Goal: Task Accomplishment & Management: Manage account settings

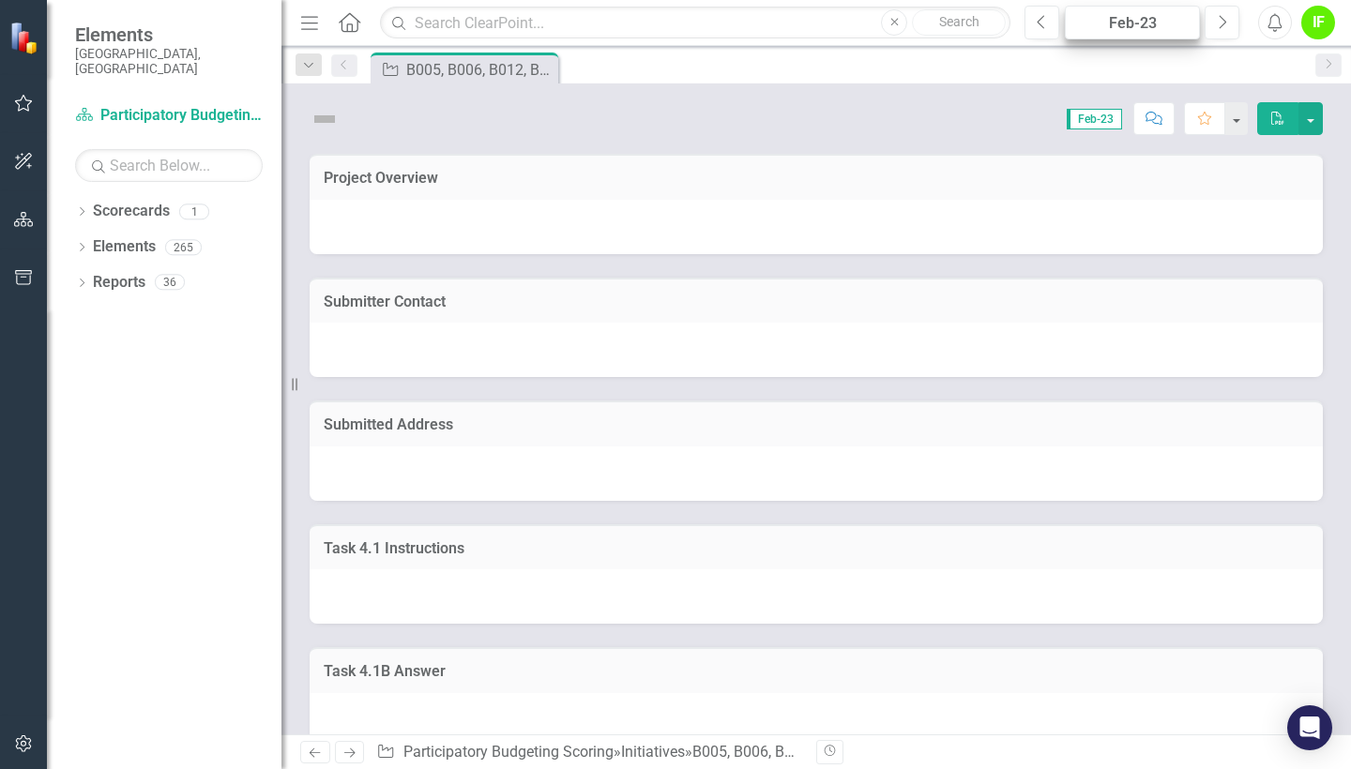
click at [1140, 27] on div "Feb-23" at bounding box center [1132, 23] width 122 height 23
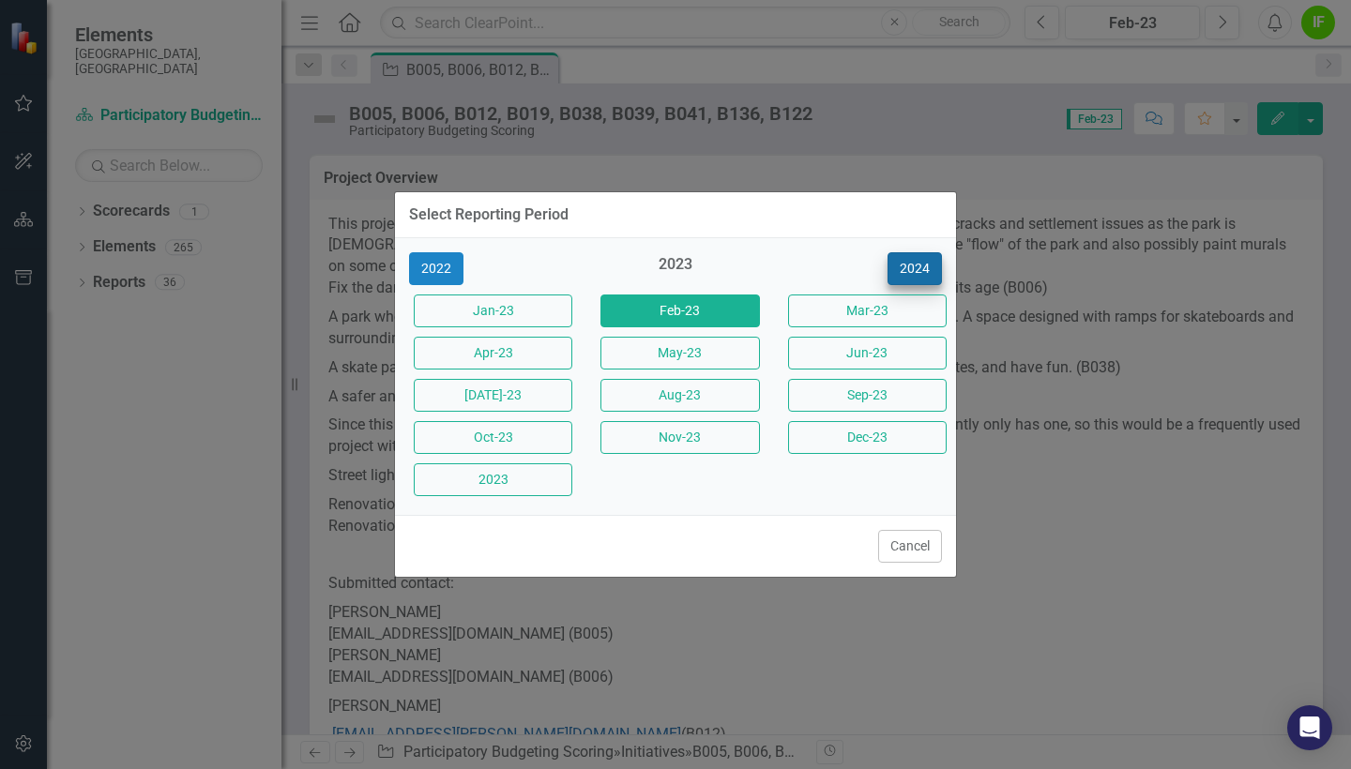
click at [911, 253] on button "2024" at bounding box center [914, 268] width 54 height 33
click at [916, 273] on button "2025" at bounding box center [914, 268] width 54 height 33
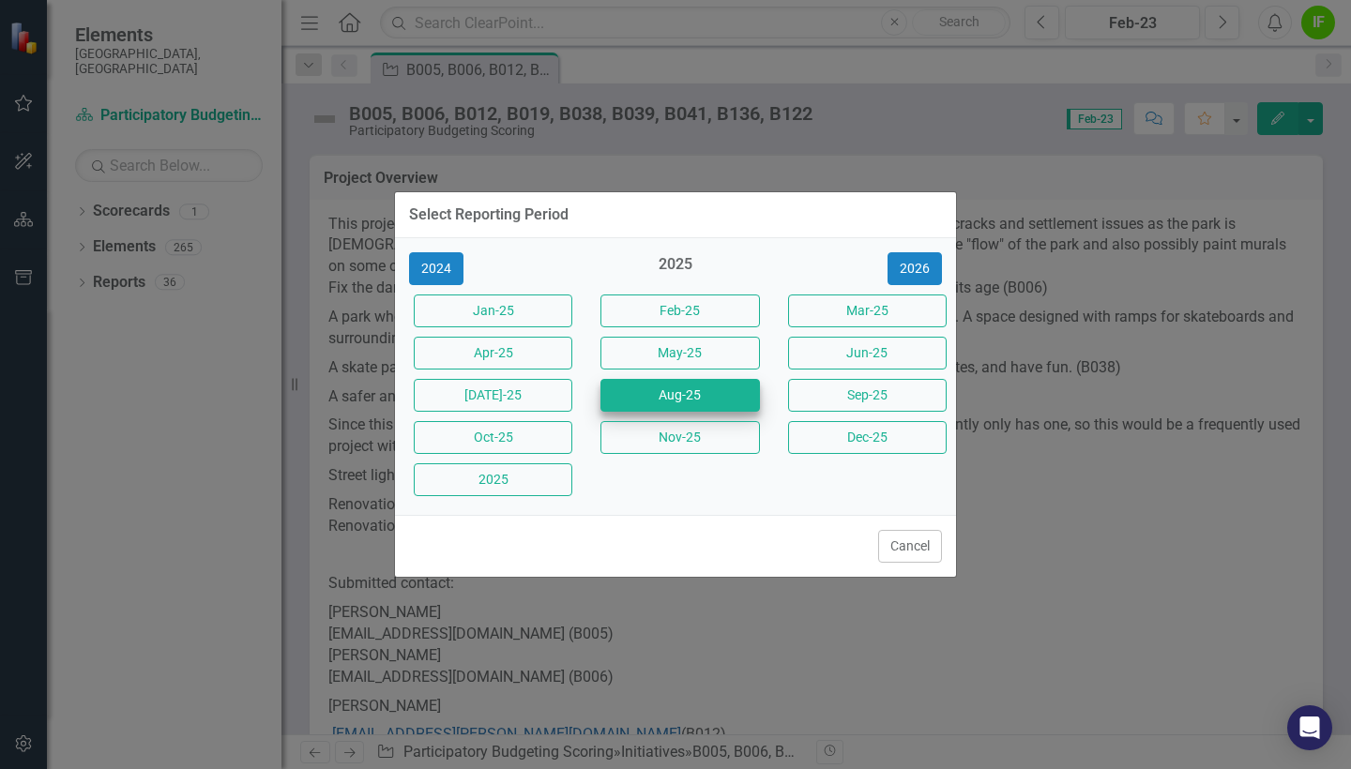
click at [706, 401] on button "Aug-25" at bounding box center [679, 395] width 159 height 33
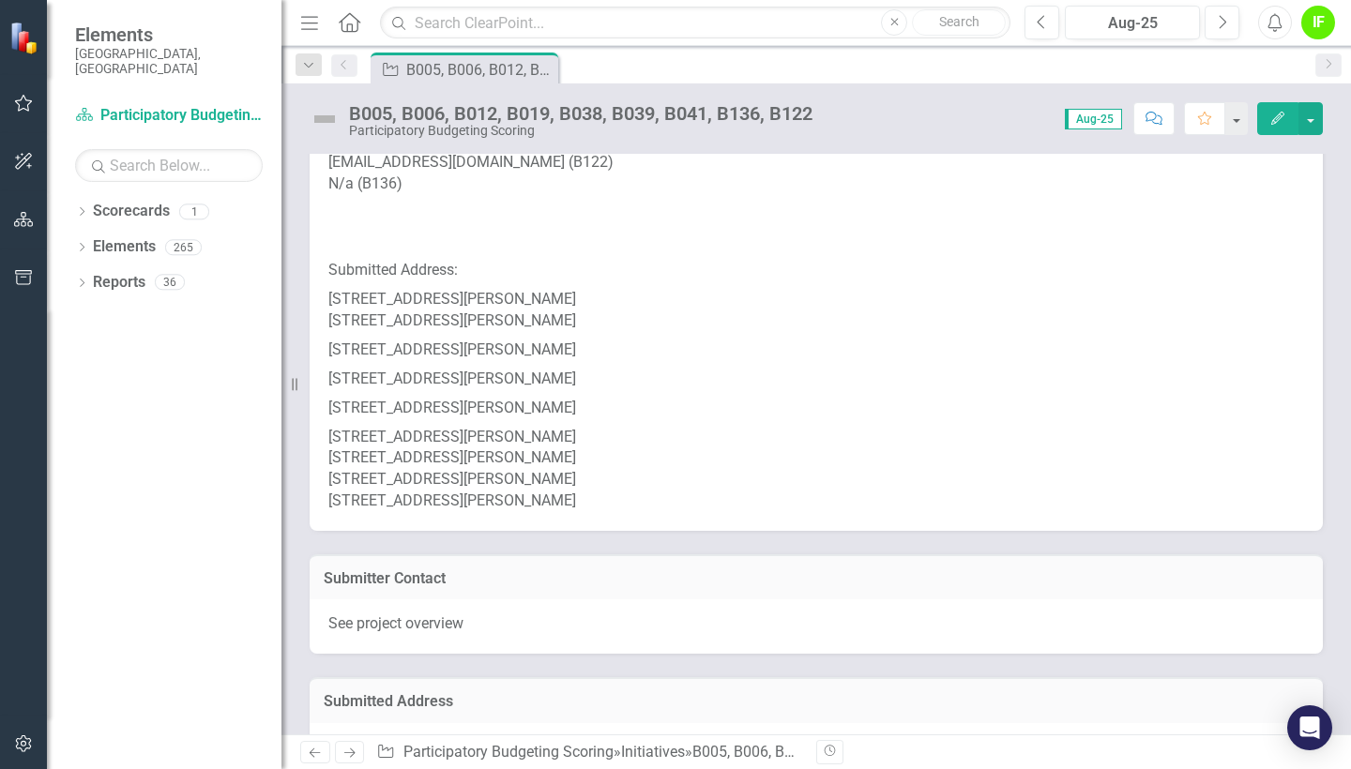
scroll to position [687, 0]
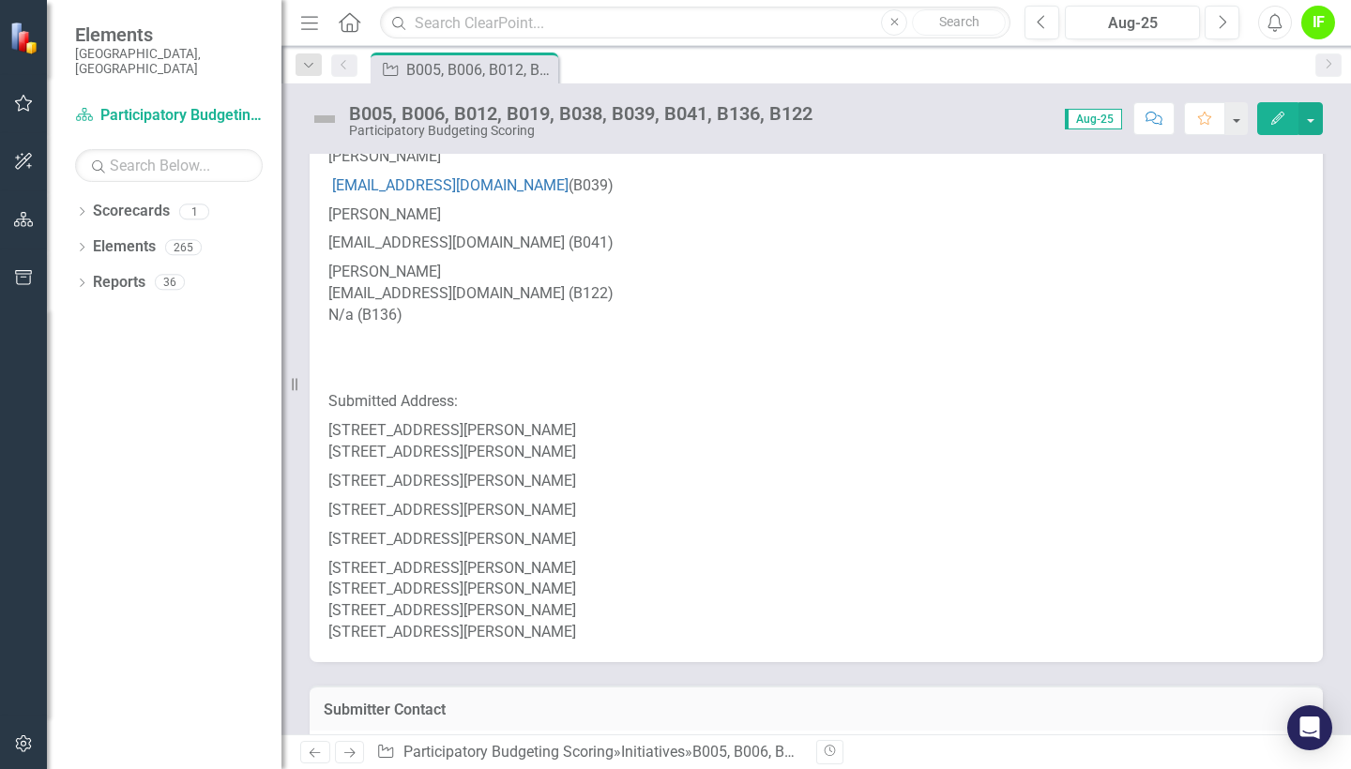
drag, startPoint x: 330, startPoint y: 401, endPoint x: 463, endPoint y: 401, distance: 133.2
click at [463, 416] on p "505 Rigsbee Avenue (B005) 505 Rigsbee Avenue (B006)" at bounding box center [815, 441] width 975 height 51
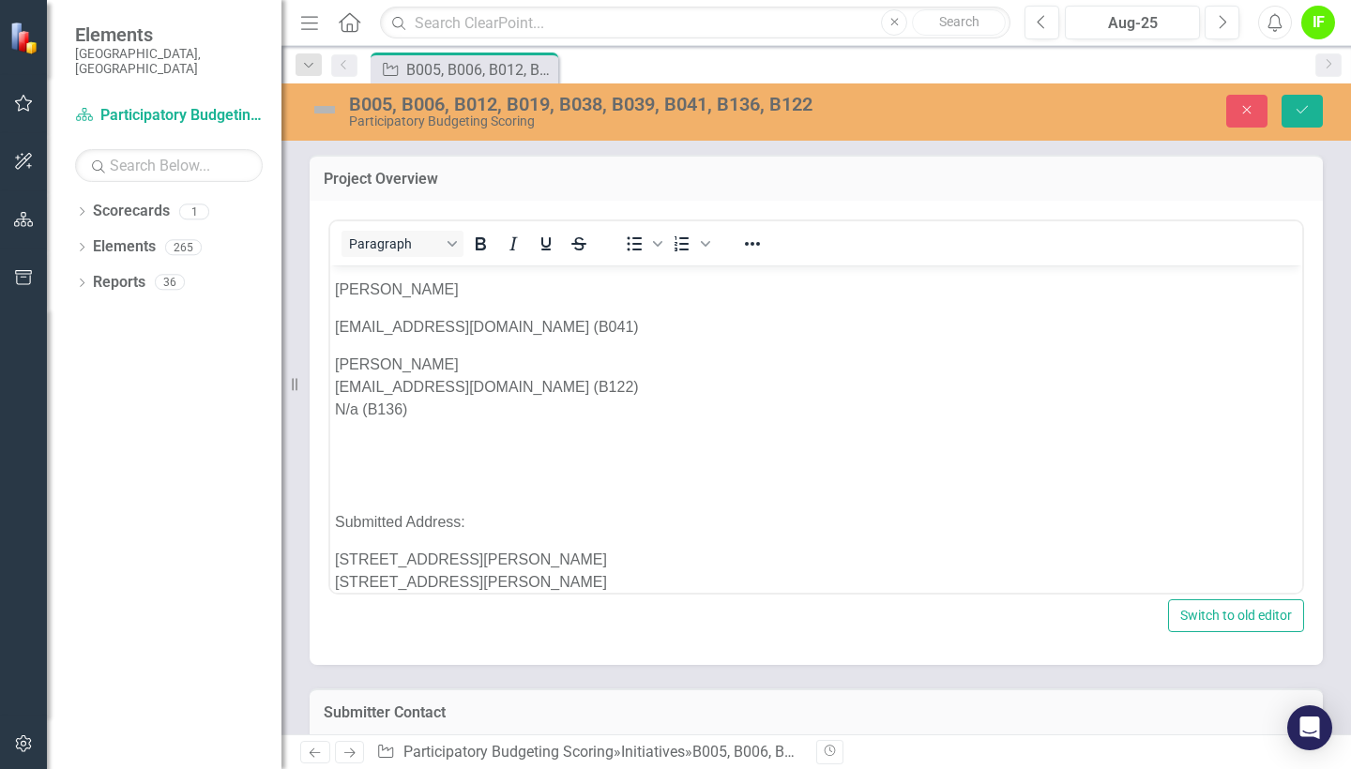
scroll to position [819, 0]
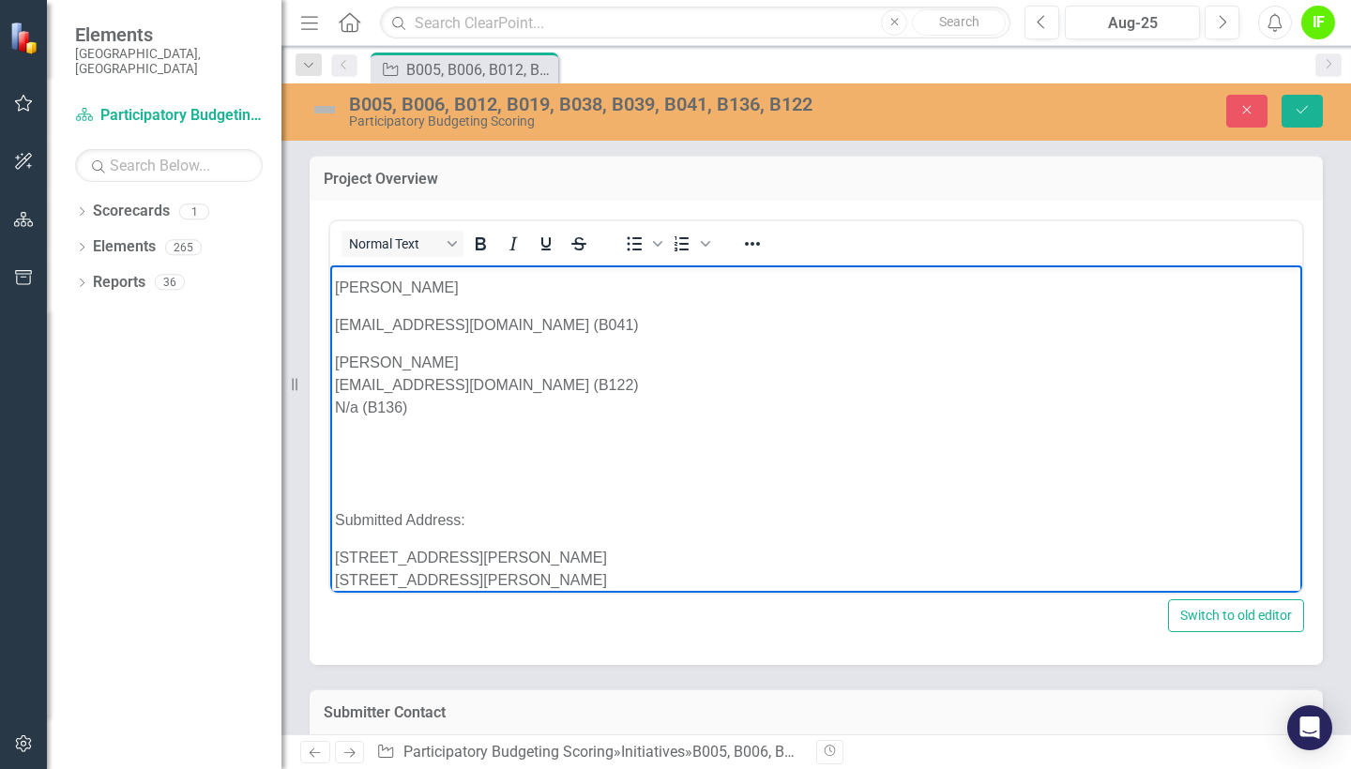
click at [470, 558] on p "505 Rigsbee Avenue (B005) 505 Rigsbee Avenue (B006)" at bounding box center [816, 568] width 962 height 45
drag, startPoint x: 474, startPoint y: 557, endPoint x: 328, endPoint y: 557, distance: 145.4
click at [330, 557] on html "This project would give funding to fix and upgrade Durham Skate Park. There are…" at bounding box center [816, 137] width 972 height 1383
copy p "505 Rigsbee Avenue"
click at [1258, 120] on button "Close" at bounding box center [1246, 111] width 41 height 33
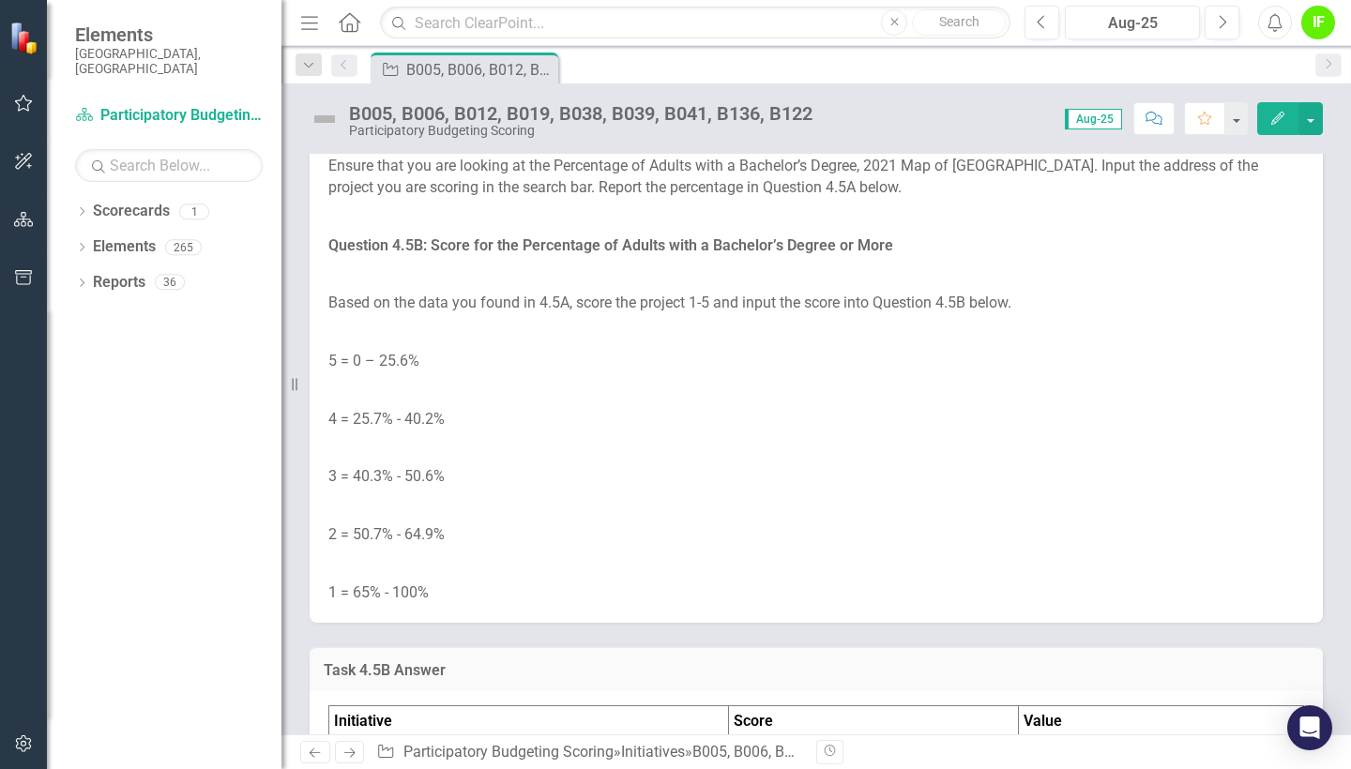
scroll to position [7576, 0]
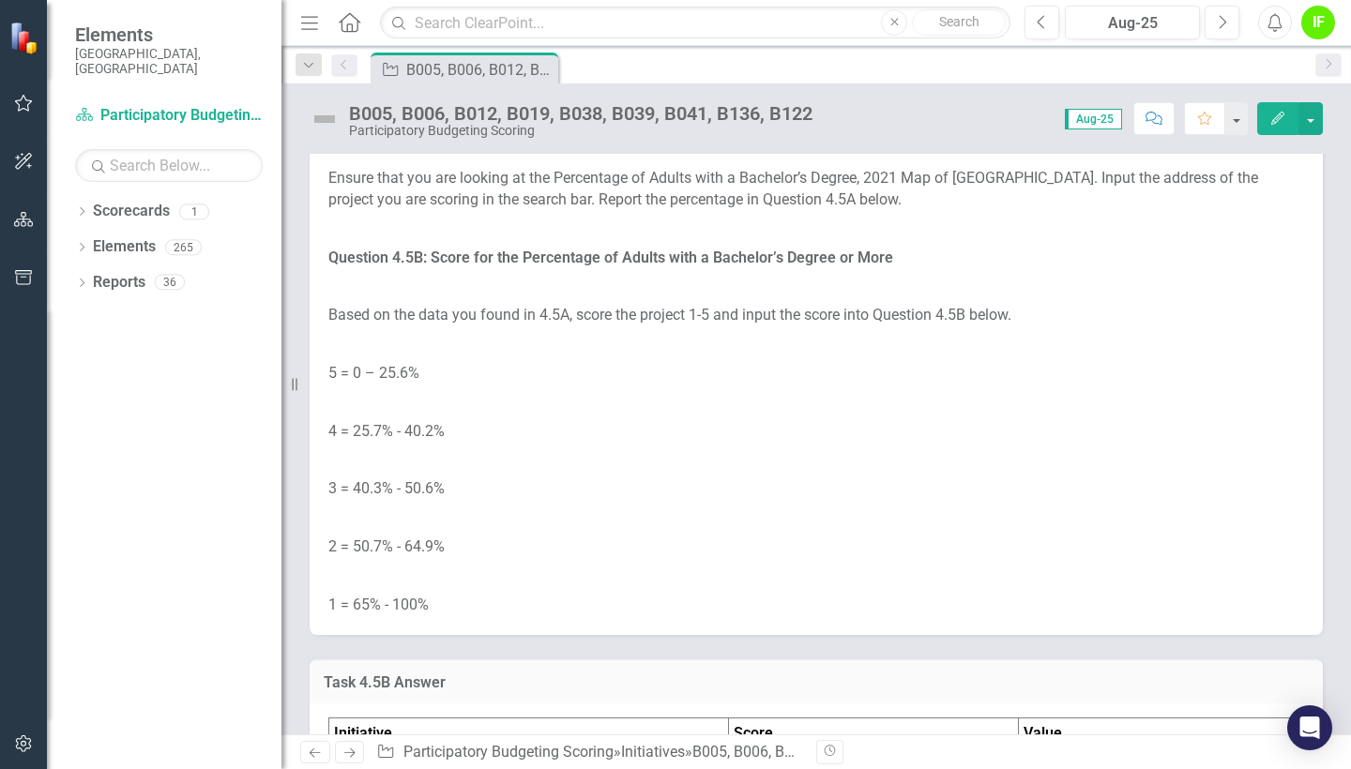
click at [1156, 129] on link "Percent of Adults with a Bachelors Degree or More (Census Tracts) - [GEOGRAPHIC…" at bounding box center [781, 109] width 906 height 39
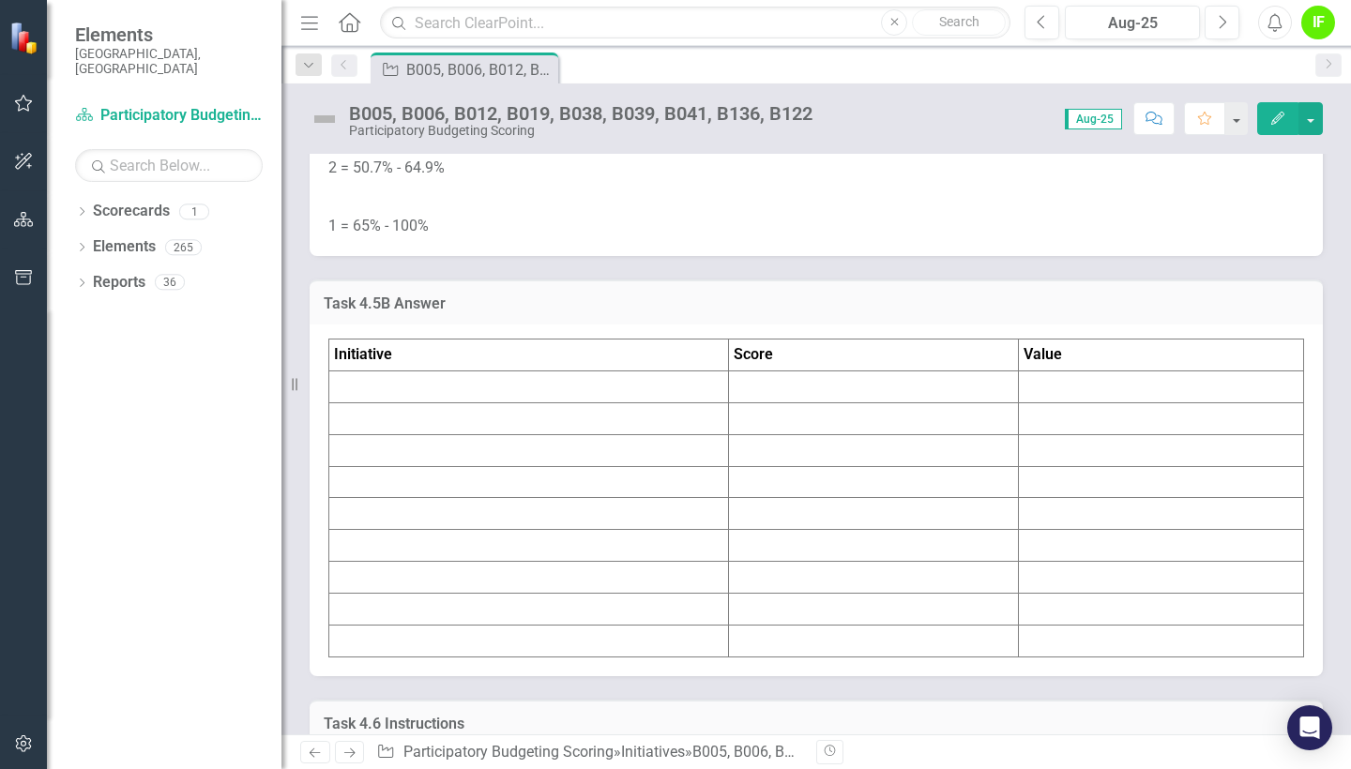
scroll to position [7953, 0]
click at [1026, 405] on td at bounding box center [1161, 389] width 285 height 32
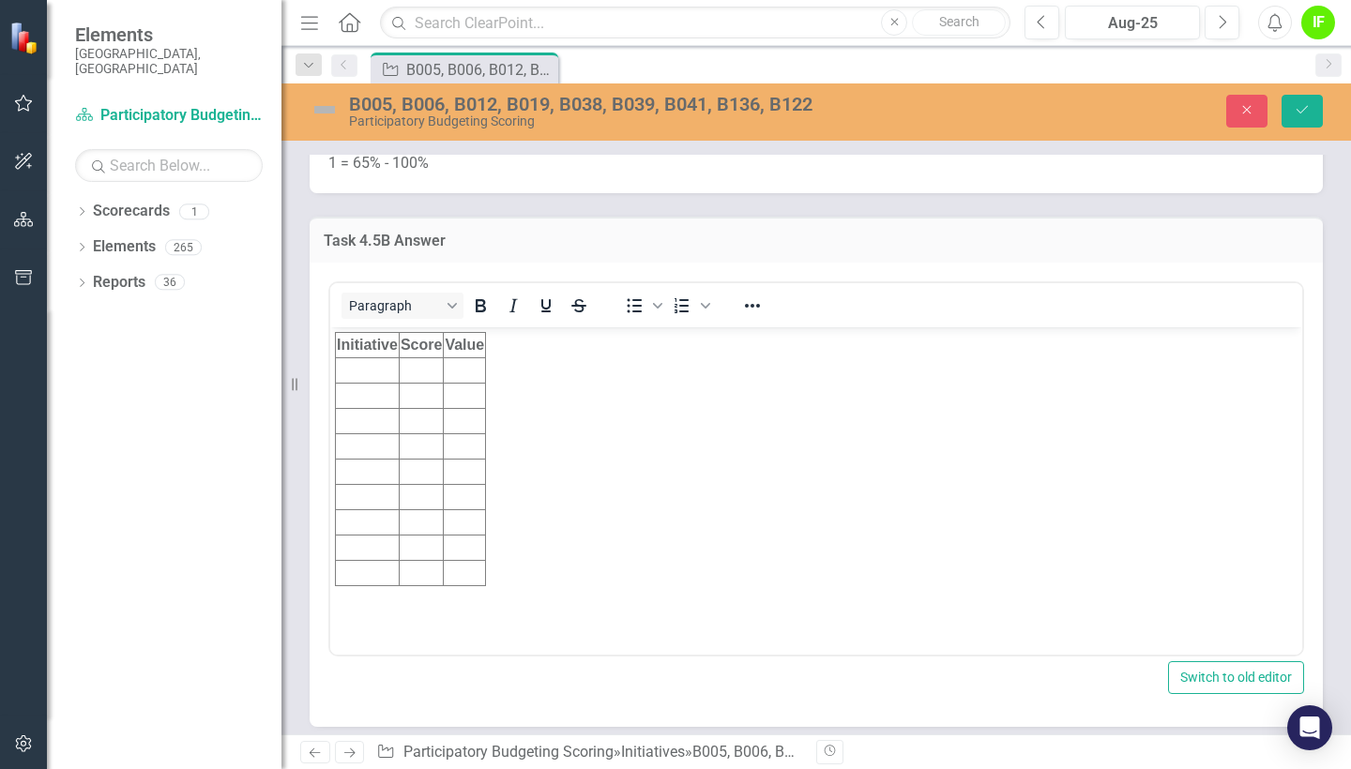
scroll to position [8024, 0]
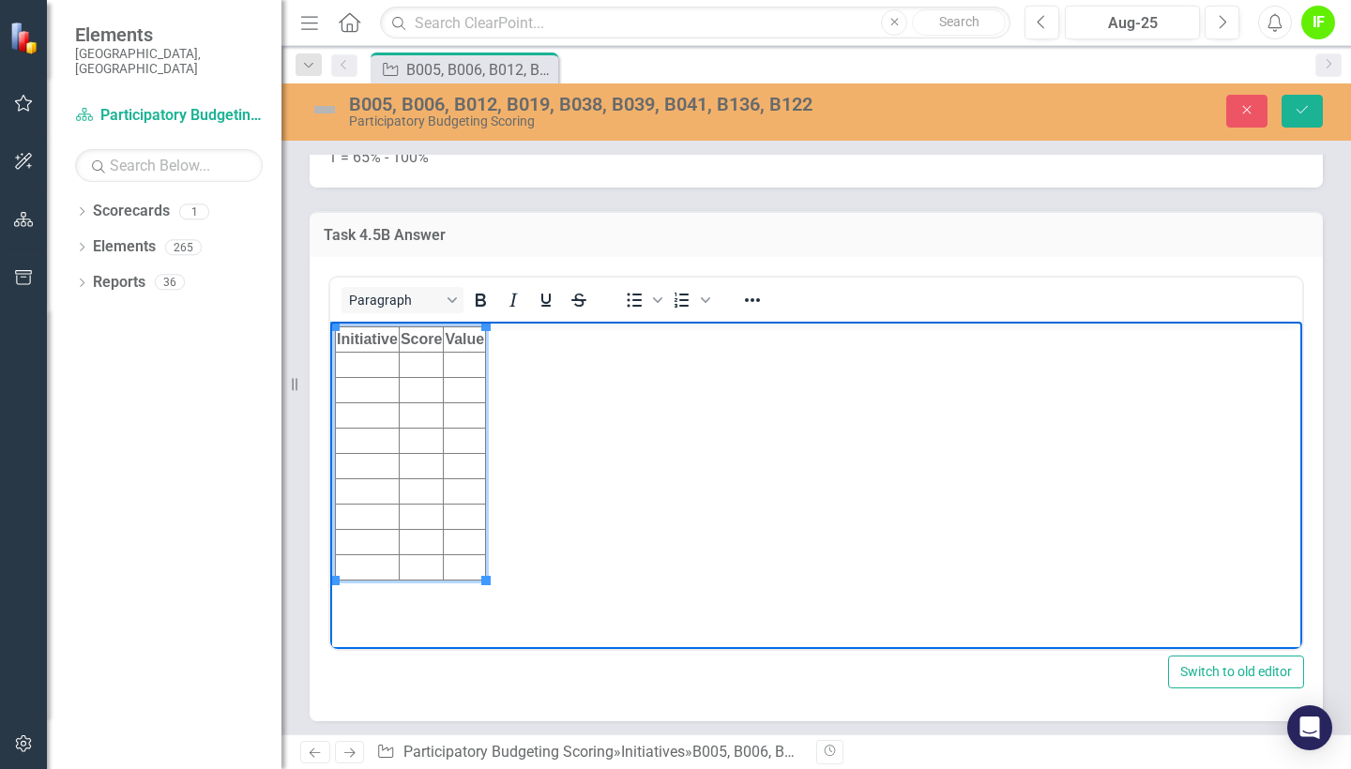
click at [418, 365] on td "Rich Text Area. Press ALT-0 for help." at bounding box center [421, 364] width 44 height 25
click at [435, 388] on td "Rich Text Area. Press ALT-0 for help." at bounding box center [421, 389] width 44 height 25
click at [432, 418] on td "Rich Text Area. Press ALT-0 for help." at bounding box center [421, 414] width 44 height 25
click at [427, 445] on td "Rich Text Area. Press ALT-0 for help." at bounding box center [421, 440] width 44 height 25
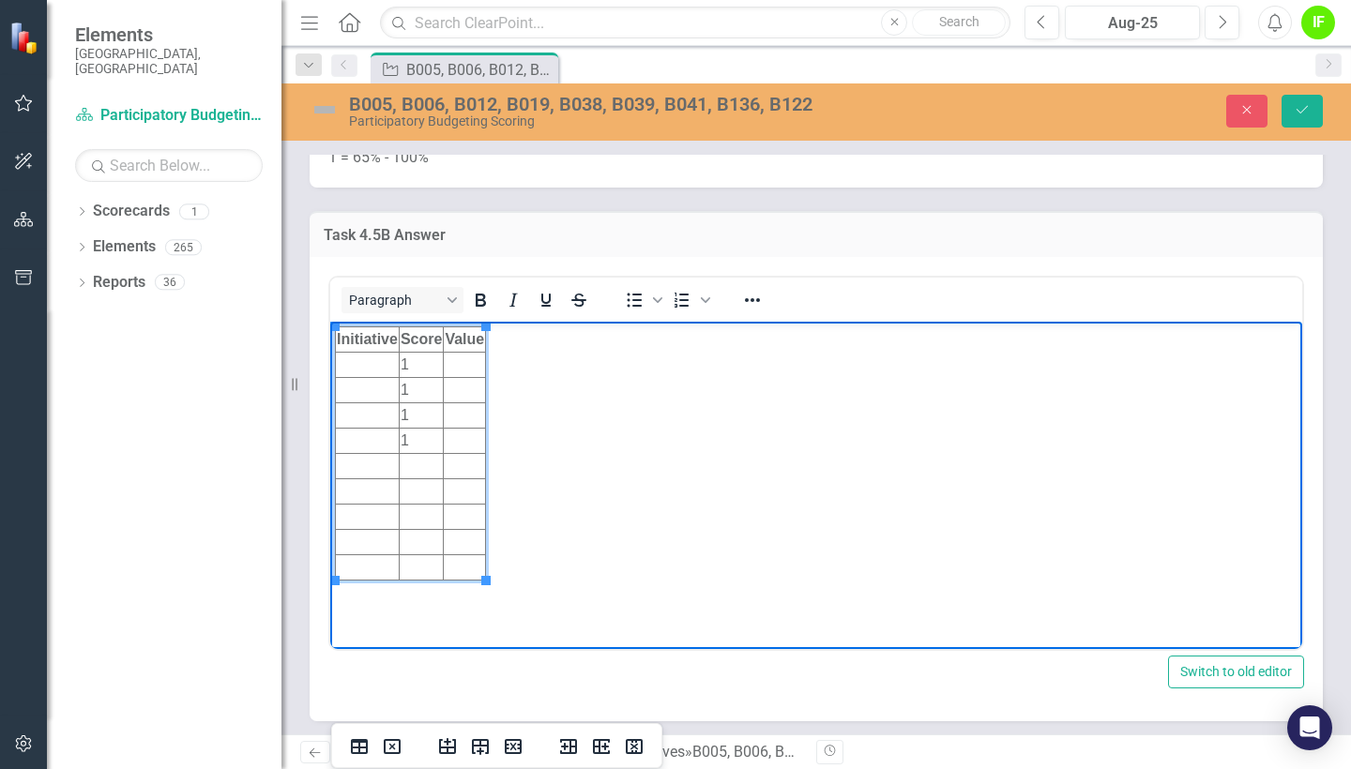
click at [425, 470] on td "Rich Text Area. Press ALT-0 for help." at bounding box center [421, 465] width 44 height 25
click at [424, 494] on td "Rich Text Area. Press ALT-0 for help." at bounding box center [421, 490] width 44 height 25
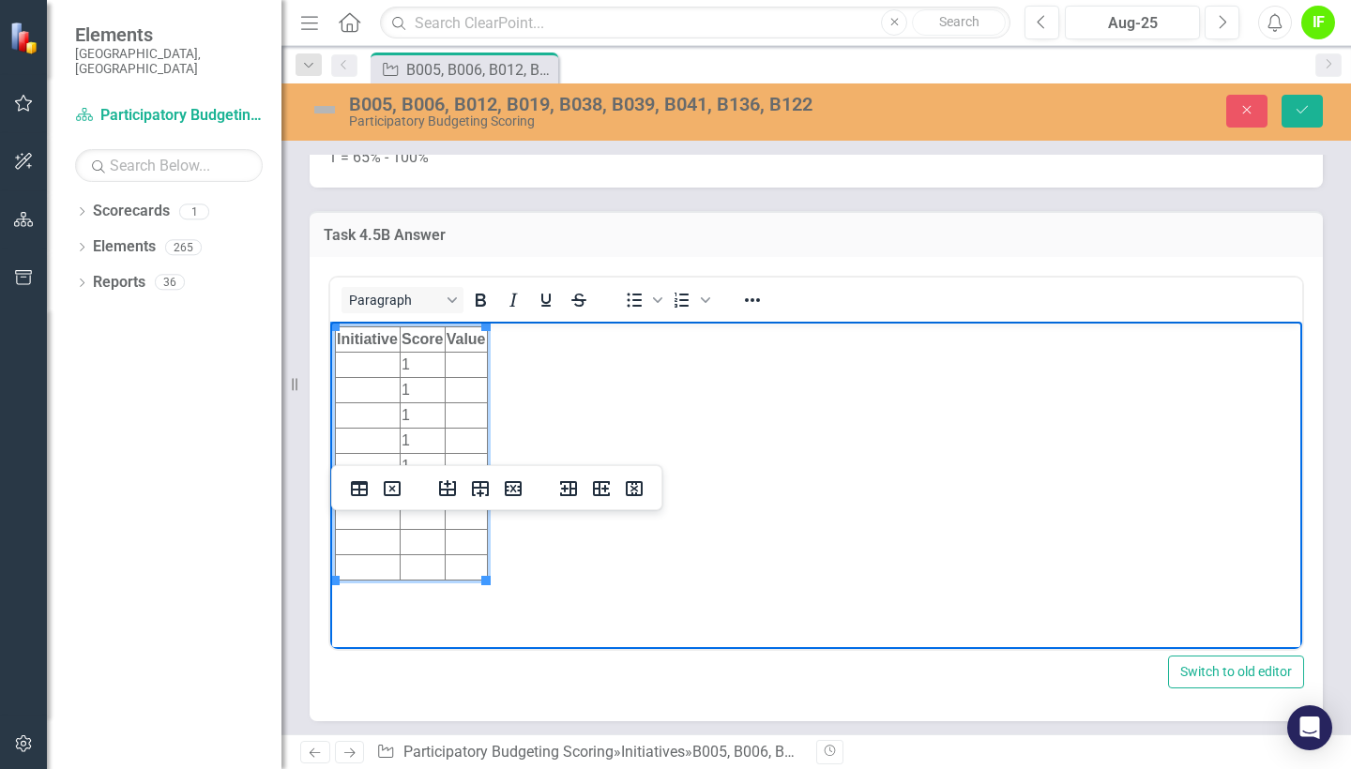
click at [420, 520] on td "Rich Text Area. Press ALT-0 for help." at bounding box center [422, 516] width 45 height 25
click at [461, 370] on td "Rich Text Area. Press ALT-0 for help." at bounding box center [466, 364] width 43 height 25
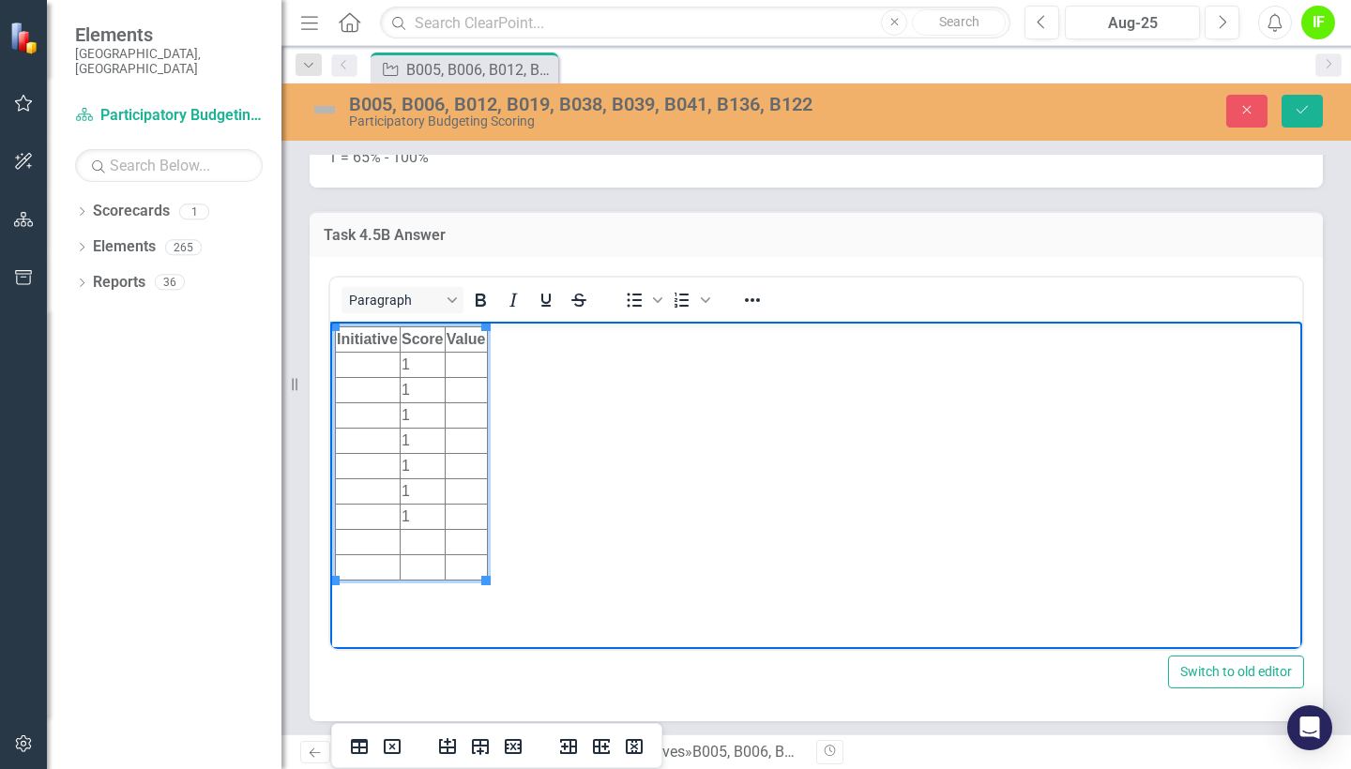
click at [461, 370] on td "Rich Text Area. Press ALT-0 for help." at bounding box center [466, 364] width 43 height 25
click at [474, 364] on td "83%" at bounding box center [466, 364] width 43 height 25
click at [470, 363] on td "83%" at bounding box center [466, 364] width 43 height 25
drag, startPoint x: 471, startPoint y: 363, endPoint x: 446, endPoint y: 365, distance: 25.4
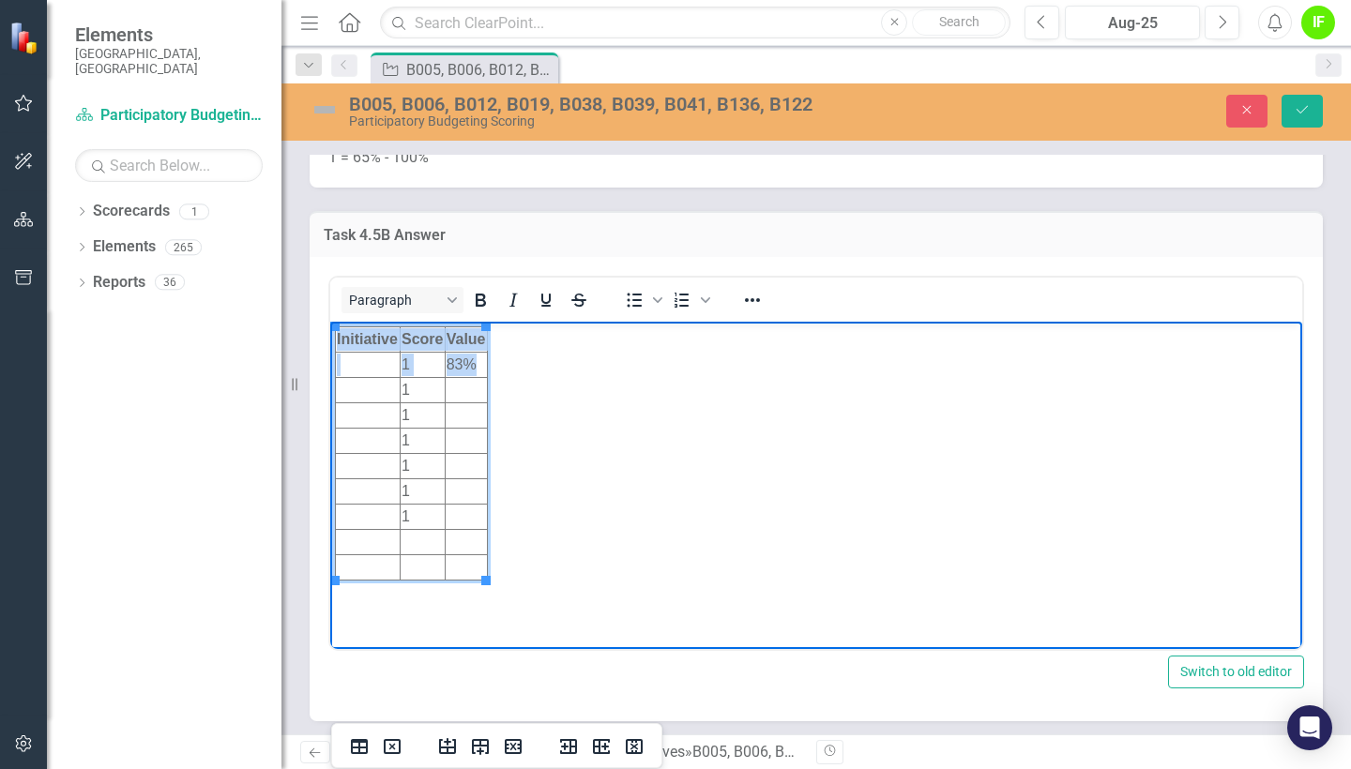
click at [446, 365] on html "Initiative Score Value 1 83% 1 1 1 1 1 1" at bounding box center [816, 461] width 972 height 281
copy tbody "Initiative Score Value 1 83%"
click at [475, 366] on td "83%" at bounding box center [466, 364] width 43 height 25
drag, startPoint x: 447, startPoint y: 362, endPoint x: 473, endPoint y: 361, distance: 25.3
click at [473, 361] on td "83%" at bounding box center [466, 364] width 43 height 25
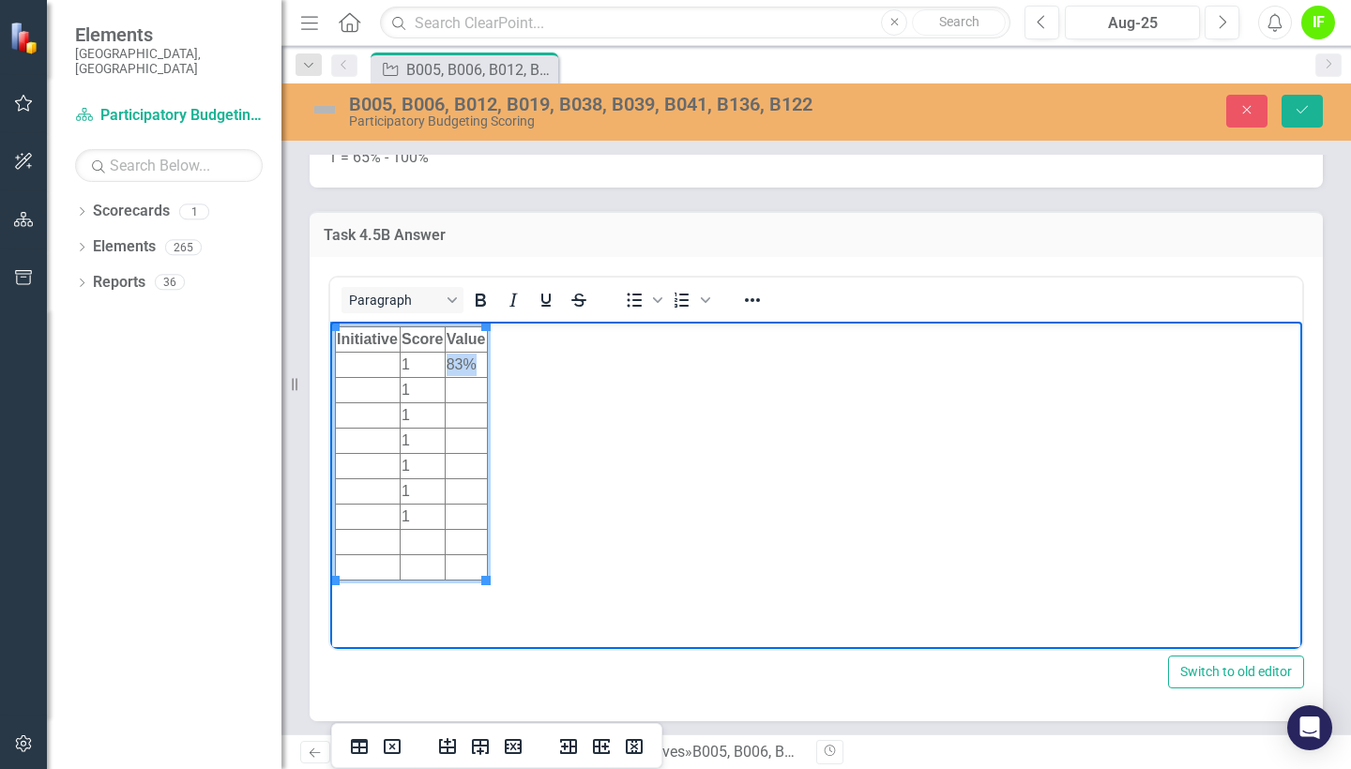
copy td "83%"
click at [471, 397] on td "Rich Text Area. Press ALT-0 for help." at bounding box center [466, 389] width 43 height 25
click at [468, 416] on td "Rich Text Area. Press ALT-0 for help." at bounding box center [466, 414] width 43 height 25
click at [473, 435] on td "Rich Text Area. Press ALT-0 for help." at bounding box center [466, 440] width 43 height 25
click at [468, 464] on td "Rich Text Area. Press ALT-0 for help." at bounding box center [466, 465] width 43 height 25
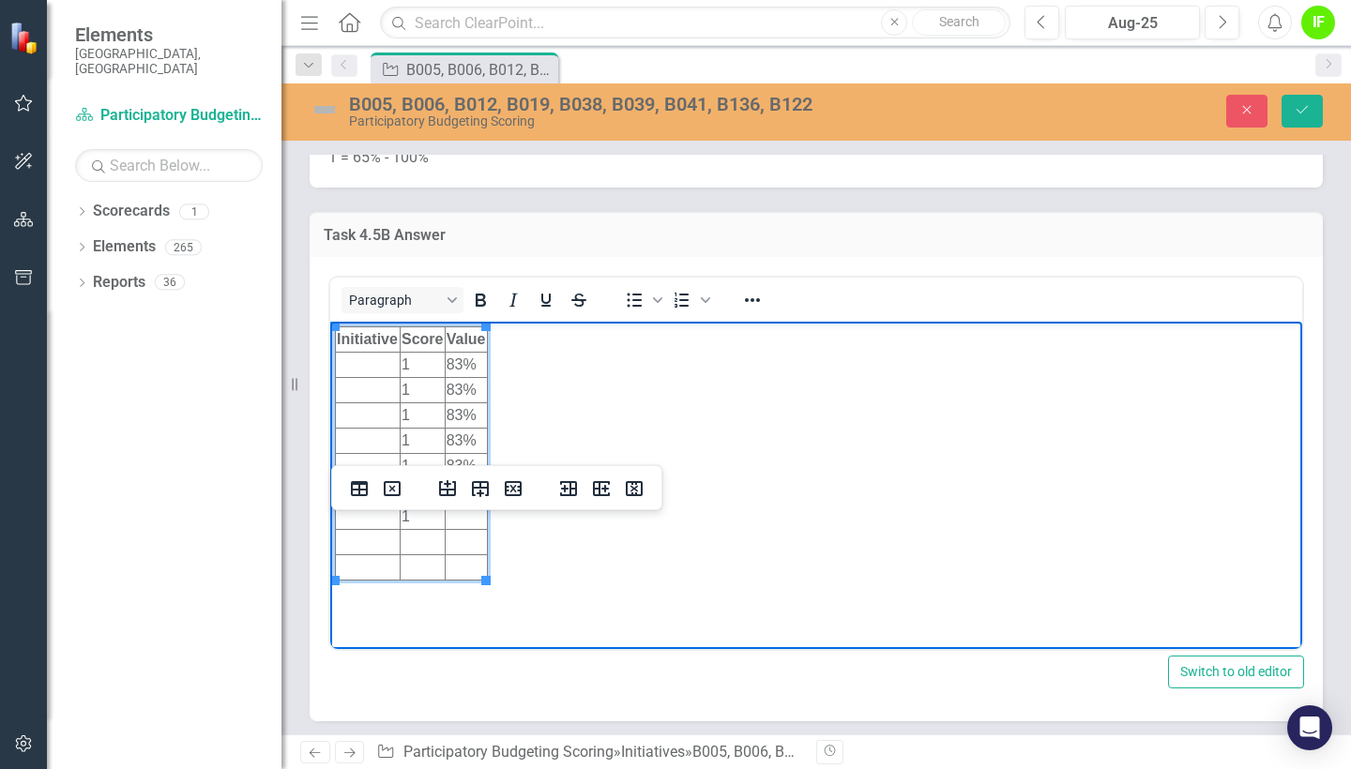
click at [464, 495] on td "Rich Text Area. Press ALT-0 for help." at bounding box center [466, 490] width 43 height 25
click at [462, 517] on td "Rich Text Area. Press ALT-0 for help." at bounding box center [466, 516] width 43 height 25
click at [362, 383] on td "Rich Text Area. Press ALT-0 for help." at bounding box center [368, 389] width 65 height 25
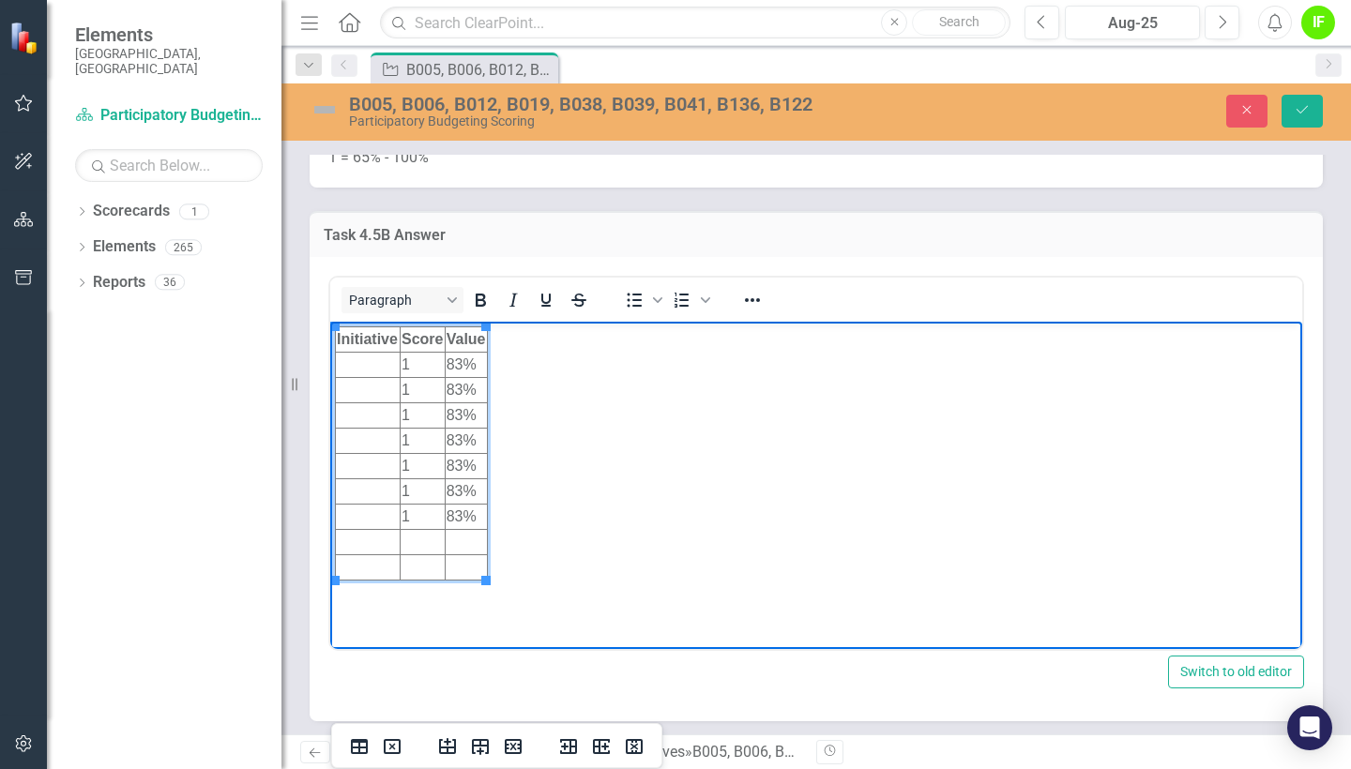
click at [360, 363] on td "Rich Text Area. Press ALT-0 for help." at bounding box center [368, 364] width 65 height 25
click at [346, 385] on td "Rich Text Area. Press ALT-0 for help." at bounding box center [368, 389] width 65 height 25
click at [364, 420] on td "Rich Text Area. Press ALT-0 for help." at bounding box center [368, 414] width 65 height 25
click at [369, 438] on td "Rich Text Area. Press ALT-0 for help." at bounding box center [368, 440] width 65 height 25
click at [374, 459] on td "Rich Text Area. Press ALT-0 for help." at bounding box center [368, 465] width 65 height 25
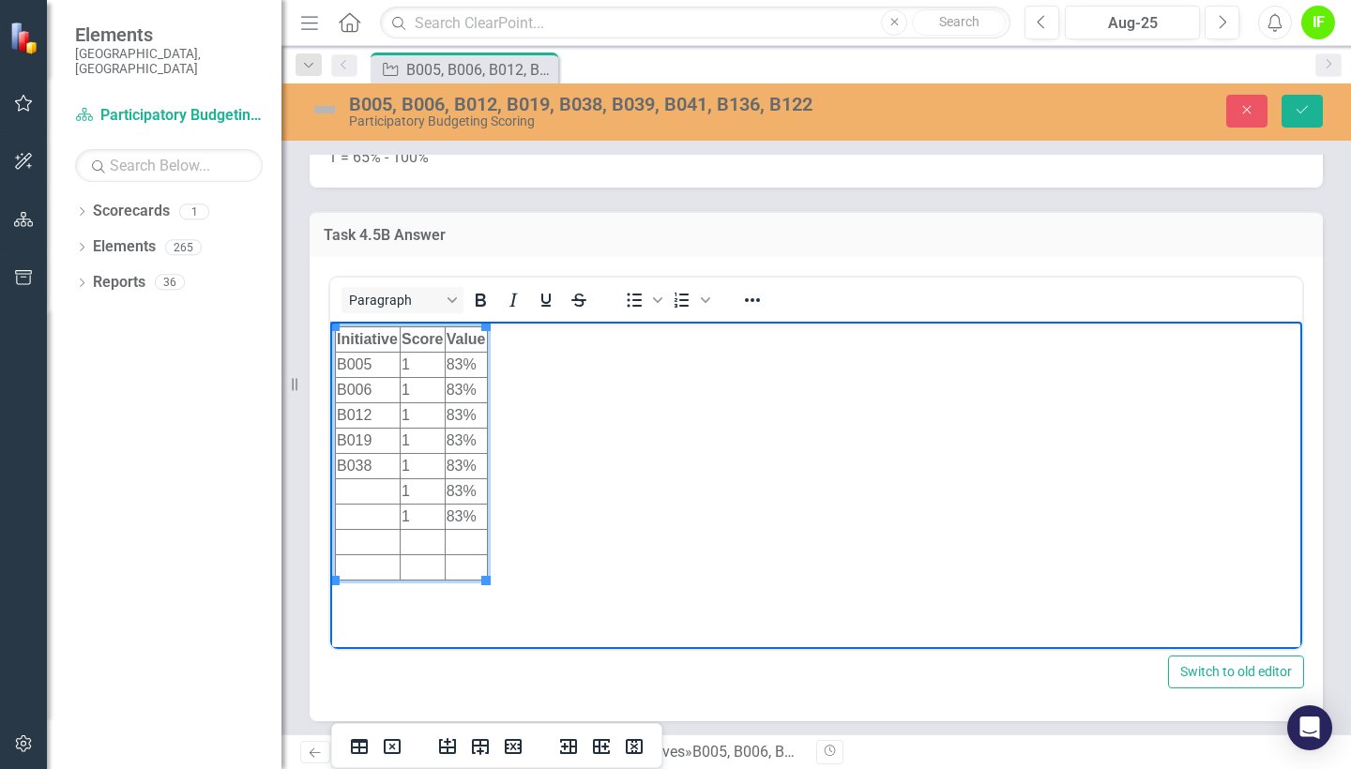
click at [371, 488] on td "Rich Text Area. Press ALT-0 for help." at bounding box center [368, 490] width 65 height 25
click at [376, 511] on td "Rich Text Area. Press ALT-0 for help." at bounding box center [368, 516] width 65 height 25
click at [362, 540] on td "Rich Text Area. Press ALT-0 for help." at bounding box center [368, 541] width 65 height 25
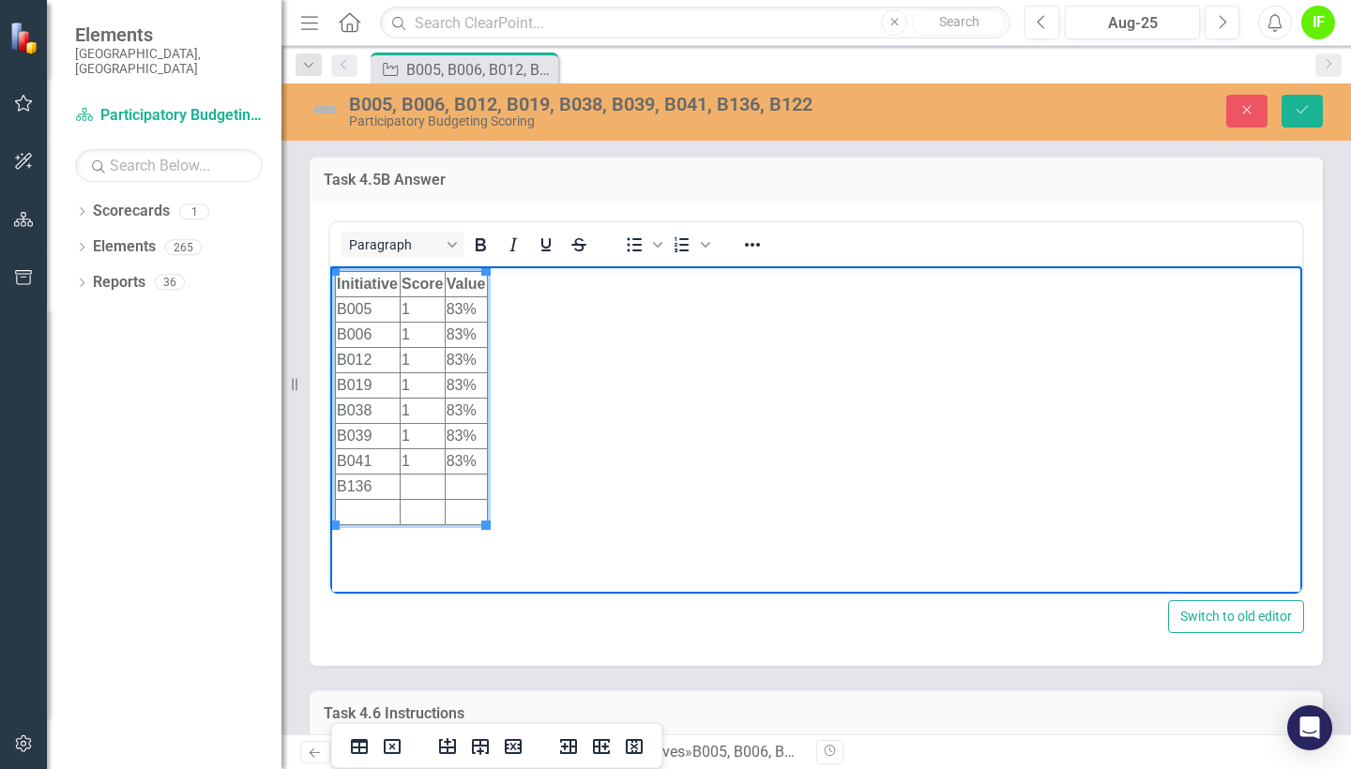
scroll to position [8084, 0]
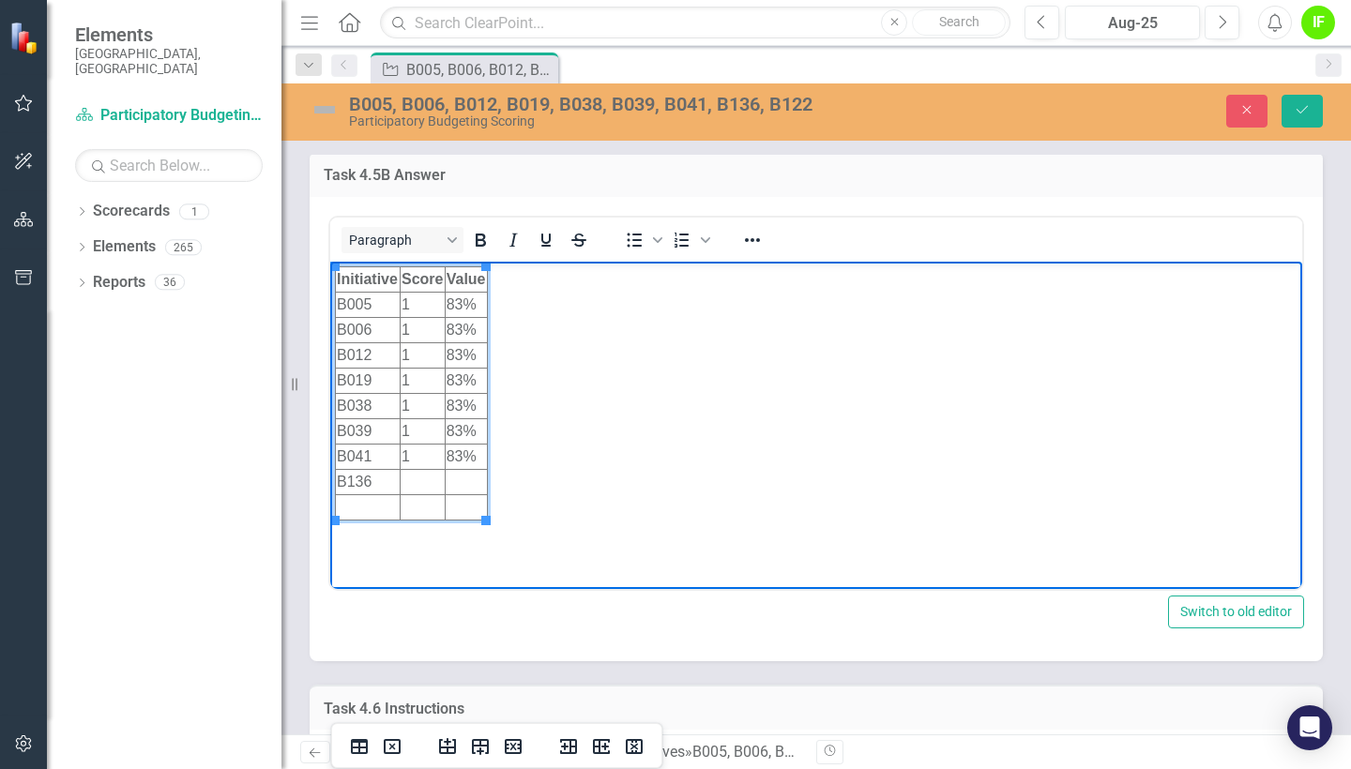
click at [377, 507] on td "Rich Text Area. Press ALT-0 for help." at bounding box center [368, 506] width 65 height 25
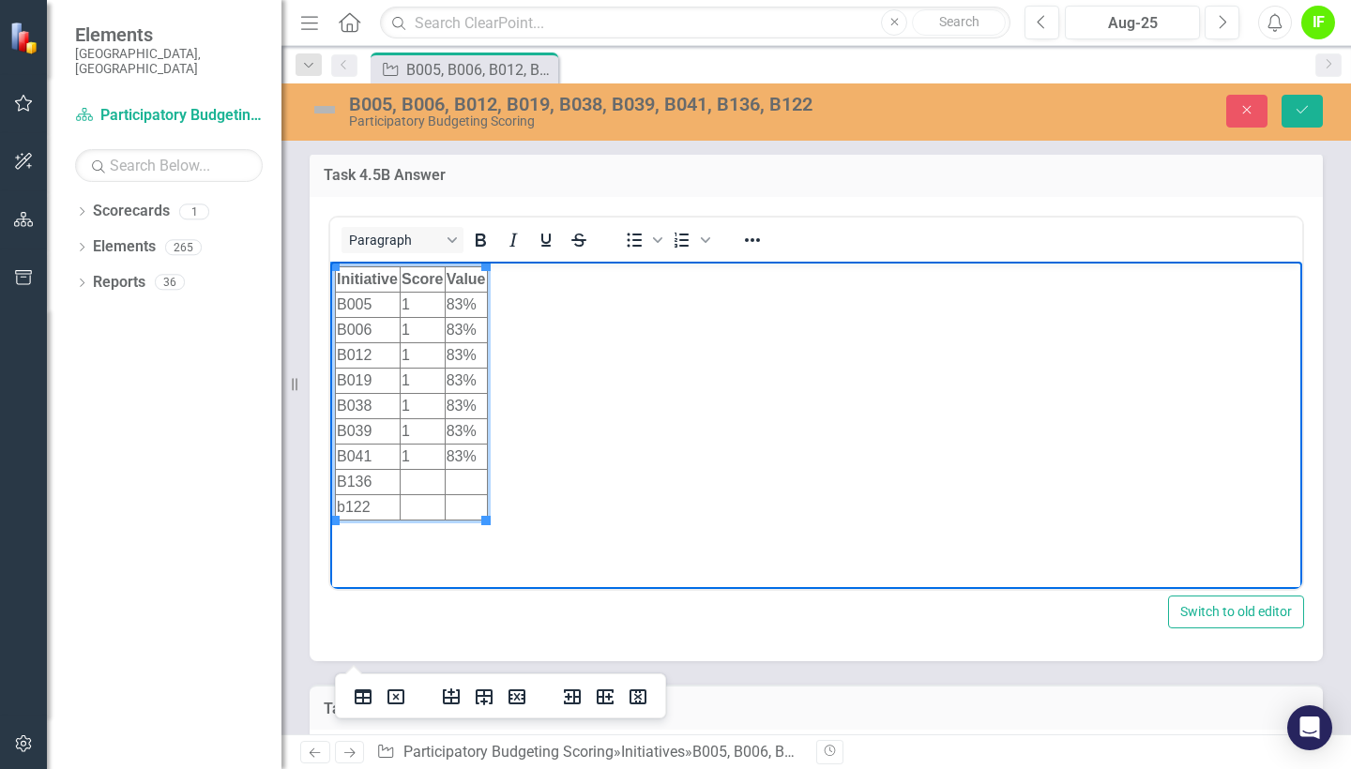
click at [432, 482] on td "Rich Text Area. Press ALT-0 for help." at bounding box center [422, 481] width 45 height 25
click at [343, 508] on td "b122" at bounding box center [368, 506] width 65 height 25
click at [416, 477] on td "Rich Text Area. Press ALT-0 for help." at bounding box center [422, 481] width 45 height 25
click at [420, 504] on td "Rich Text Area. Press ALT-0 for help." at bounding box center [422, 506] width 45 height 25
click at [459, 481] on td "Rich Text Area. Press ALT-0 for help." at bounding box center [466, 481] width 43 height 25
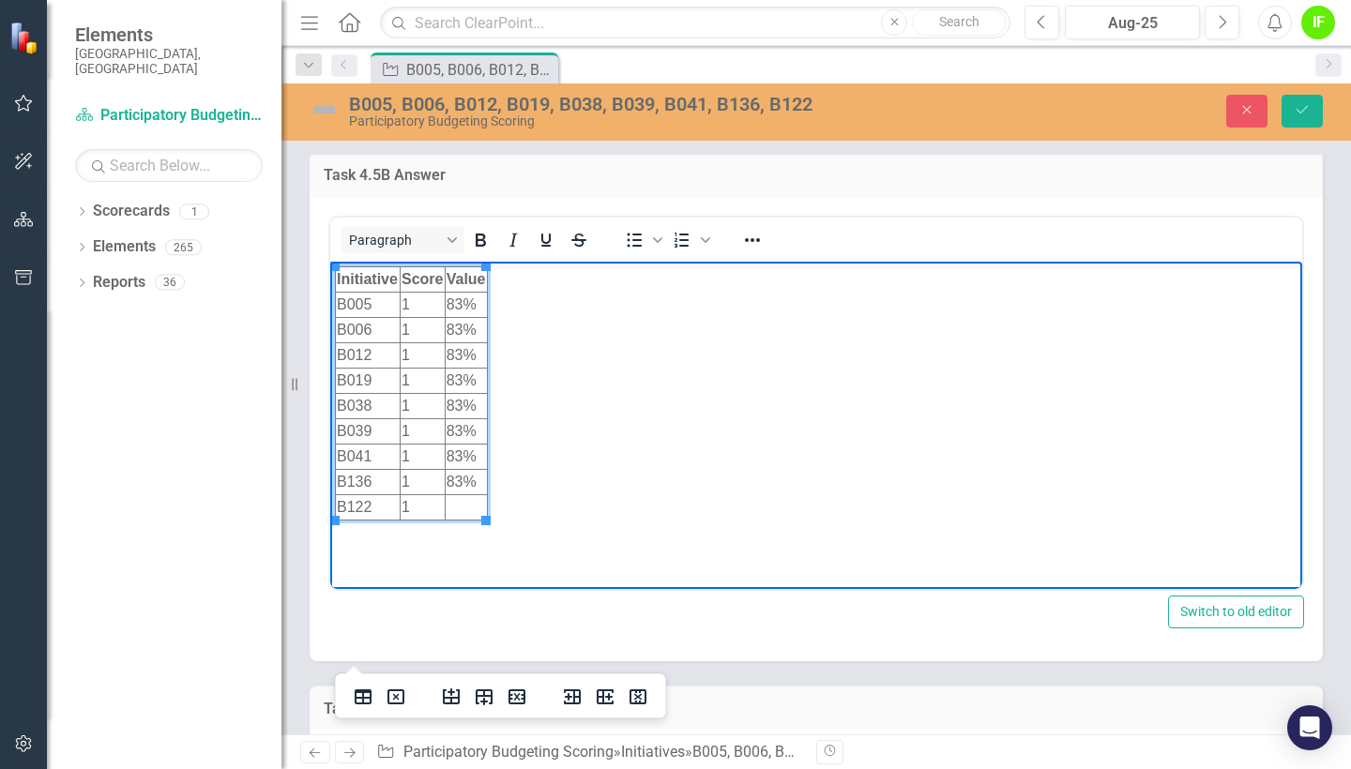
click at [461, 509] on td "Rich Text Area. Press ALT-0 for help." at bounding box center [466, 506] width 43 height 25
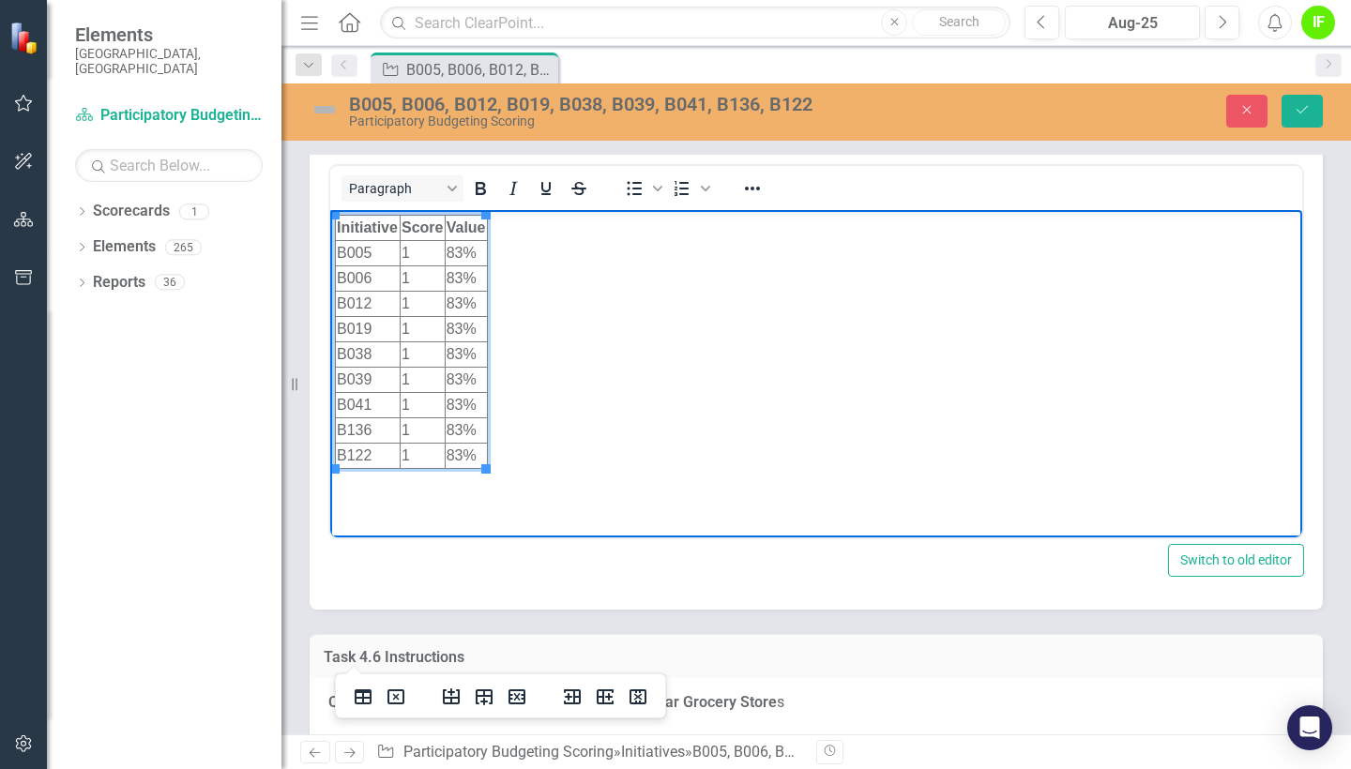
scroll to position [8131, 0]
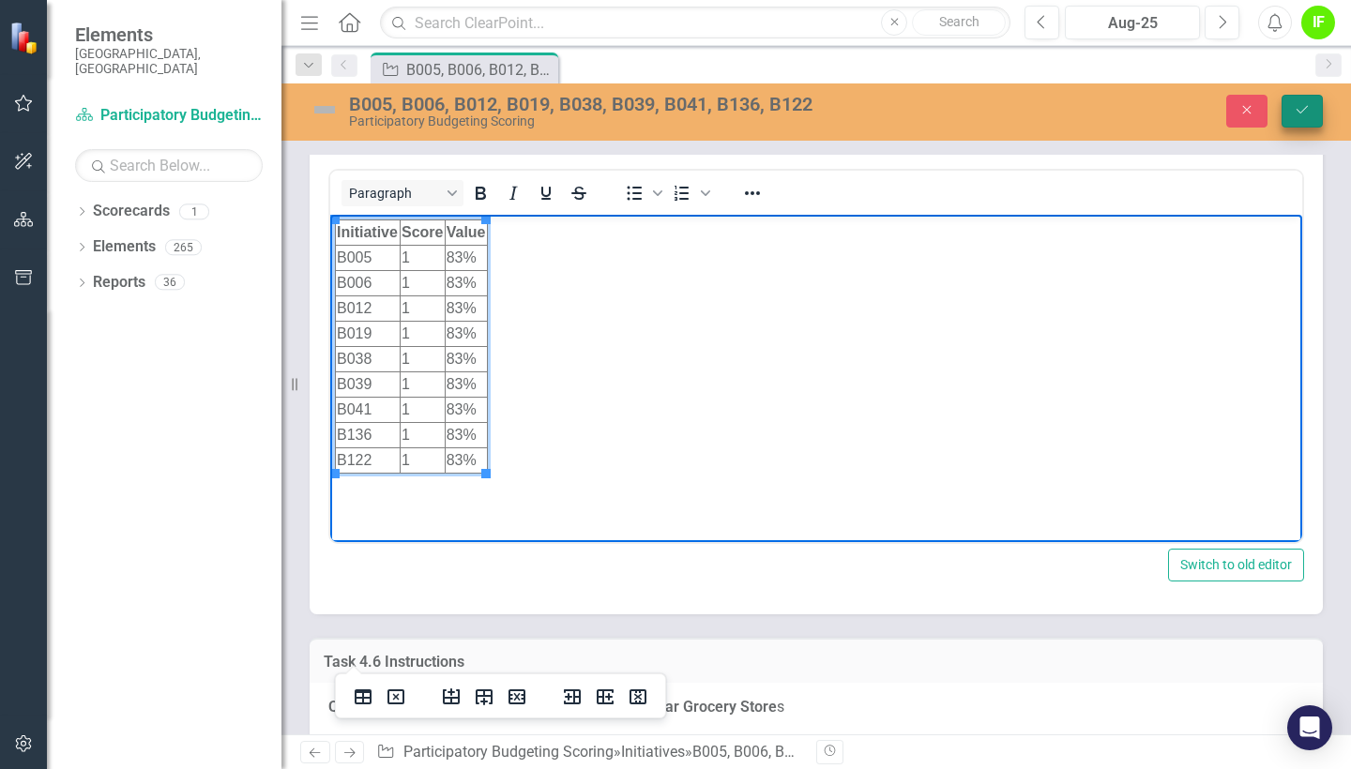
click at [1305, 113] on icon "Save" at bounding box center [1301, 109] width 17 height 13
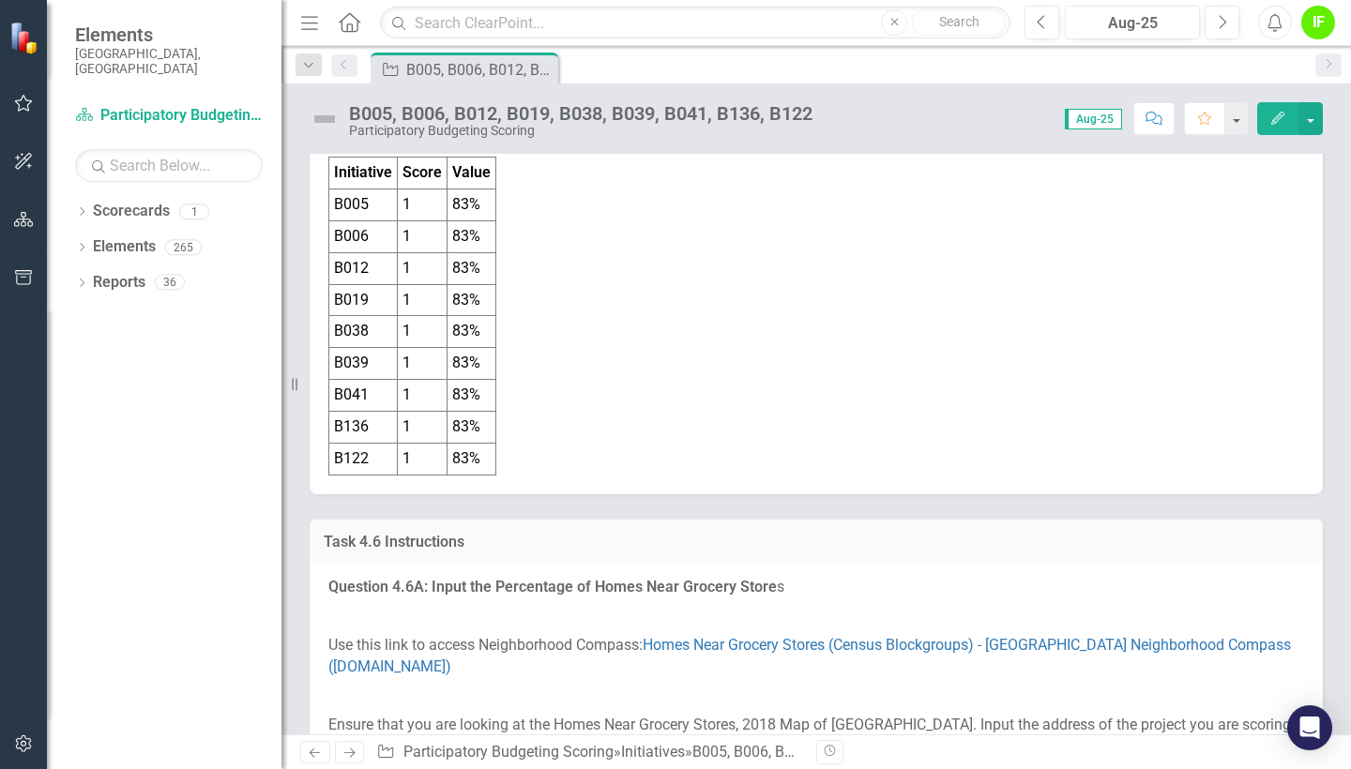
scroll to position [8140, 0]
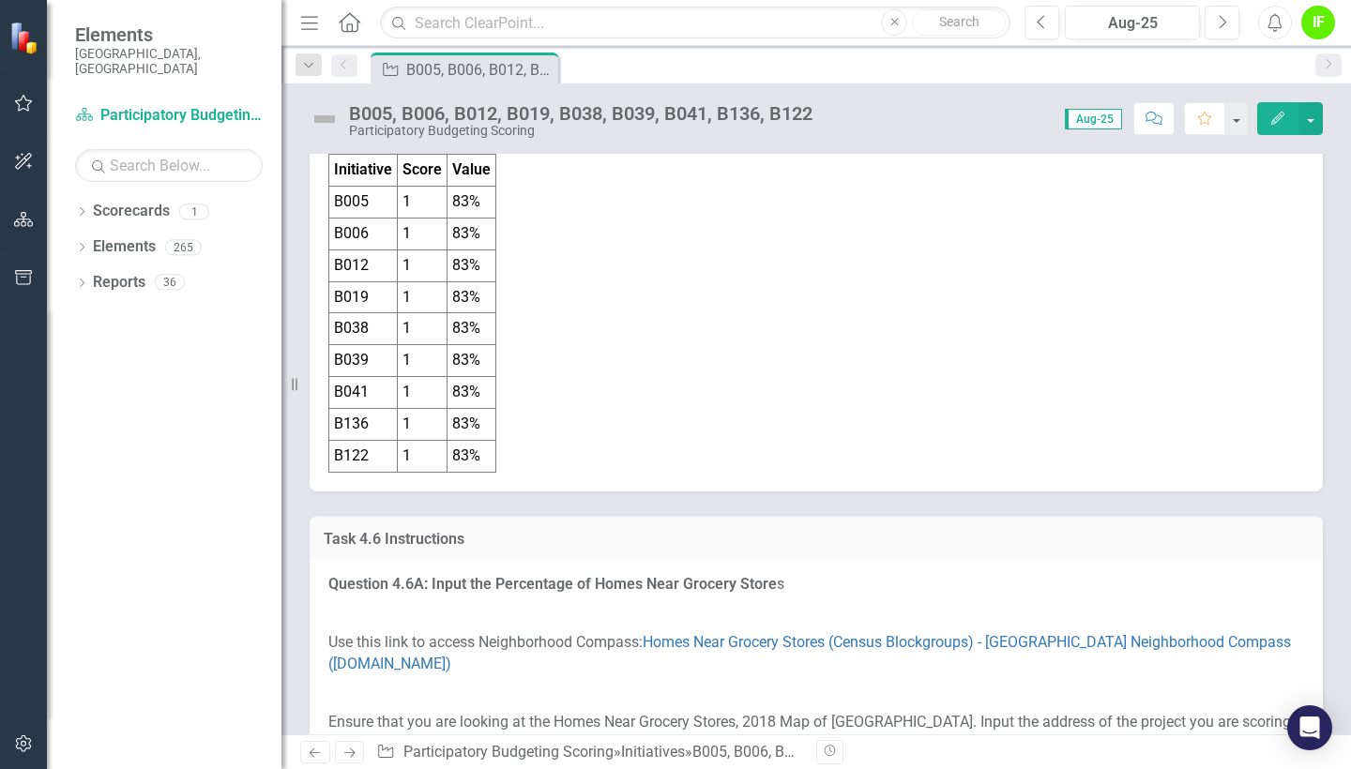
click at [473, 178] on strong "Value" at bounding box center [471, 169] width 38 height 18
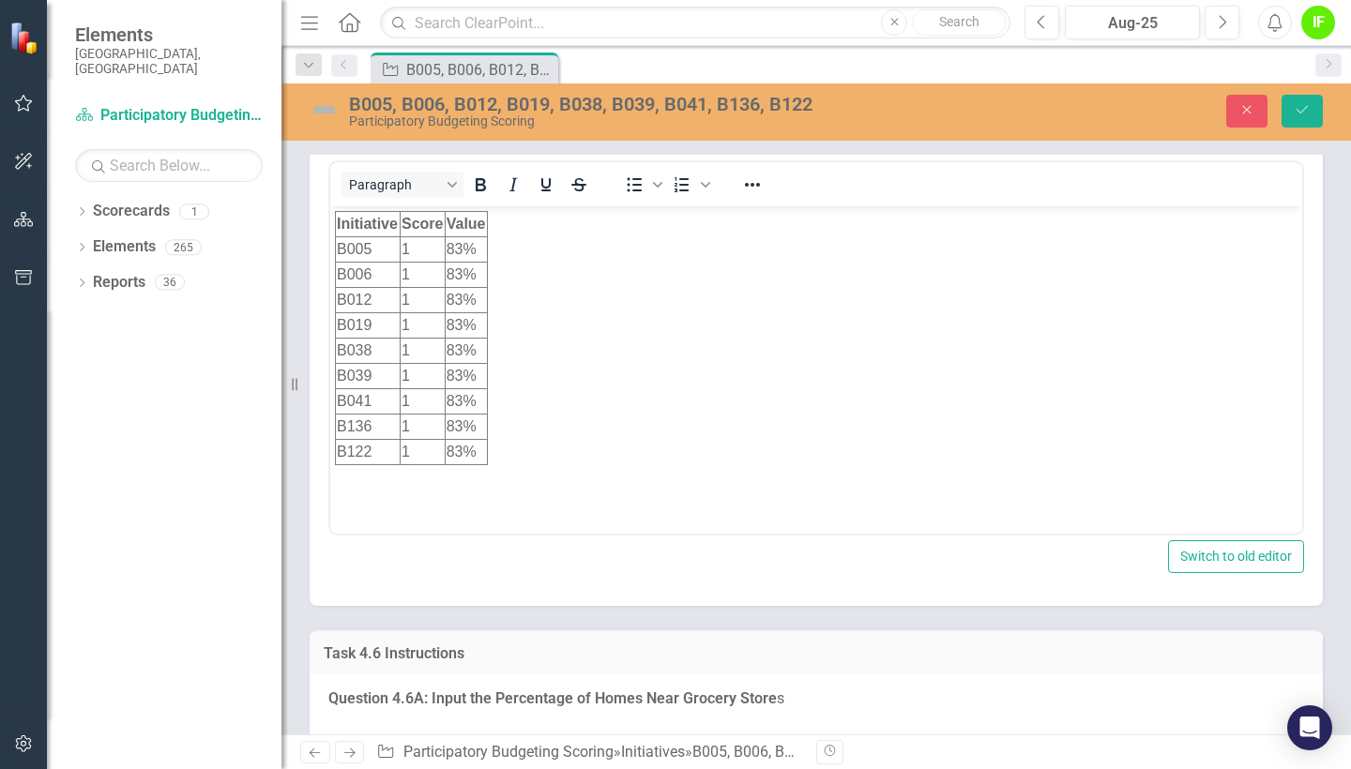
scroll to position [0, 0]
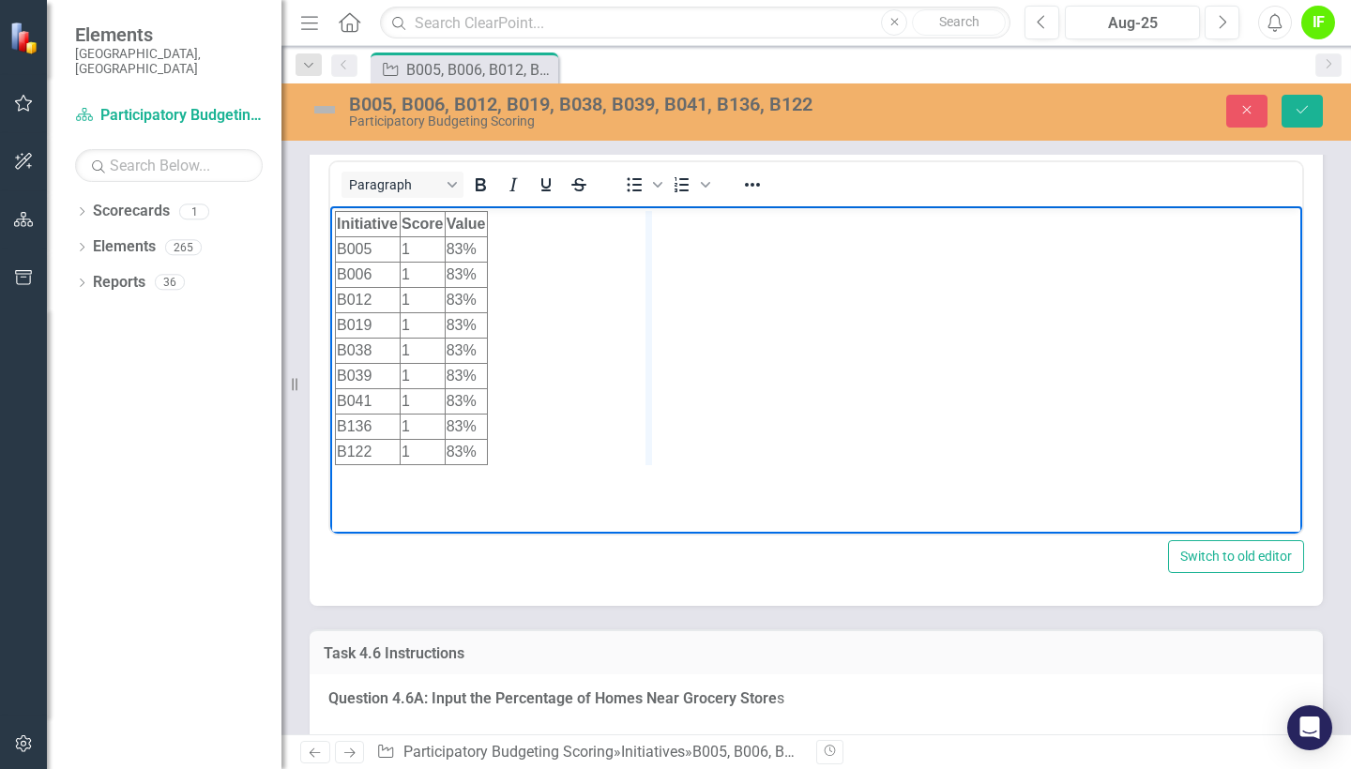
drag, startPoint x: 484, startPoint y: 221, endPoint x: 653, endPoint y: 249, distance: 171.0
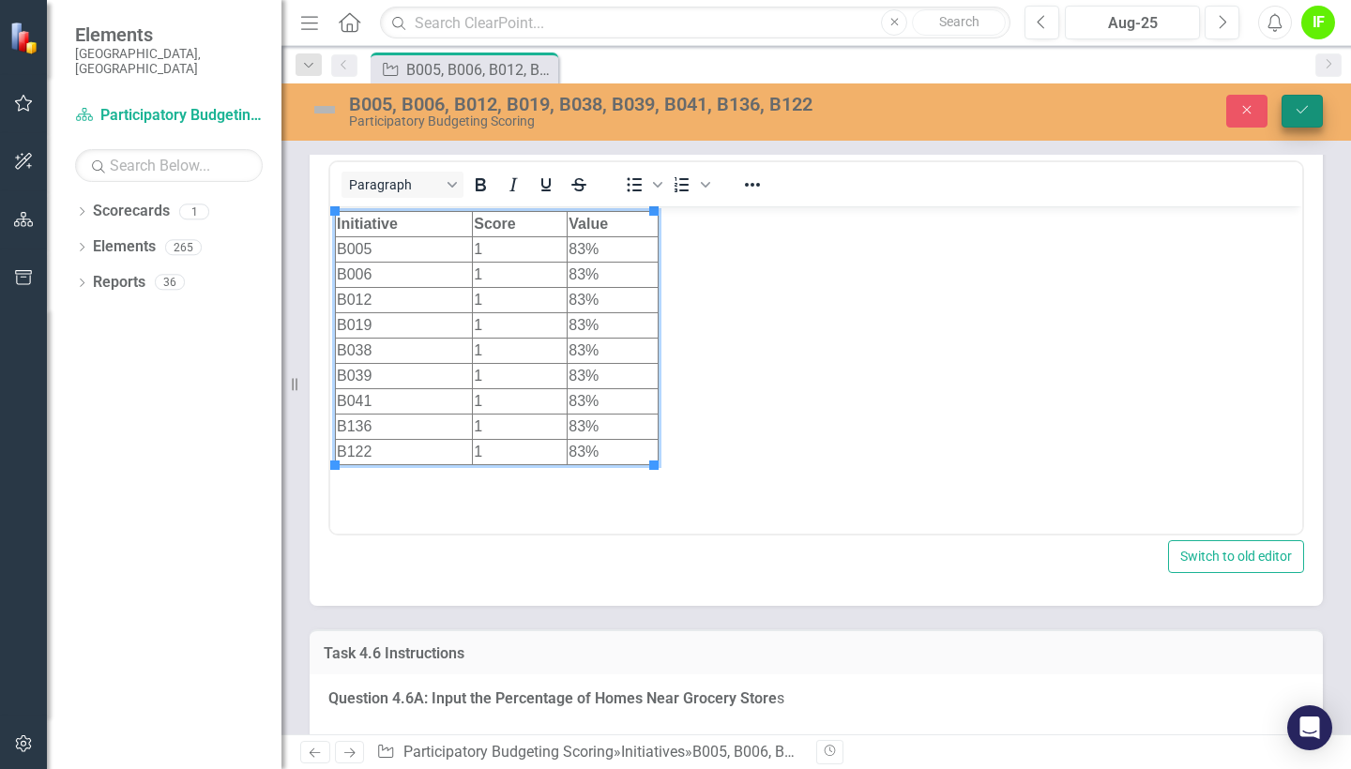
click at [1307, 125] on button "Save" at bounding box center [1301, 111] width 41 height 33
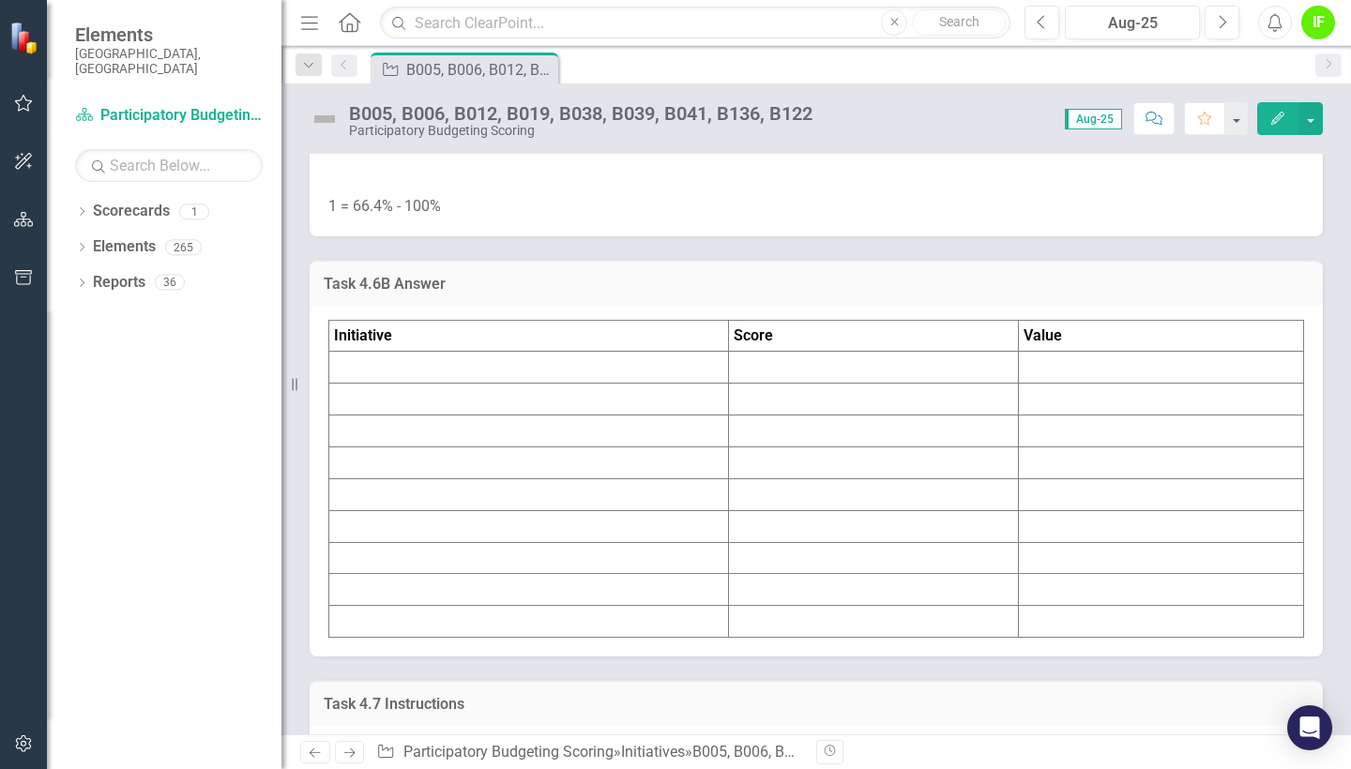
scroll to position [9178, 0]
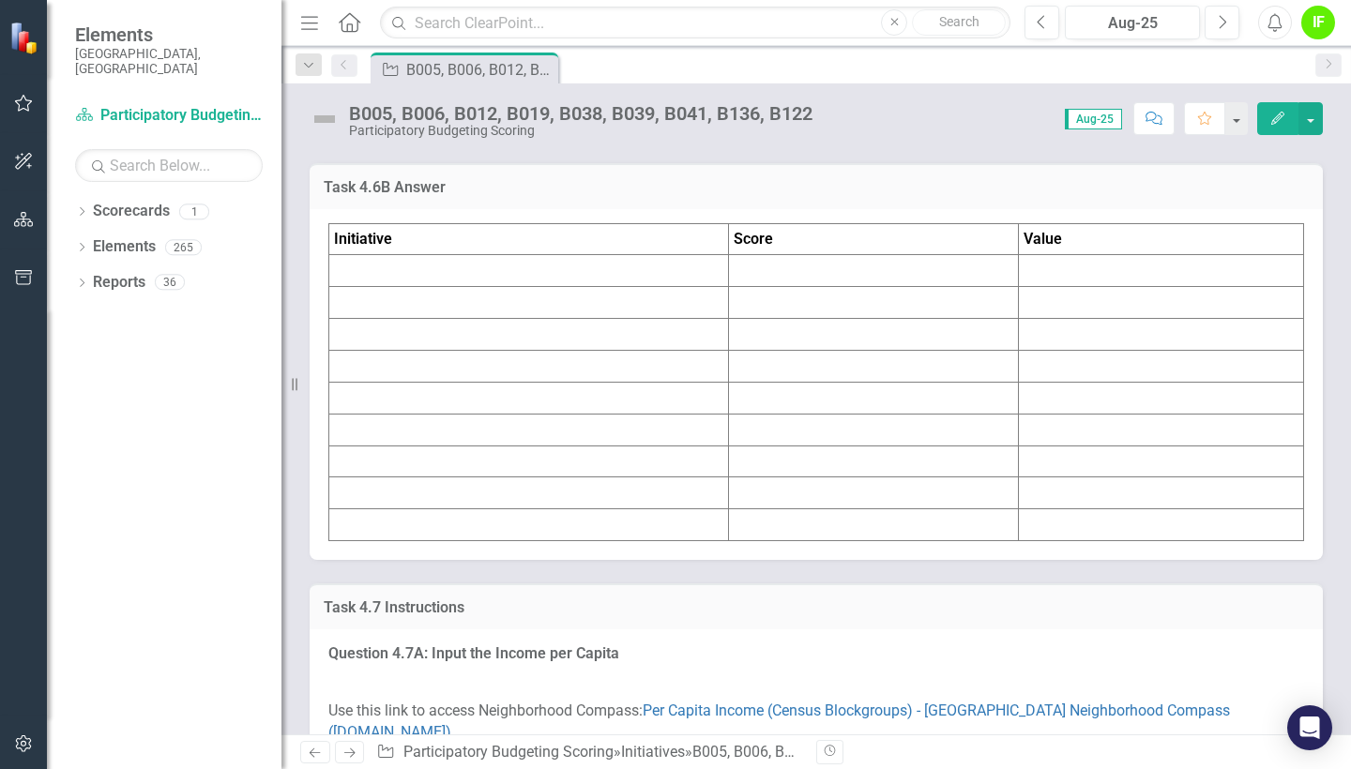
click at [536, 287] on td at bounding box center [529, 271] width 400 height 32
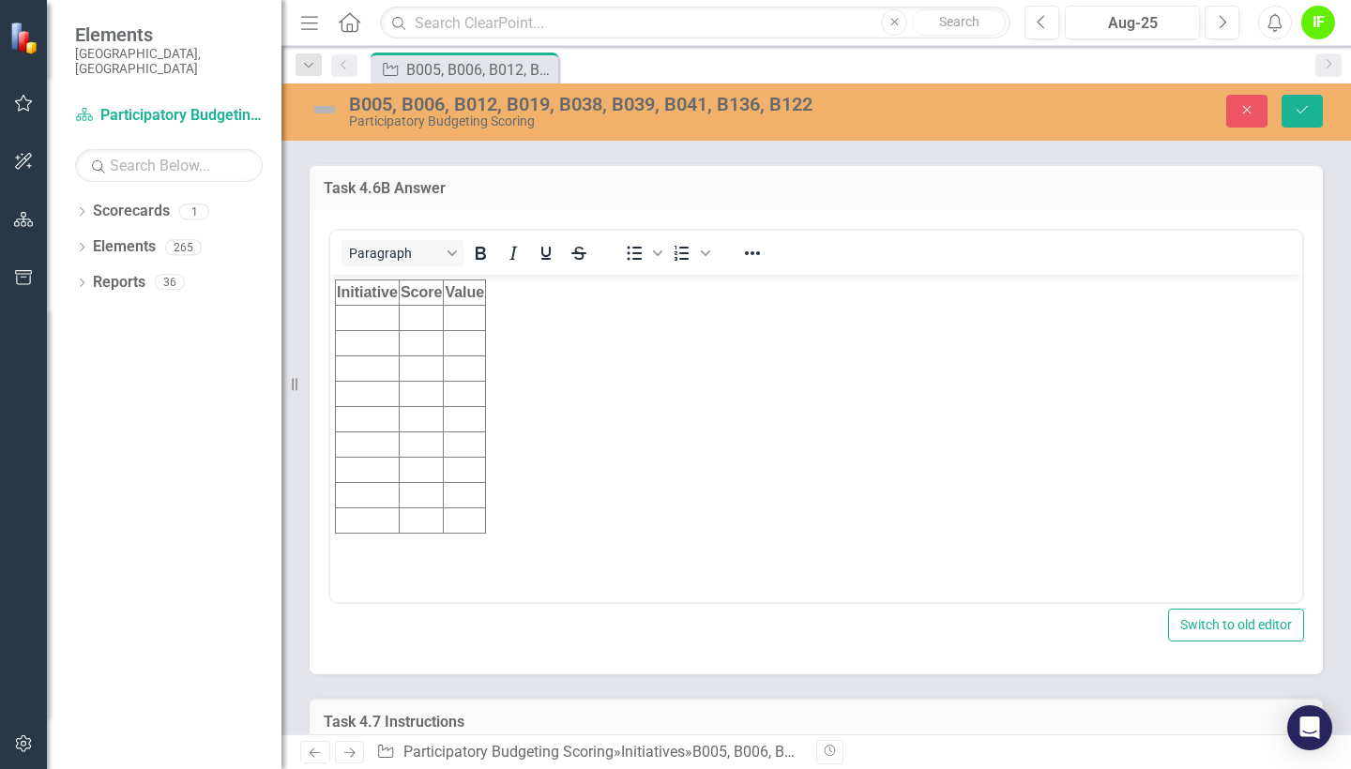
scroll to position [0, 0]
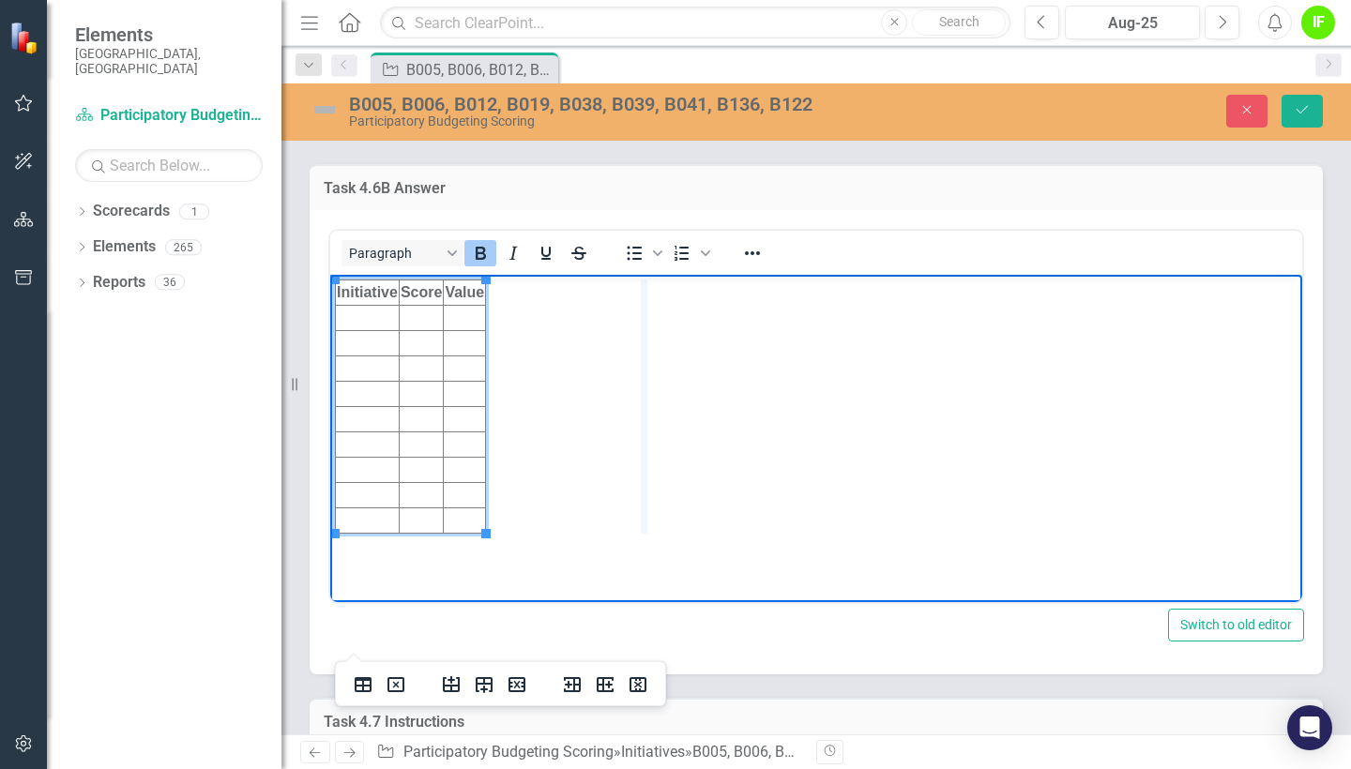
drag, startPoint x: 483, startPoint y: 290, endPoint x: 645, endPoint y: 300, distance: 162.6
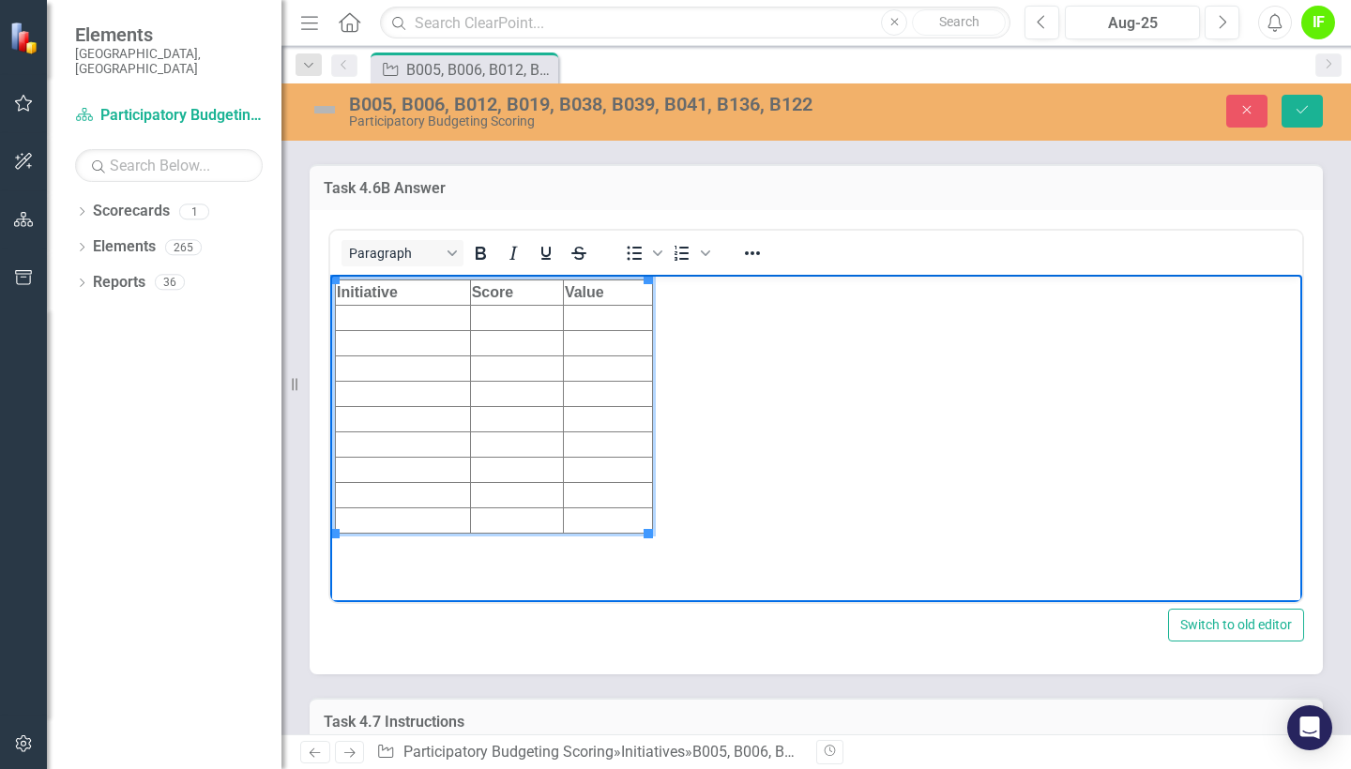
click at [508, 319] on td "Rich Text Area. Press ALT-0 for help." at bounding box center [516, 317] width 93 height 25
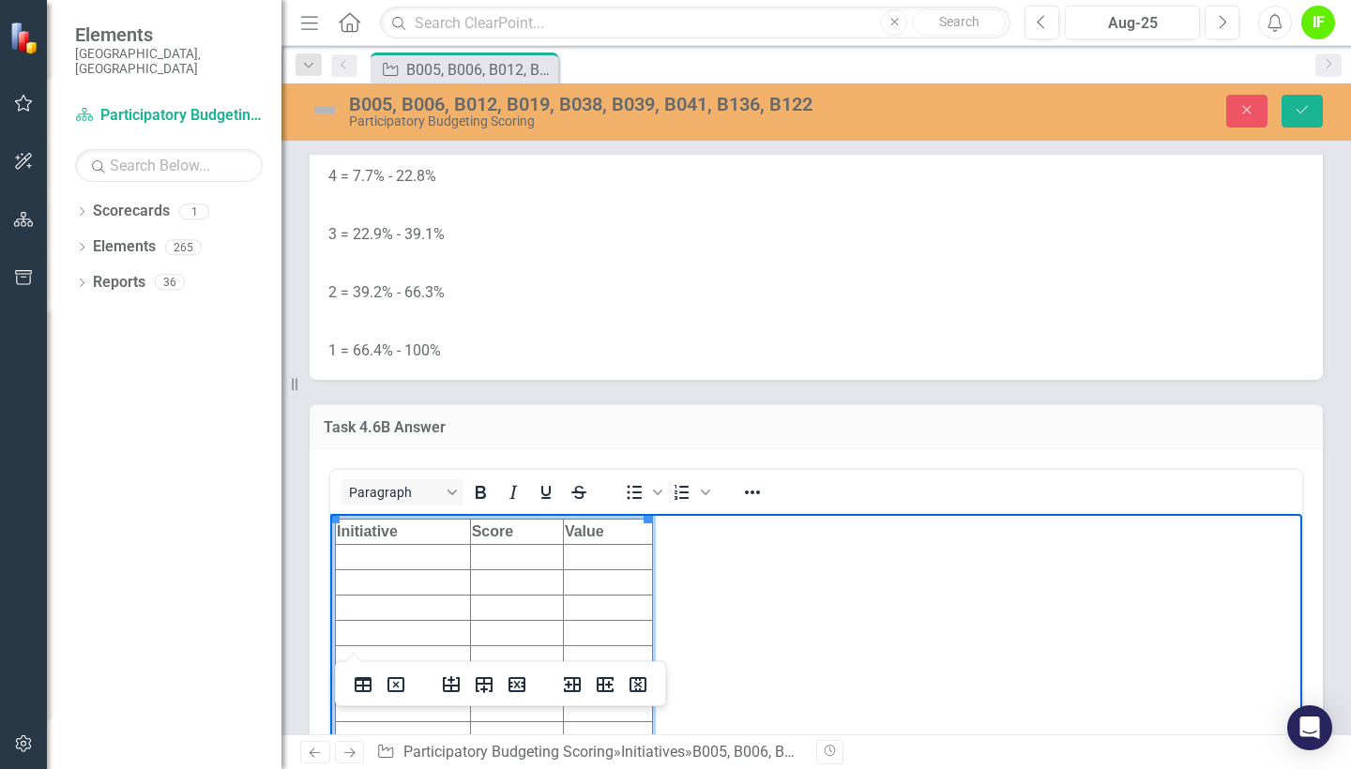
scroll to position [8561, 0]
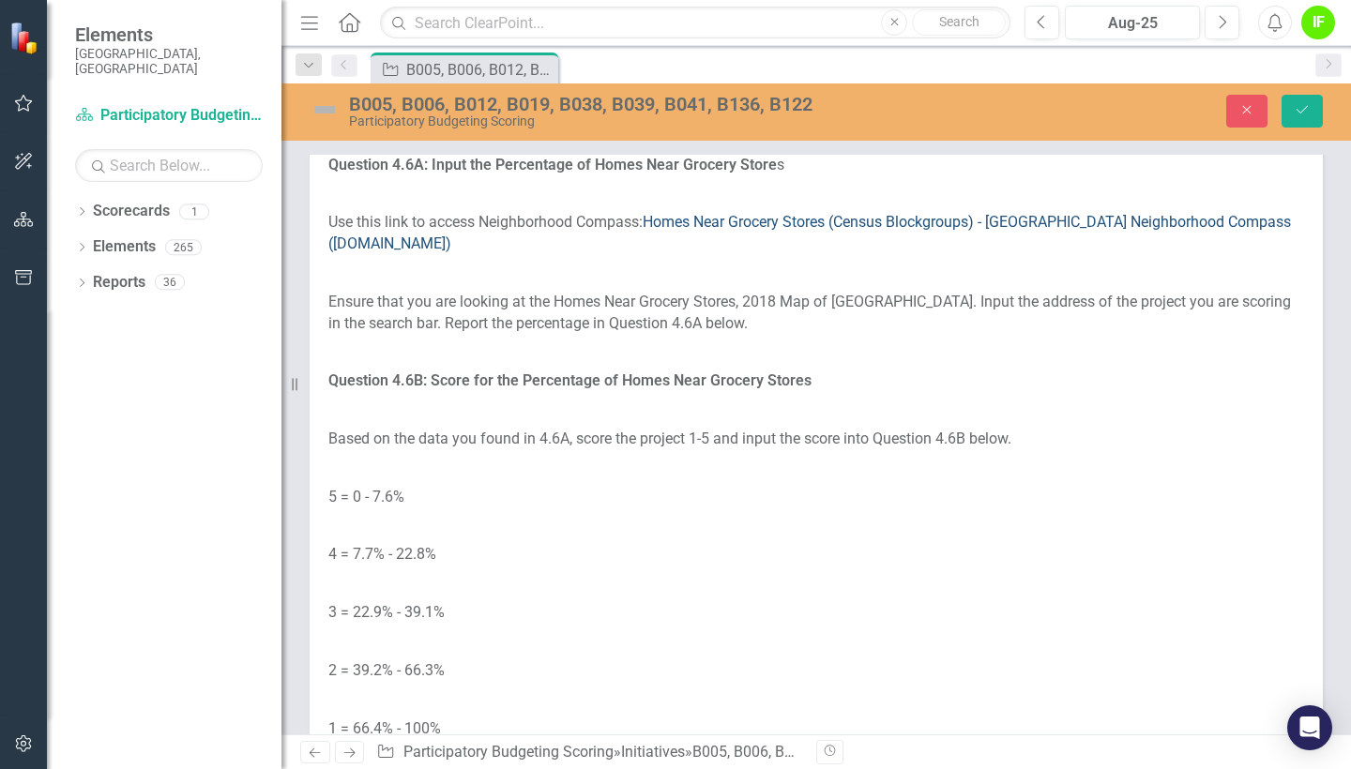
click at [749, 252] on link "Homes Near Grocery Stores (Census Blockgroups) - [GEOGRAPHIC_DATA] Neighborhood…" at bounding box center [809, 232] width 962 height 39
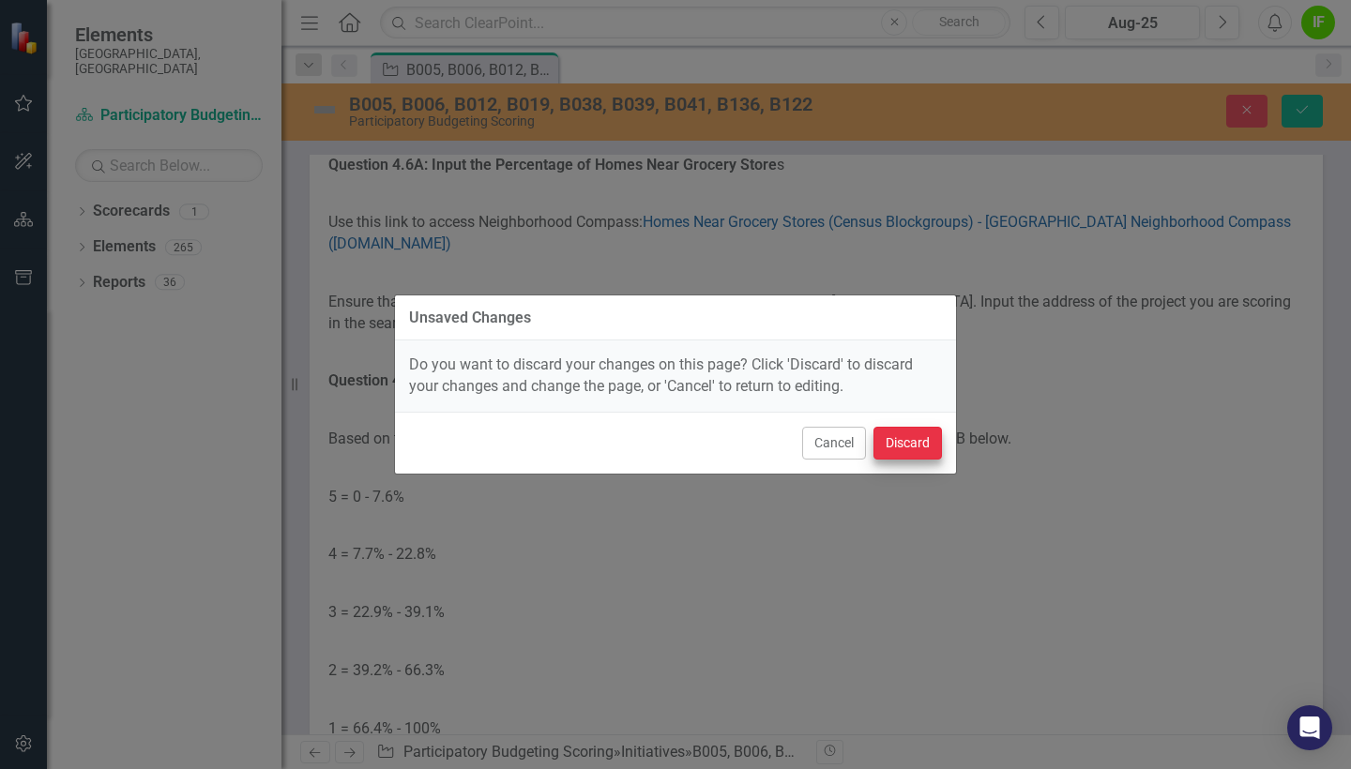
click at [930, 439] on button "Discard" at bounding box center [907, 443] width 68 height 33
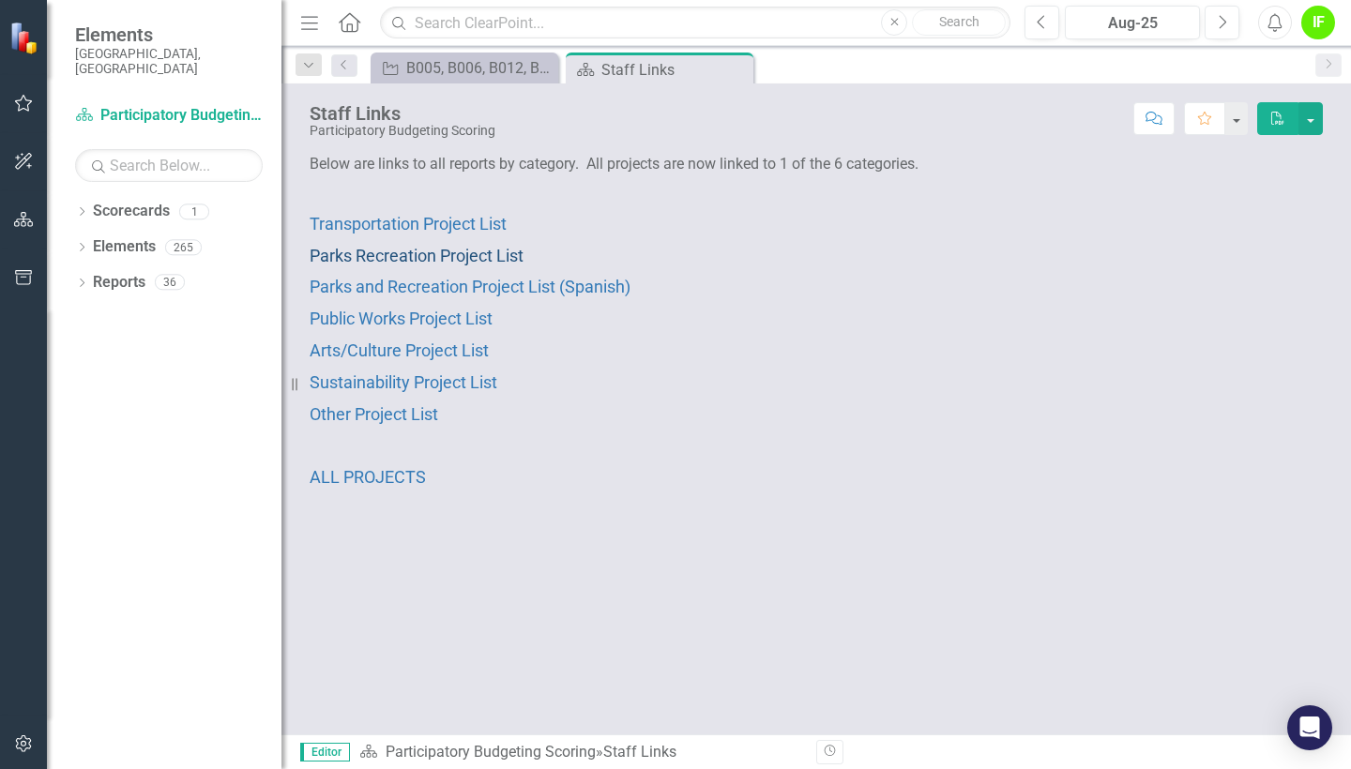
click at [464, 259] on span "Parks Recreation Project List" at bounding box center [417, 256] width 214 height 20
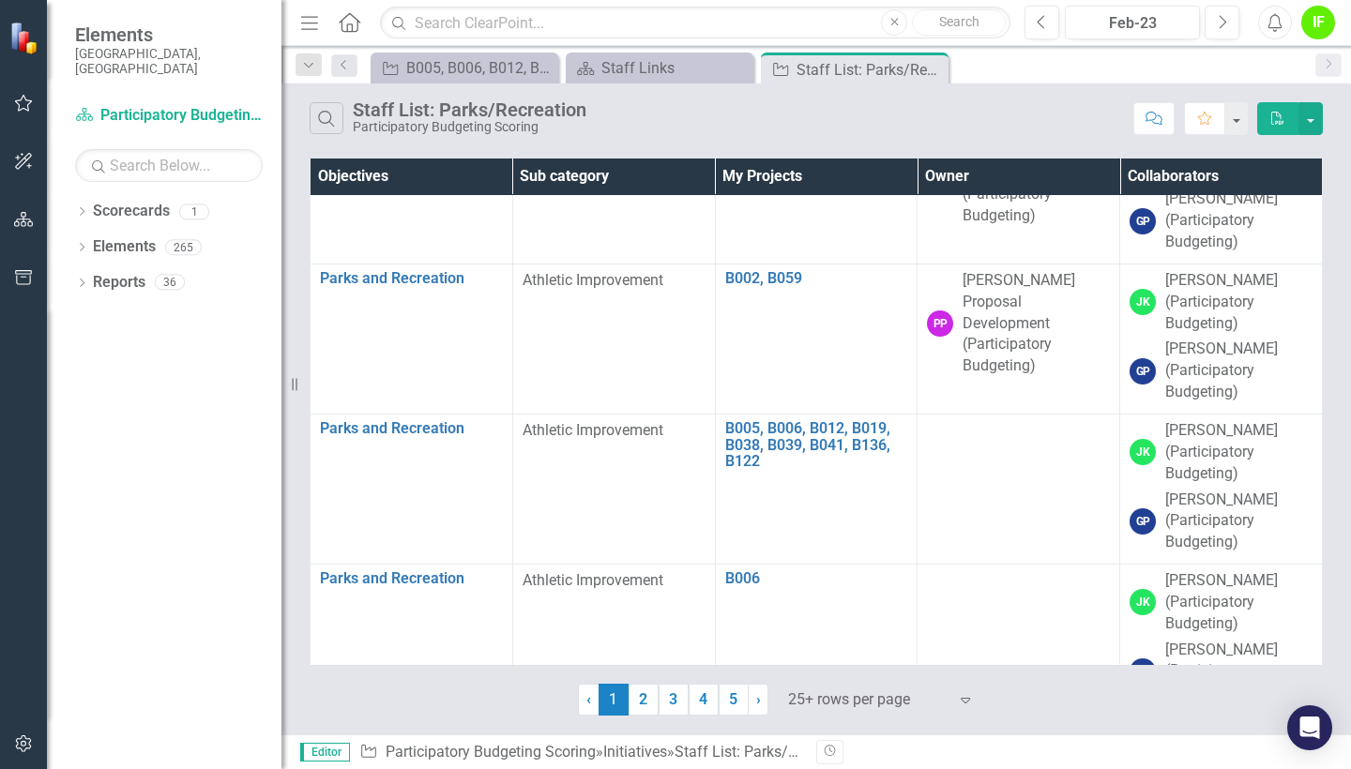
scroll to position [92, 0]
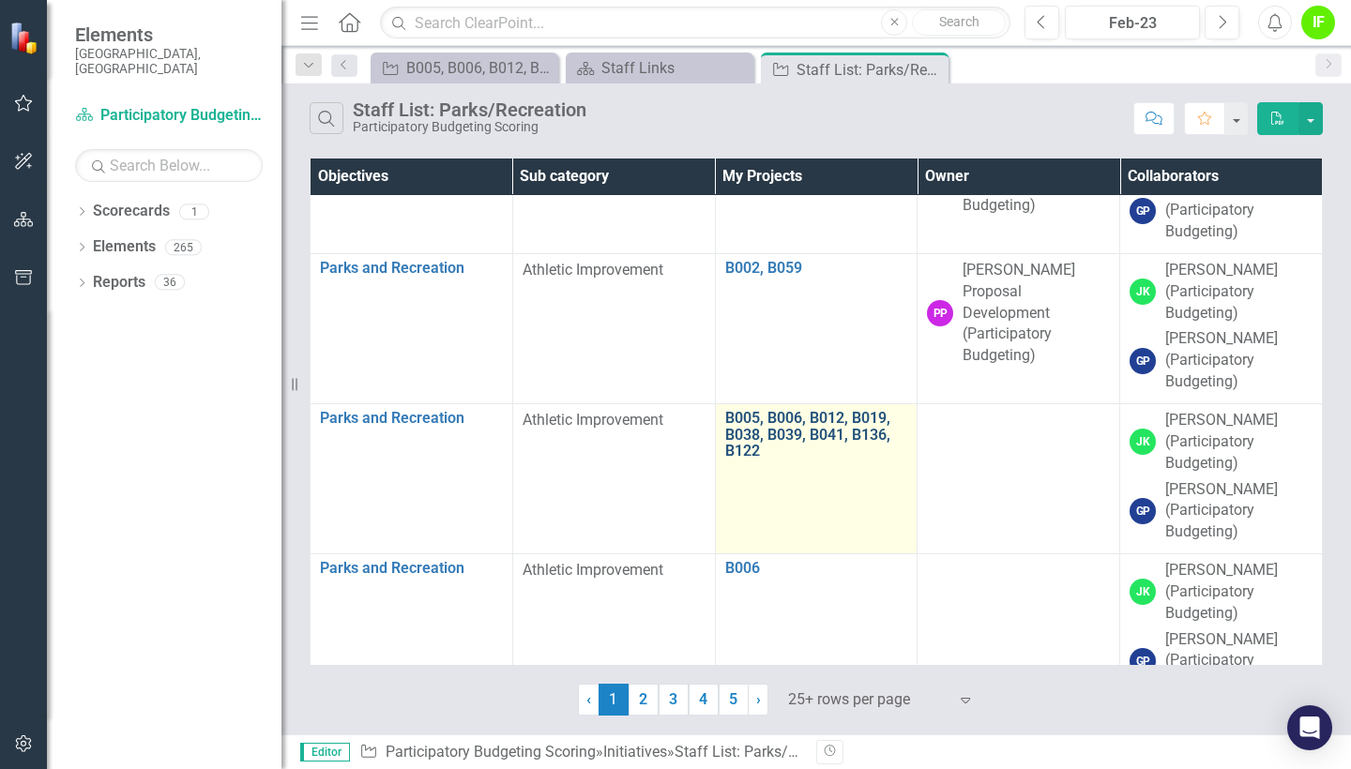
click at [805, 435] on link "B005, B006, B012, B019, B038, B039, B041, B136, B122" at bounding box center [816, 435] width 183 height 50
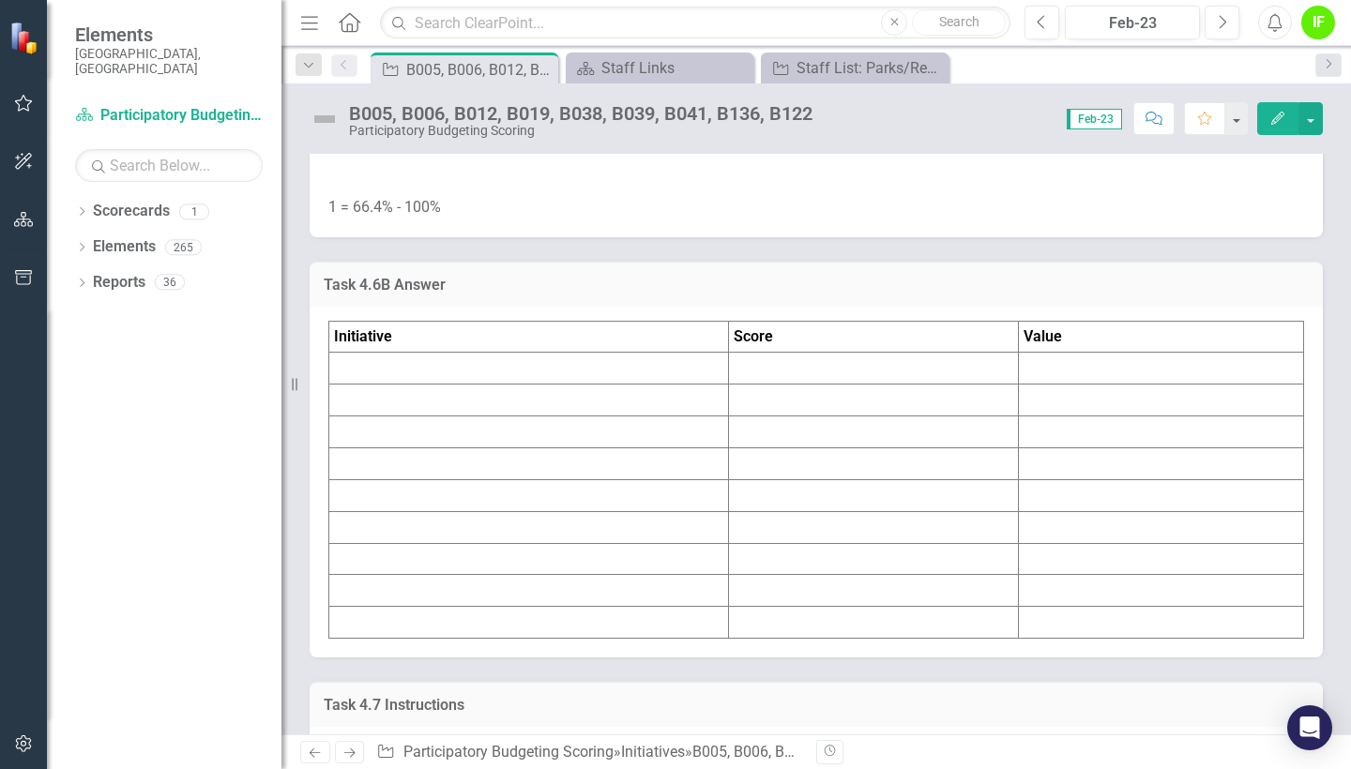
scroll to position [9082, 0]
click at [796, 383] on td at bounding box center [874, 367] width 290 height 32
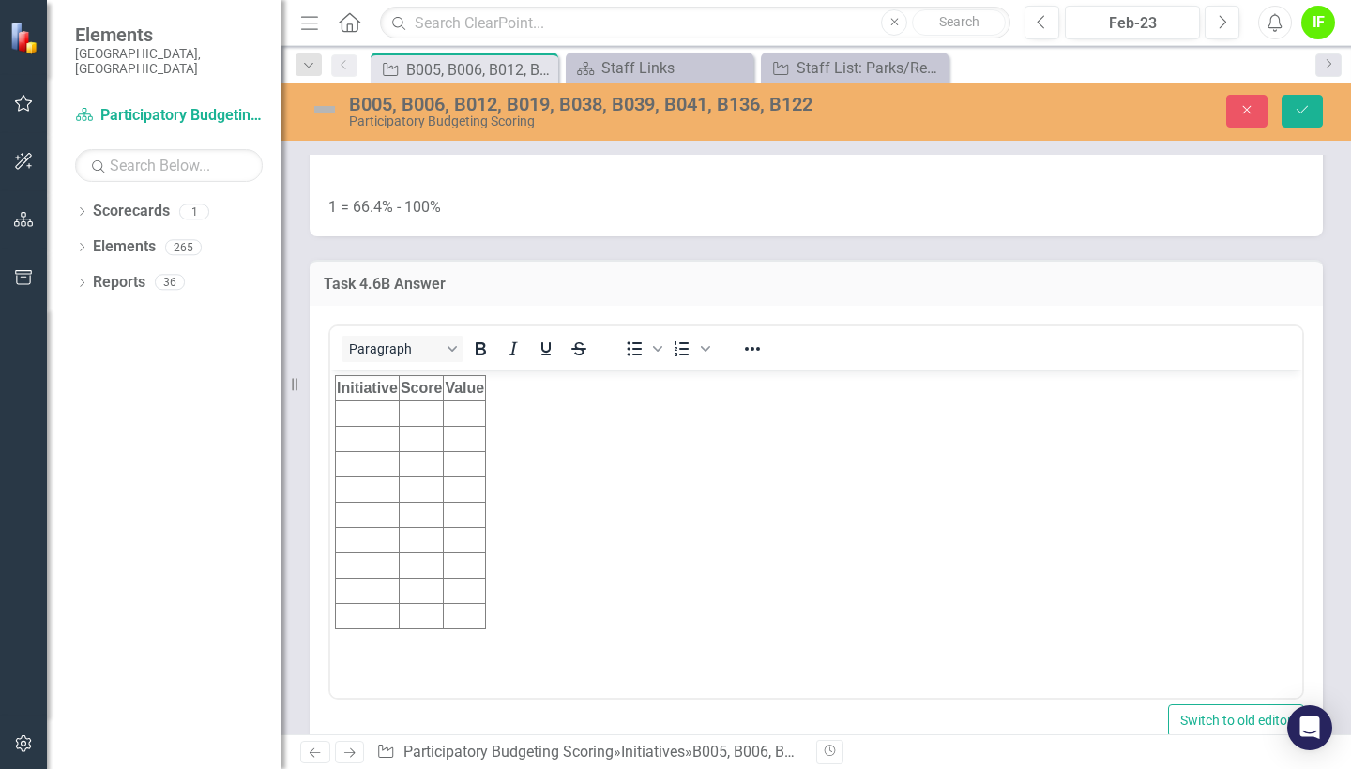
scroll to position [0, 0]
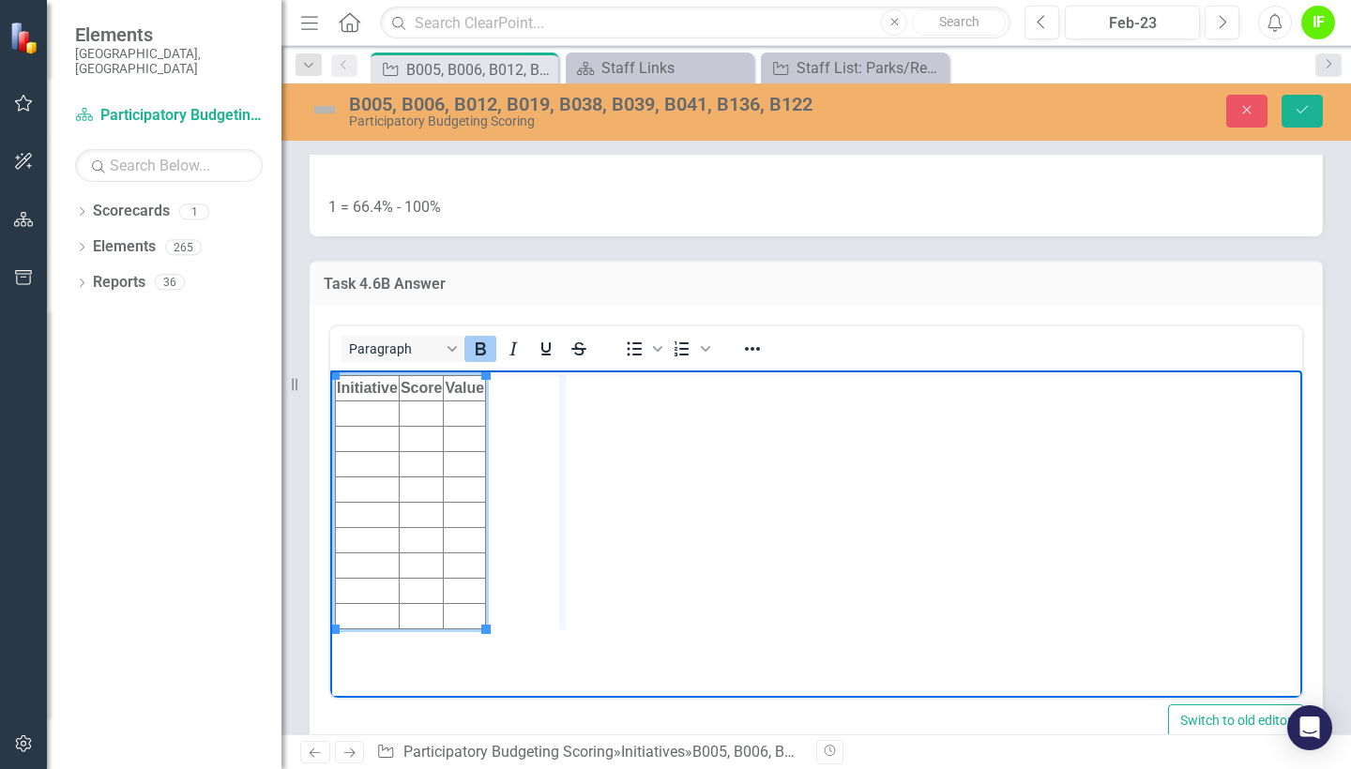
drag, startPoint x: 485, startPoint y: 386, endPoint x: 591, endPoint y: 387, distance: 106.0
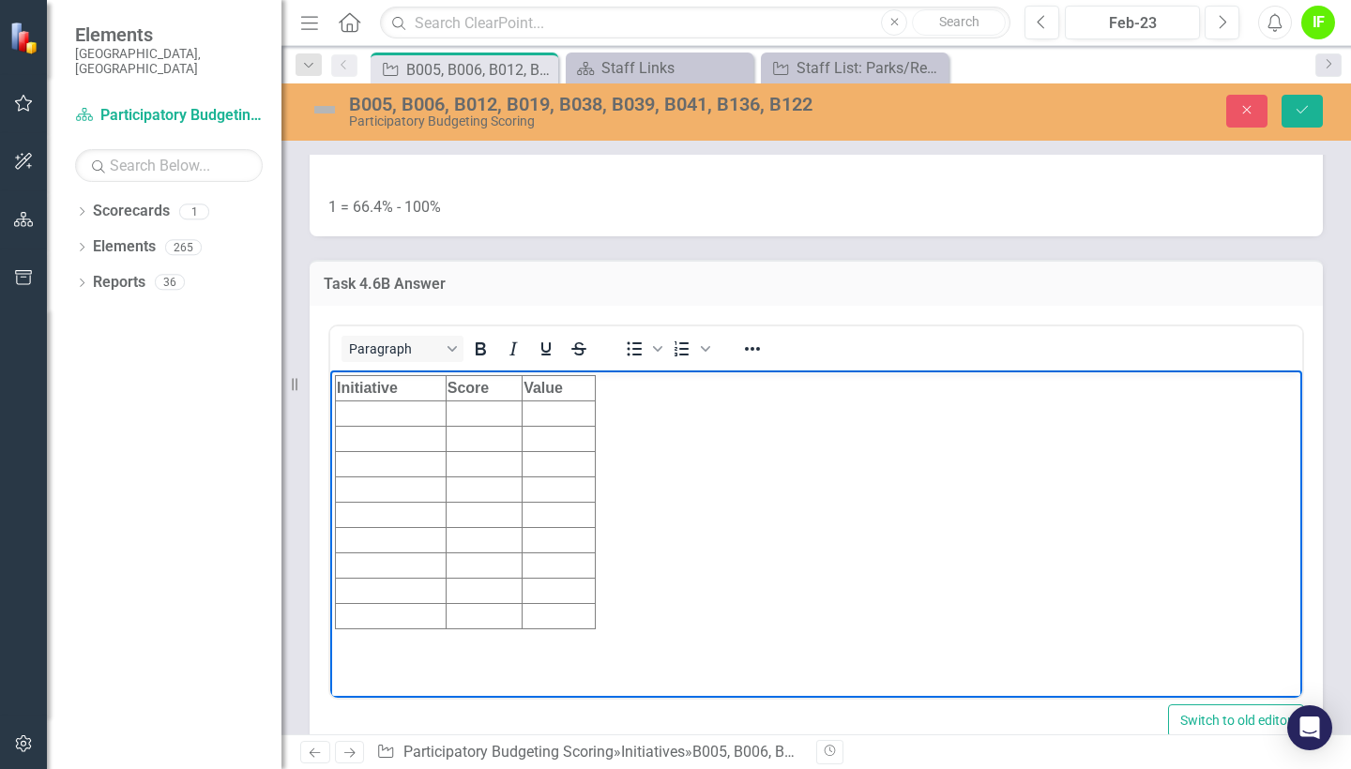
click at [552, 416] on td "Rich Text Area. Press ALT-0 for help." at bounding box center [558, 413] width 73 height 25
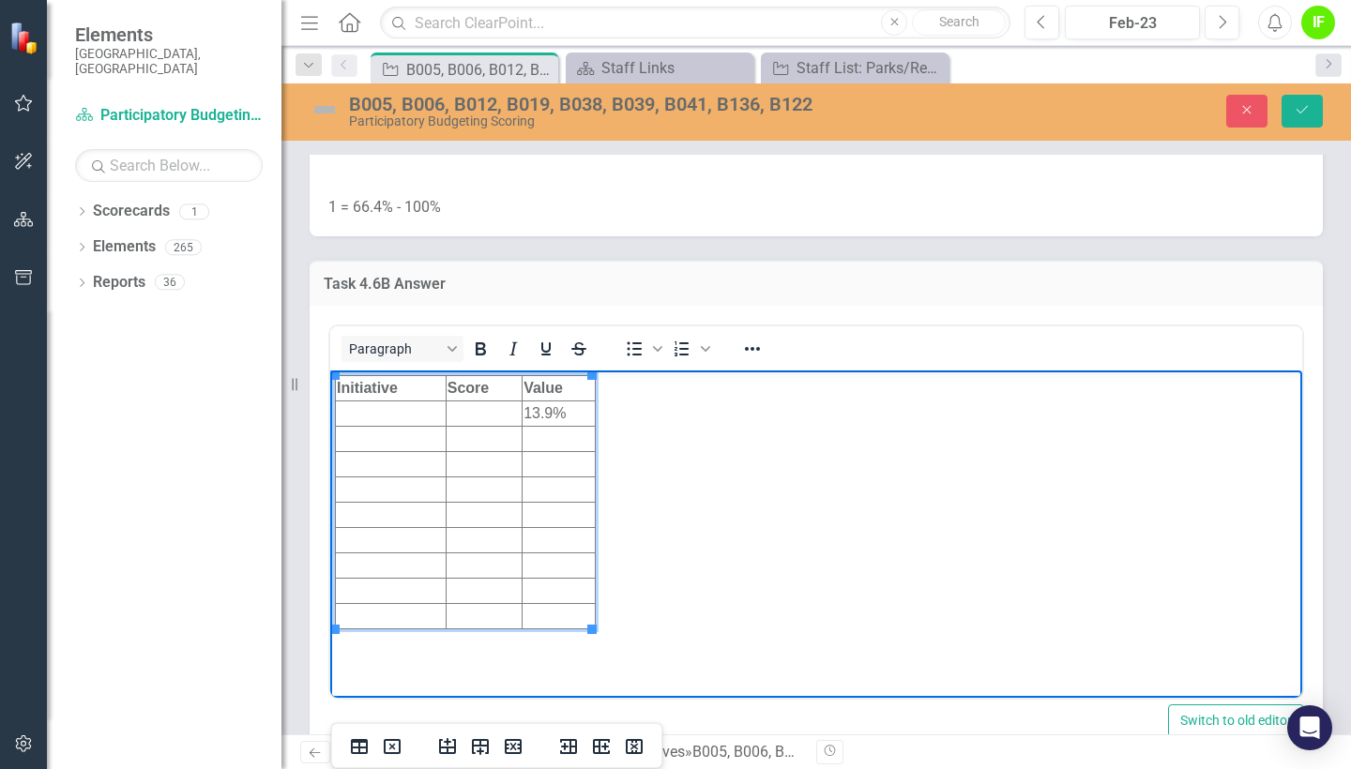
click at [467, 413] on td "Rich Text Area. Press ALT-0 for help." at bounding box center [484, 413] width 76 height 25
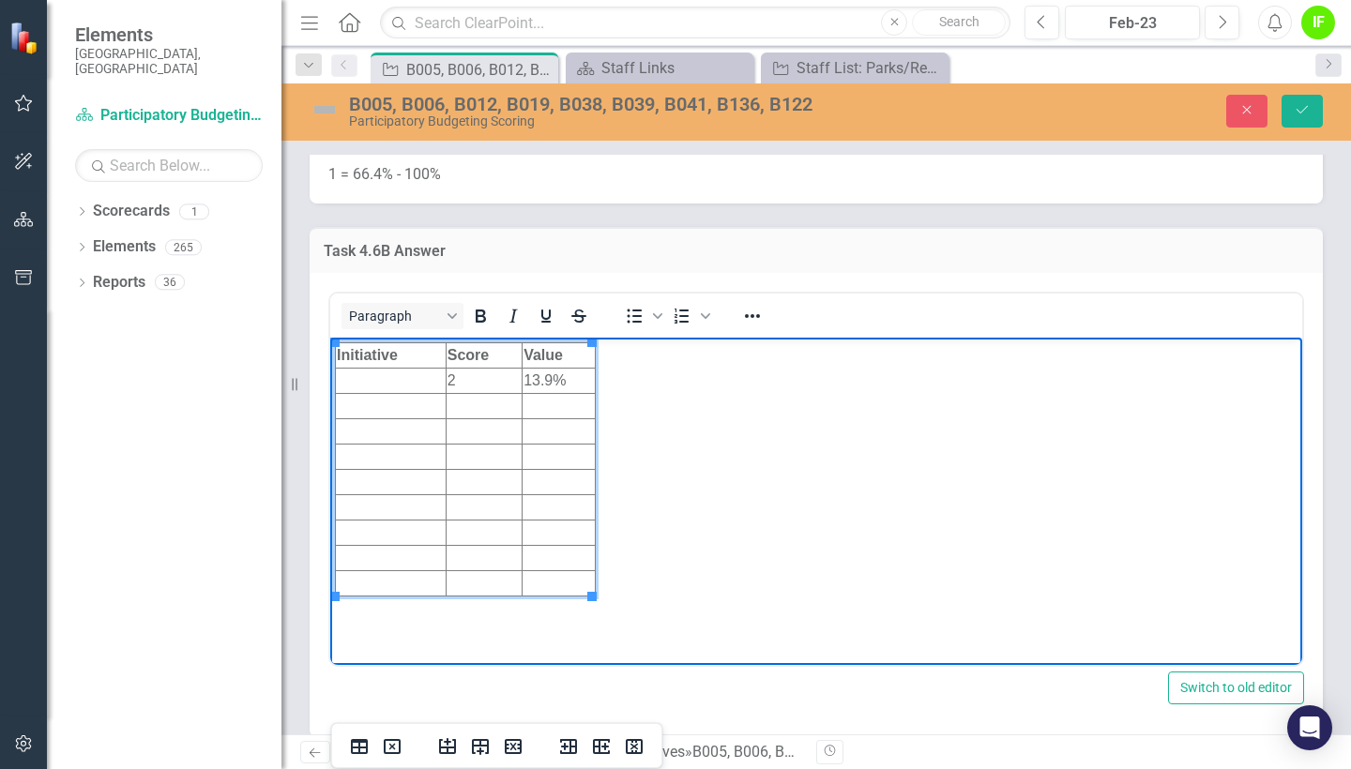
scroll to position [9119, 0]
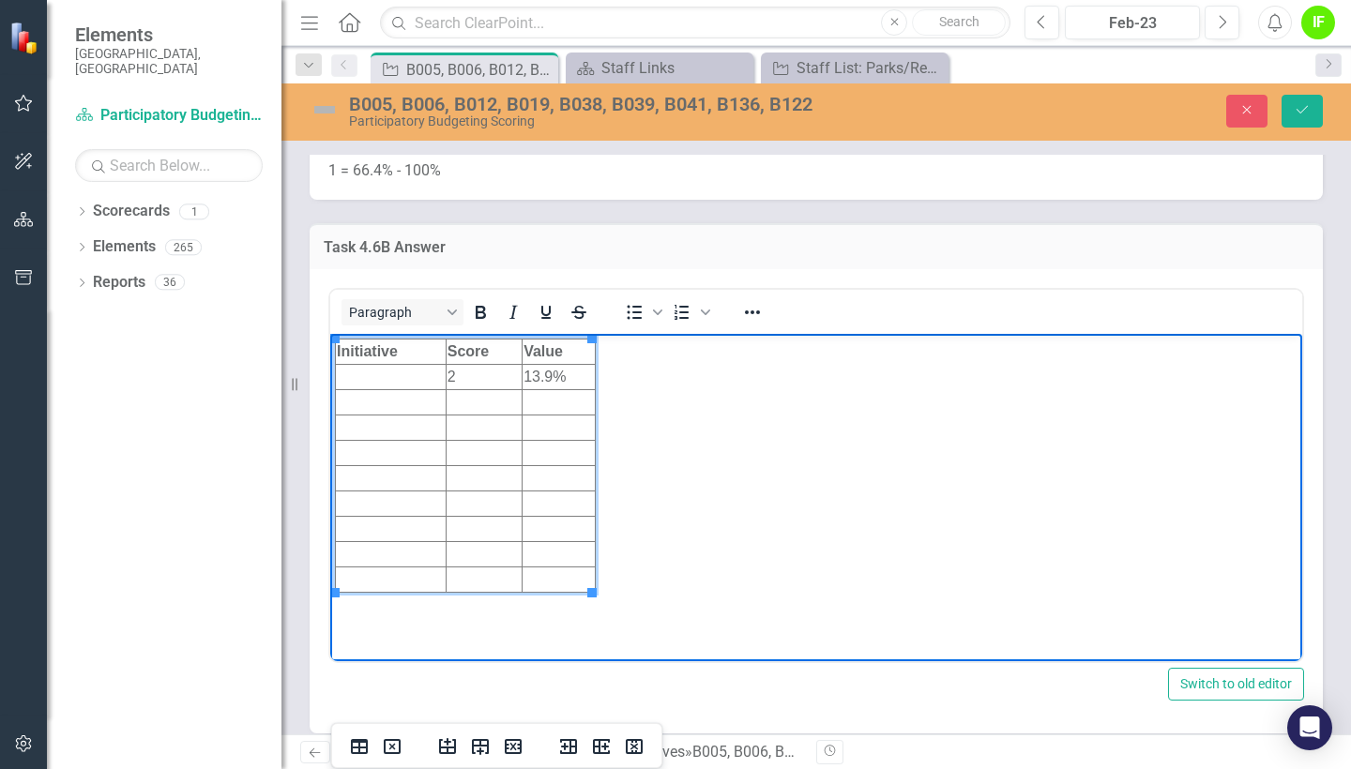
click at [401, 381] on td "Rich Text Area. Press ALT-0 for help." at bounding box center [391, 376] width 111 height 25
click at [385, 418] on td "Rich Text Area. Press ALT-0 for help." at bounding box center [391, 427] width 111 height 25
click at [386, 400] on td "Rich Text Area. Press ALT-0 for help." at bounding box center [391, 401] width 111 height 25
click at [386, 431] on td "Rich Text Area. Press ALT-0 for help." at bounding box center [391, 427] width 111 height 25
click at [371, 449] on td "Rich Text Area. Press ALT-0 for help." at bounding box center [391, 452] width 111 height 25
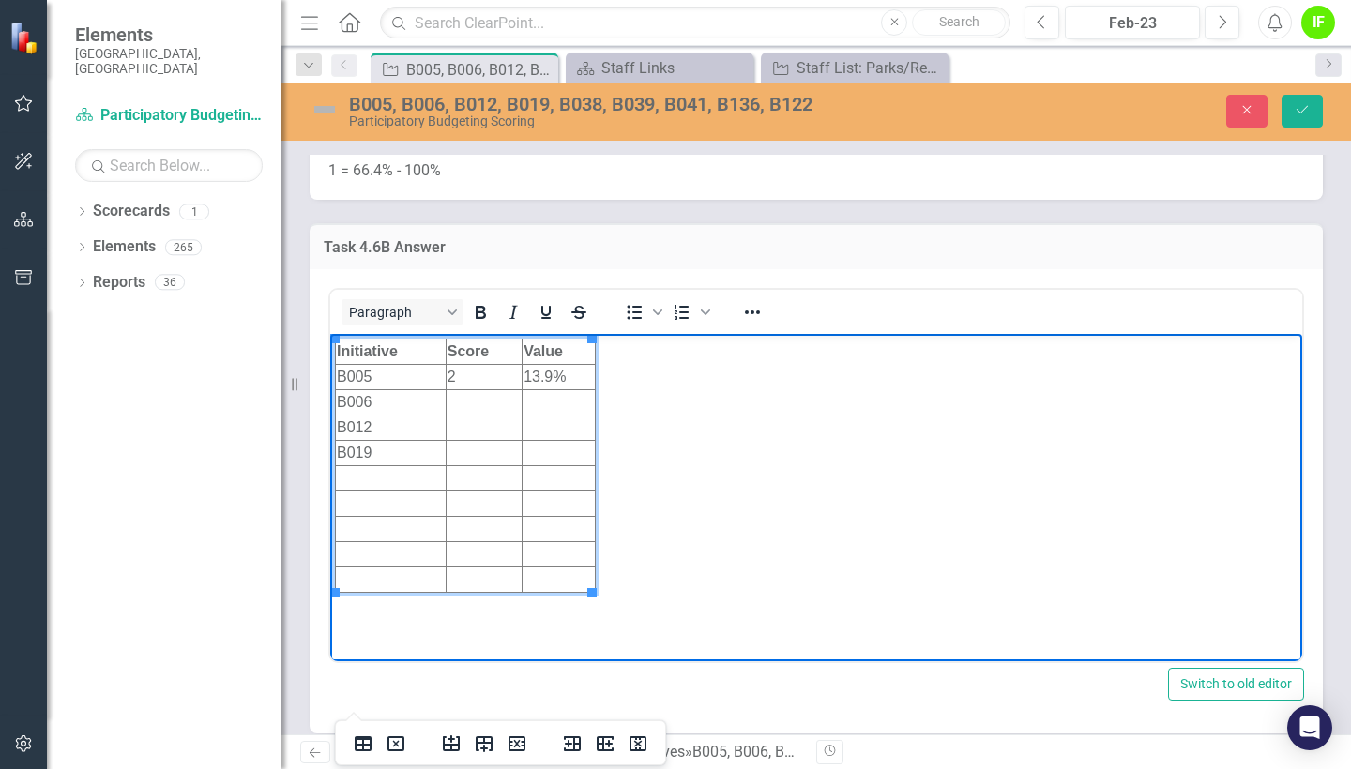
click at [375, 476] on td "Rich Text Area. Press ALT-0 for help." at bounding box center [391, 477] width 111 height 25
click at [377, 501] on td "Rich Text Area. Press ALT-0 for help." at bounding box center [391, 503] width 111 height 25
click at [385, 528] on td "Rich Text Area. Press ALT-0 for help." at bounding box center [391, 528] width 111 height 25
click at [398, 560] on td "Rich Text Area. Press ALT-0 for help." at bounding box center [391, 553] width 111 height 25
click at [406, 576] on td "Rich Text Area. Press ALT-0 for help." at bounding box center [391, 579] width 111 height 25
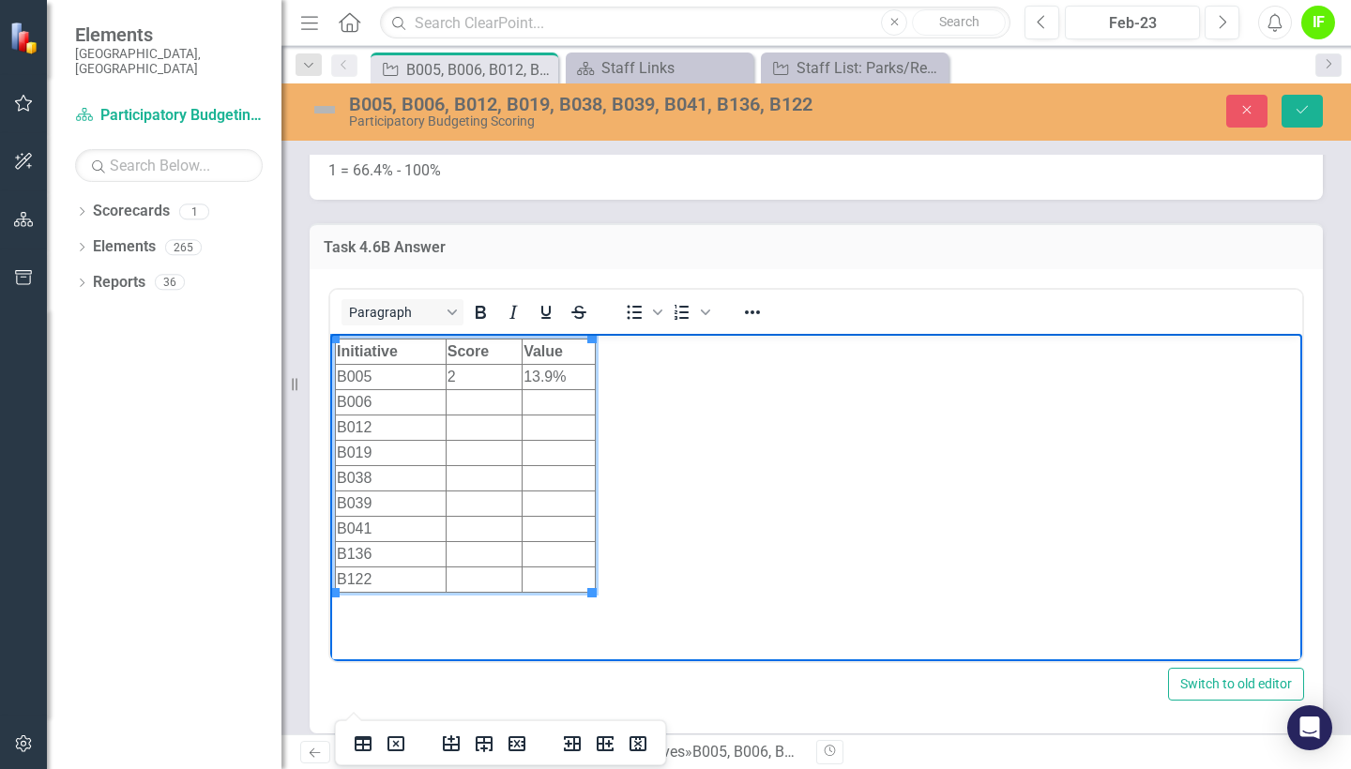
click at [497, 404] on td "Rich Text Area. Press ALT-0 for help." at bounding box center [484, 401] width 76 height 25
click at [491, 417] on td "Rich Text Area. Press ALT-0 for help." at bounding box center [484, 427] width 76 height 25
click at [484, 460] on td "Rich Text Area. Press ALT-0 for help." at bounding box center [484, 452] width 76 height 25
click at [482, 480] on td "Rich Text Area. Press ALT-0 for help." at bounding box center [484, 477] width 76 height 25
click at [485, 501] on td "Rich Text Area. Press ALT-0 for help." at bounding box center [484, 503] width 76 height 25
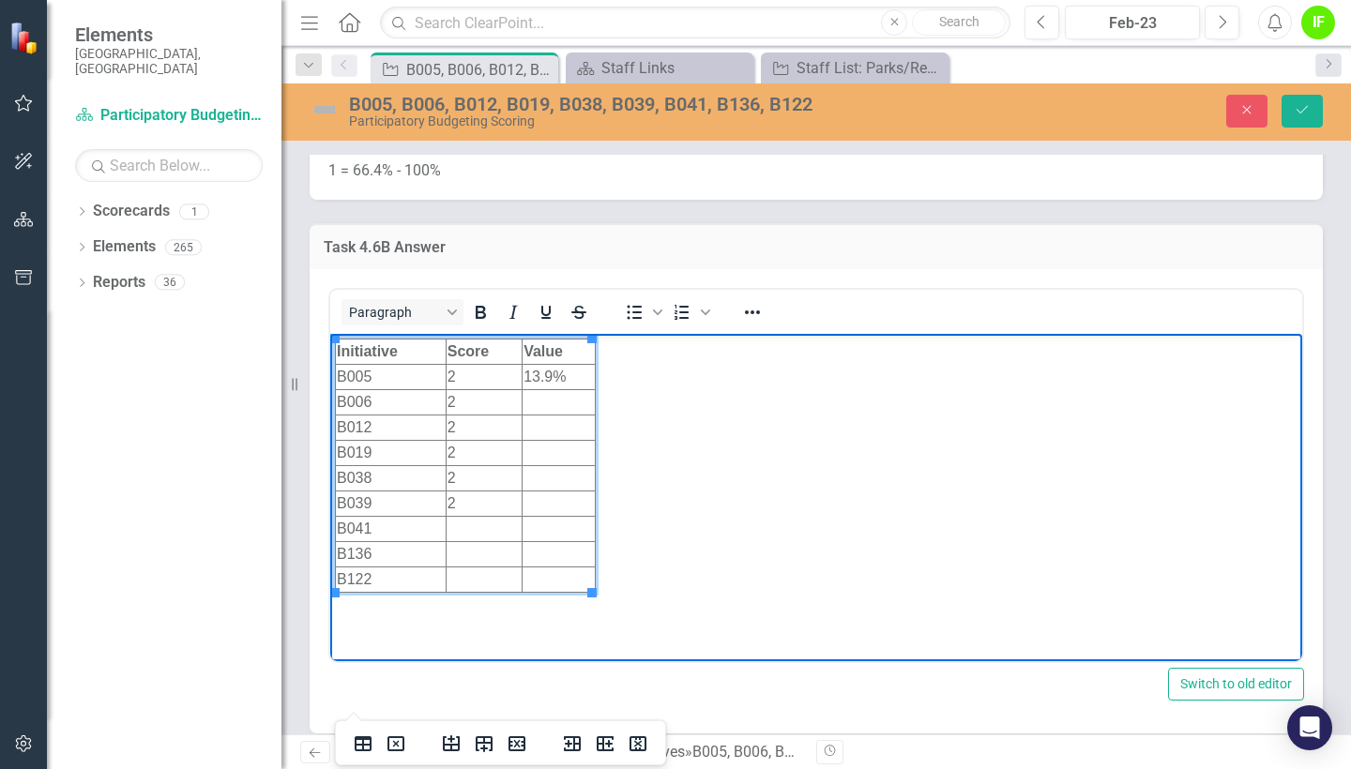
click at [480, 532] on td "Rich Text Area. Press ALT-0 for help." at bounding box center [484, 528] width 76 height 25
click at [481, 555] on td "Rich Text Area. Press ALT-0 for help." at bounding box center [484, 553] width 76 height 25
click at [475, 533] on td "22" at bounding box center [484, 528] width 76 height 25
click at [475, 533] on td "2" at bounding box center [484, 528] width 76 height 25
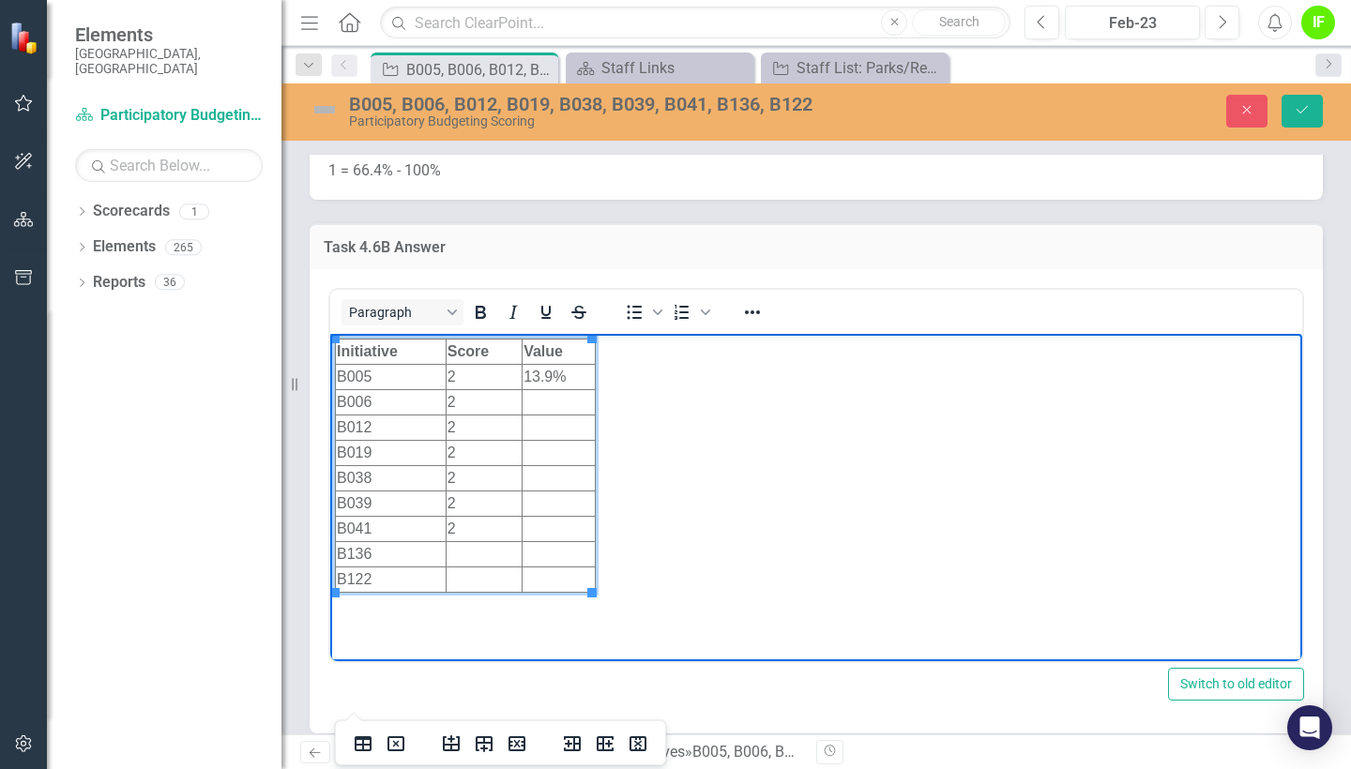
click at [472, 549] on td "Rich Text Area. Press ALT-0 for help." at bounding box center [484, 553] width 76 height 25
click at [471, 583] on td "Rich Text Area. Press ALT-0 for help." at bounding box center [484, 579] width 76 height 25
drag, startPoint x: 575, startPoint y: 374, endPoint x: 525, endPoint y: 375, distance: 49.7
click at [525, 375] on td "13.9%" at bounding box center [558, 376] width 73 height 25
copy td "3.9%"
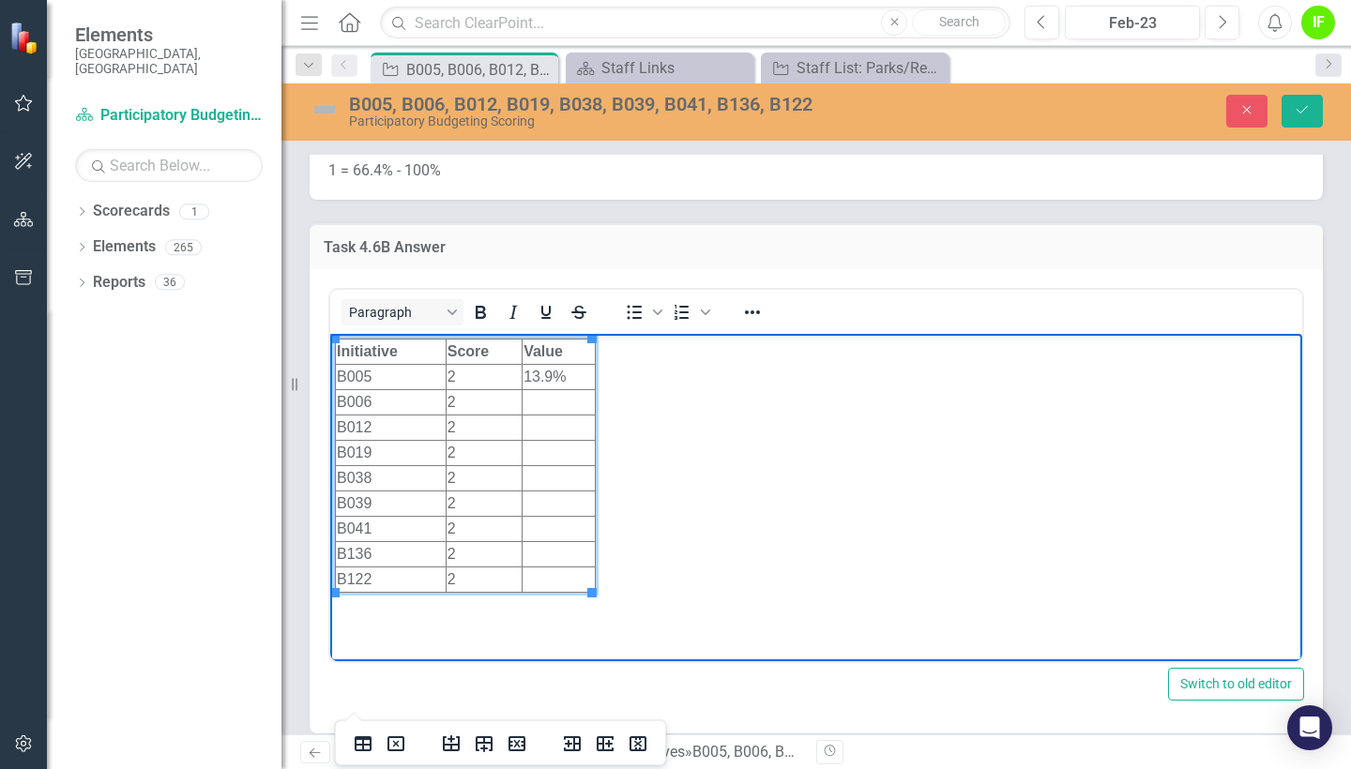
click at [545, 401] on td "Rich Text Area. Press ALT-0 for help." at bounding box center [558, 401] width 73 height 25
click at [556, 371] on td "13.9%" at bounding box center [558, 376] width 73 height 25
drag, startPoint x: 568, startPoint y: 375, endPoint x: 524, endPoint y: 376, distance: 44.1
click at [524, 376] on td "13.9%" at bounding box center [558, 376] width 73 height 25
copy td "13.9%"
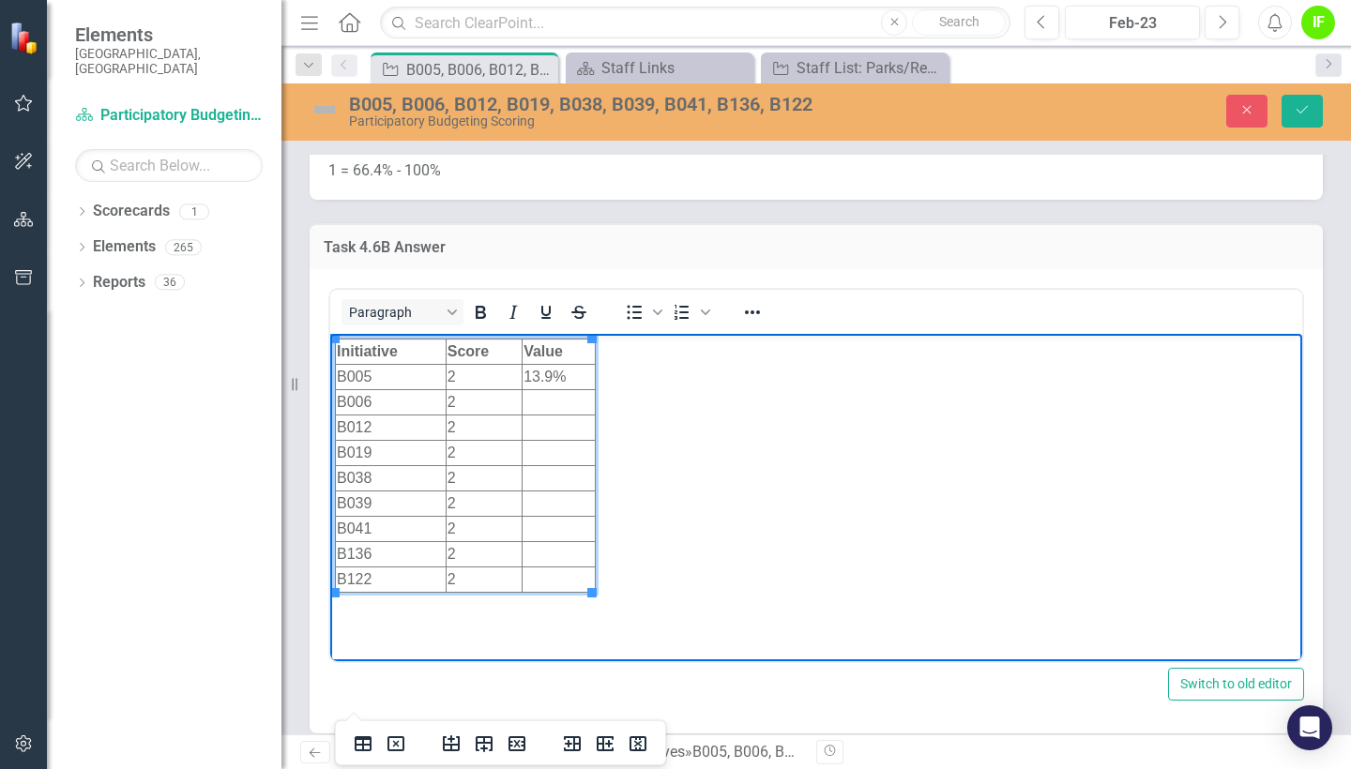
click at [563, 405] on td "Rich Text Area. Press ALT-0 for help." at bounding box center [558, 401] width 73 height 25
click at [561, 435] on td "Rich Text Area. Press ALT-0 for help." at bounding box center [558, 427] width 73 height 25
click at [552, 452] on td "Rich Text Area. Press ALT-0 for help." at bounding box center [558, 452] width 73 height 25
click at [556, 478] on td "Rich Text Area. Press ALT-0 for help." at bounding box center [558, 477] width 73 height 25
click at [556, 507] on td "Rich Text Area. Press ALT-0 for help." at bounding box center [558, 503] width 73 height 25
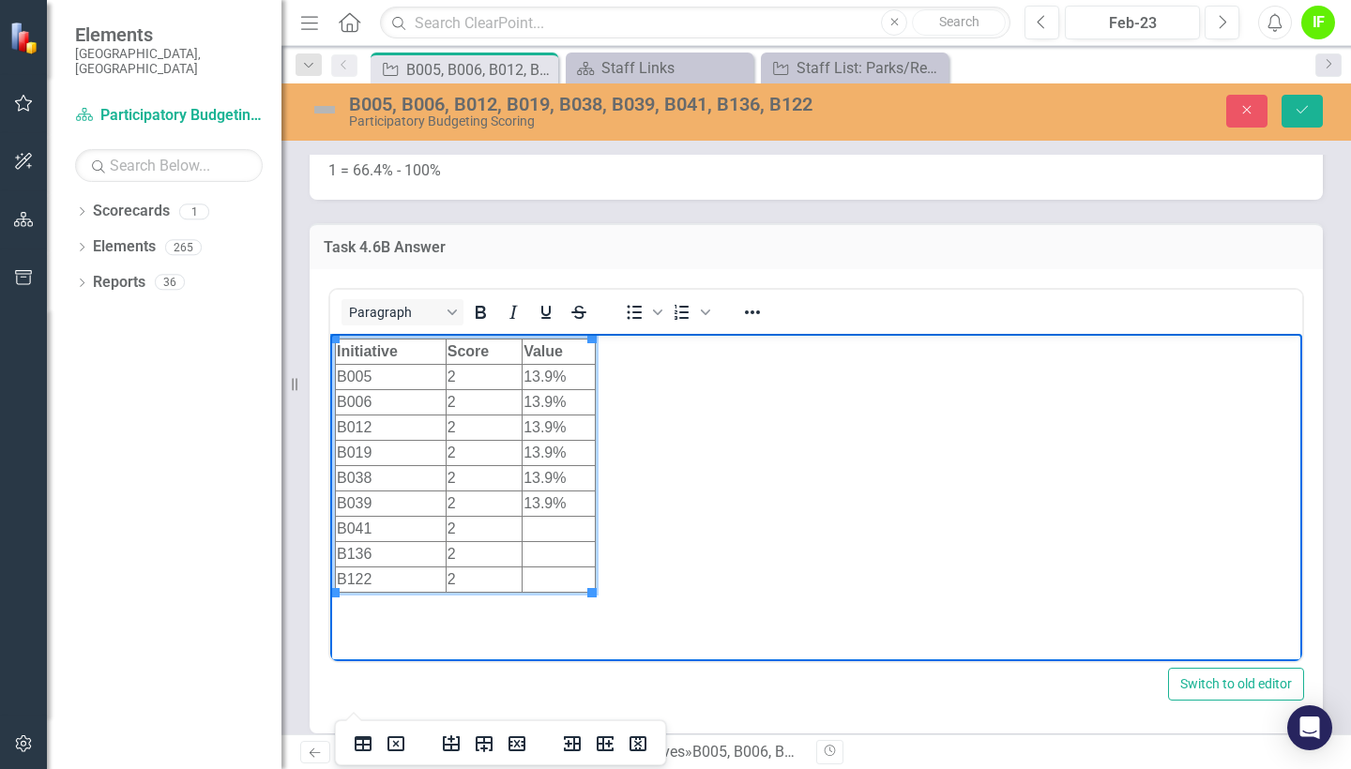
click at [558, 523] on td "Rich Text Area. Press ALT-0 for help." at bounding box center [558, 528] width 73 height 25
click at [561, 550] on td "Rich Text Area. Press ALT-0 for help." at bounding box center [558, 553] width 73 height 25
click at [552, 573] on td "Rich Text Area. Press ALT-0 for help." at bounding box center [558, 579] width 73 height 25
click at [1295, 103] on icon "Save" at bounding box center [1301, 109] width 17 height 13
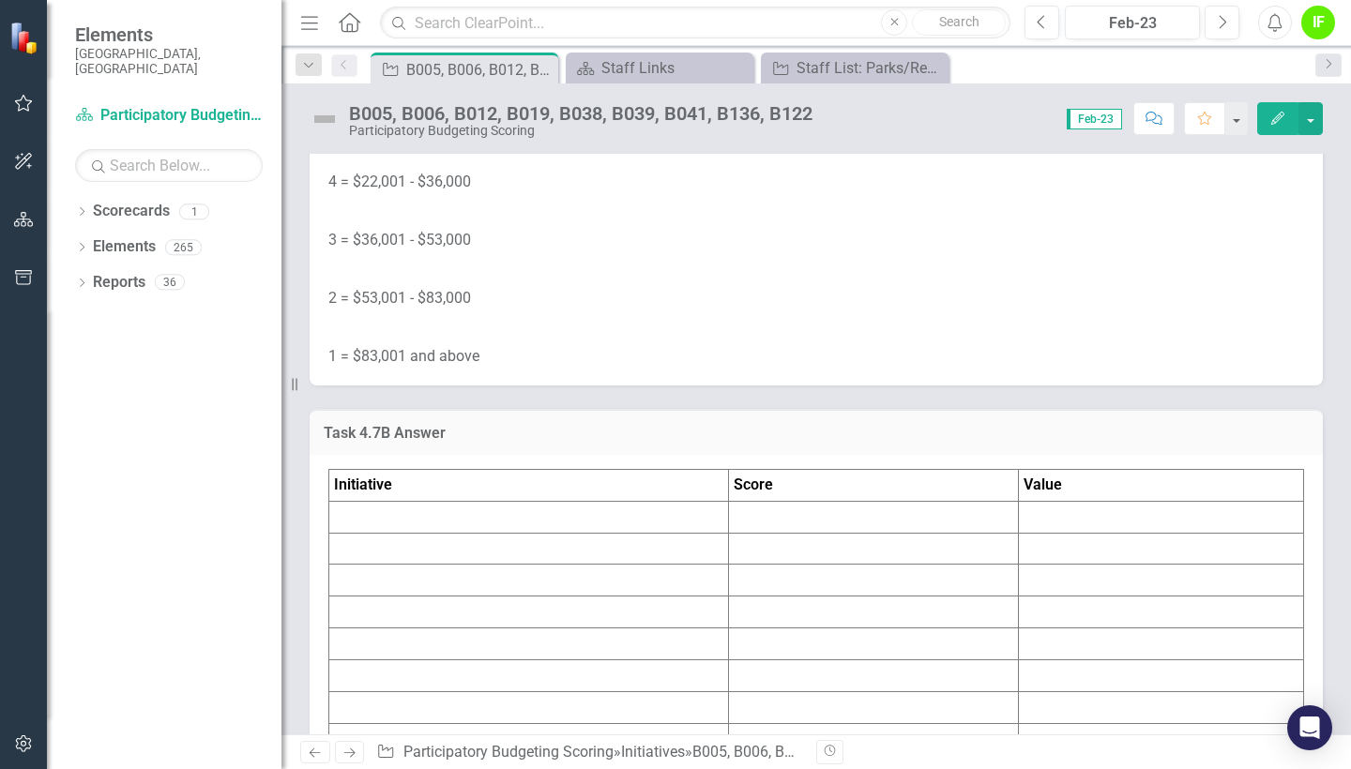
scroll to position [9740, 0]
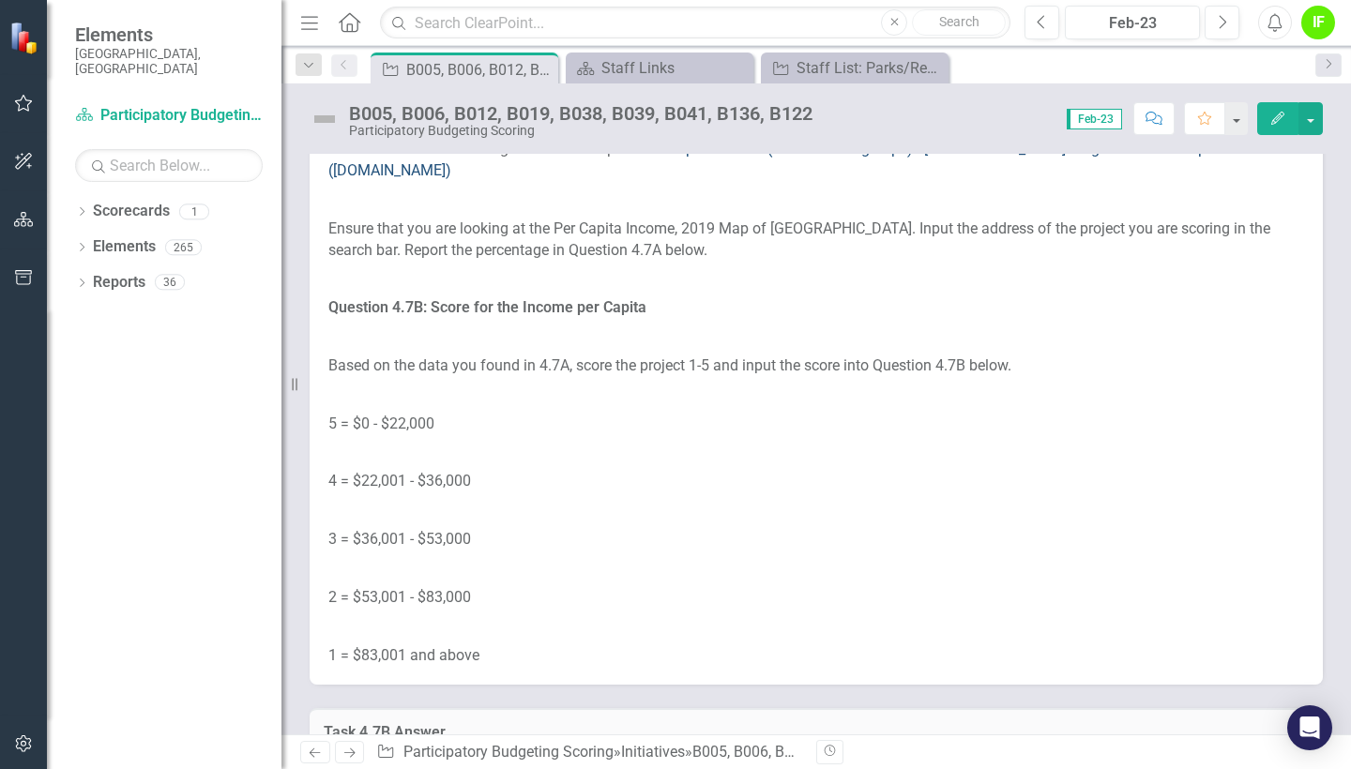
click at [968, 179] on link "Per Capita Income (Census Blockgroups) - [GEOGRAPHIC_DATA] Neighborhood Compass…" at bounding box center [778, 159] width 901 height 39
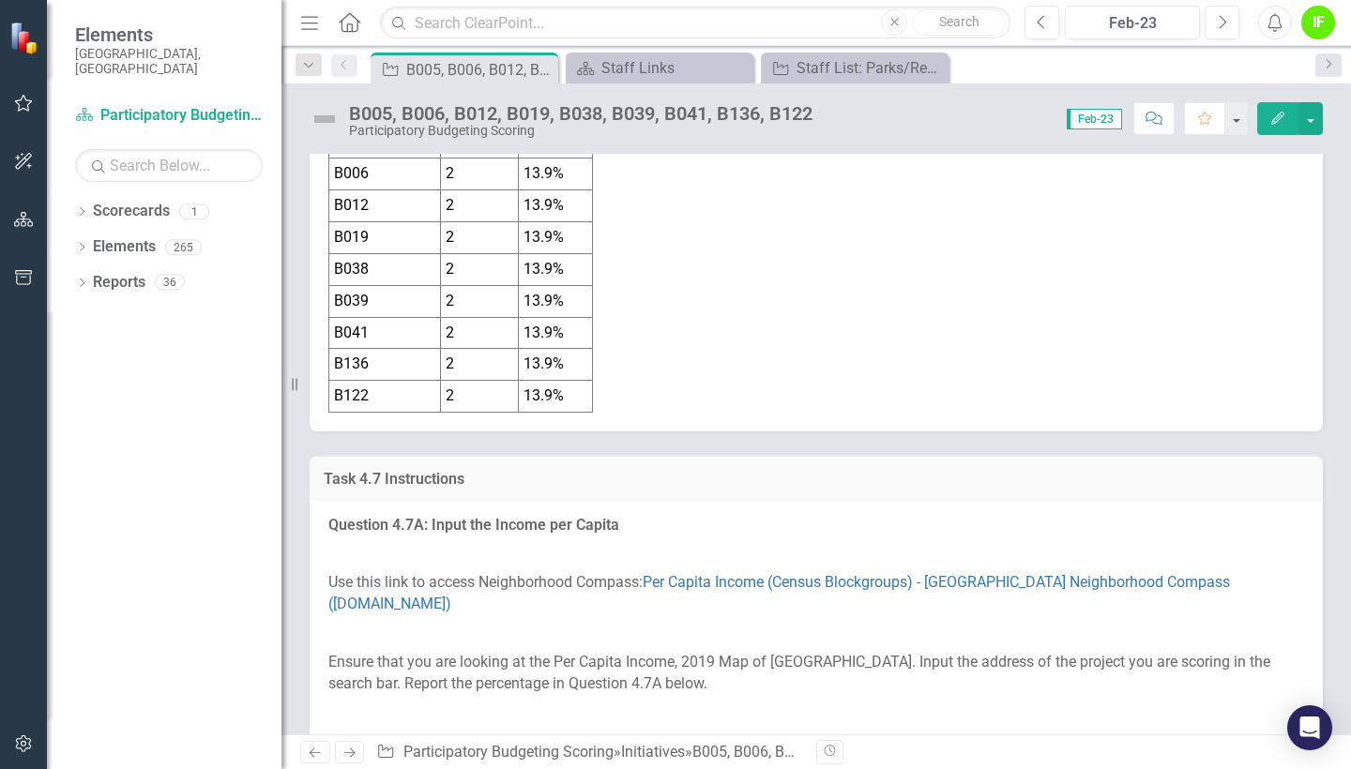
scroll to position [9294, 0]
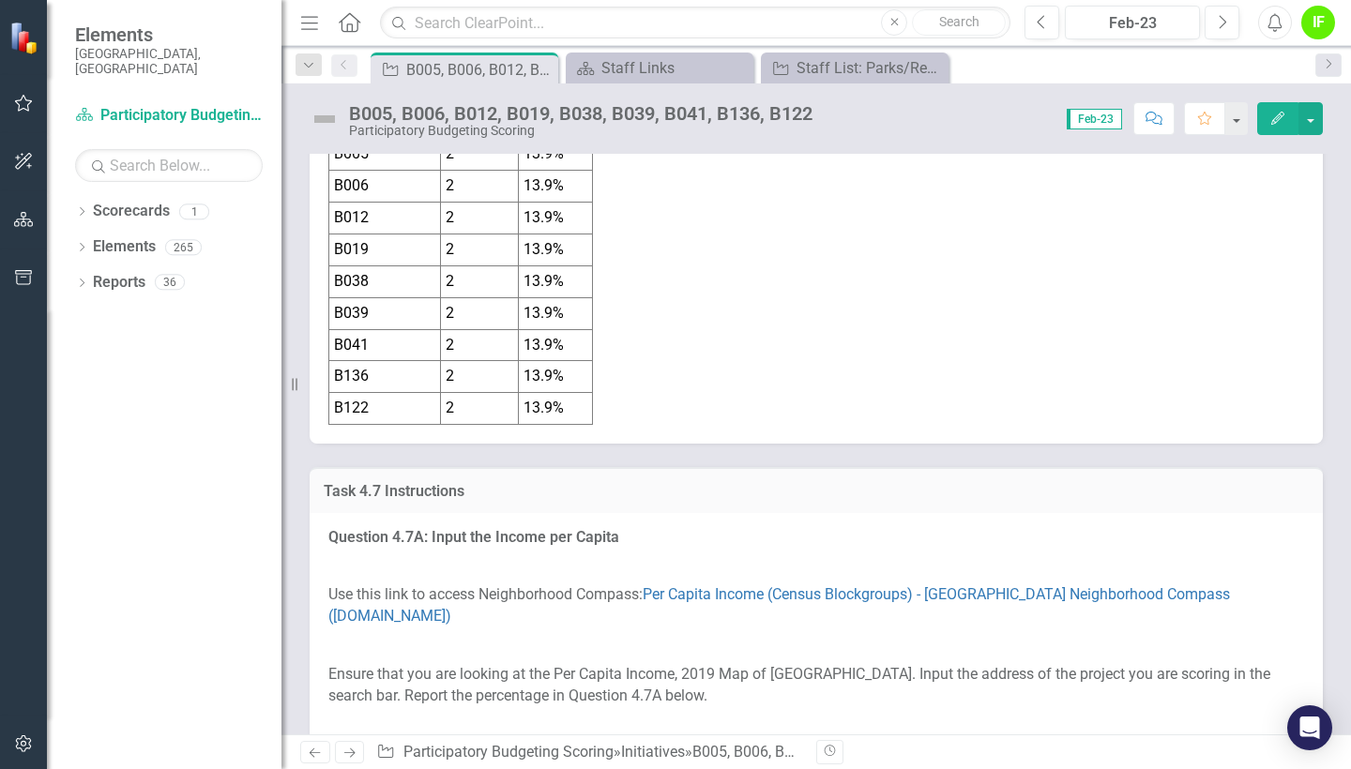
click at [475, 171] on td "2" at bounding box center [480, 155] width 78 height 32
click at [468, 171] on td "2" at bounding box center [480, 155] width 78 height 32
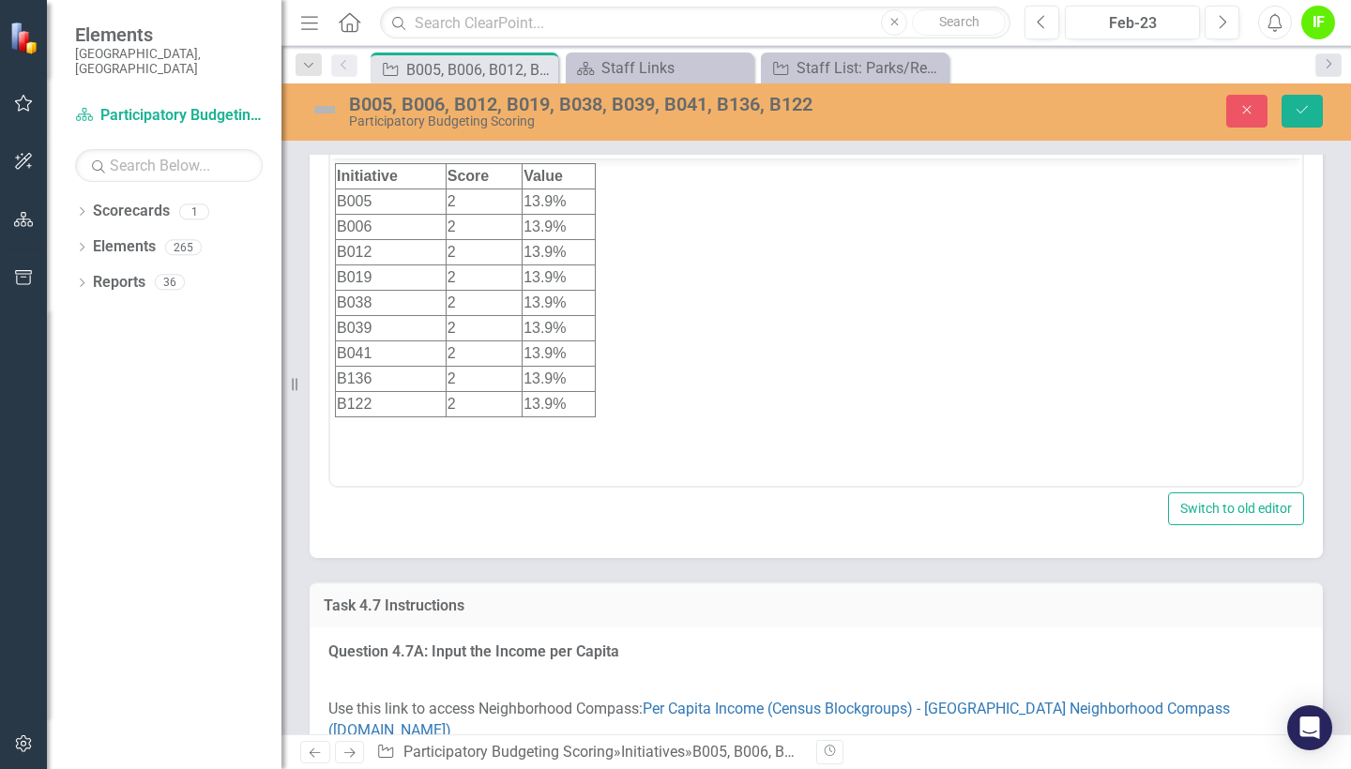
scroll to position [0, 0]
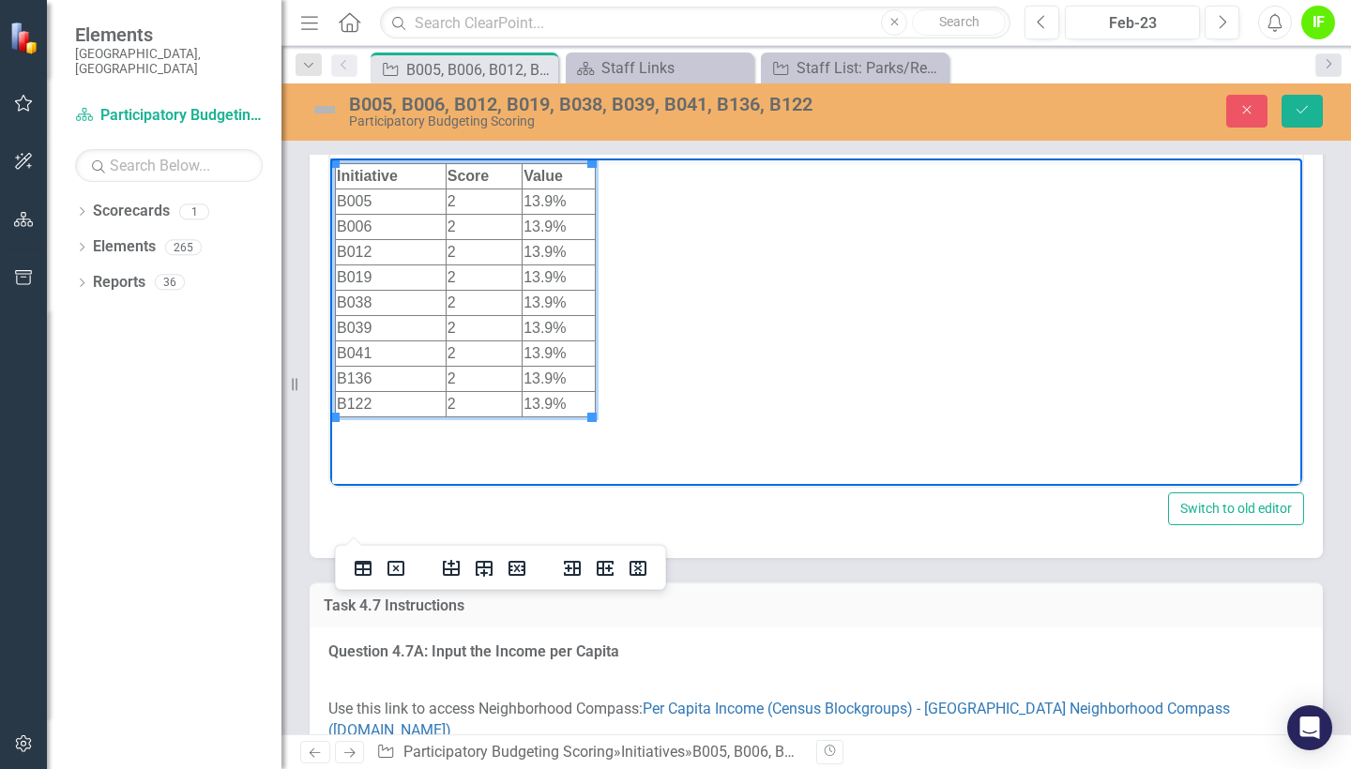
click at [477, 205] on td "2" at bounding box center [484, 201] width 76 height 25
click at [471, 219] on td "2" at bounding box center [484, 226] width 76 height 25
click at [467, 250] on td "2" at bounding box center [484, 251] width 76 height 25
click at [467, 254] on td "0" at bounding box center [484, 251] width 76 height 25
click at [467, 269] on td "2" at bounding box center [484, 277] width 76 height 25
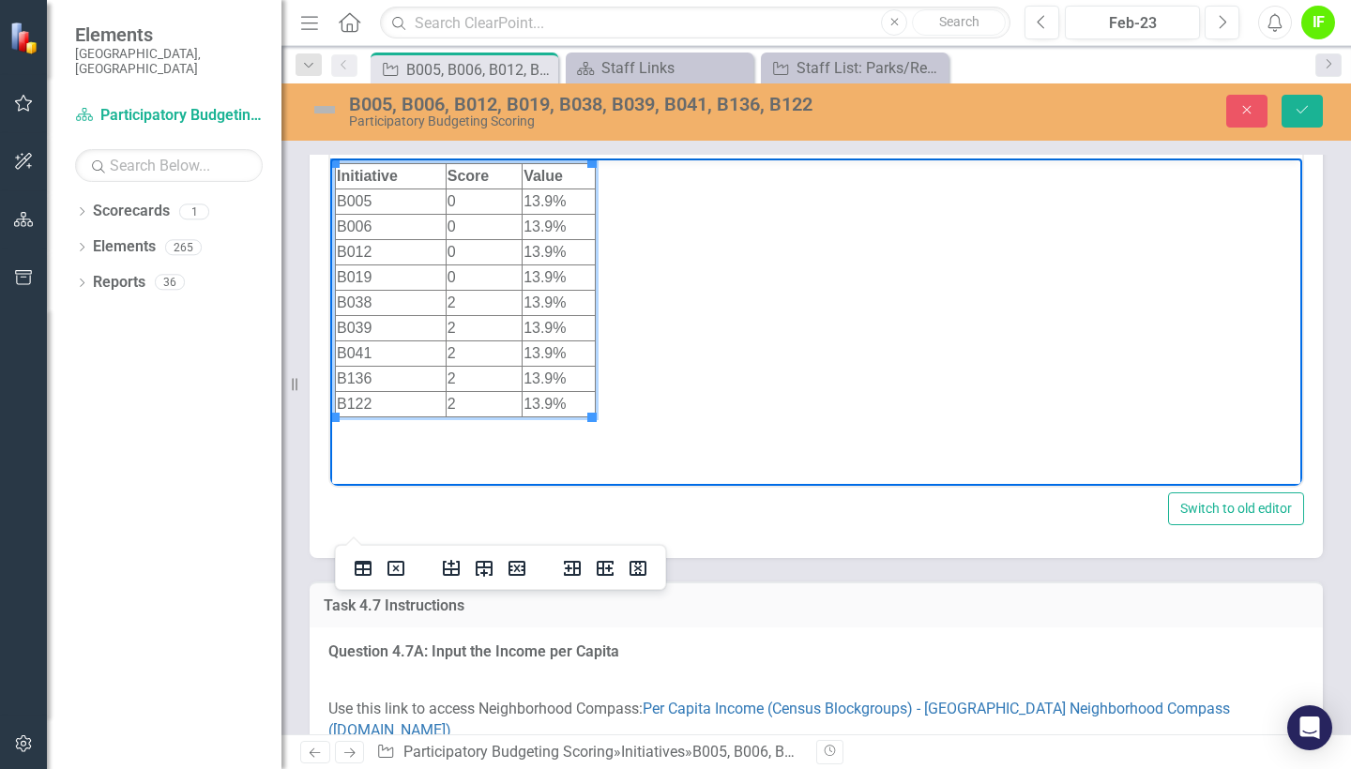
click at [469, 298] on td "2" at bounding box center [484, 302] width 76 height 25
click at [472, 324] on td "2" at bounding box center [484, 327] width 76 height 25
click at [459, 355] on td "2" at bounding box center [484, 352] width 76 height 25
click at [459, 375] on td "2" at bounding box center [484, 378] width 76 height 25
click at [460, 401] on td "2" at bounding box center [484, 403] width 76 height 25
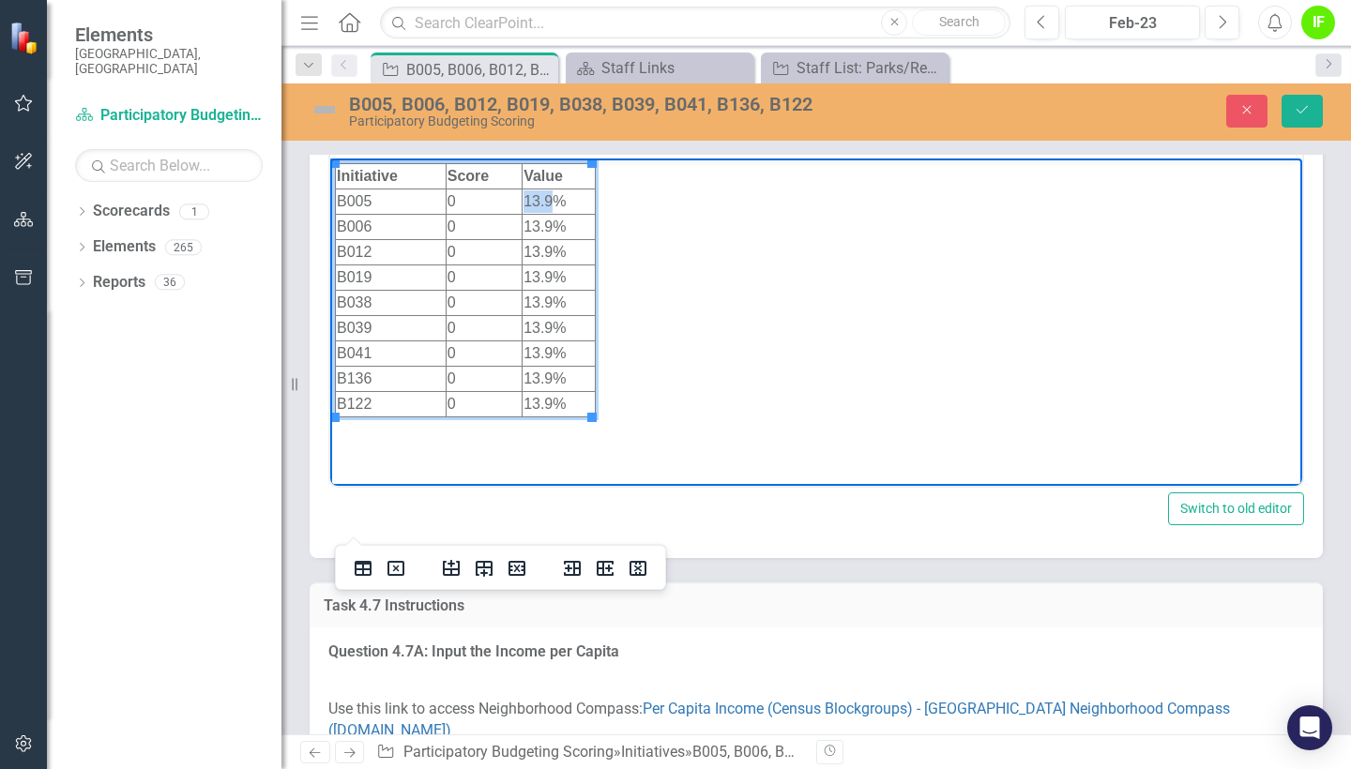
drag, startPoint x: 552, startPoint y: 199, endPoint x: 523, endPoint y: 201, distance: 28.2
click at [523, 201] on td "13.9%" at bounding box center [558, 201] width 73 height 25
copy td "0"
drag, startPoint x: 550, startPoint y: 224, endPoint x: 522, endPoint y: 224, distance: 27.2
click at [522, 224] on html "Initiative Score Value B005 0 0% B006 0 13.9% B012 0 13.9% B019 0 13.9% B038 0 …" at bounding box center [816, 298] width 972 height 281
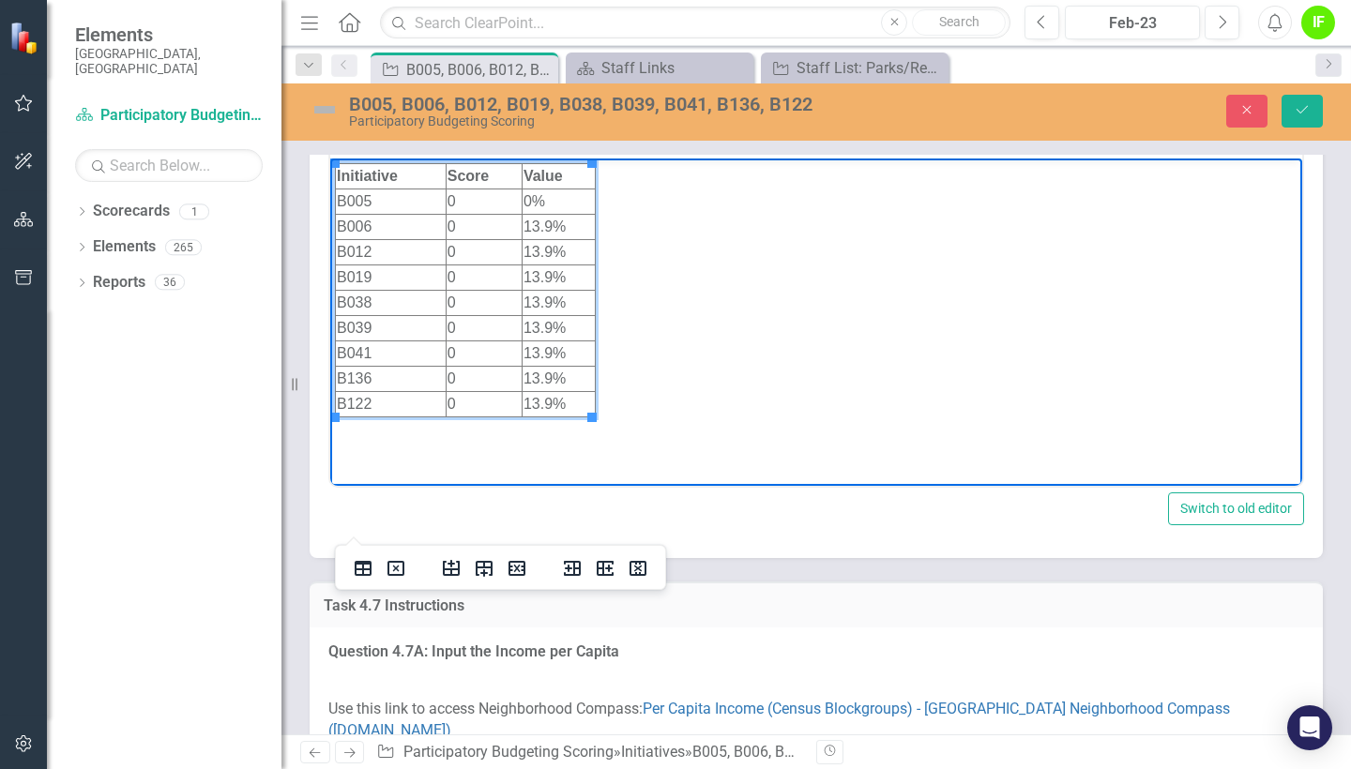
click at [558, 224] on td "13.9%" at bounding box center [558, 226] width 73 height 25
drag, startPoint x: 551, startPoint y: 224, endPoint x: 523, endPoint y: 226, distance: 27.3
click at [523, 226] on td "13.9%" at bounding box center [558, 226] width 73 height 25
drag, startPoint x: 549, startPoint y: 250, endPoint x: 524, endPoint y: 251, distance: 24.5
click at [524, 251] on td "13.9%" at bounding box center [558, 251] width 73 height 25
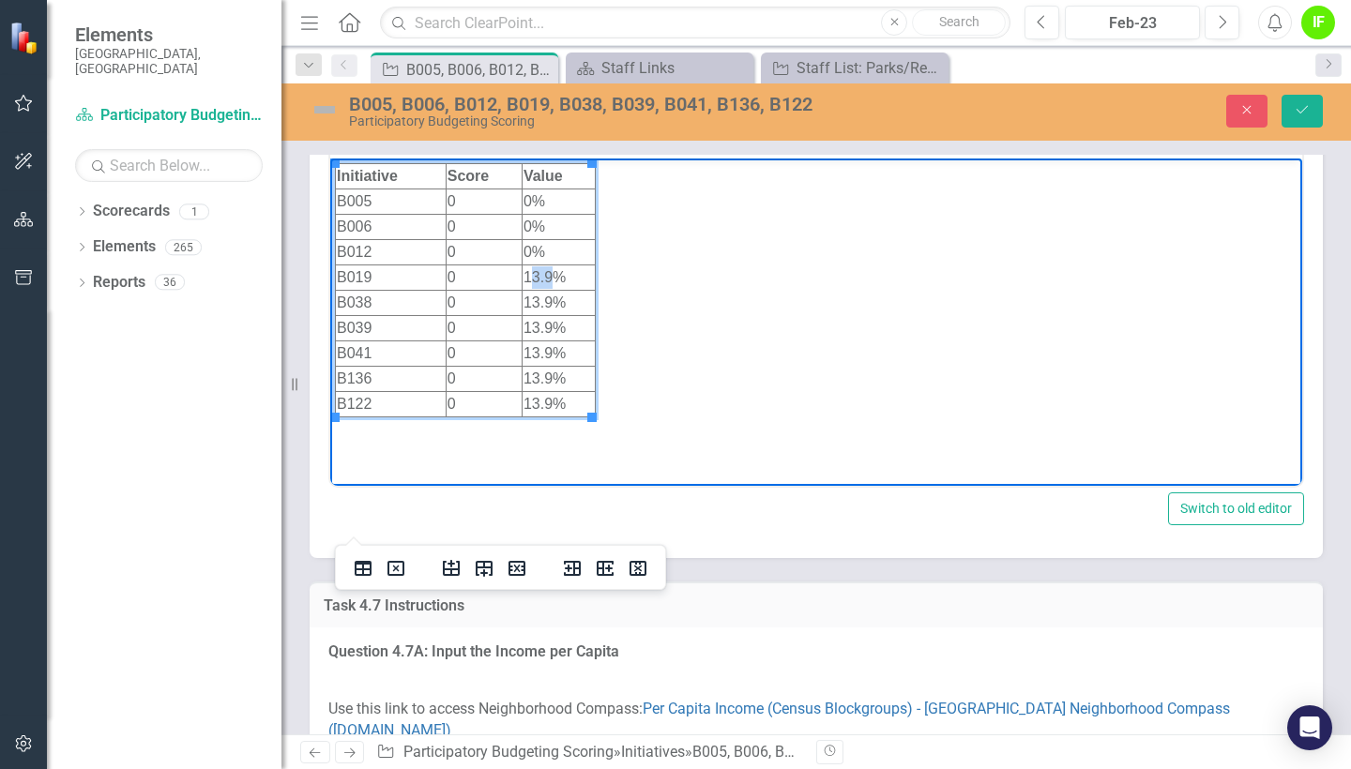
drag, startPoint x: 549, startPoint y: 276, endPoint x: 525, endPoint y: 276, distance: 23.4
click at [525, 276] on td "13.9%" at bounding box center [558, 277] width 73 height 25
click at [552, 277] on td "13.9%" at bounding box center [558, 277] width 73 height 25
drag, startPoint x: 552, startPoint y: 277, endPoint x: 528, endPoint y: 276, distance: 23.5
click at [528, 276] on td "13.9%" at bounding box center [558, 277] width 73 height 25
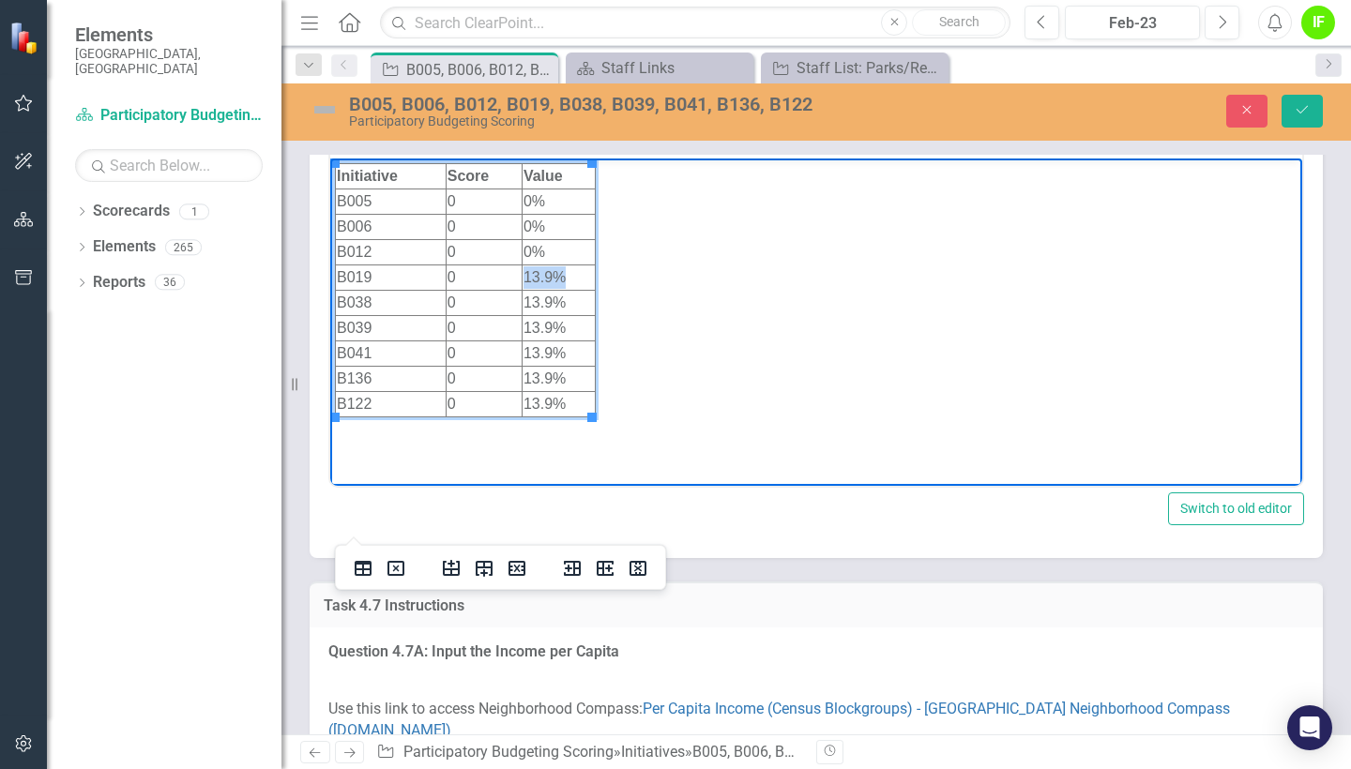
click at [528, 276] on td "13.9%" at bounding box center [558, 277] width 73 height 25
drag, startPoint x: 549, startPoint y: 276, endPoint x: 524, endPoint y: 279, distance: 24.5
click at [524, 279] on td "13.9%" at bounding box center [558, 277] width 73 height 25
click at [547, 301] on td "13.9%" at bounding box center [558, 302] width 73 height 25
drag, startPoint x: 552, startPoint y: 302, endPoint x: 524, endPoint y: 302, distance: 27.2
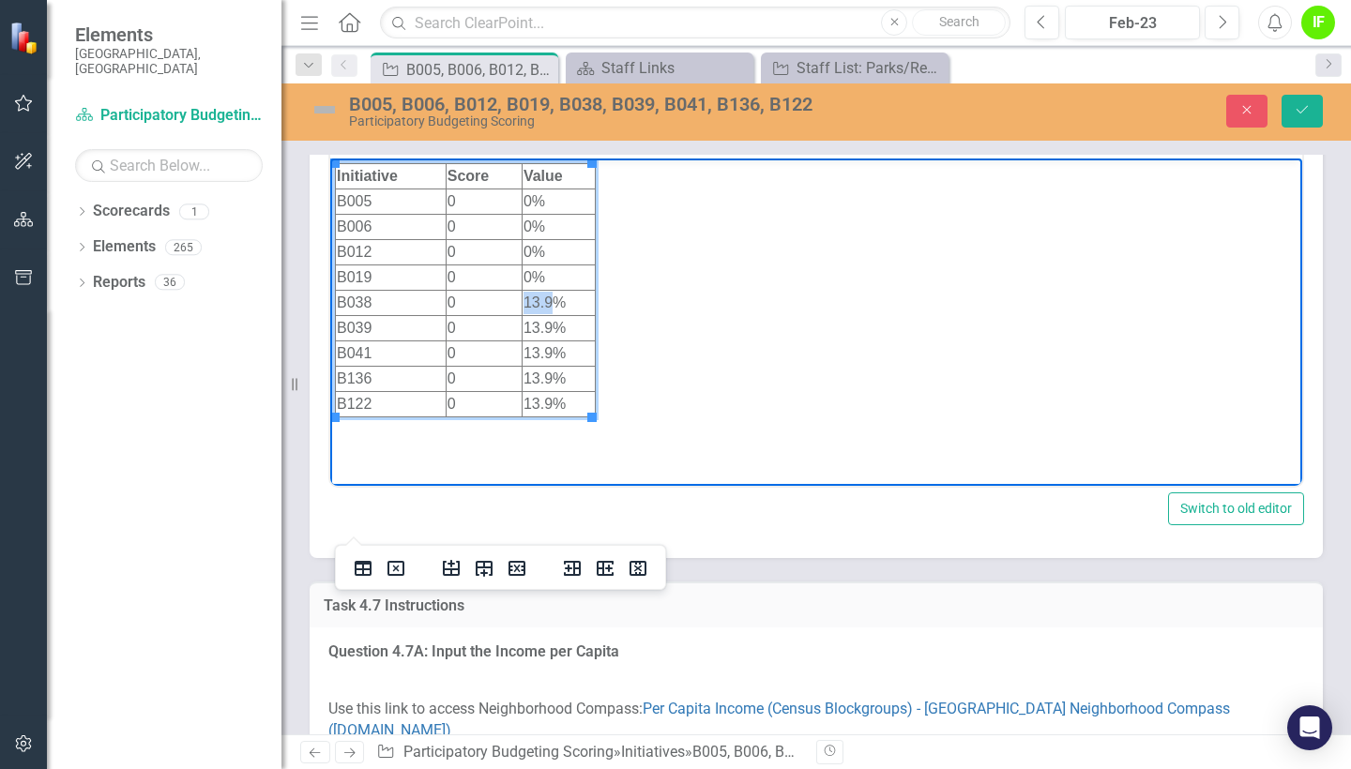
click at [524, 302] on td "13.9%" at bounding box center [558, 302] width 73 height 25
drag, startPoint x: 551, startPoint y: 328, endPoint x: 524, endPoint y: 327, distance: 26.3
click at [524, 327] on td "13.9%" at bounding box center [558, 327] width 73 height 25
drag, startPoint x: 549, startPoint y: 351, endPoint x: 523, endPoint y: 350, distance: 25.3
click at [523, 350] on td "13.9%" at bounding box center [558, 352] width 73 height 25
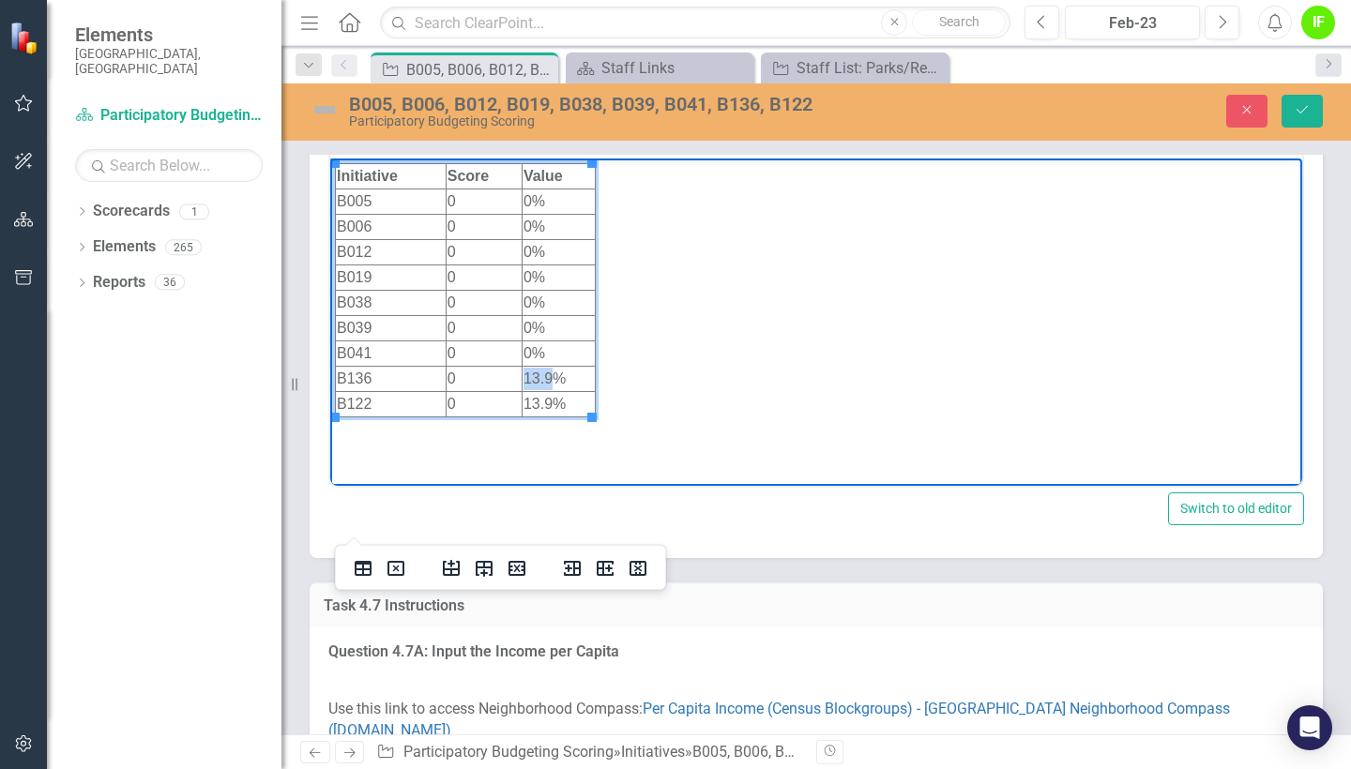
drag, startPoint x: 552, startPoint y: 378, endPoint x: 523, endPoint y: 375, distance: 29.2
click at [523, 375] on td "13.9%" at bounding box center [558, 378] width 73 height 25
drag, startPoint x: 549, startPoint y: 402, endPoint x: 522, endPoint y: 402, distance: 26.3
click at [522, 402] on html "Initiative Score Value B005 0 0% B006 0 0% B012 0 0% B019 0 0% B038 0 0% B039 0…" at bounding box center [816, 298] width 972 height 281
click at [552, 402] on td "13.9%" at bounding box center [558, 403] width 73 height 25
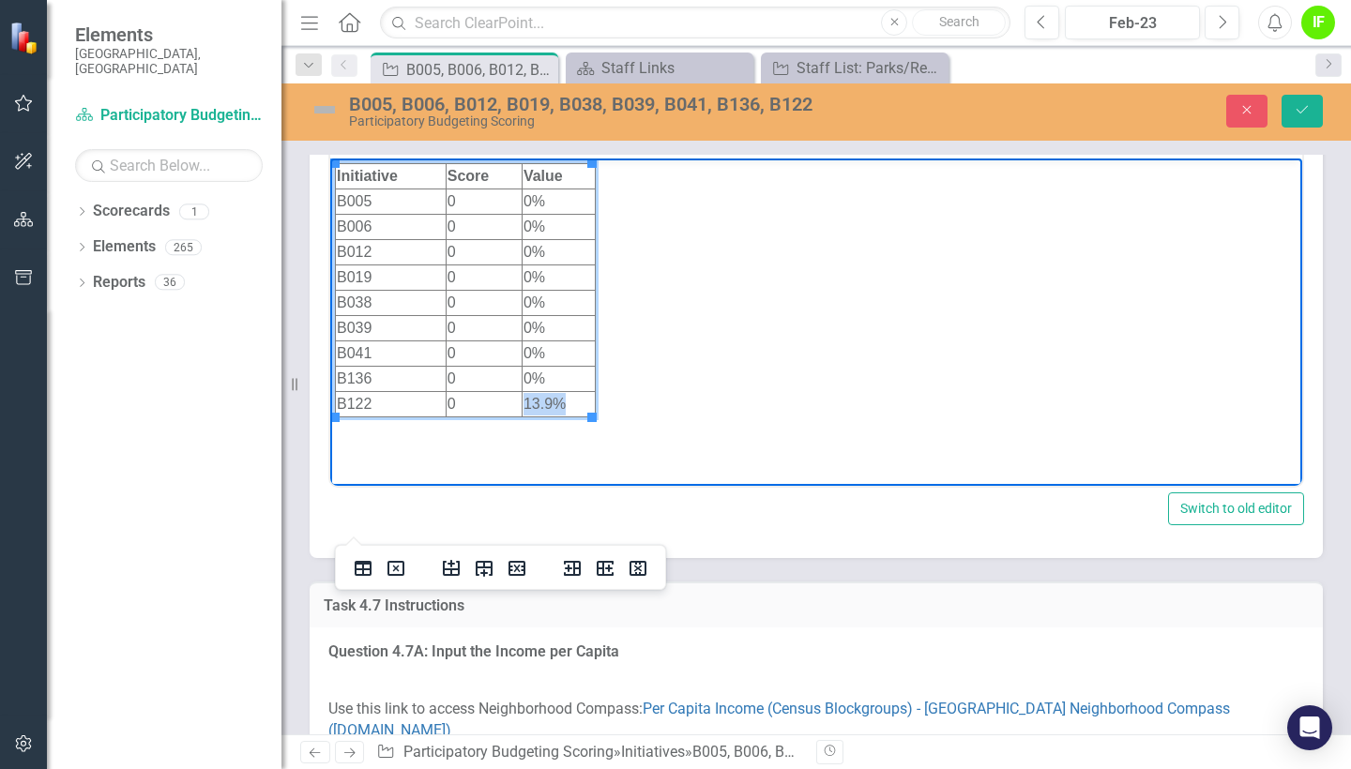
drag, startPoint x: 552, startPoint y: 402, endPoint x: 526, endPoint y: 402, distance: 25.3
click at [526, 402] on td "13.9%" at bounding box center [558, 403] width 73 height 25
drag, startPoint x: 551, startPoint y: 401, endPoint x: 524, endPoint y: 400, distance: 26.3
click at [524, 400] on td "13.9%" at bounding box center [558, 403] width 73 height 25
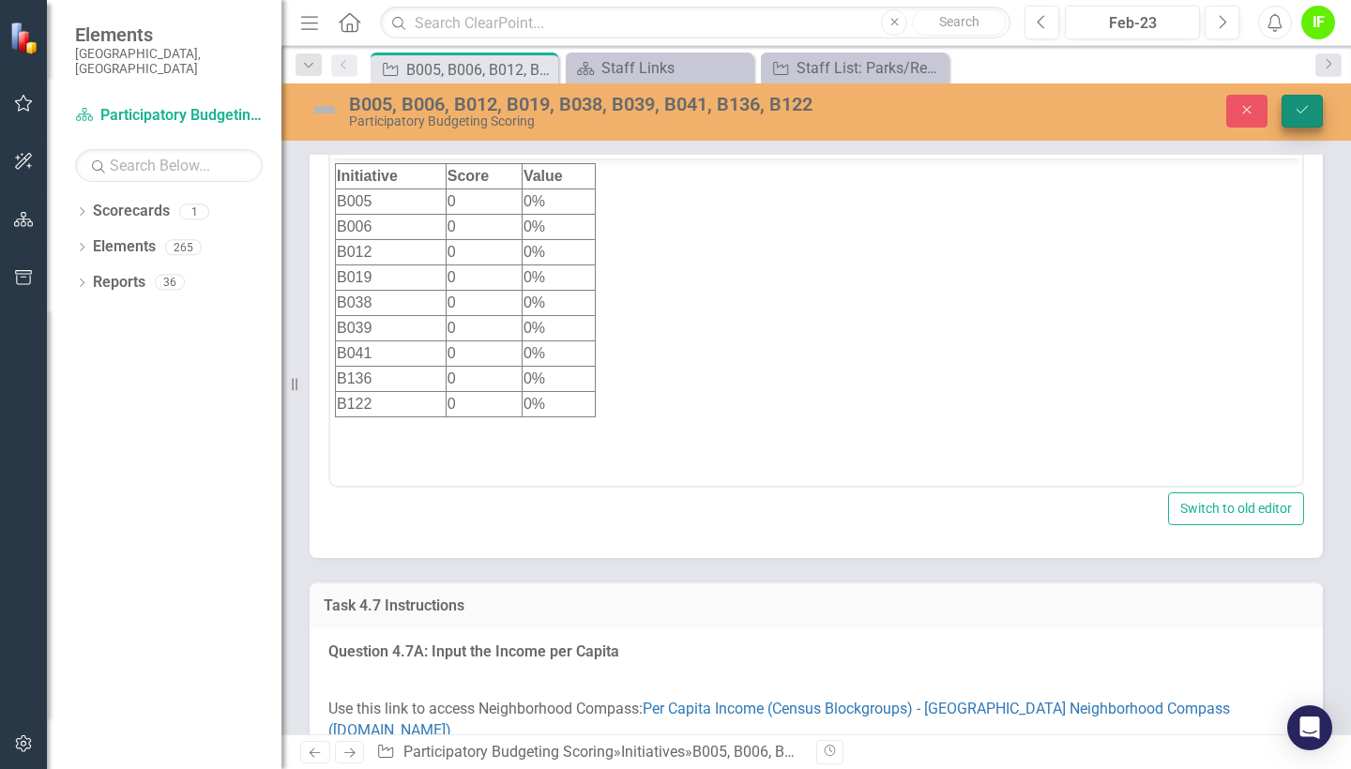
click at [1307, 98] on button "Save" at bounding box center [1301, 111] width 41 height 33
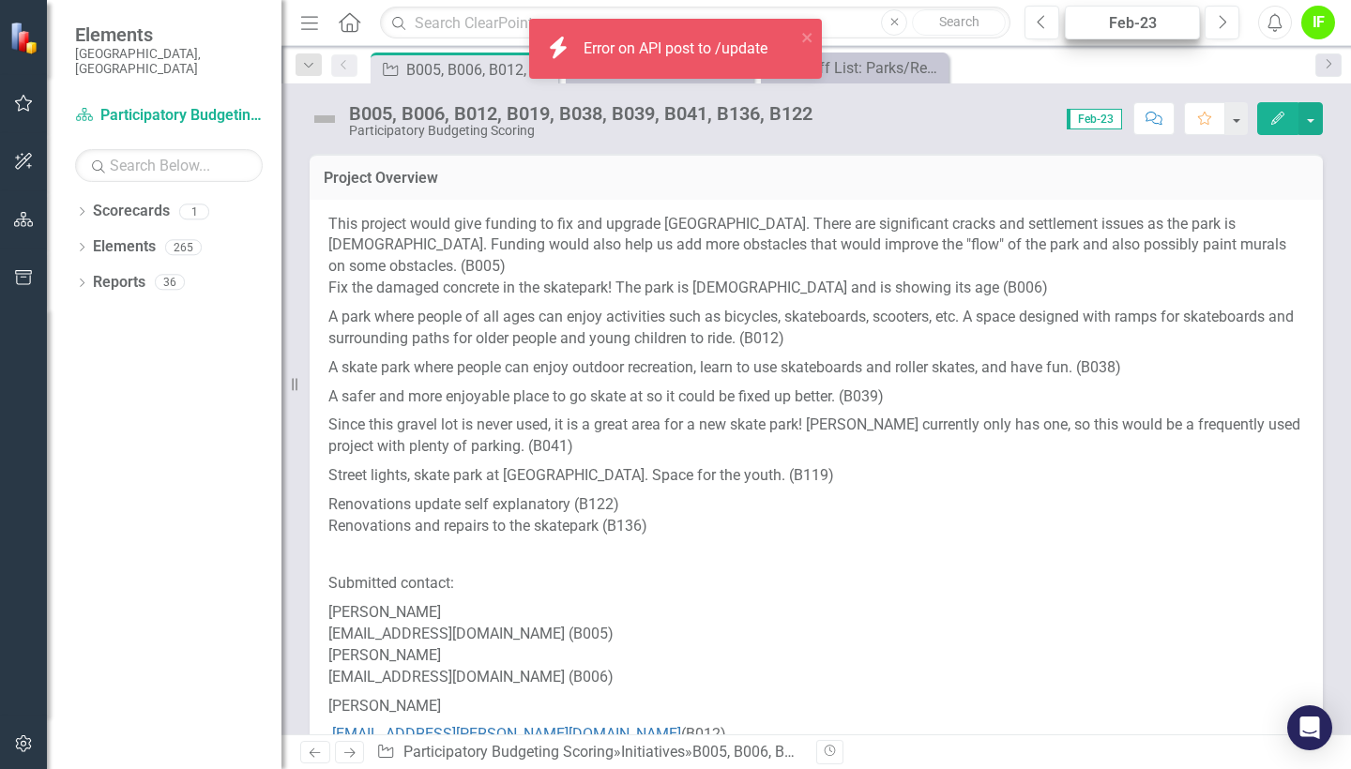
click at [1164, 23] on div "Feb-23" at bounding box center [1132, 23] width 122 height 23
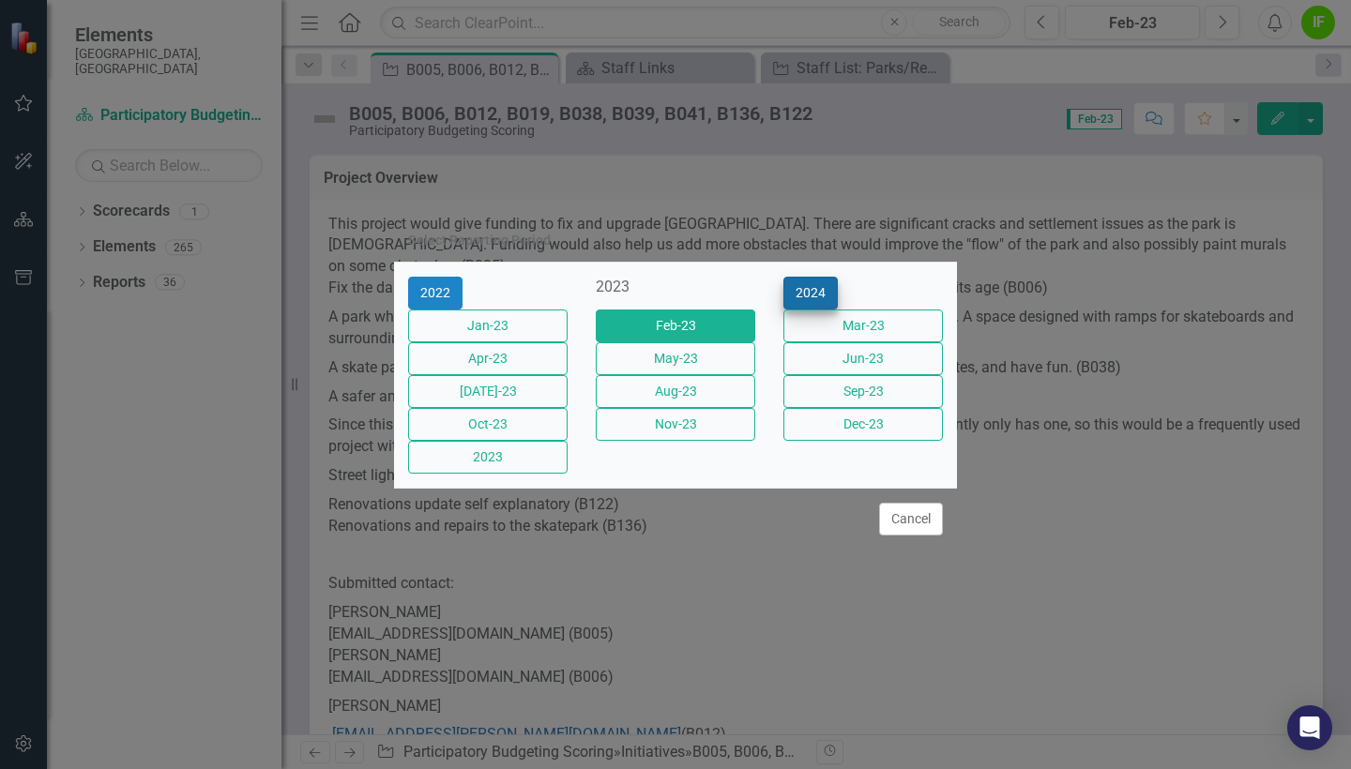
click at [838, 277] on button "2024" at bounding box center [810, 293] width 54 height 33
click at [838, 277] on button "2025" at bounding box center [810, 293] width 54 height 33
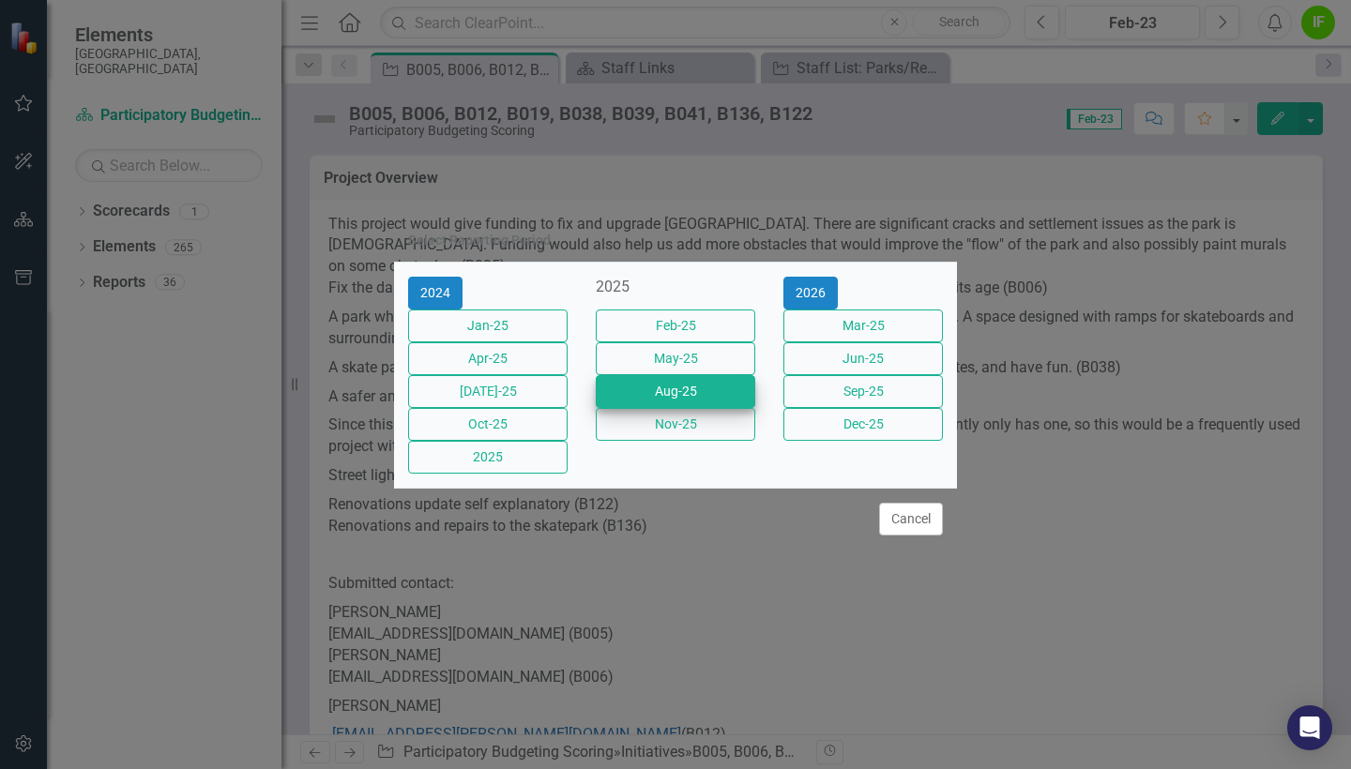
click at [717, 385] on button "Aug-25" at bounding box center [675, 391] width 159 height 33
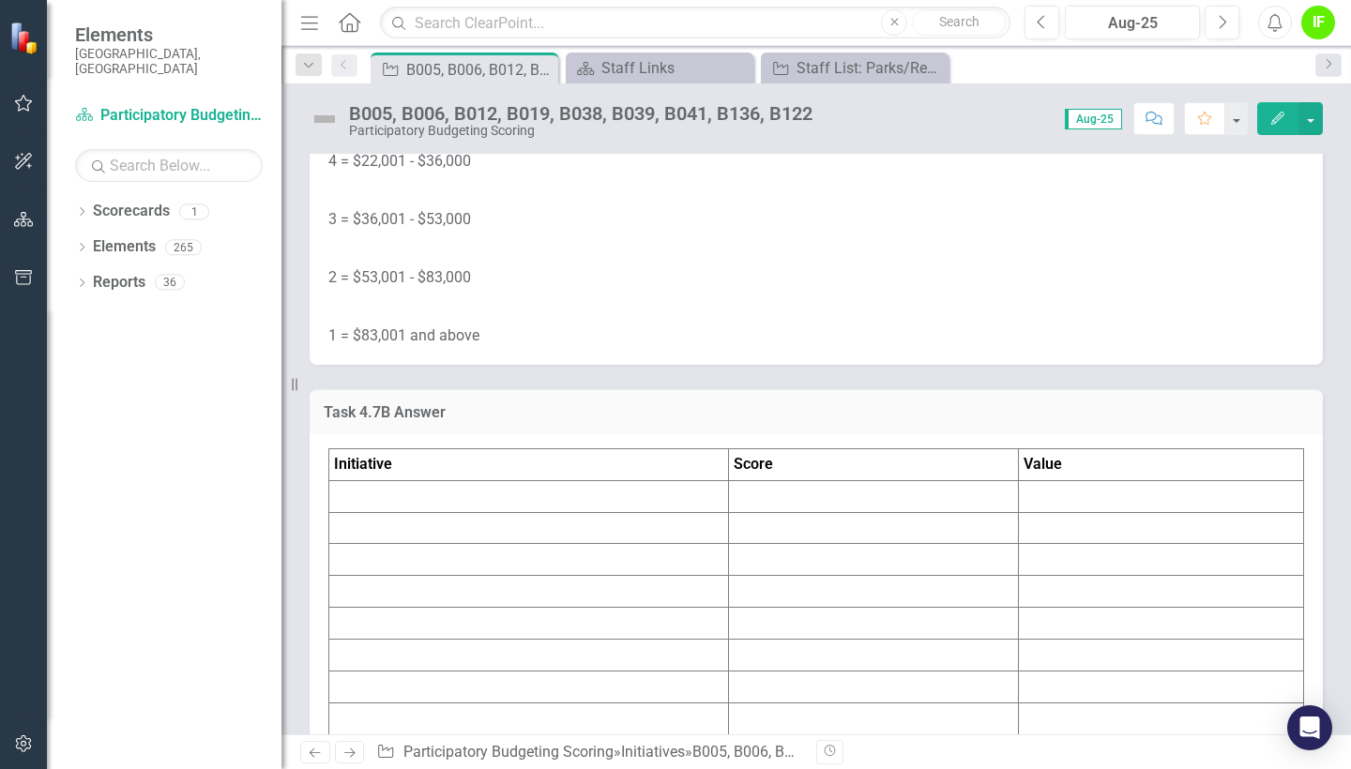
scroll to position [10061, 0]
click at [687, 511] on td at bounding box center [529, 495] width 400 height 32
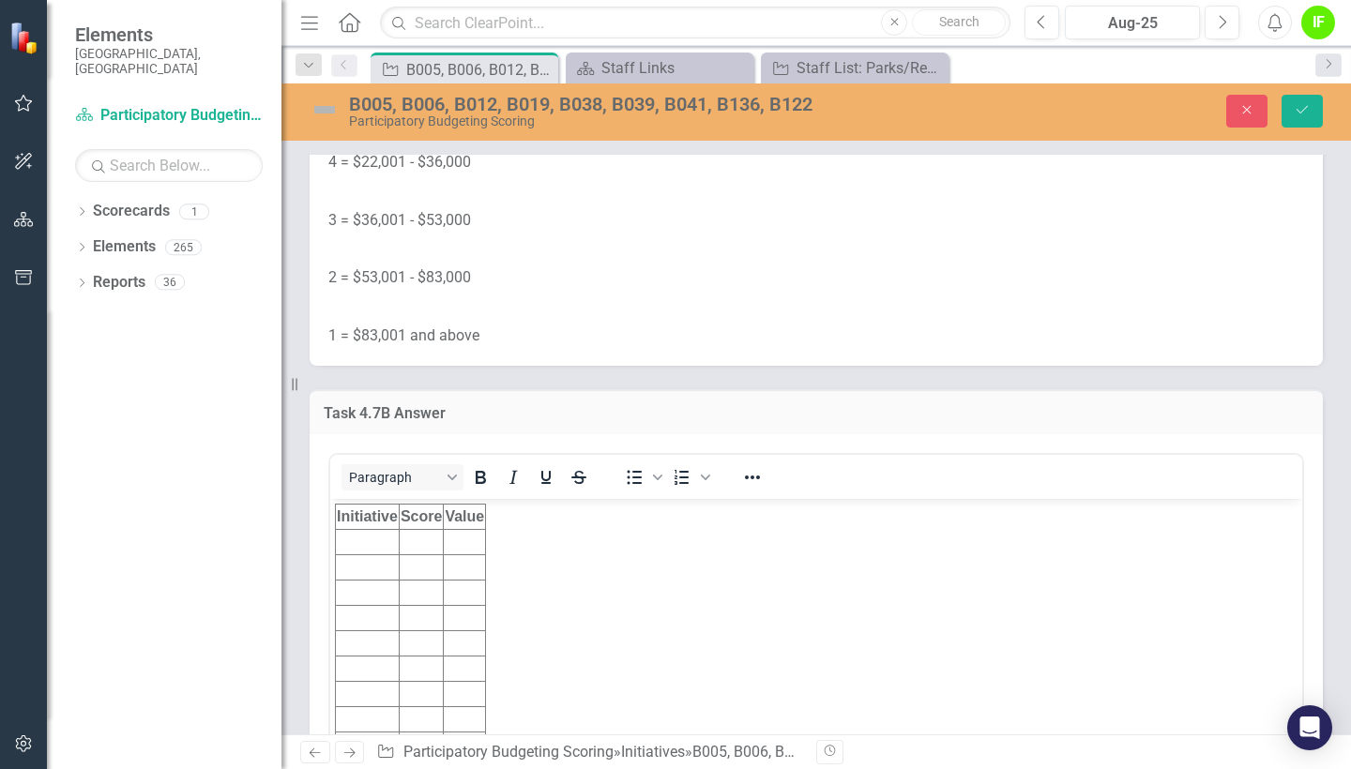
scroll to position [10225, 0]
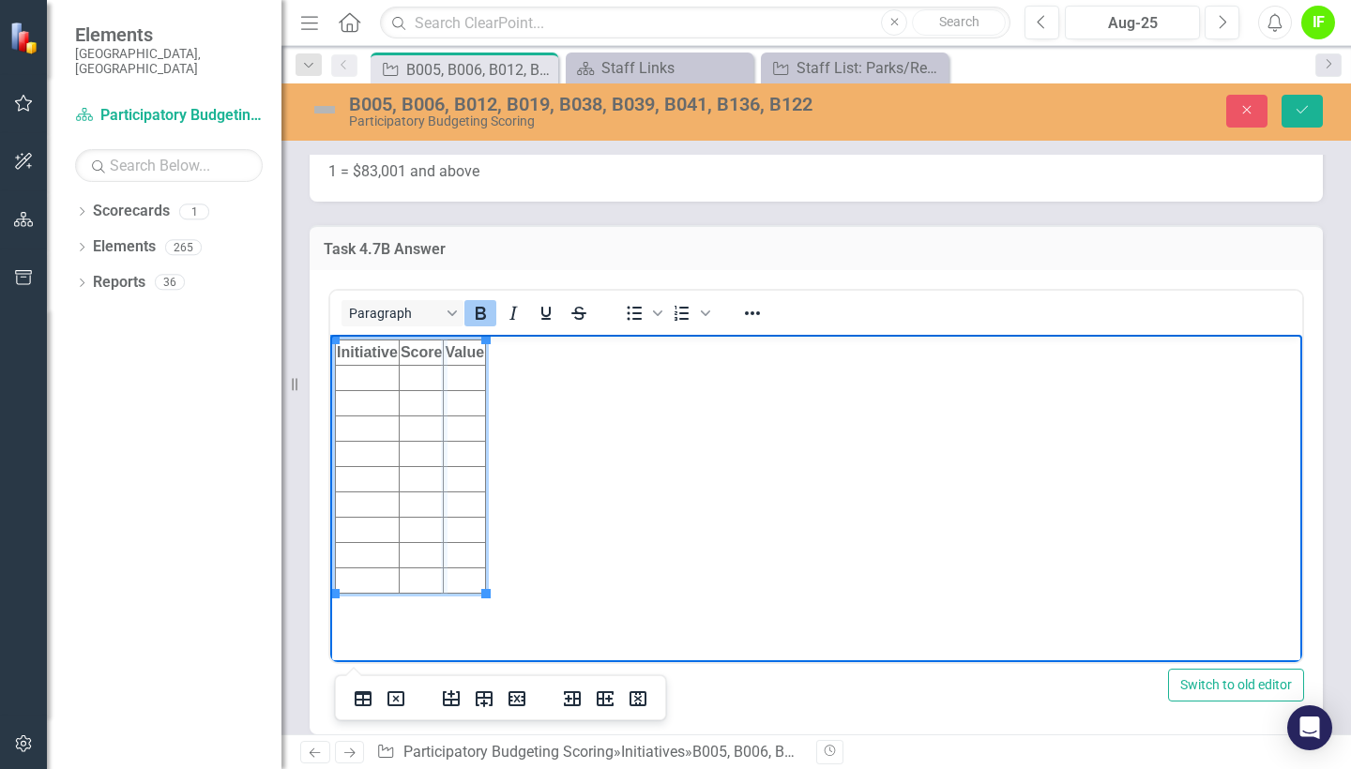
drag, startPoint x: 399, startPoint y: 350, endPoint x: 446, endPoint y: 355, distance: 47.1
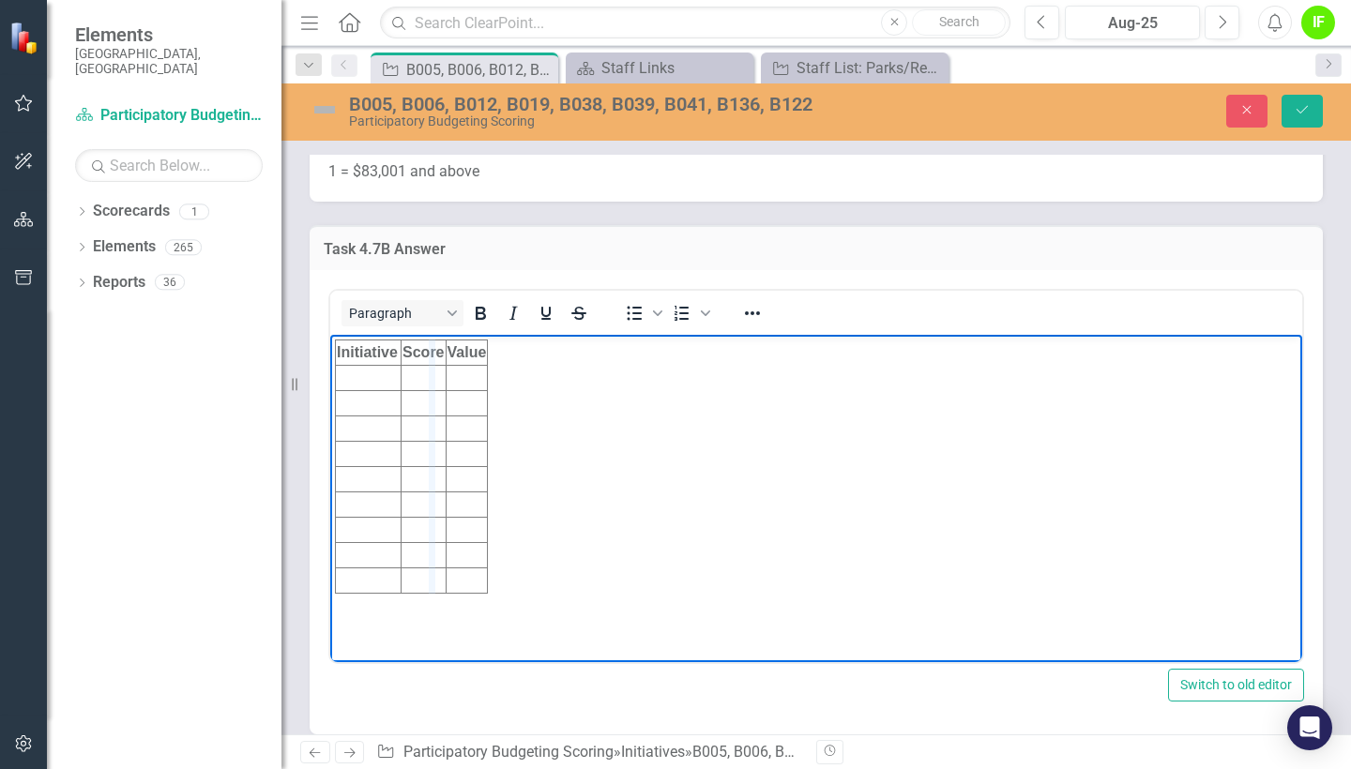
drag, startPoint x: 399, startPoint y: 350, endPoint x: 436, endPoint y: 348, distance: 37.6
drag, startPoint x: 489, startPoint y: 347, endPoint x: 579, endPoint y: 340, distance: 90.4
click at [388, 386] on td "Rich Text Area. Press ALT-0 for help." at bounding box center [387, 378] width 103 height 25
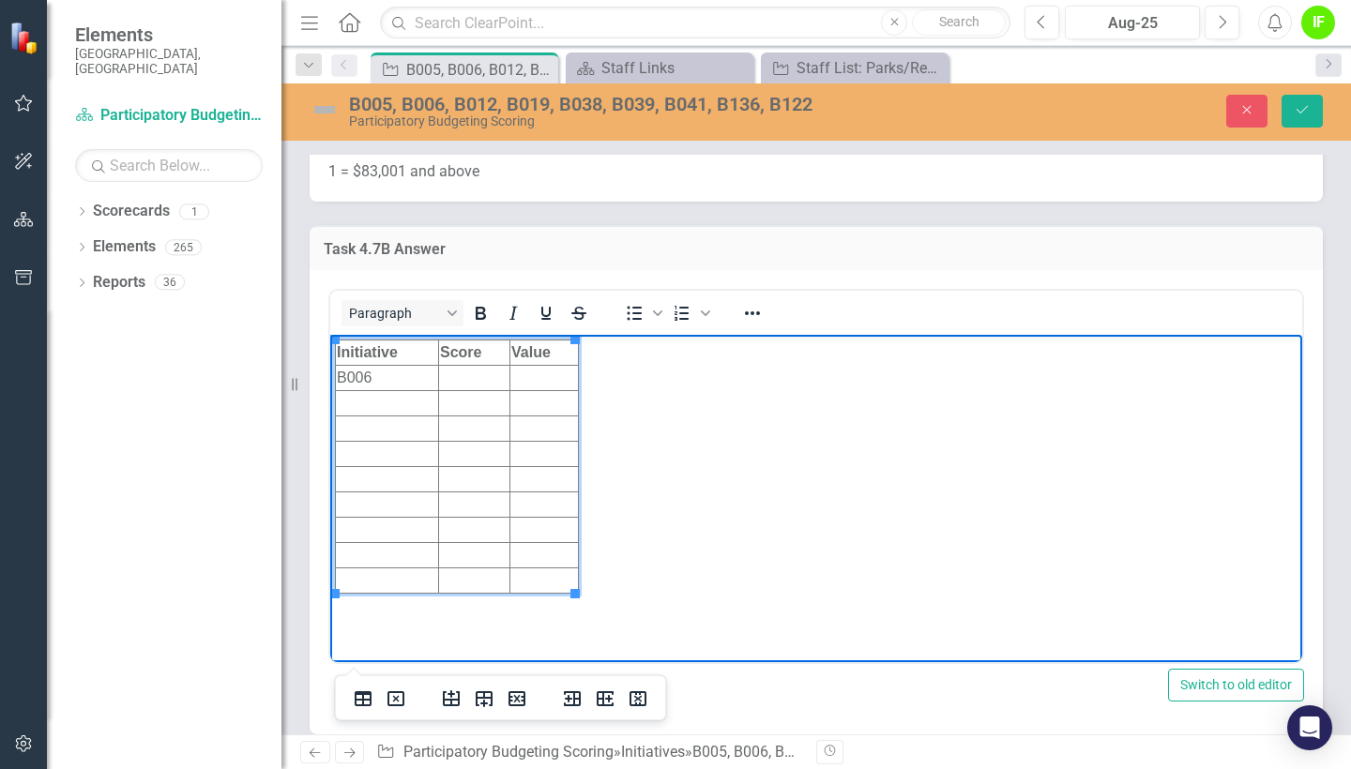
click at [397, 411] on td "Rich Text Area. Press ALT-0 for help." at bounding box center [387, 403] width 103 height 25
click at [392, 386] on td "B006" at bounding box center [387, 378] width 103 height 25
click at [393, 401] on td "B00" at bounding box center [387, 403] width 103 height 25
click at [391, 436] on td "Rich Text Area. Press ALT-0 for help." at bounding box center [387, 428] width 103 height 25
click at [400, 452] on td "Rich Text Area. Press ALT-0 for help." at bounding box center [387, 454] width 103 height 25
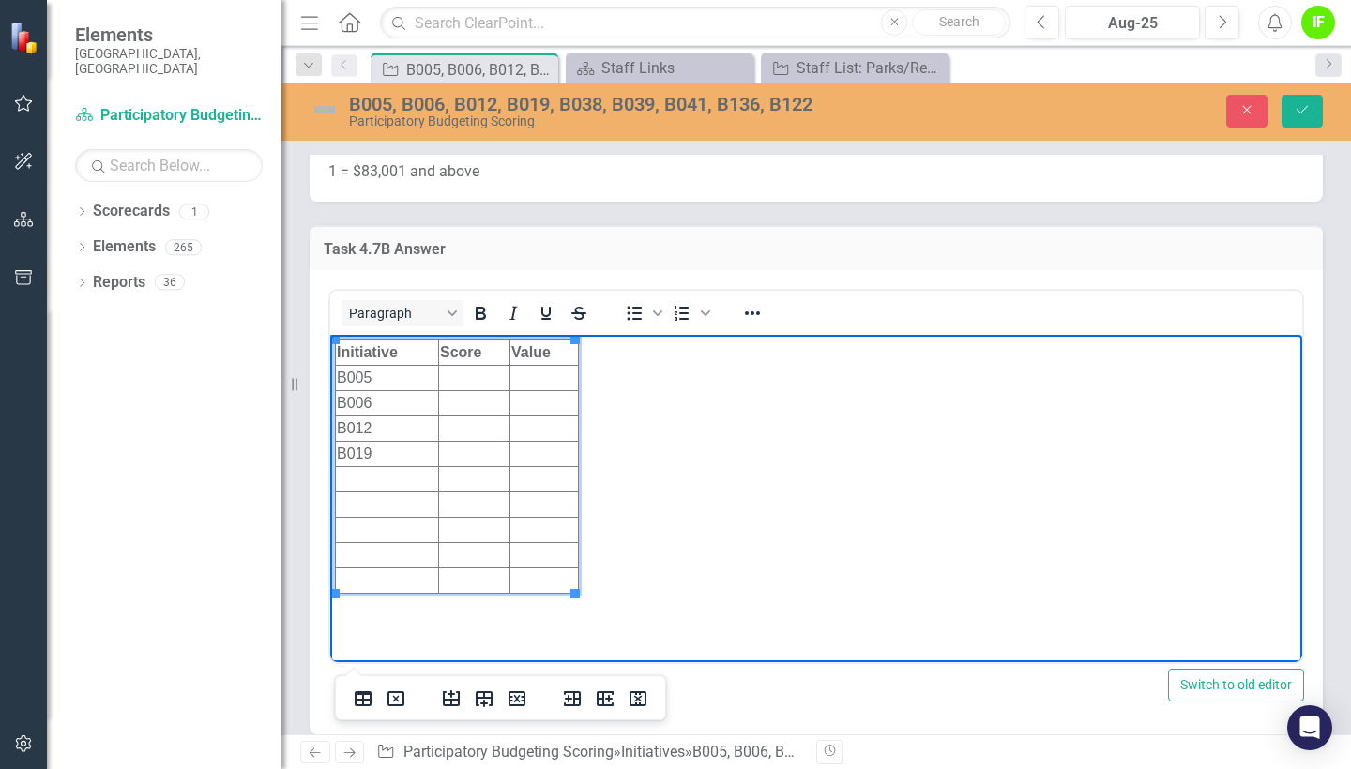
click at [408, 486] on td "Rich Text Area. Press ALT-0 for help." at bounding box center [387, 479] width 103 height 25
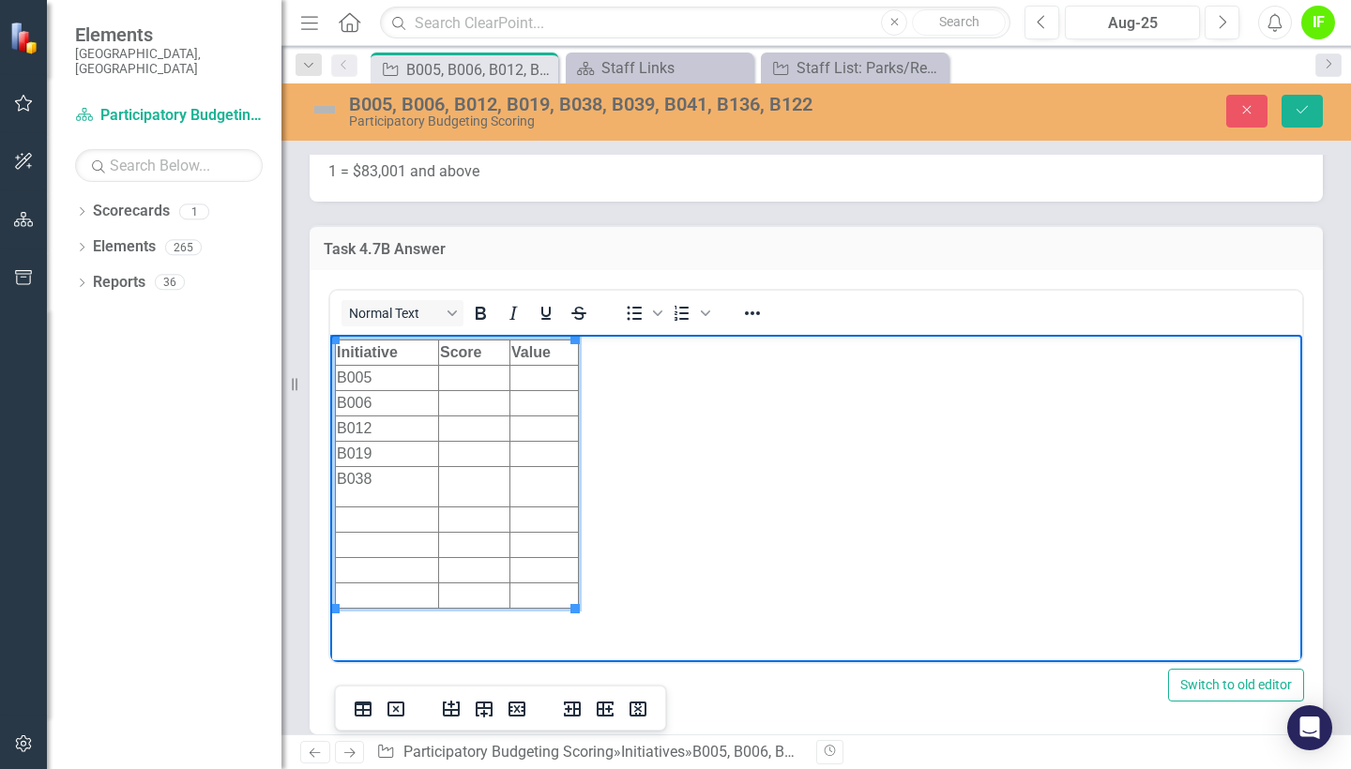
click at [404, 523] on td "Rich Text Area. Press ALT-0 for help." at bounding box center [387, 519] width 103 height 25
click at [389, 551] on td "Rich Text Area. Press ALT-0 for help." at bounding box center [387, 545] width 103 height 25
click at [389, 570] on td "Rich Text Area. Press ALT-0 for help." at bounding box center [387, 570] width 103 height 25
click at [388, 602] on td "Rich Text Area. Press ALT-0 for help." at bounding box center [387, 595] width 103 height 25
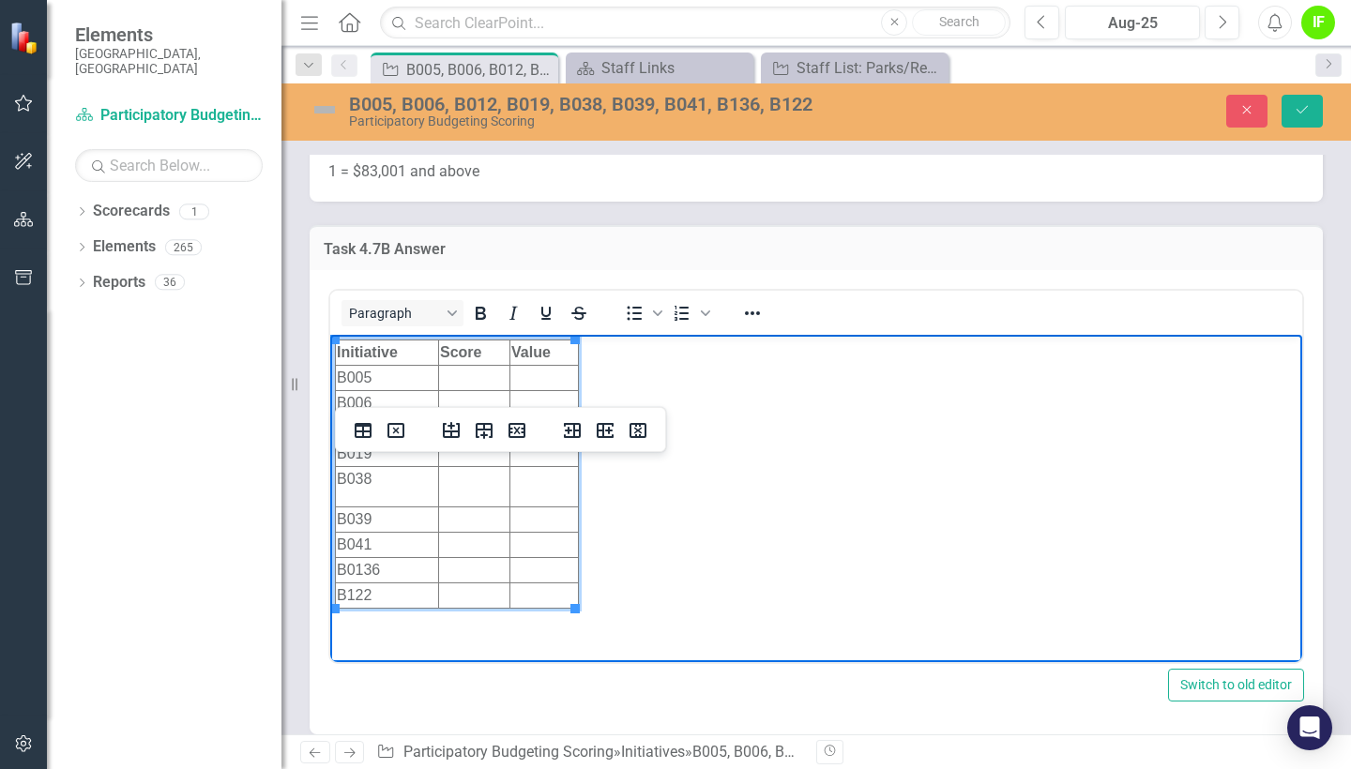
click at [491, 400] on td "Rich Text Area. Press ALT-0 for help." at bounding box center [473, 403] width 71 height 25
click at [477, 386] on td "Rich Text Area. Press ALT-0 for help." at bounding box center [473, 378] width 71 height 25
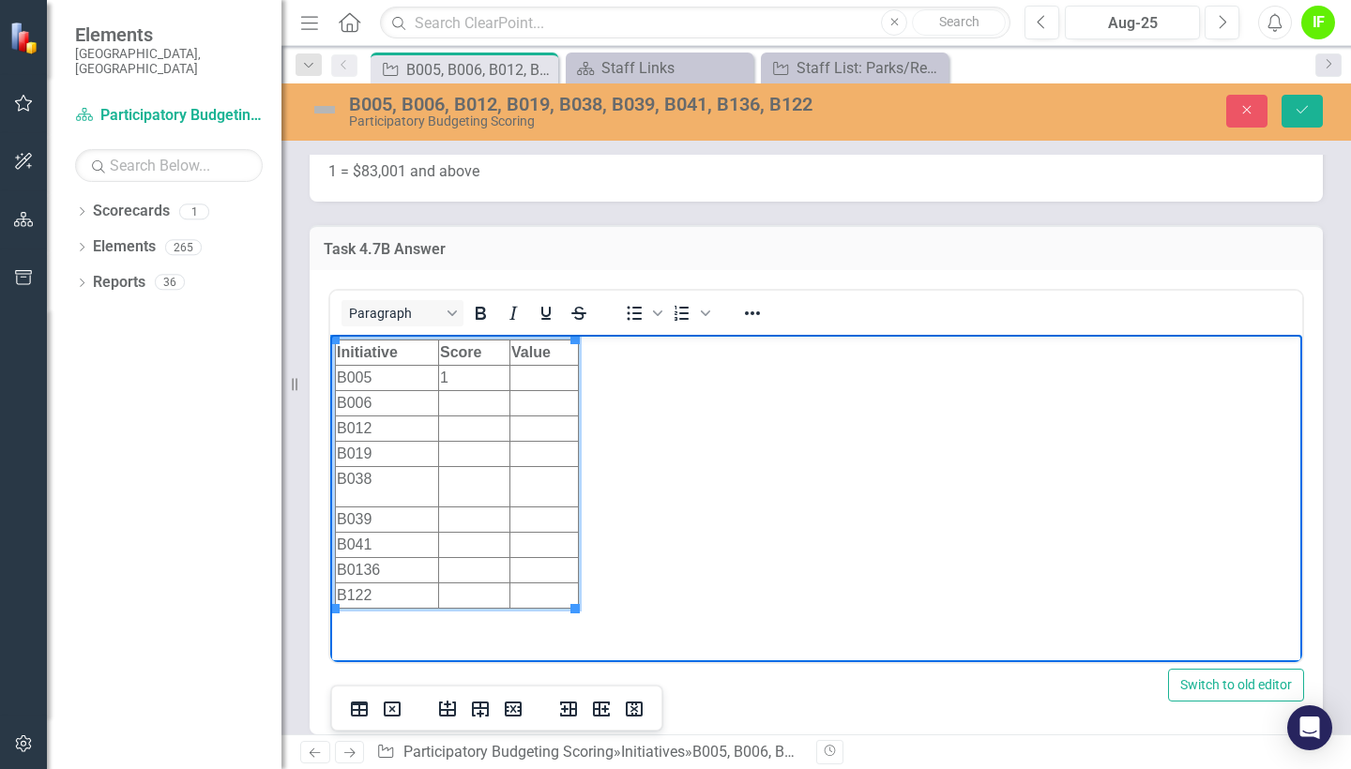
click at [467, 407] on td "Rich Text Area. Press ALT-0 for help." at bounding box center [473, 403] width 71 height 25
click at [470, 426] on td "Rich Text Area. Press ALT-0 for help." at bounding box center [473, 428] width 71 height 25
click at [472, 448] on td "Rich Text Area. Press ALT-0 for help." at bounding box center [473, 454] width 71 height 25
click at [472, 488] on td "Rich Text Area. Press ALT-0 for help." at bounding box center [473, 487] width 71 height 40
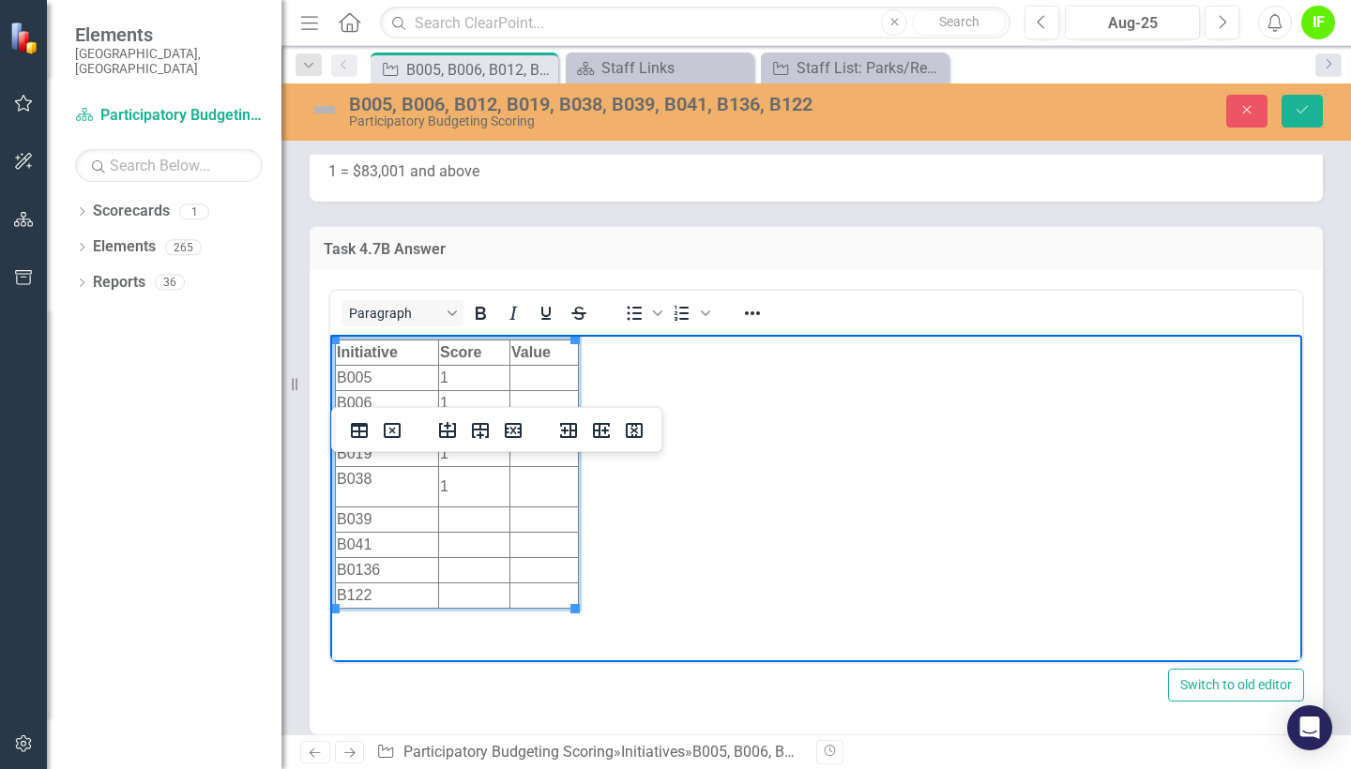
click at [471, 521] on td "Rich Text Area. Press ALT-0 for help." at bounding box center [473, 519] width 71 height 25
click at [473, 544] on td "Rich Text Area. Press ALT-0 for help." at bounding box center [473, 545] width 71 height 25
click at [470, 578] on td "Rich Text Area. Press ALT-0 for help." at bounding box center [473, 570] width 71 height 25
click at [469, 600] on td "Rich Text Area. Press ALT-0 for help." at bounding box center [473, 595] width 71 height 25
click at [547, 385] on td "Rich Text Area. Press ALT-0 for help." at bounding box center [544, 378] width 68 height 25
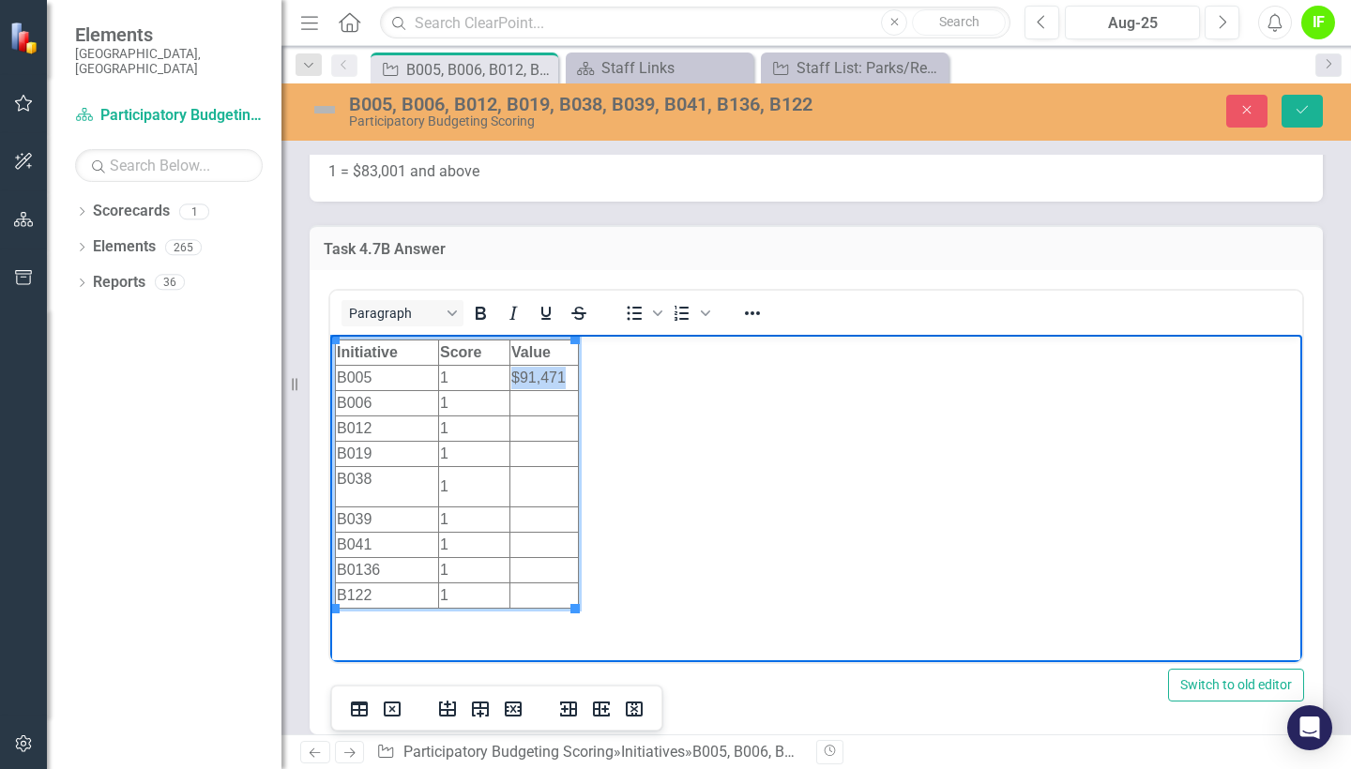
copy td "$91,471"
click at [541, 405] on td "Rich Text Area. Press ALT-0 for help." at bounding box center [544, 403] width 68 height 25
click at [538, 428] on td "Rich Text Area. Press ALT-0 for help." at bounding box center [544, 428] width 68 height 25
click at [537, 461] on td "Rich Text Area. Press ALT-0 for help." at bounding box center [544, 454] width 68 height 25
click at [544, 487] on td "Rich Text Area. Press ALT-0 for help." at bounding box center [544, 487] width 68 height 40
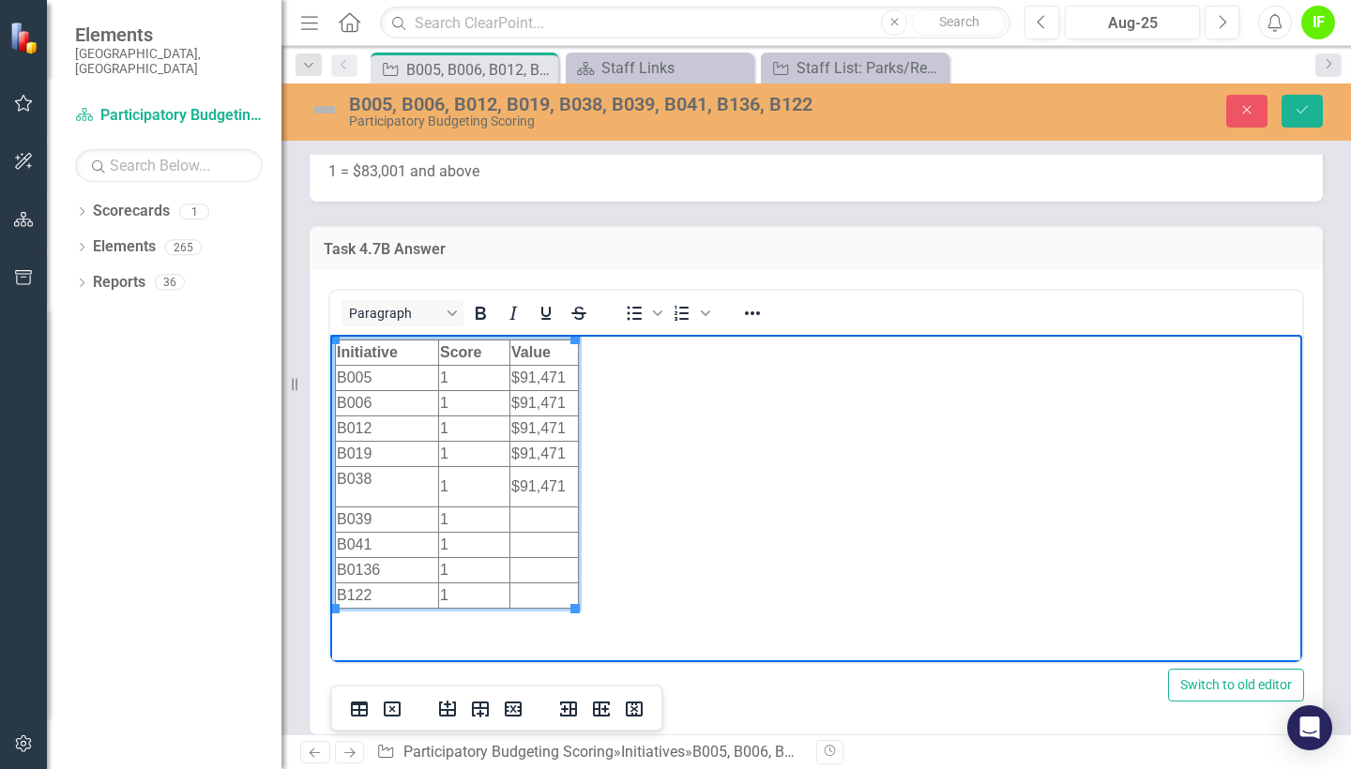
click at [550, 524] on td "Rich Text Area. Press ALT-0 for help." at bounding box center [544, 519] width 68 height 25
click at [548, 544] on td "Rich Text Area. Press ALT-0 for help." at bounding box center [544, 545] width 68 height 25
click at [547, 575] on td "Rich Text Area. Press ALT-0 for help." at bounding box center [544, 570] width 68 height 25
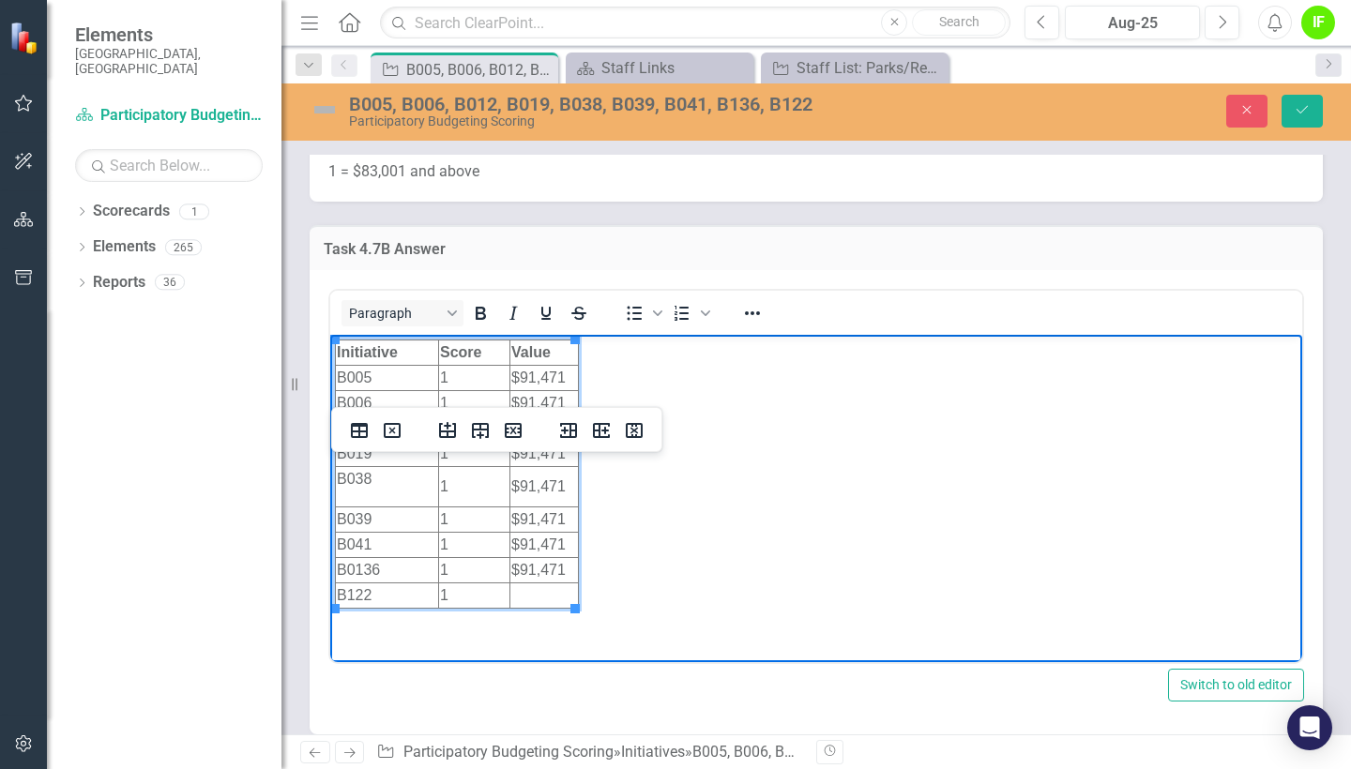
click at [546, 597] on td "Rich Text Area. Press ALT-0 for help." at bounding box center [544, 595] width 68 height 25
click at [1302, 104] on icon "Save" at bounding box center [1301, 109] width 17 height 13
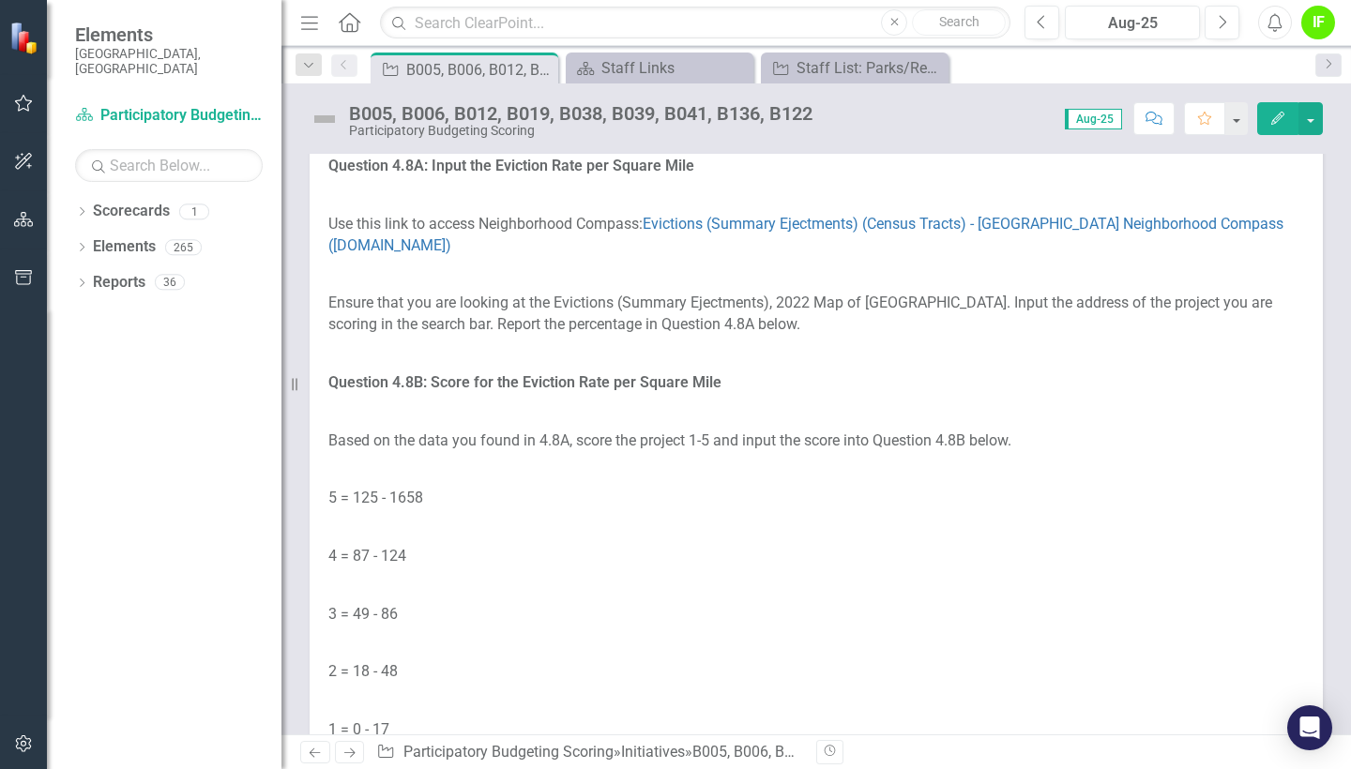
scroll to position [10760, 0]
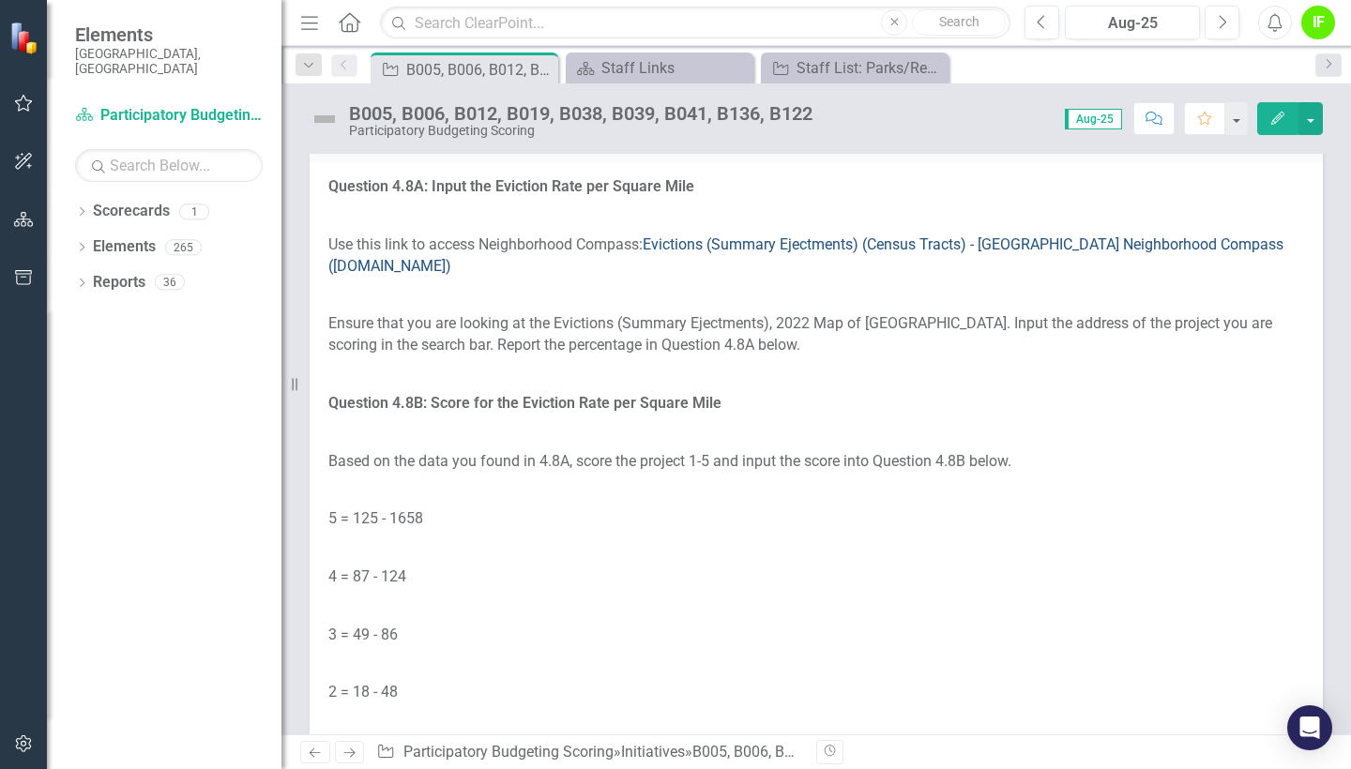
click at [1017, 275] on link "Evictions (Summary Ejectments) (Census Tracts) - [GEOGRAPHIC_DATA] Neighborhood…" at bounding box center [805, 254] width 955 height 39
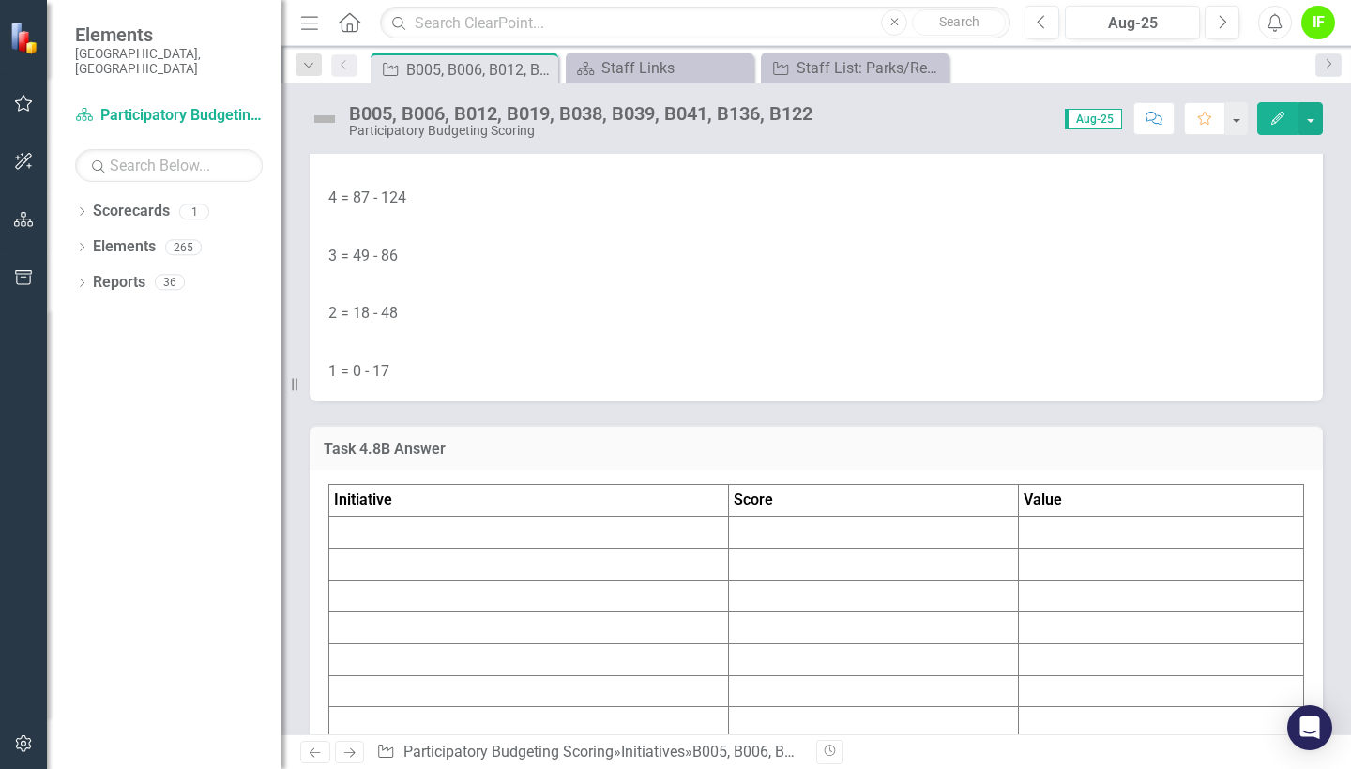
scroll to position [11144, 0]
click at [587, 576] on td at bounding box center [529, 560] width 400 height 32
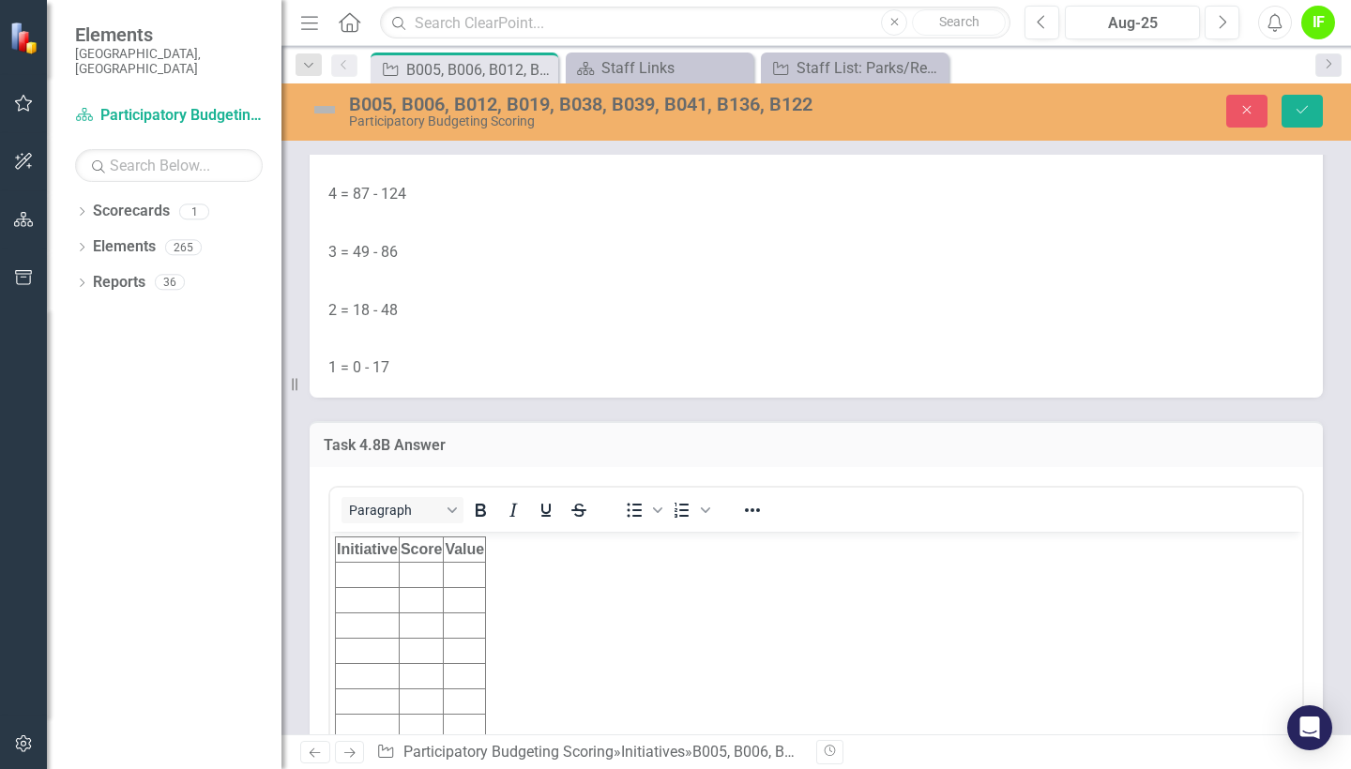
scroll to position [0, 0]
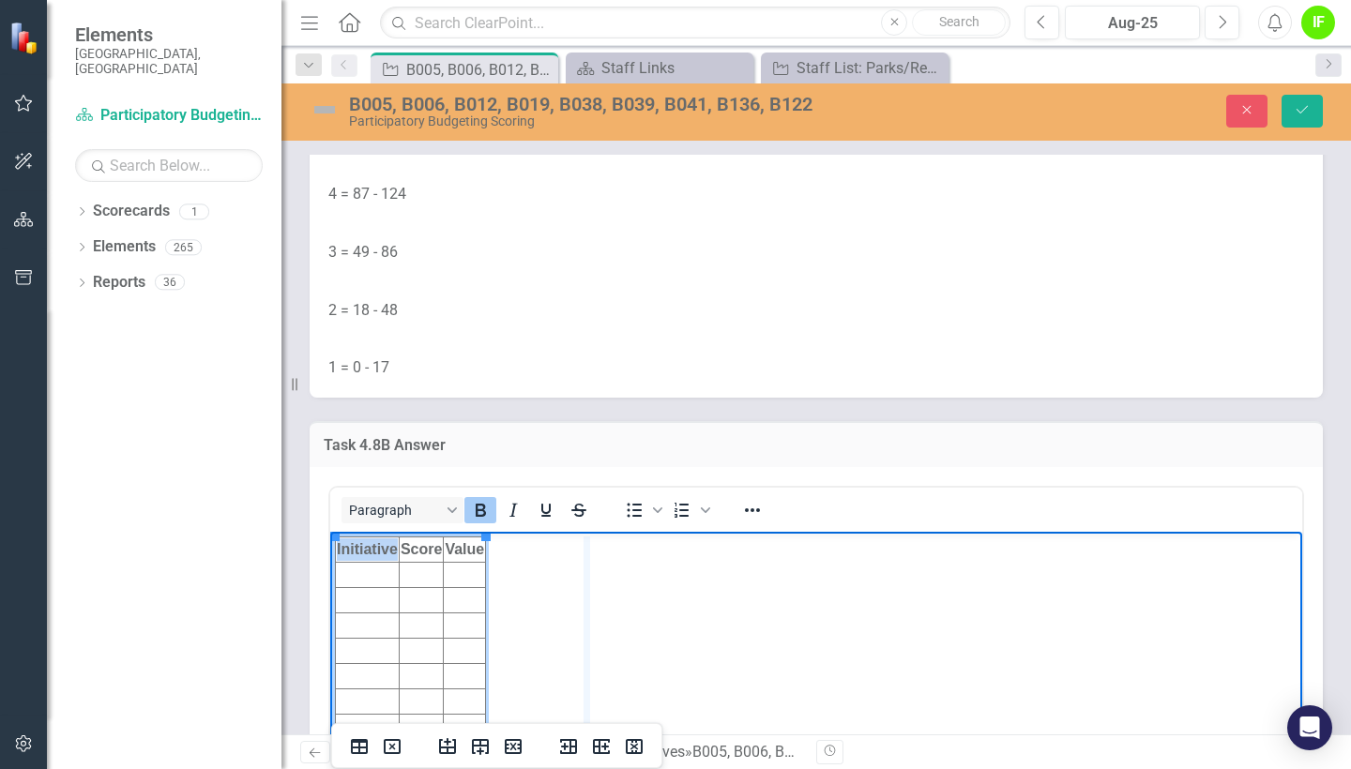
drag, startPoint x: 486, startPoint y: 549, endPoint x: 614, endPoint y: 542, distance: 128.7
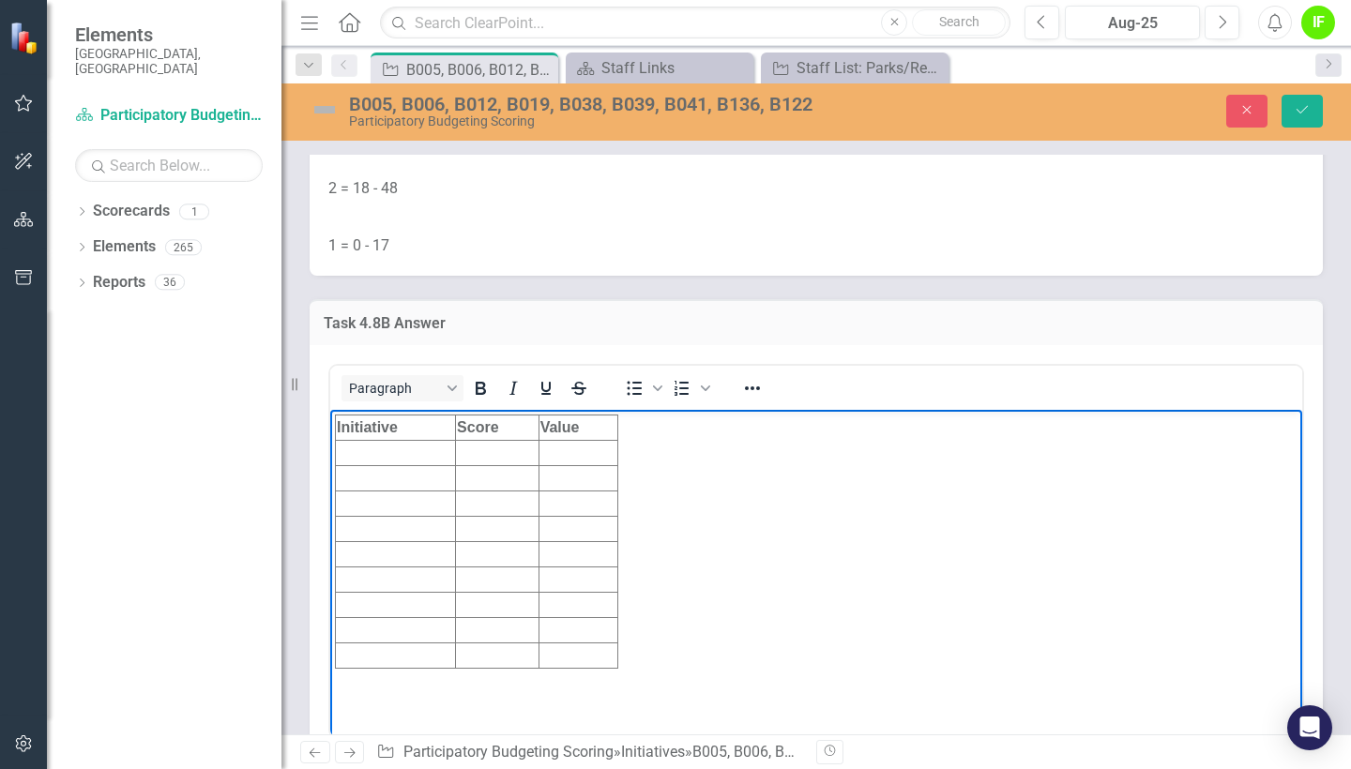
scroll to position [11274, 0]
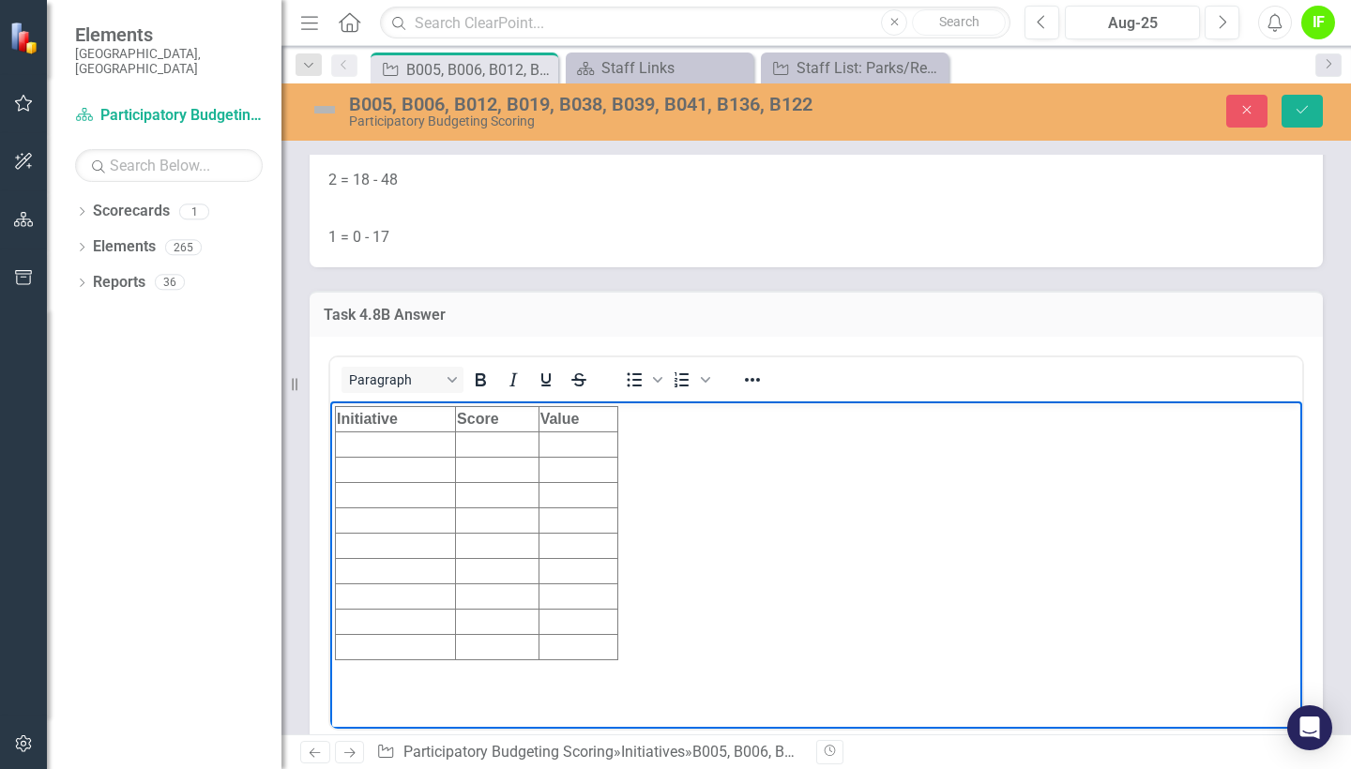
click at [564, 445] on td "Rich Text Area. Press ALT-0 for help." at bounding box center [578, 443] width 80 height 25
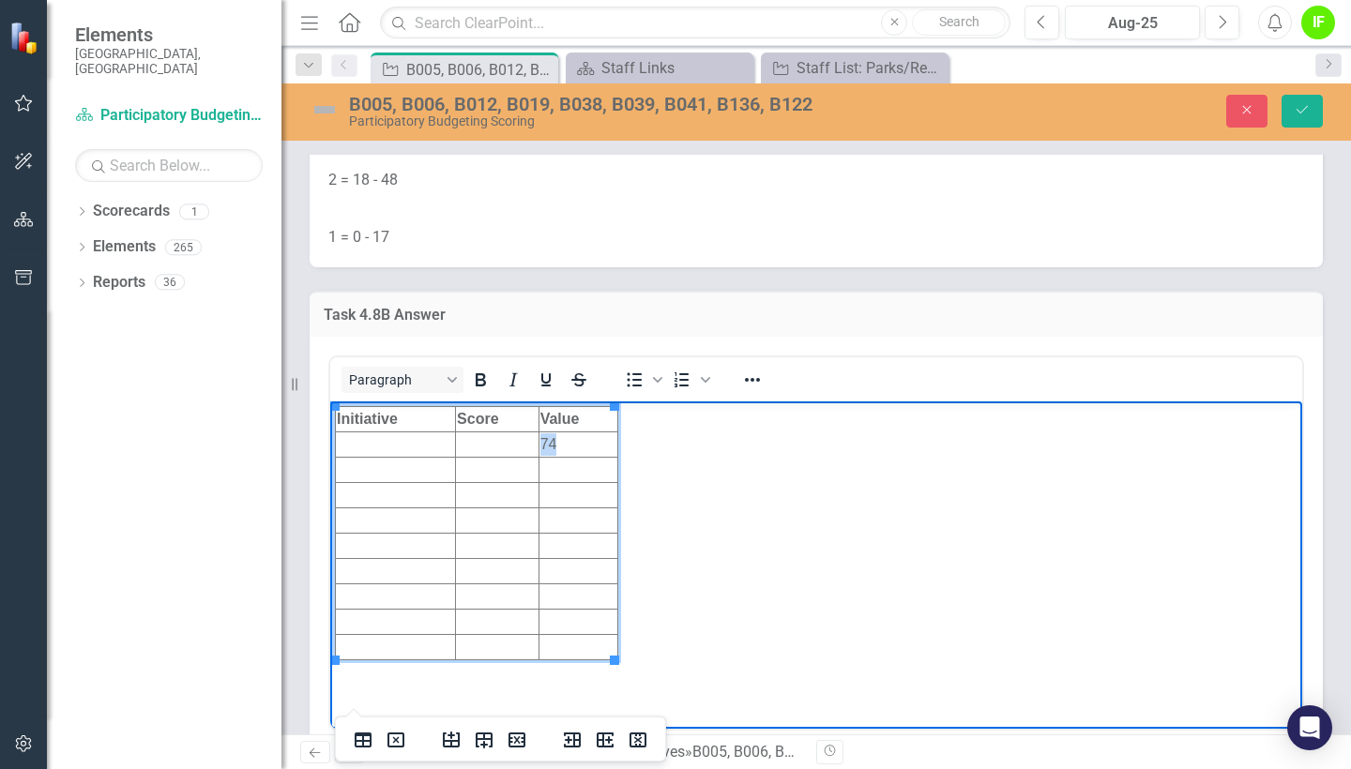
copy td "74"
click at [590, 463] on td "Rich Text Area. Press ALT-0 for help." at bounding box center [578, 469] width 80 height 25
click at [585, 498] on td "Rich Text Area. Press ALT-0 for help." at bounding box center [578, 494] width 80 height 25
click at [575, 520] on td "Rich Text Area. Press ALT-0 for help." at bounding box center [578, 519] width 80 height 25
click at [577, 548] on td "Rich Text Area. Press ALT-0 for help." at bounding box center [578, 545] width 80 height 25
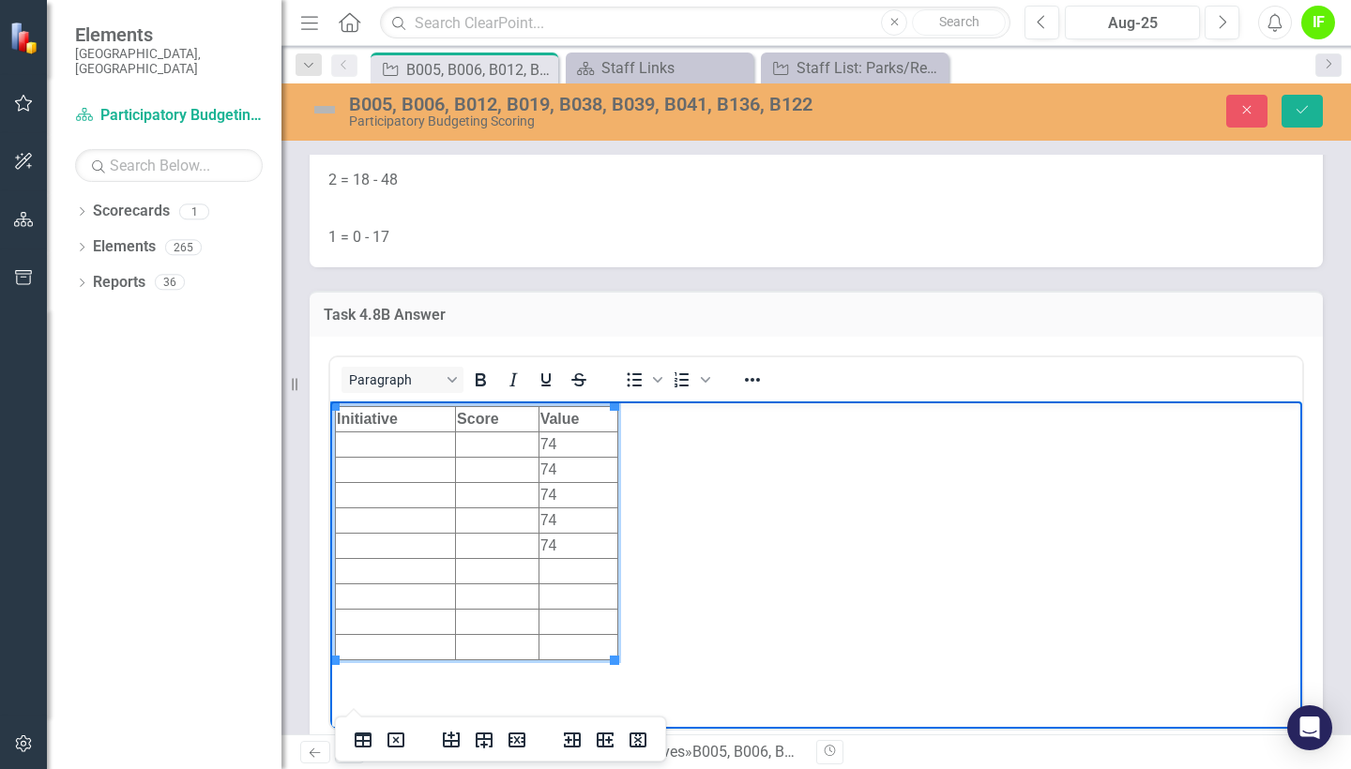
click at [578, 568] on td "Rich Text Area. Press ALT-0 for help." at bounding box center [578, 570] width 80 height 25
click at [581, 591] on td "Rich Text Area. Press ALT-0 for help." at bounding box center [578, 595] width 80 height 25
click at [580, 629] on td "Rich Text Area. Press ALT-0 for help." at bounding box center [578, 621] width 80 height 25
click at [580, 651] on td "Rich Text Area. Press ALT-0 for help." at bounding box center [578, 646] width 80 height 25
click at [475, 446] on td "Rich Text Area. Press ALT-0 for help." at bounding box center [497, 443] width 83 height 25
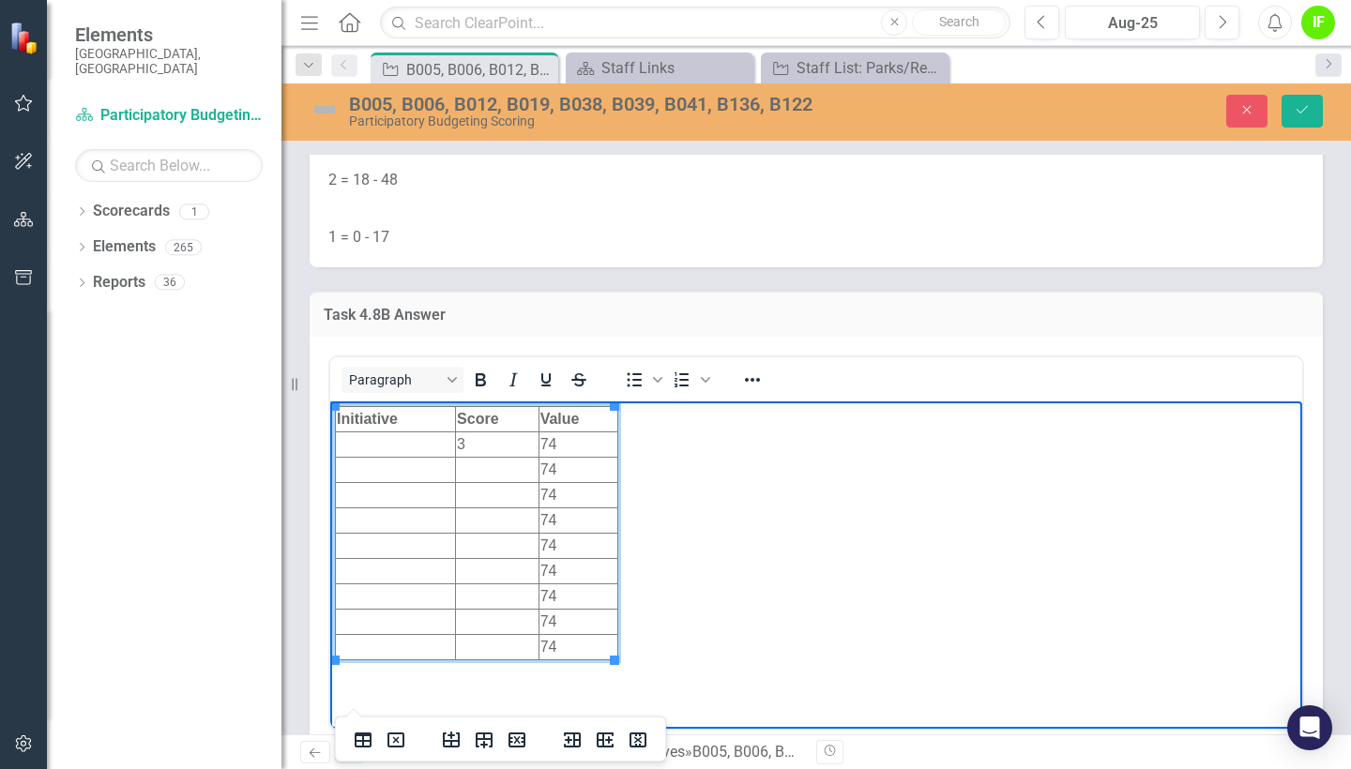
click at [485, 449] on td "3" at bounding box center [497, 443] width 83 height 25
click at [484, 469] on td "Rich Text Area. Press ALT-0 for help." at bounding box center [497, 469] width 83 height 25
click at [480, 491] on td "Rich Text Area. Press ALT-0 for help." at bounding box center [497, 494] width 83 height 25
click at [481, 518] on td "Rich Text Area. Press ALT-0 for help." at bounding box center [497, 519] width 83 height 25
click at [482, 545] on td "3" at bounding box center [497, 545] width 83 height 25
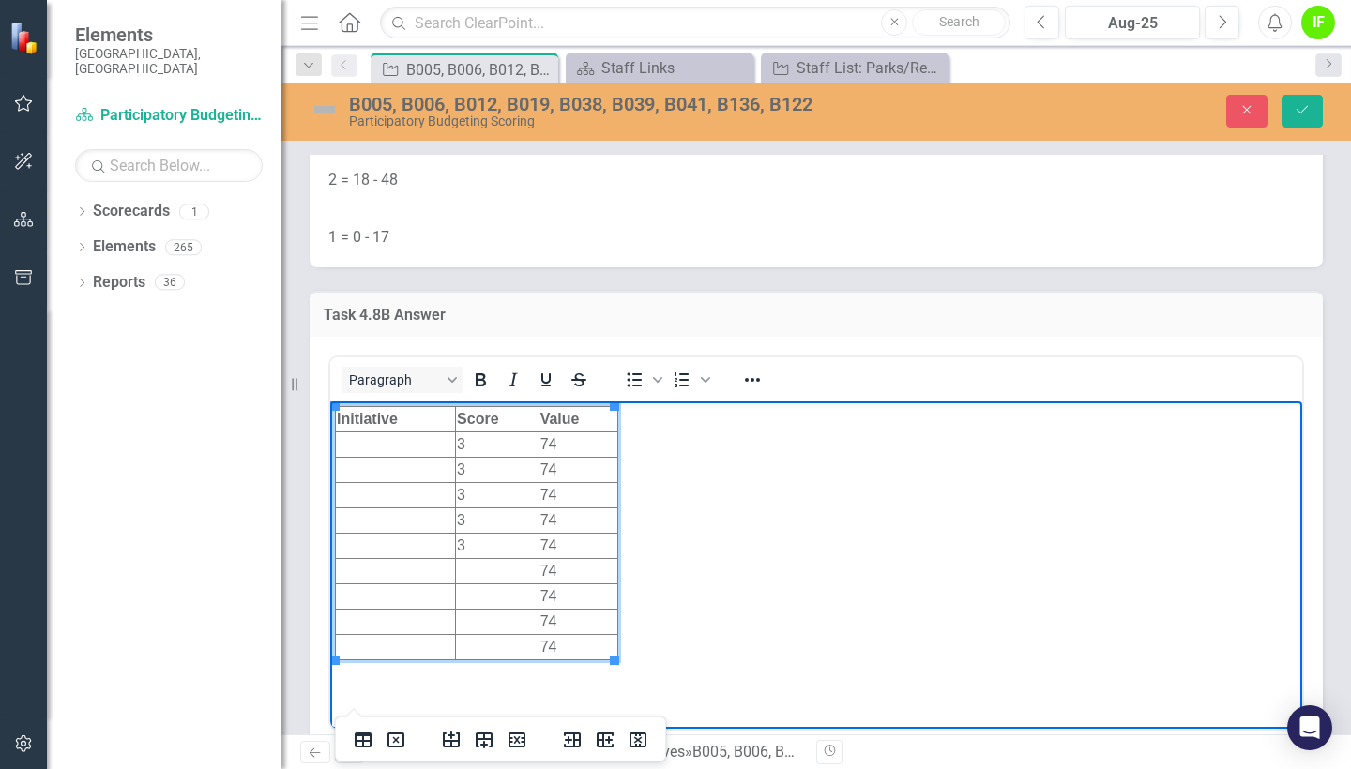
click at [484, 568] on td "Rich Text Area. Press ALT-0 for help." at bounding box center [497, 570] width 83 height 25
click at [491, 599] on td "Rich Text Area. Press ALT-0 for help." at bounding box center [497, 595] width 83 height 25
click at [491, 628] on td "Rich Text Area. Press ALT-0 for help." at bounding box center [497, 621] width 83 height 25
click at [491, 637] on td "Rich Text Area. Press ALT-0 for help." at bounding box center [497, 646] width 83 height 25
click at [385, 445] on td "Rich Text Area. Press ALT-0 for help." at bounding box center [396, 443] width 120 height 25
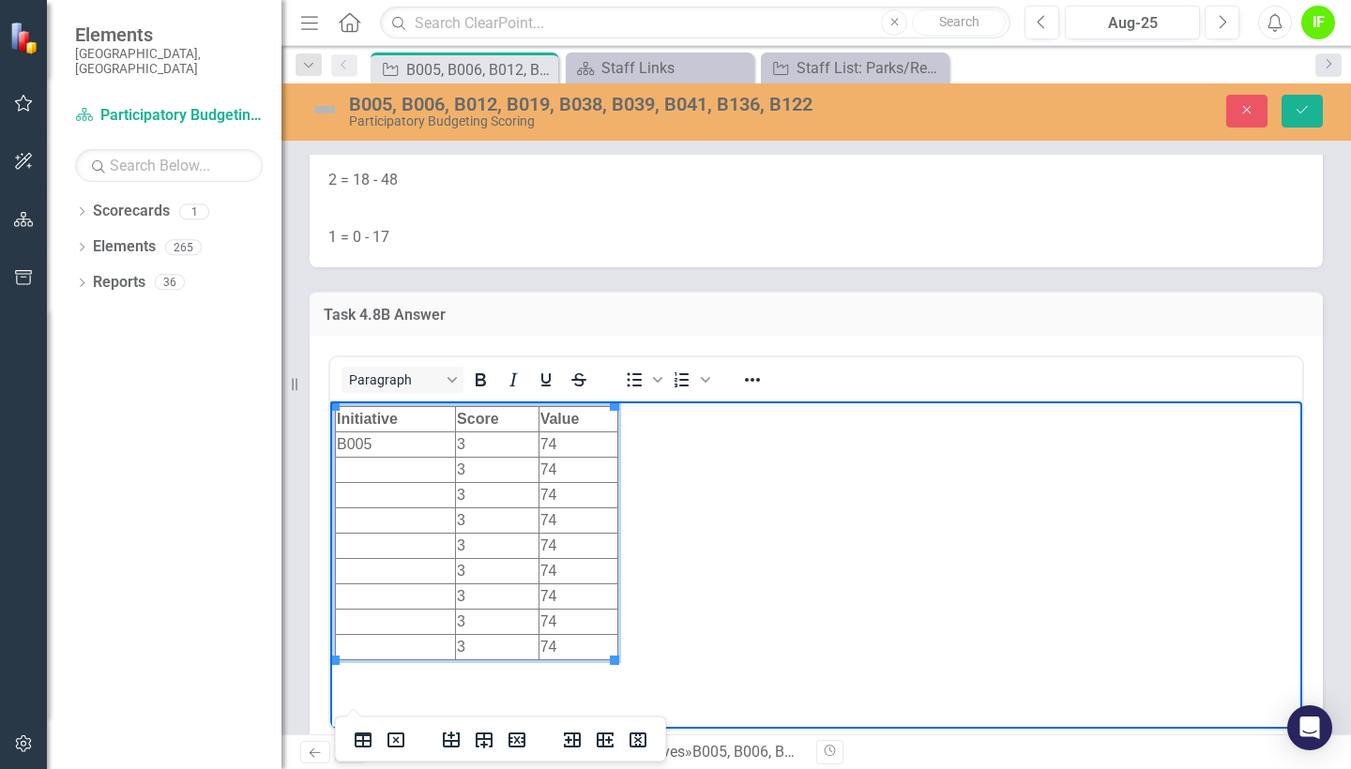
click at [382, 460] on td "Rich Text Area. Press ALT-0 for help." at bounding box center [396, 469] width 120 height 25
click at [388, 494] on td "Rich Text Area. Press ALT-0 for help." at bounding box center [396, 494] width 120 height 25
click at [398, 525] on td "Rich Text Area. Press ALT-0 for help." at bounding box center [396, 519] width 120 height 25
click at [395, 544] on td "Rich Text Area. Press ALT-0 for help." at bounding box center [396, 545] width 120 height 25
click at [391, 571] on td "Rich Text Area. Press ALT-0 for help." at bounding box center [396, 570] width 120 height 25
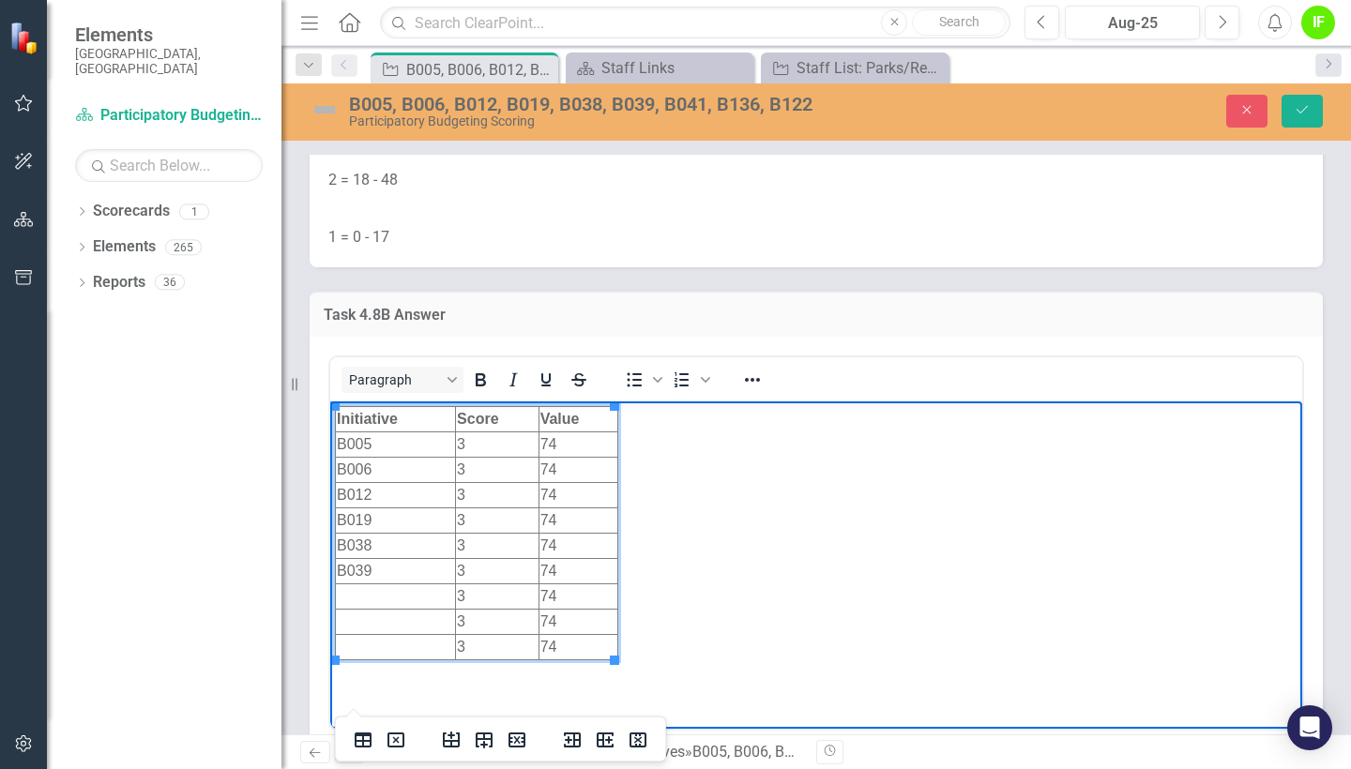
click at [390, 600] on td "Rich Text Area. Press ALT-0 for help." at bounding box center [396, 595] width 120 height 25
click at [386, 621] on td "Rich Text Area. Press ALT-0 for help." at bounding box center [396, 621] width 120 height 25
click at [388, 651] on td "Rich Text Area. Press ALT-0 for help." at bounding box center [396, 646] width 120 height 25
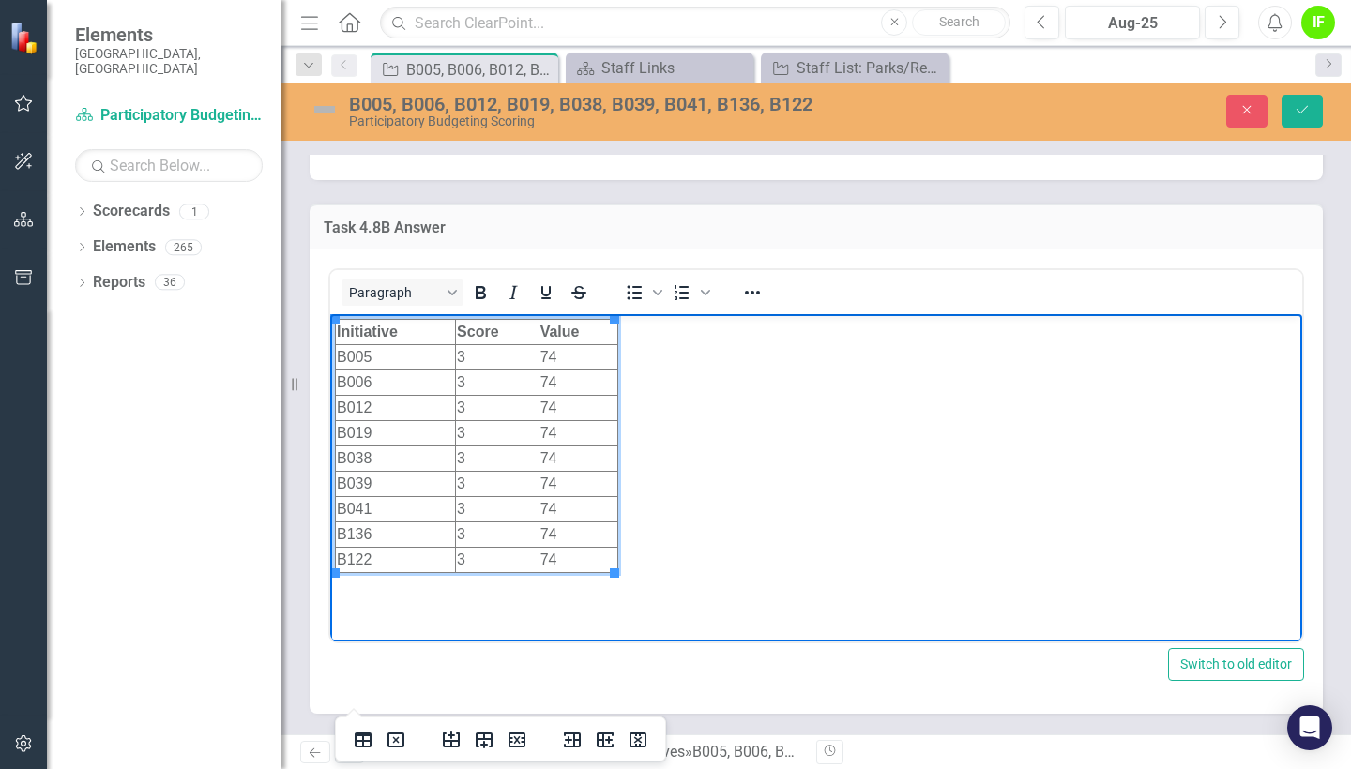
scroll to position [11366, 0]
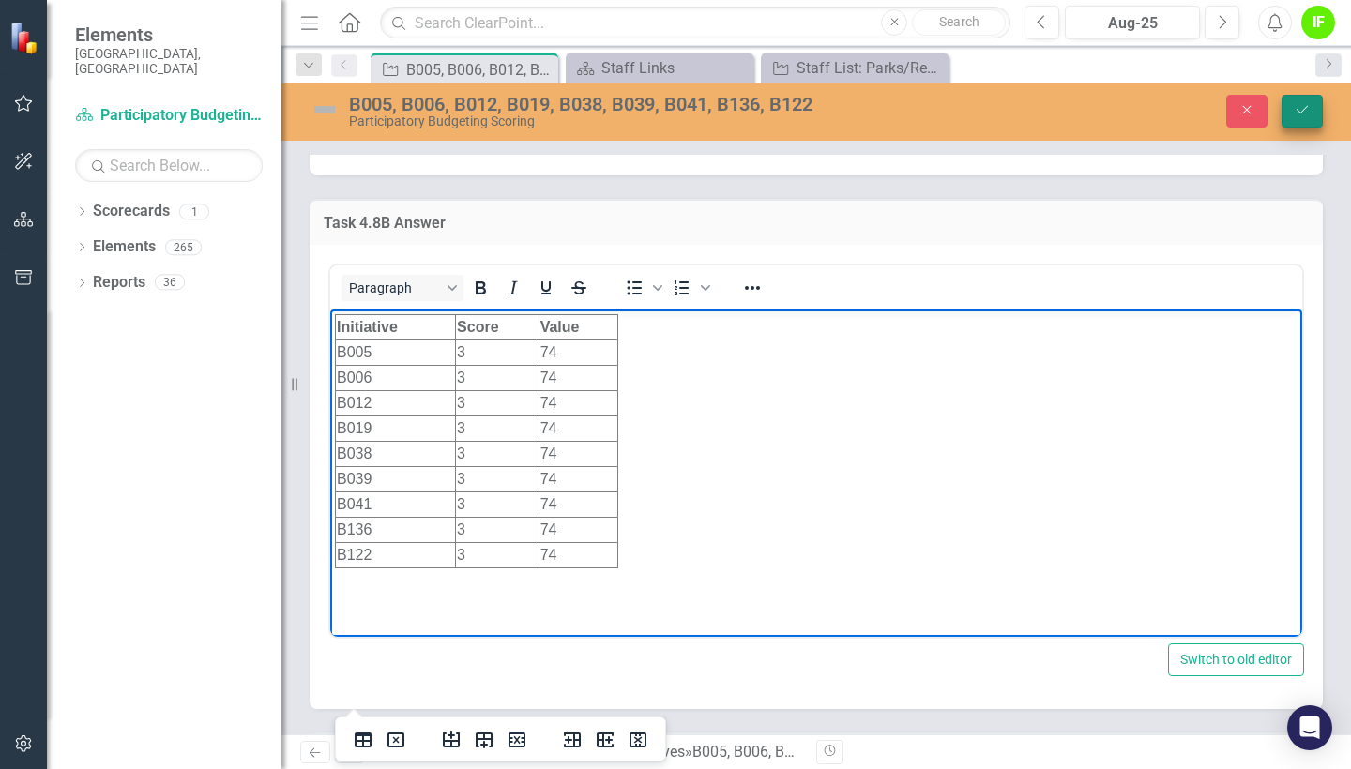
click at [1308, 110] on icon "Save" at bounding box center [1301, 109] width 17 height 13
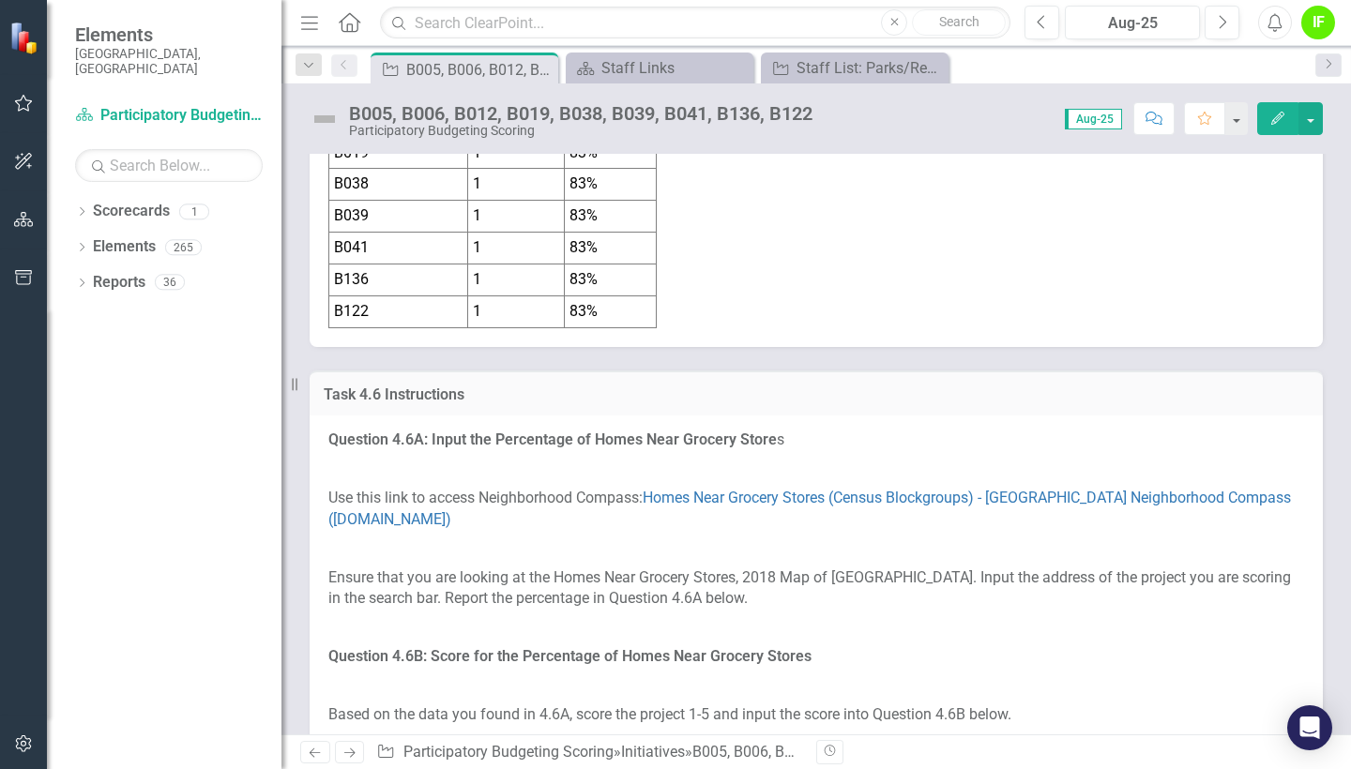
scroll to position [8274, 0]
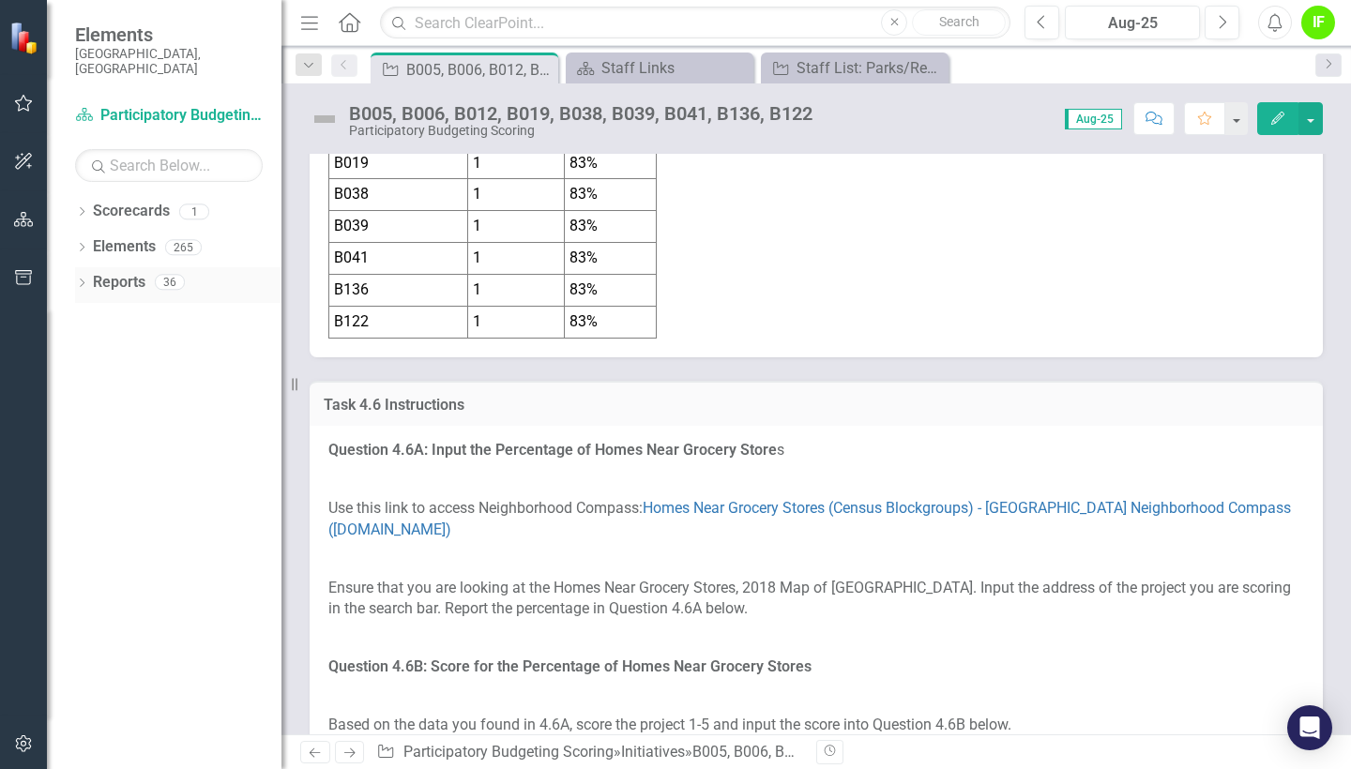
click at [119, 272] on link "Reports" at bounding box center [119, 283] width 53 height 22
click at [656, 71] on div "Staff Links" at bounding box center [663, 67] width 124 height 23
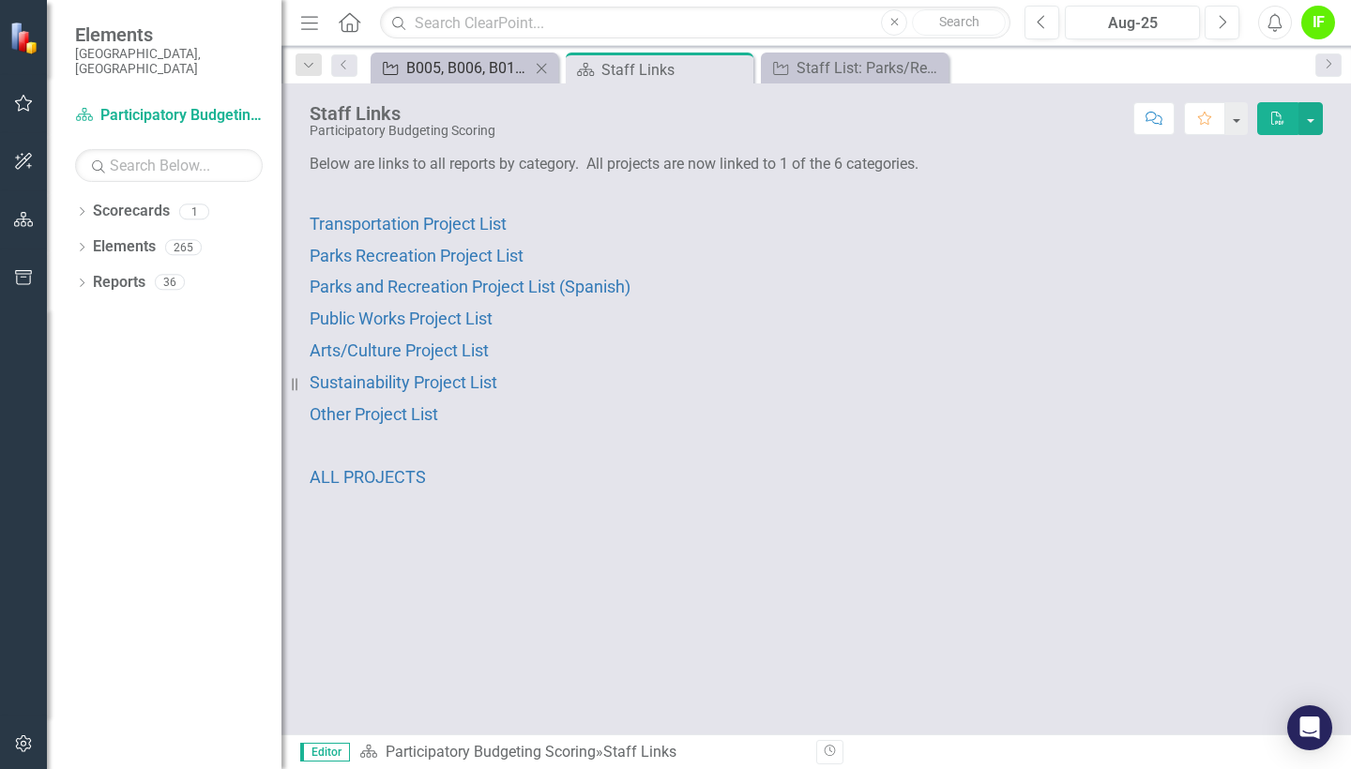
click at [419, 74] on div "B005, B006, B012, B019, B038, B039, B041, B136, B122" at bounding box center [468, 67] width 124 height 23
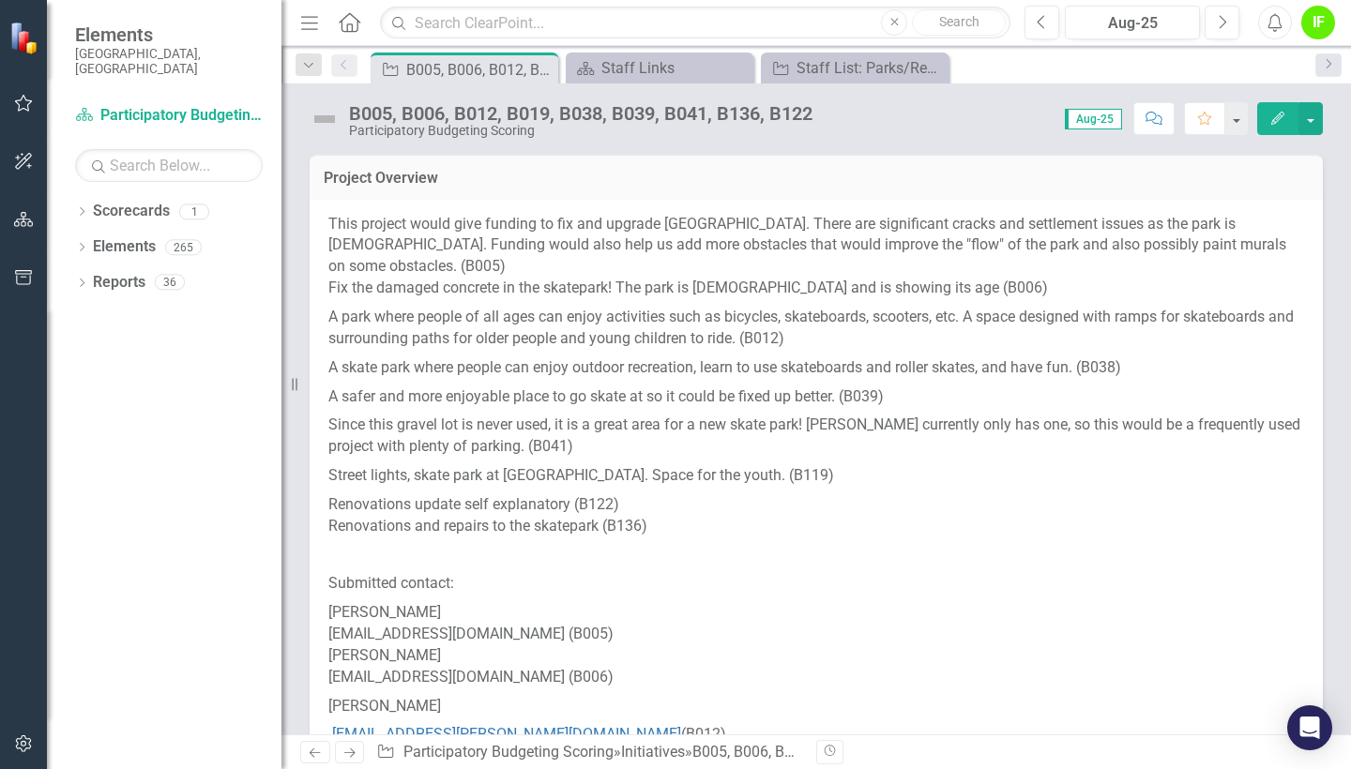
click at [355, 26] on icon "Home" at bounding box center [349, 22] width 24 height 20
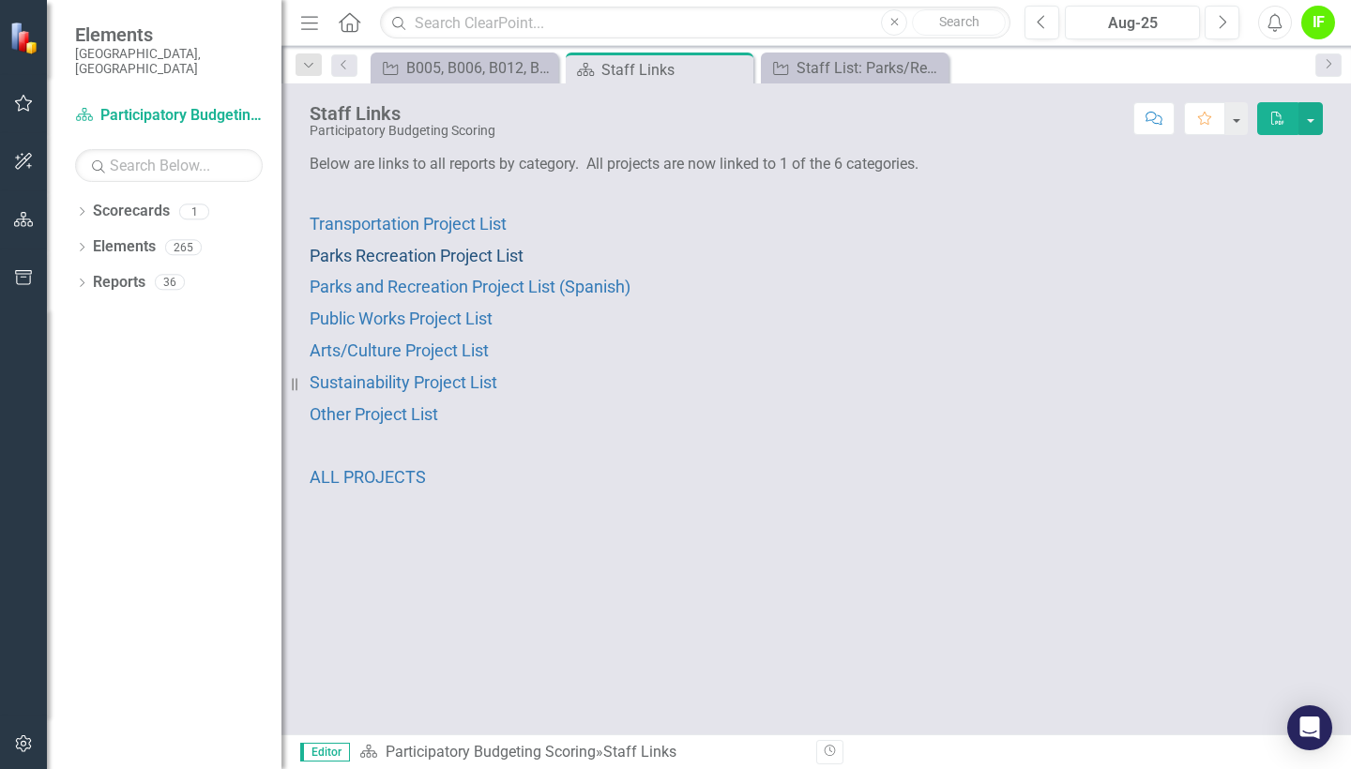
click at [399, 259] on span "Parks Recreation Project List" at bounding box center [417, 256] width 214 height 20
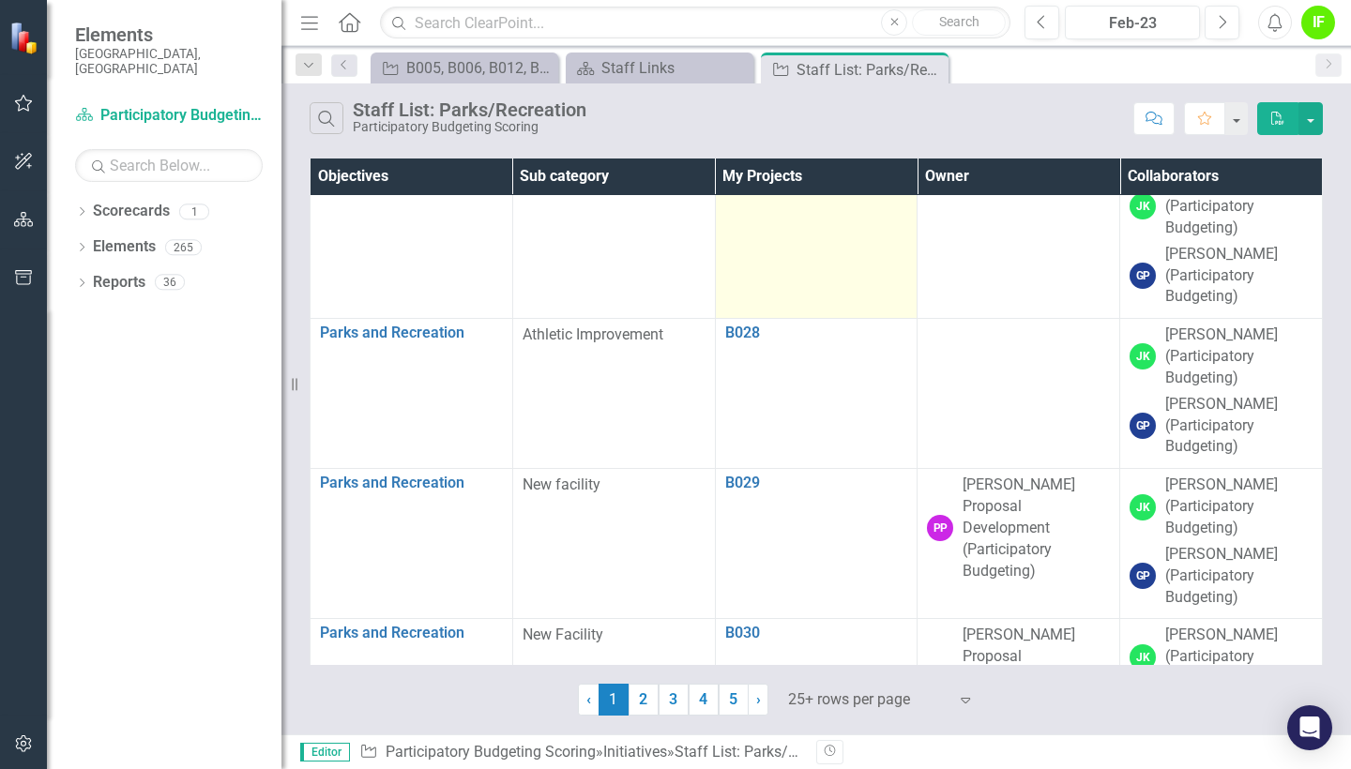
scroll to position [3179, 1]
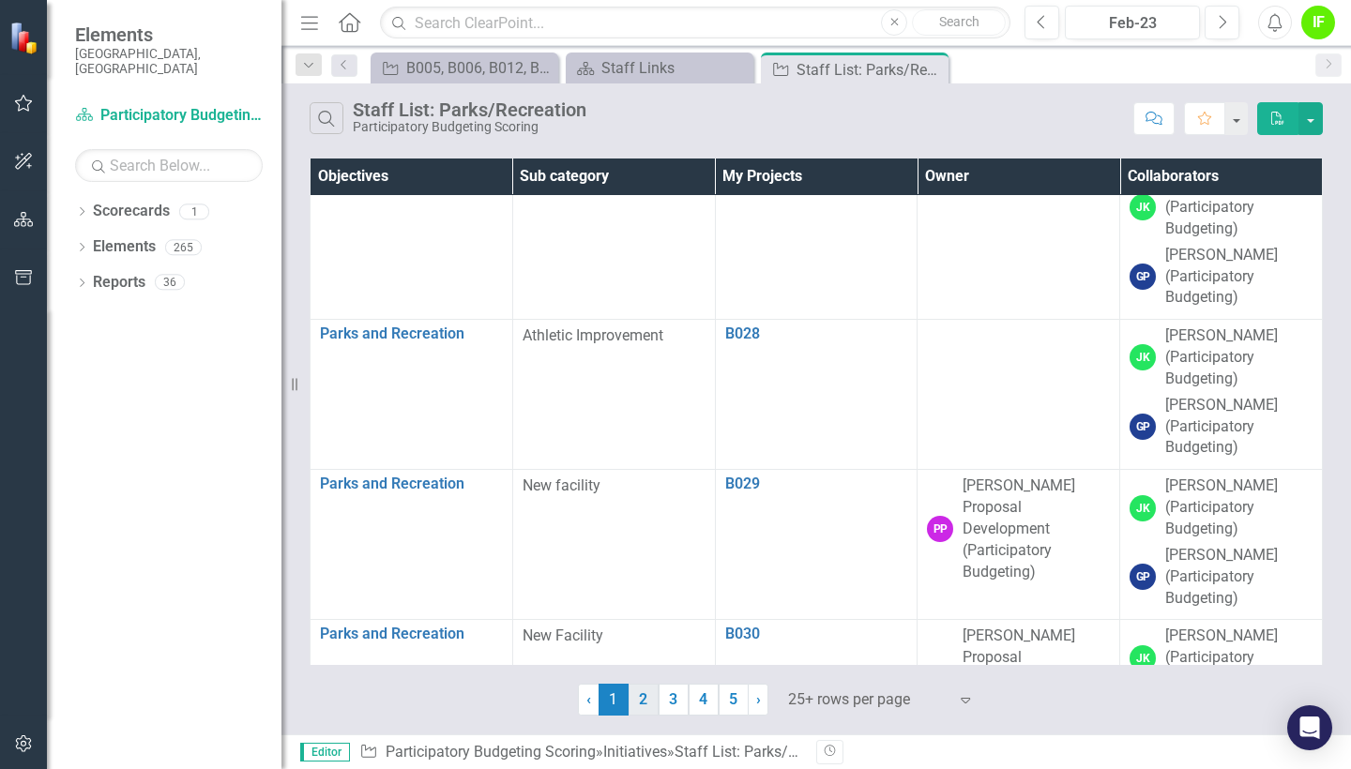
click at [647, 697] on link "2" at bounding box center [643, 700] width 30 height 32
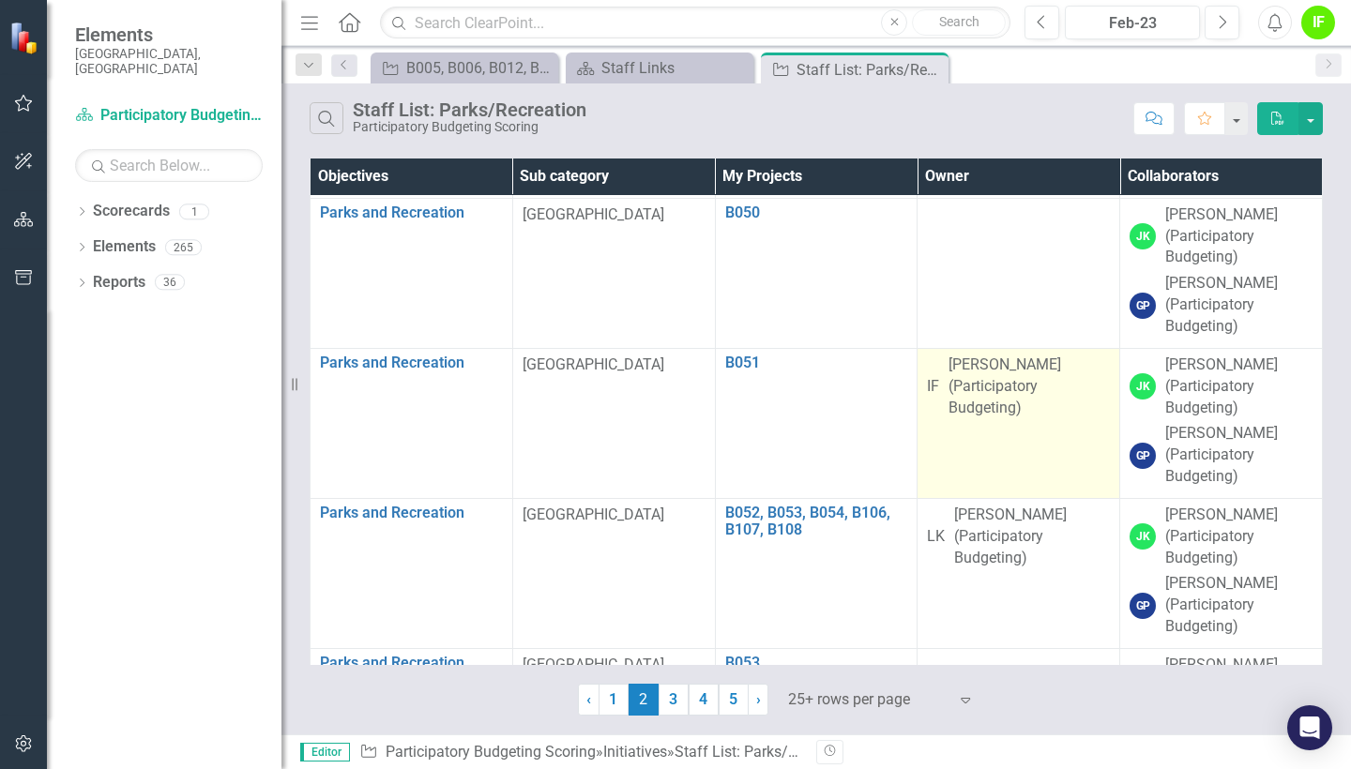
scroll to position [2251, 0]
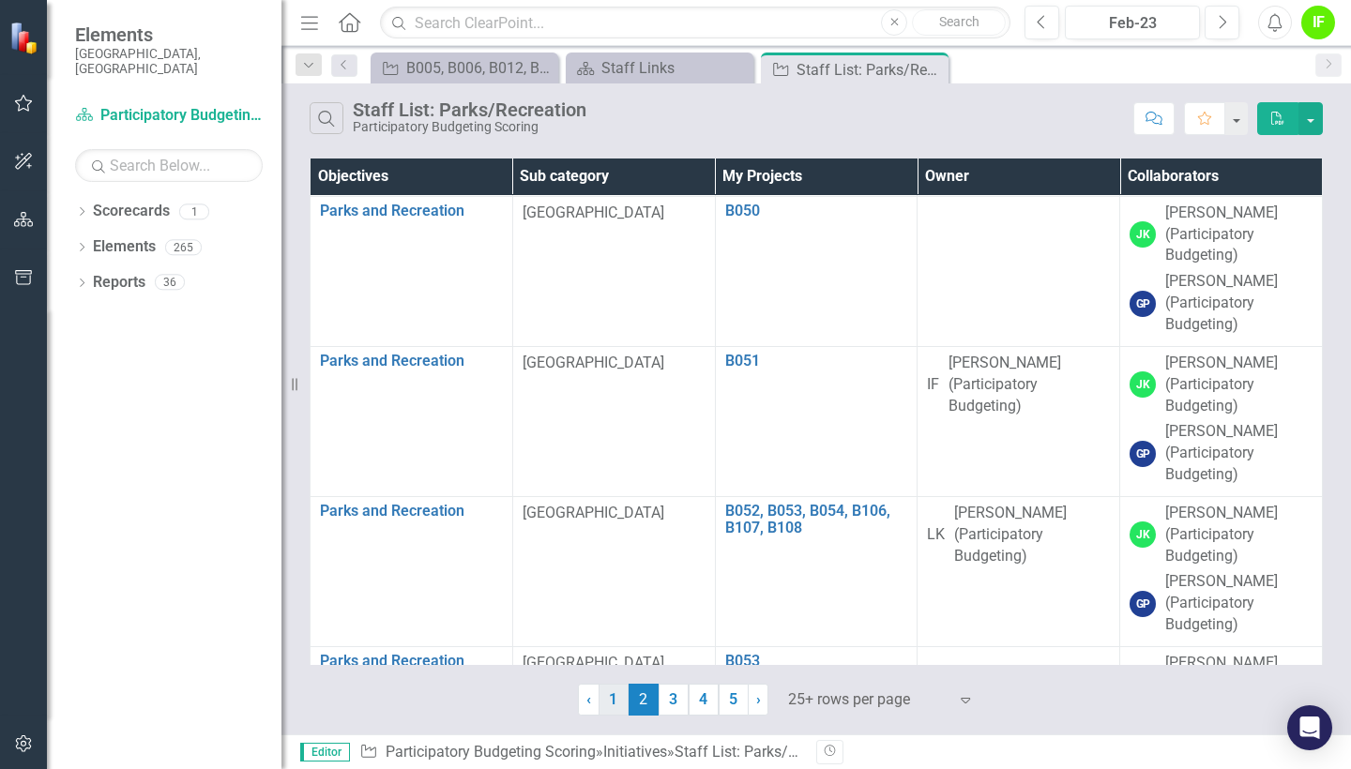
click at [602, 700] on link "1" at bounding box center [613, 700] width 30 height 32
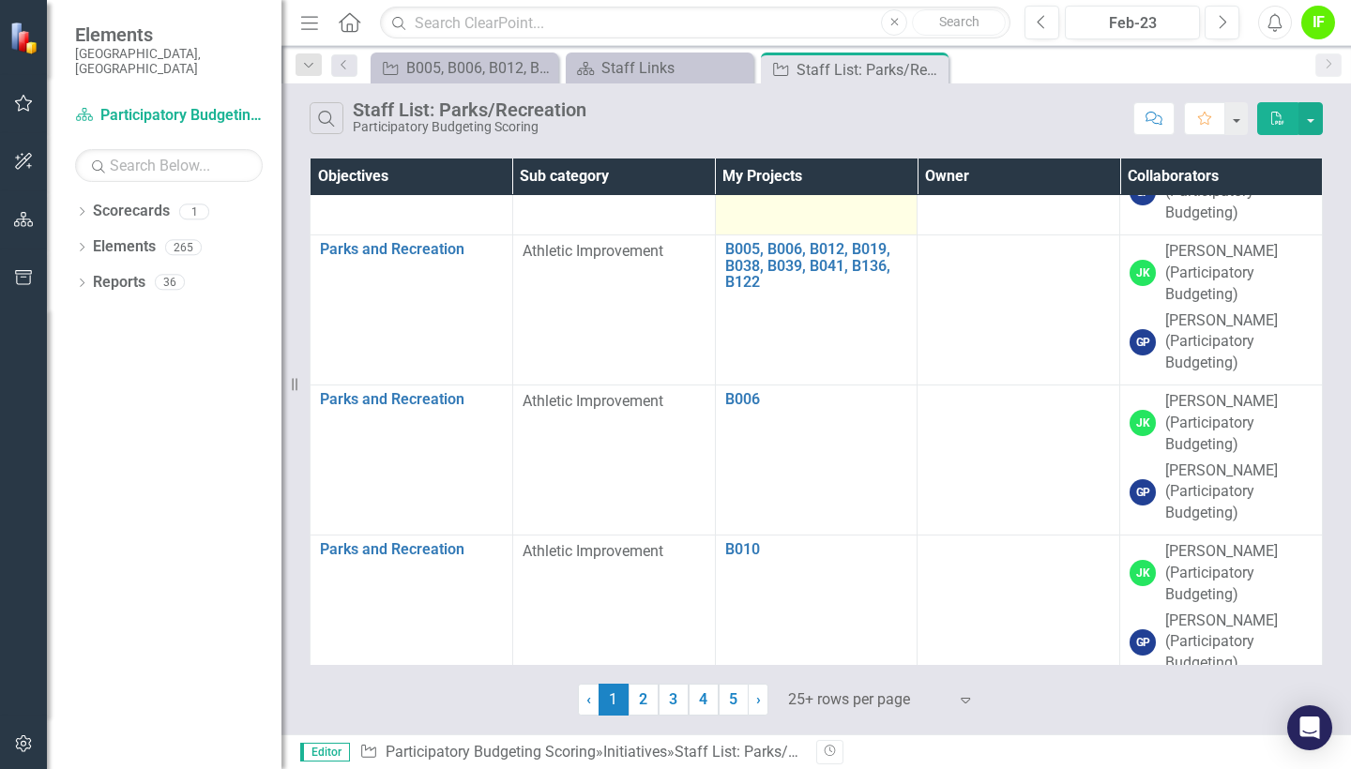
scroll to position [288, 0]
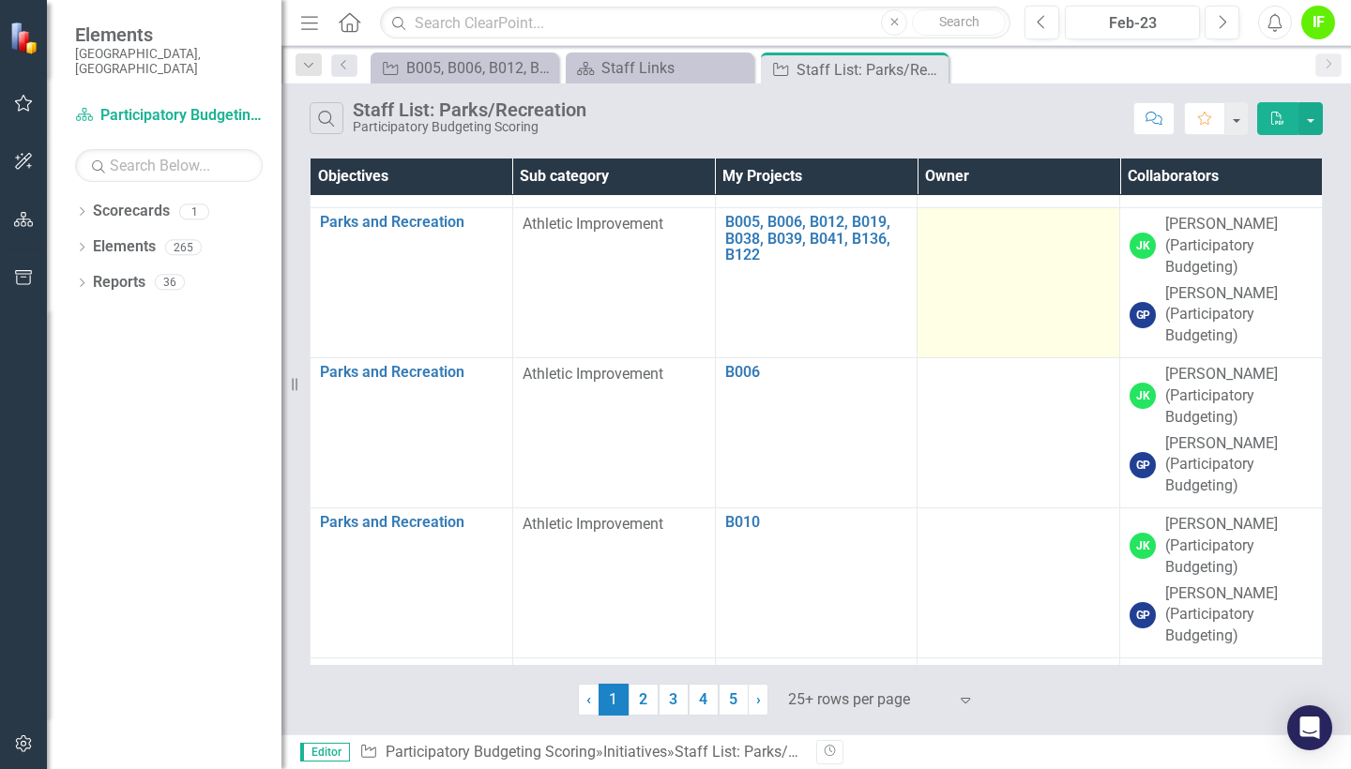
click at [1007, 320] on td at bounding box center [1018, 282] width 203 height 150
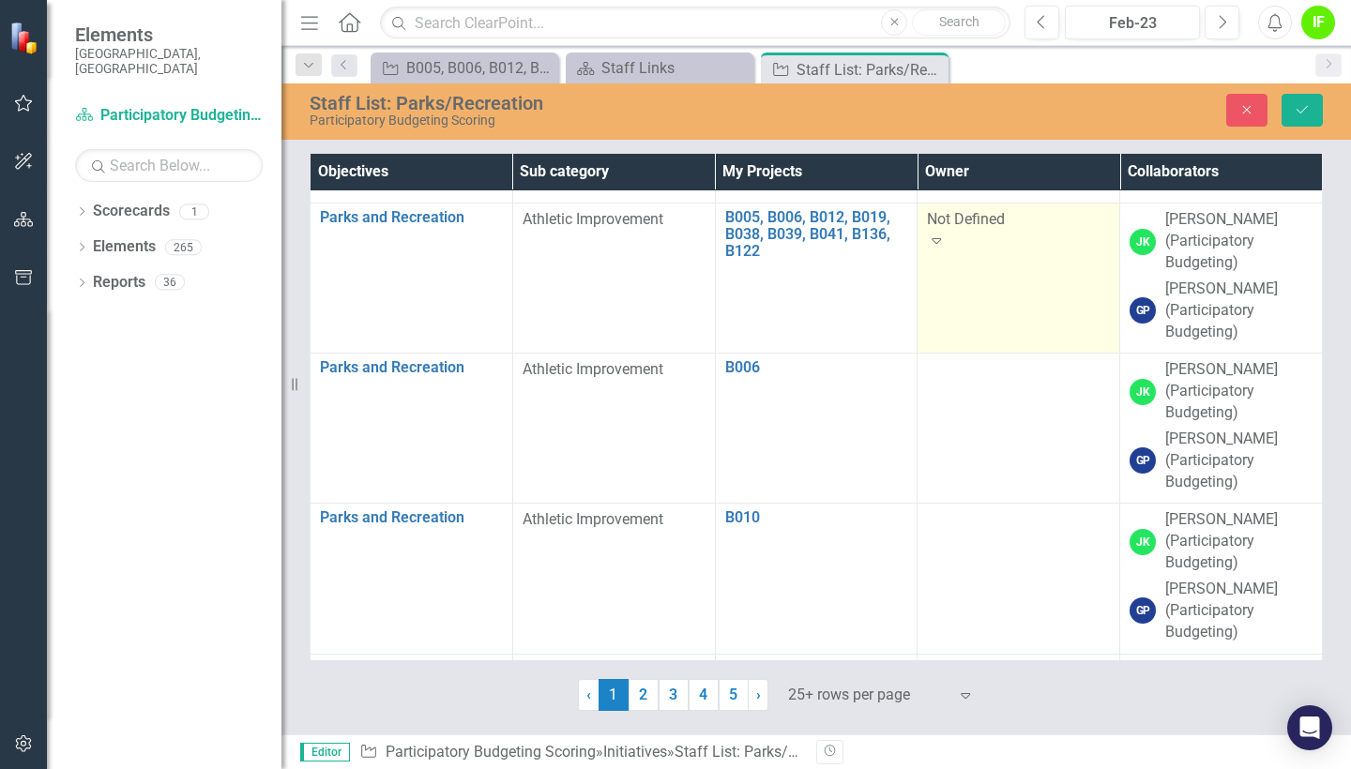
click at [945, 233] on icon "Expand" at bounding box center [936, 240] width 19 height 15
type input "[DEMOGRAPHIC_DATA]"
click at [437, 768] on span "[PERSON_NAME] (Participatory Budgeting)" at bounding box center [218, 779] width 437 height 18
click at [1291, 111] on button "Save" at bounding box center [1301, 110] width 41 height 33
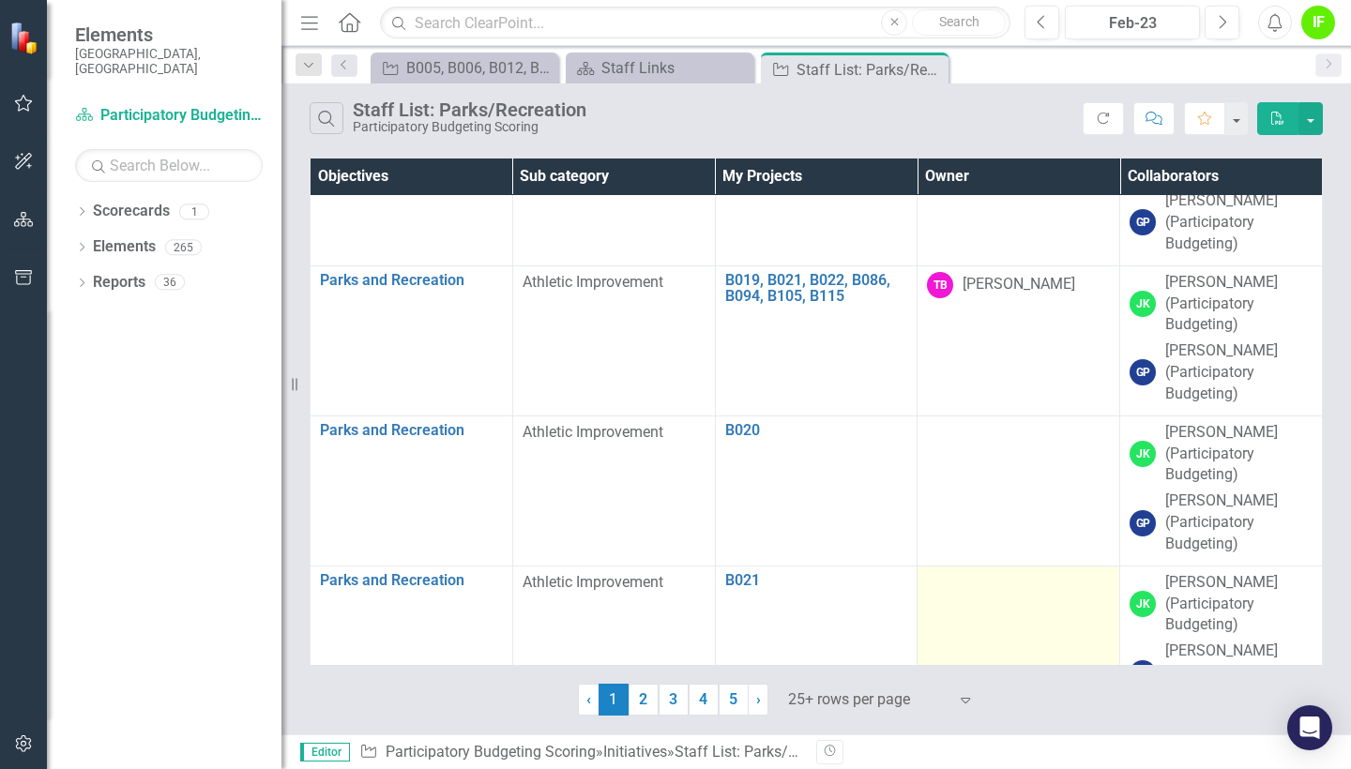
scroll to position [1743, 0]
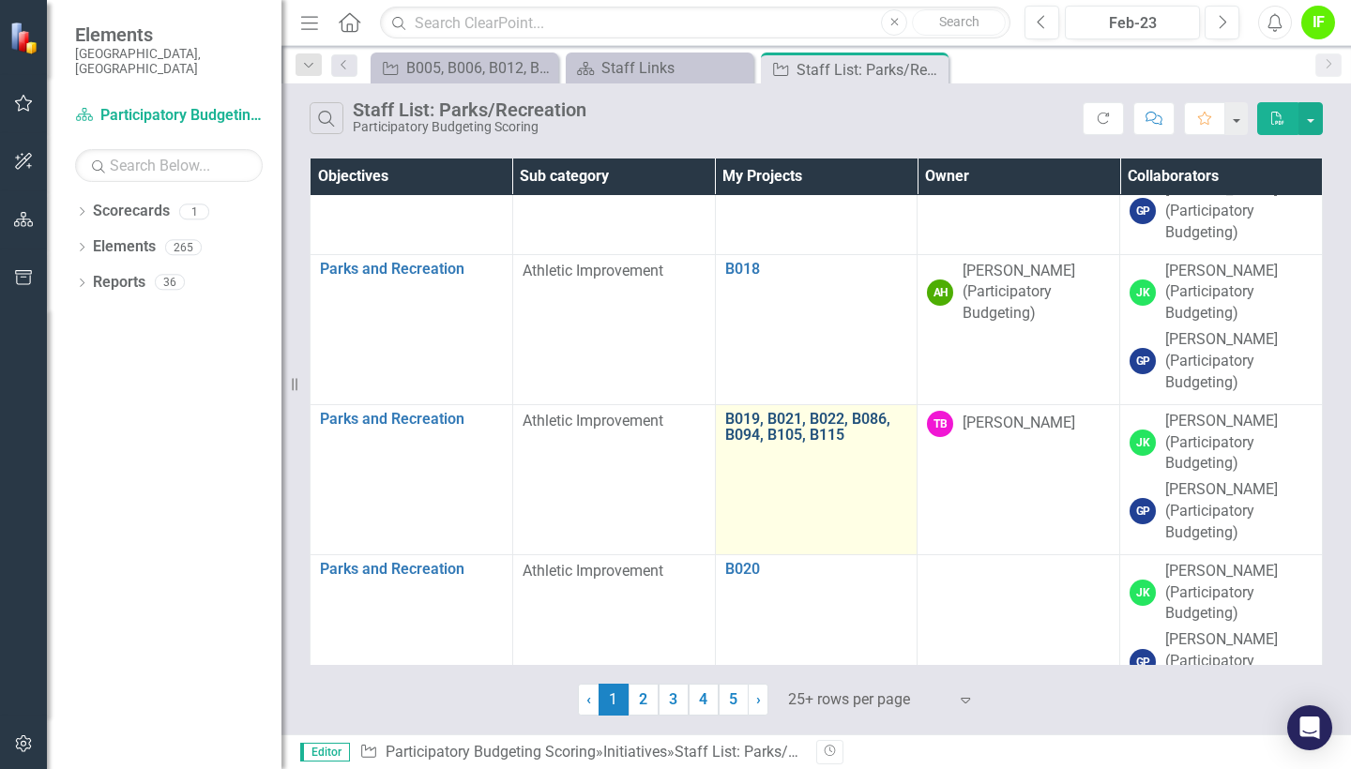
click at [787, 411] on link "B019, B021, B022, B086, B094, B105, B115" at bounding box center [816, 427] width 183 height 33
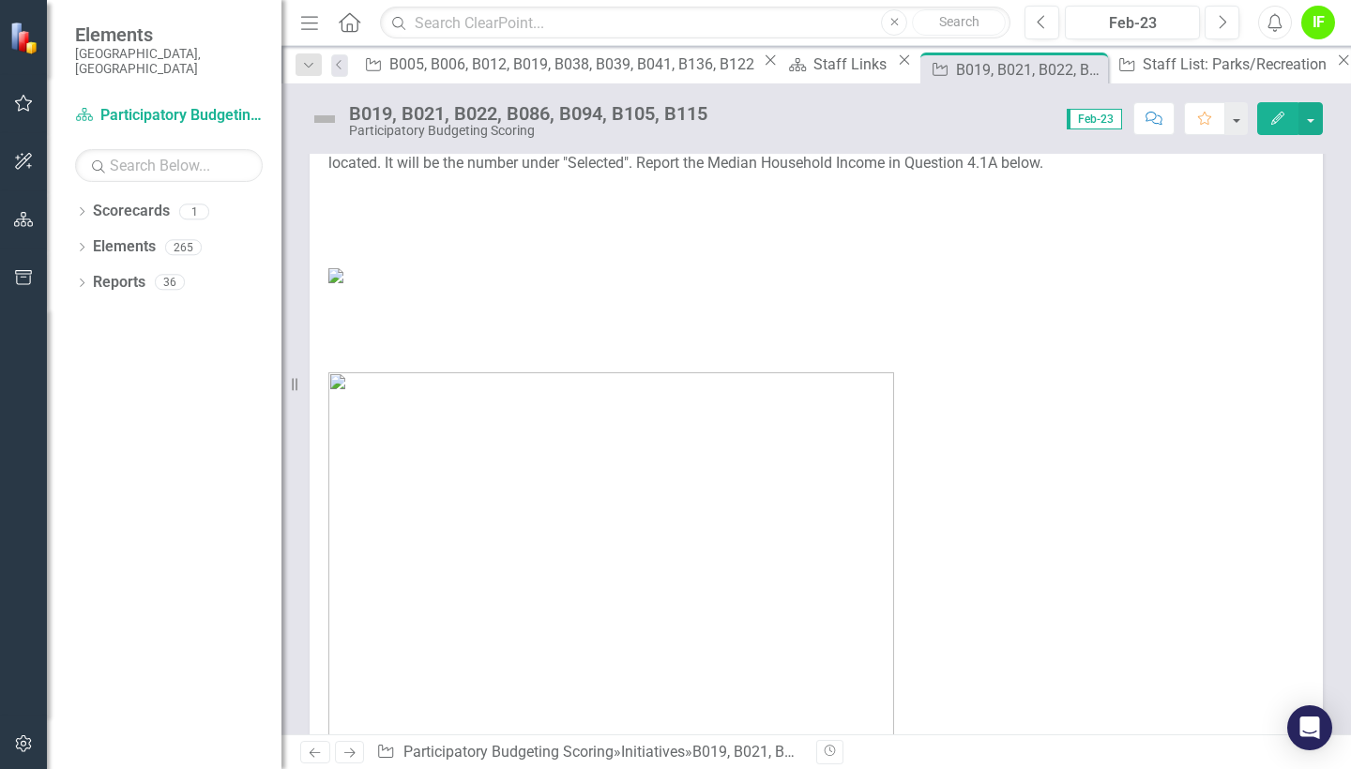
scroll to position [851, 0]
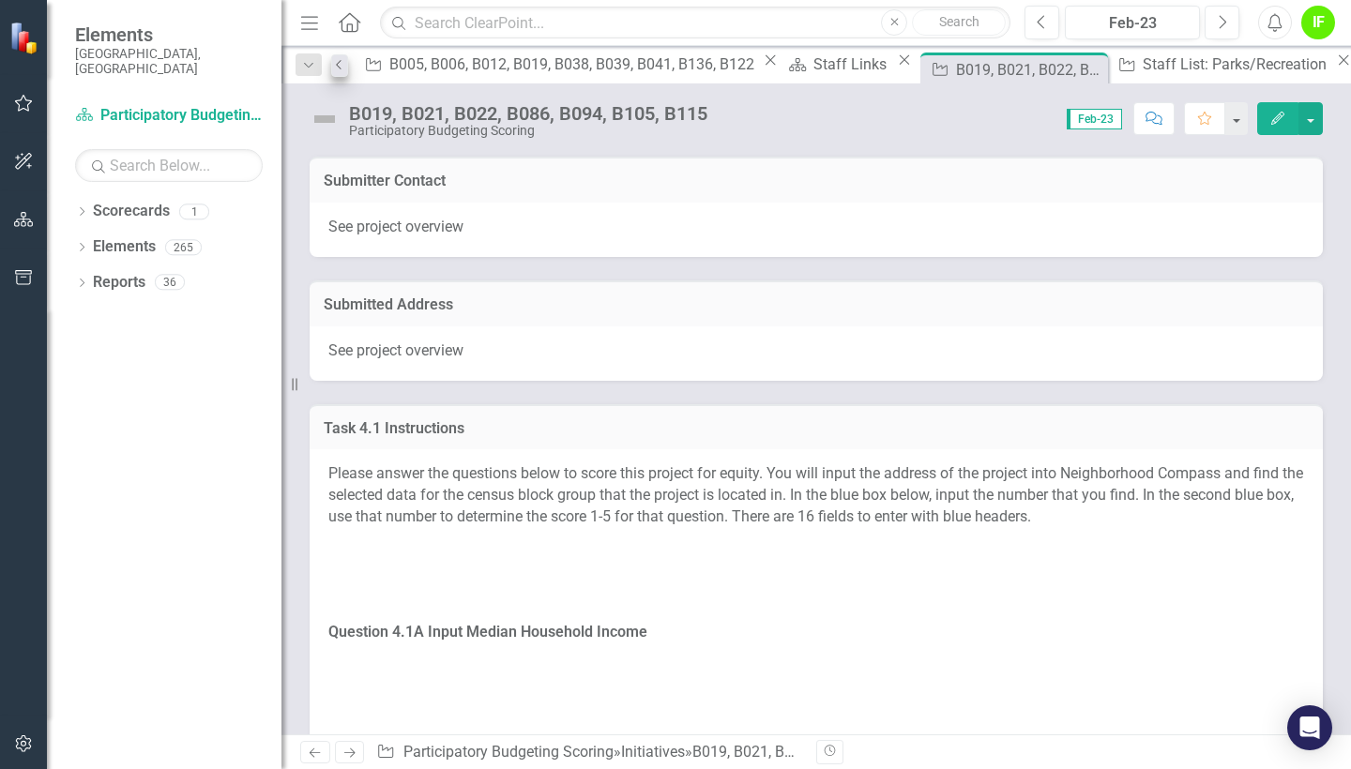
click at [347, 67] on icon "Previous" at bounding box center [339, 64] width 15 height 11
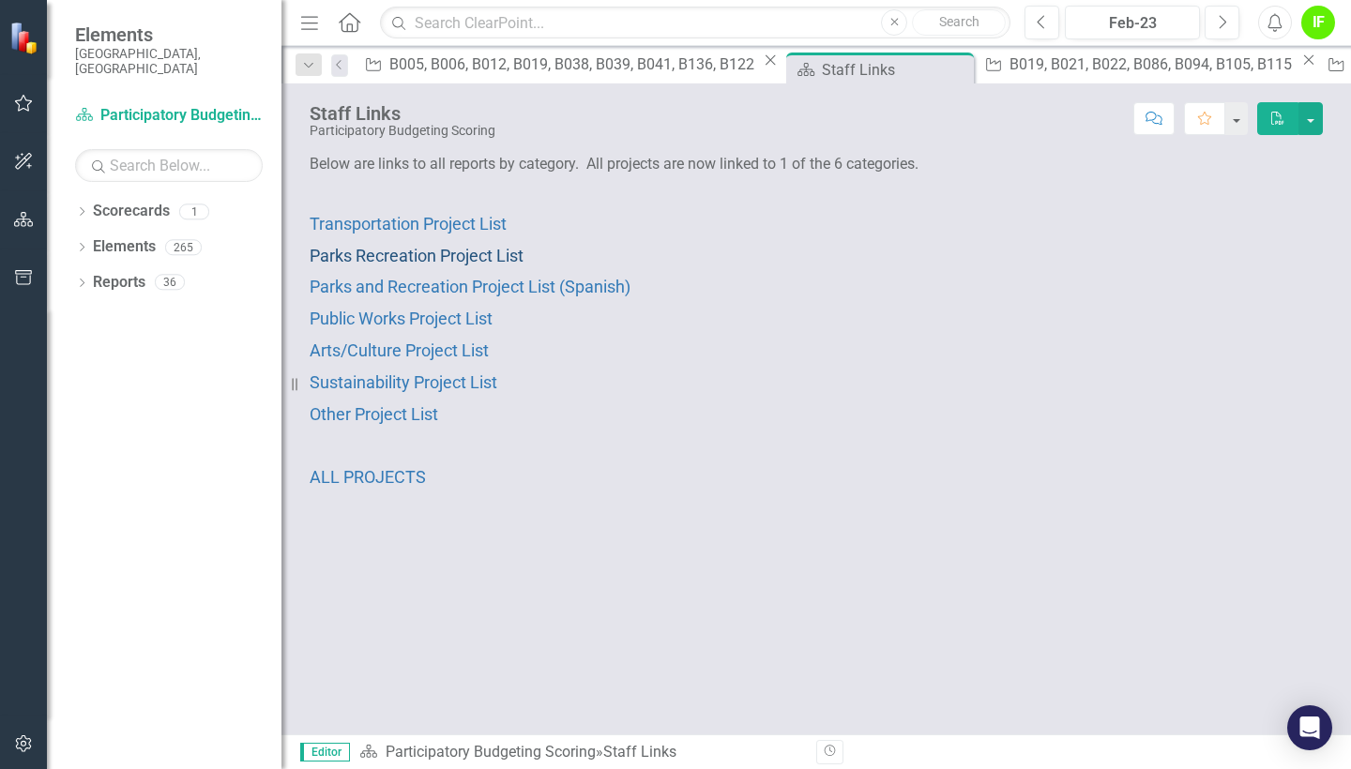
click at [431, 253] on span "Parks Recreation Project List" at bounding box center [417, 256] width 214 height 20
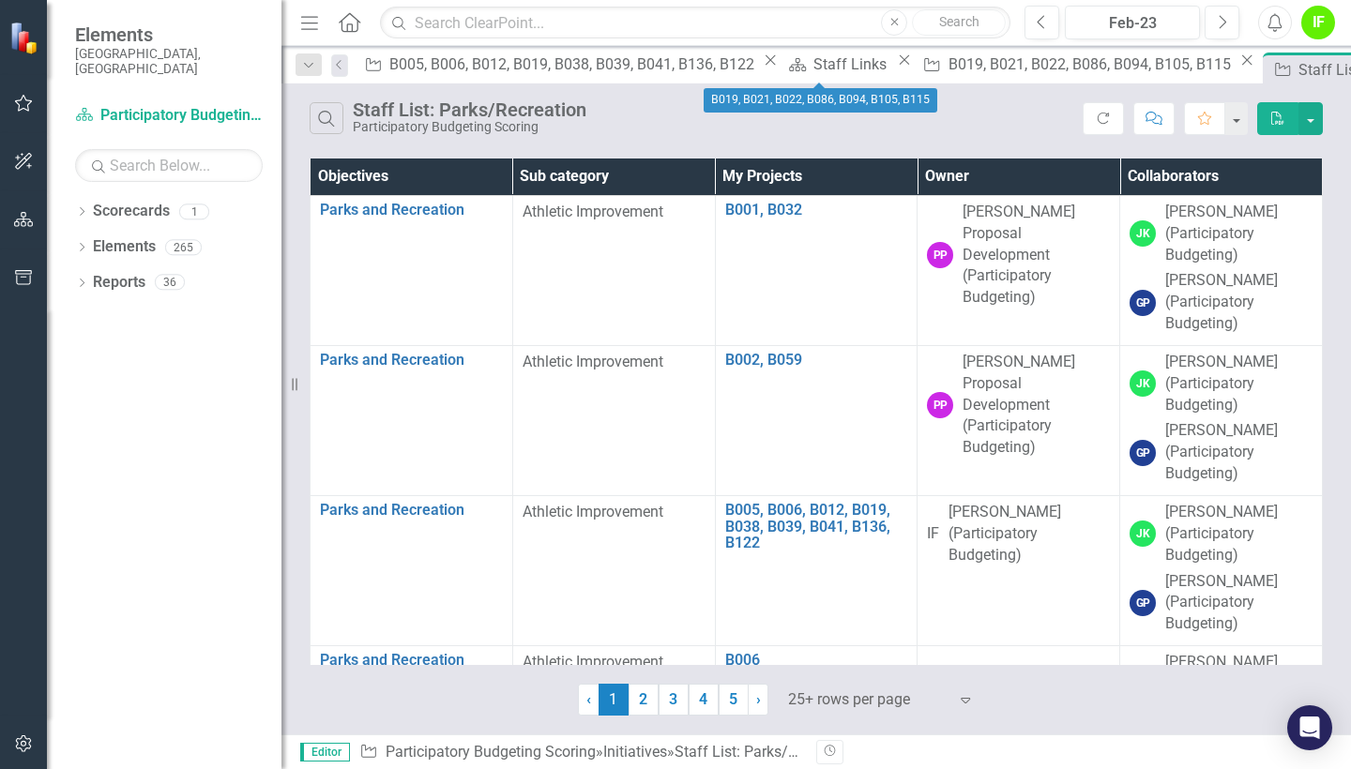
click at [1237, 68] on icon "Close" at bounding box center [1246, 60] width 19 height 15
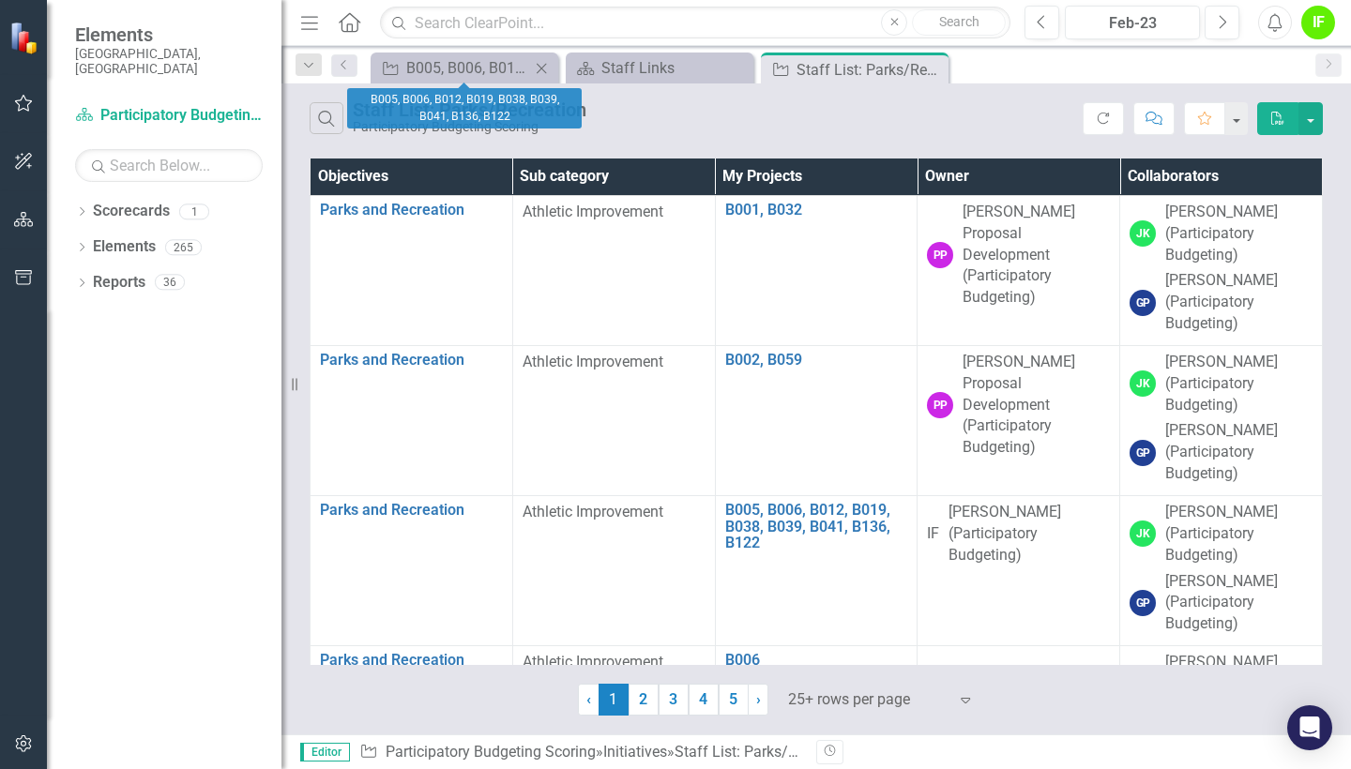
click at [544, 71] on icon at bounding box center [542, 68] width 10 height 10
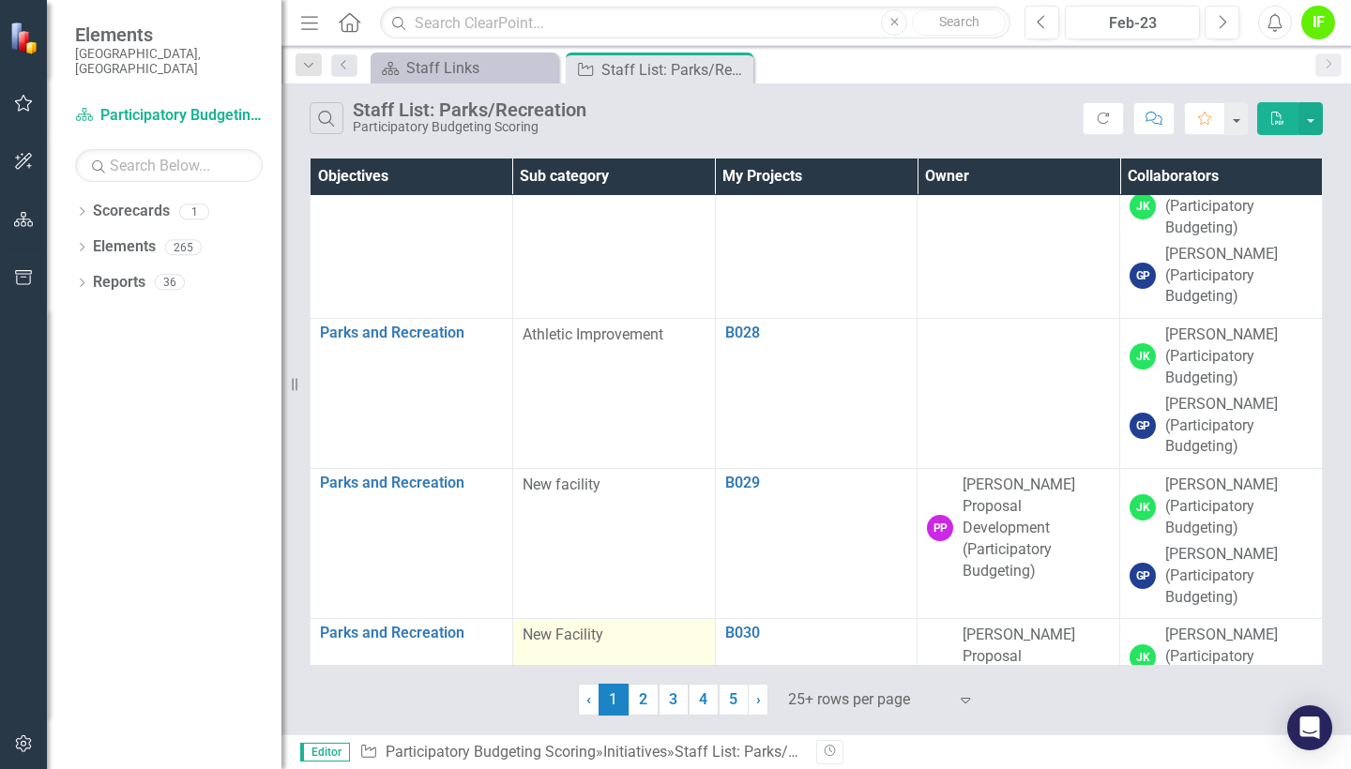
scroll to position [3179, 0]
click at [643, 693] on link "2" at bounding box center [643, 700] width 30 height 32
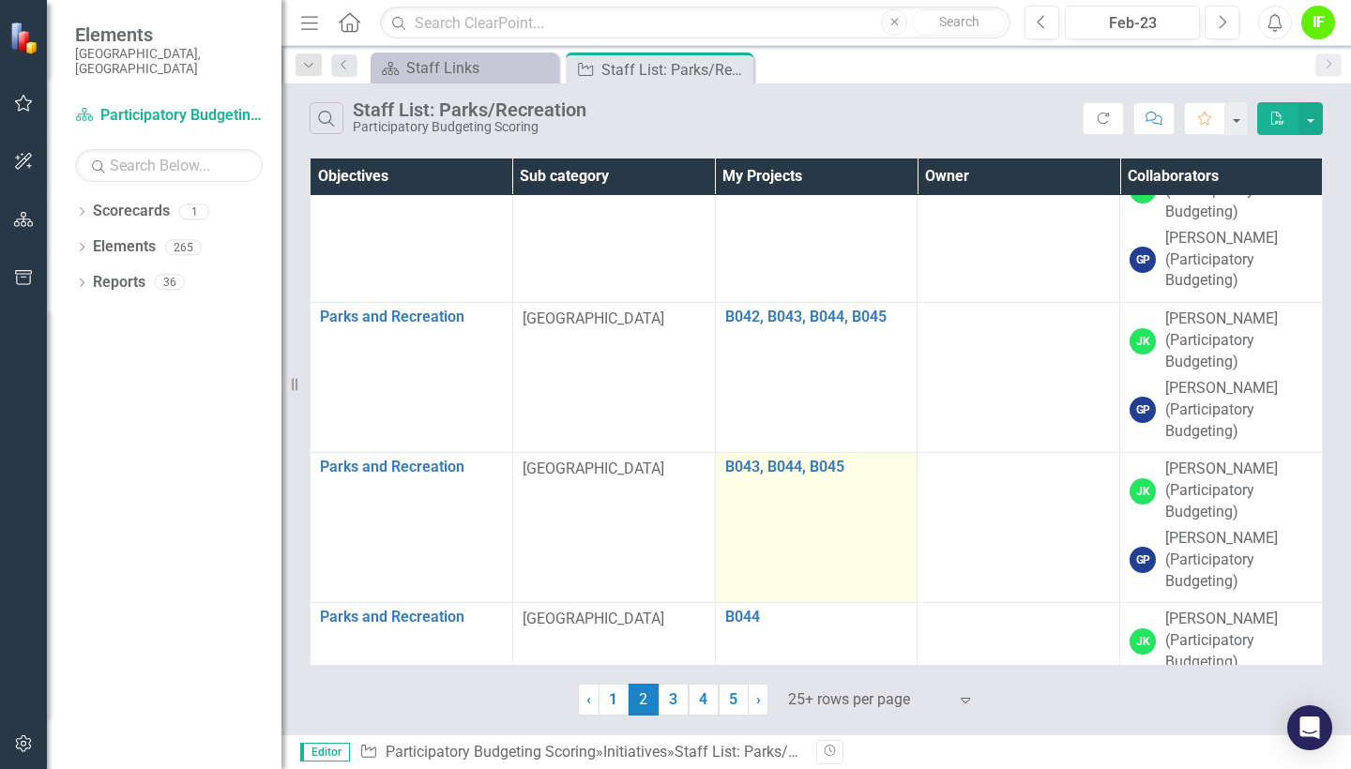
scroll to position [943, 0]
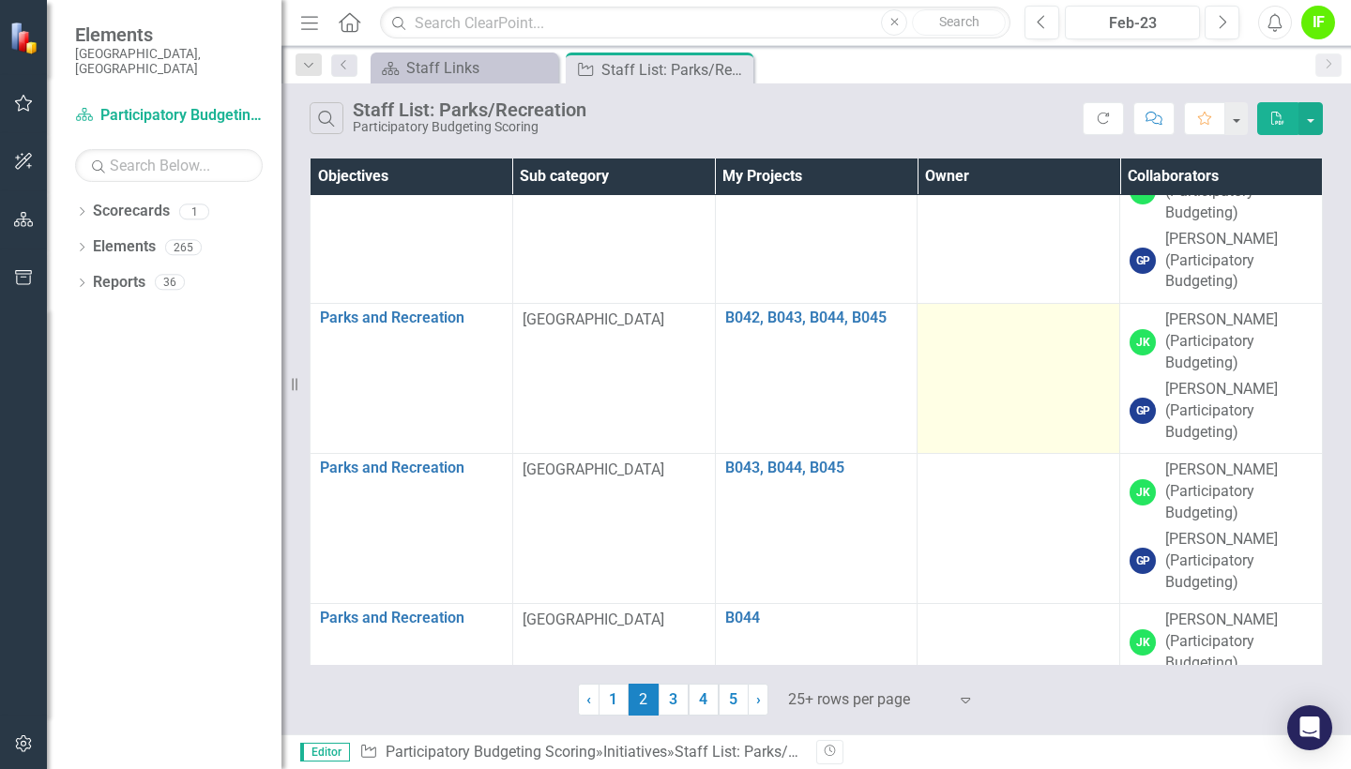
click at [974, 367] on td at bounding box center [1018, 379] width 203 height 150
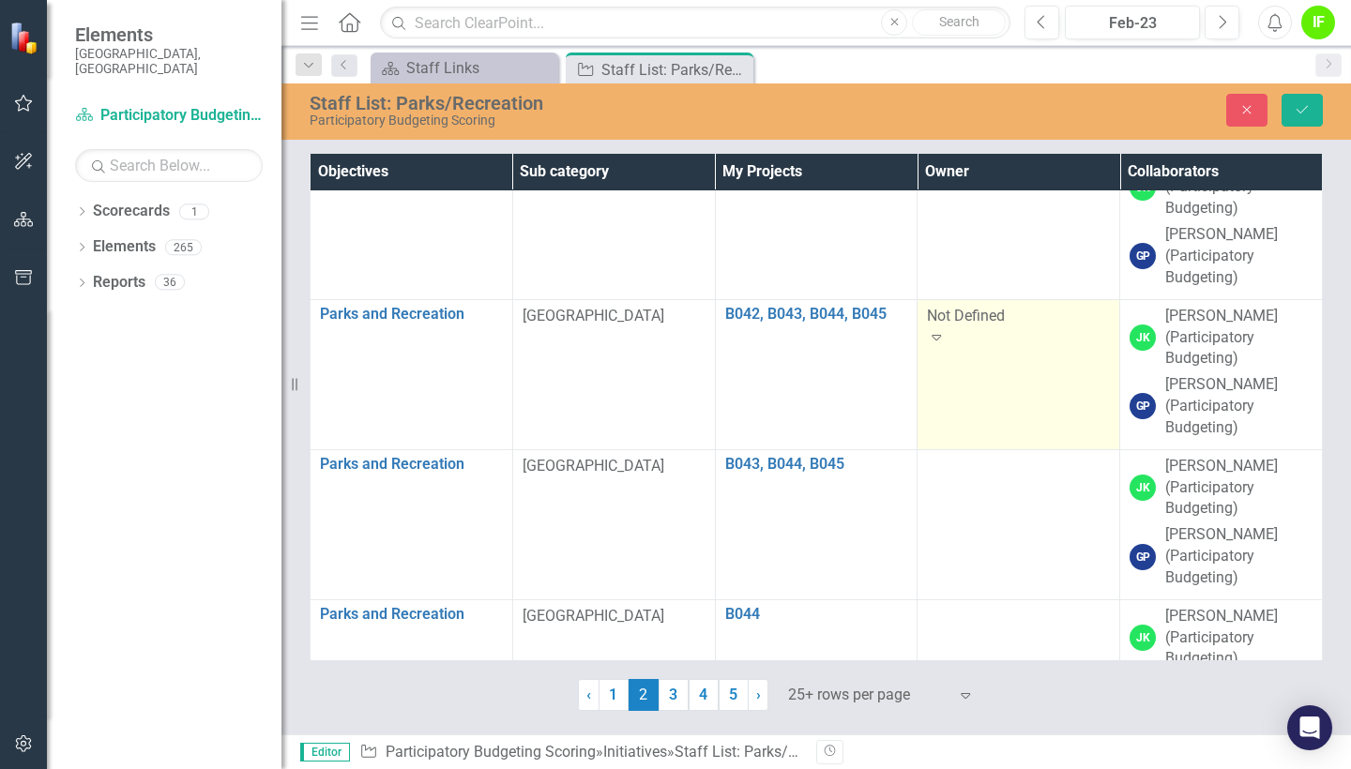
click at [1081, 327] on div "Expand" at bounding box center [1018, 338] width 183 height 22
type input "[DEMOGRAPHIC_DATA]"
click at [437, 768] on span "[PERSON_NAME] (Participatory Budgeting)" at bounding box center [218, 779] width 437 height 18
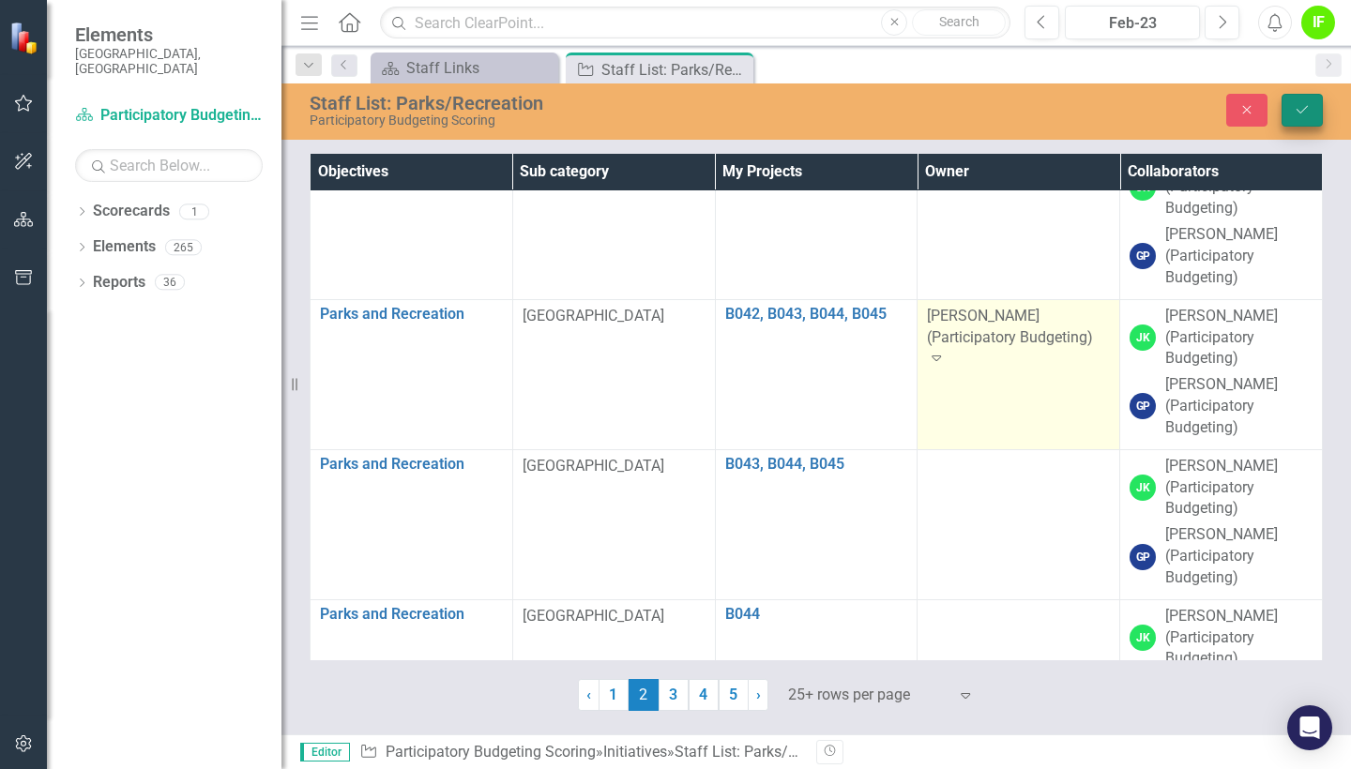
click at [1297, 121] on button "Save" at bounding box center [1301, 110] width 41 height 33
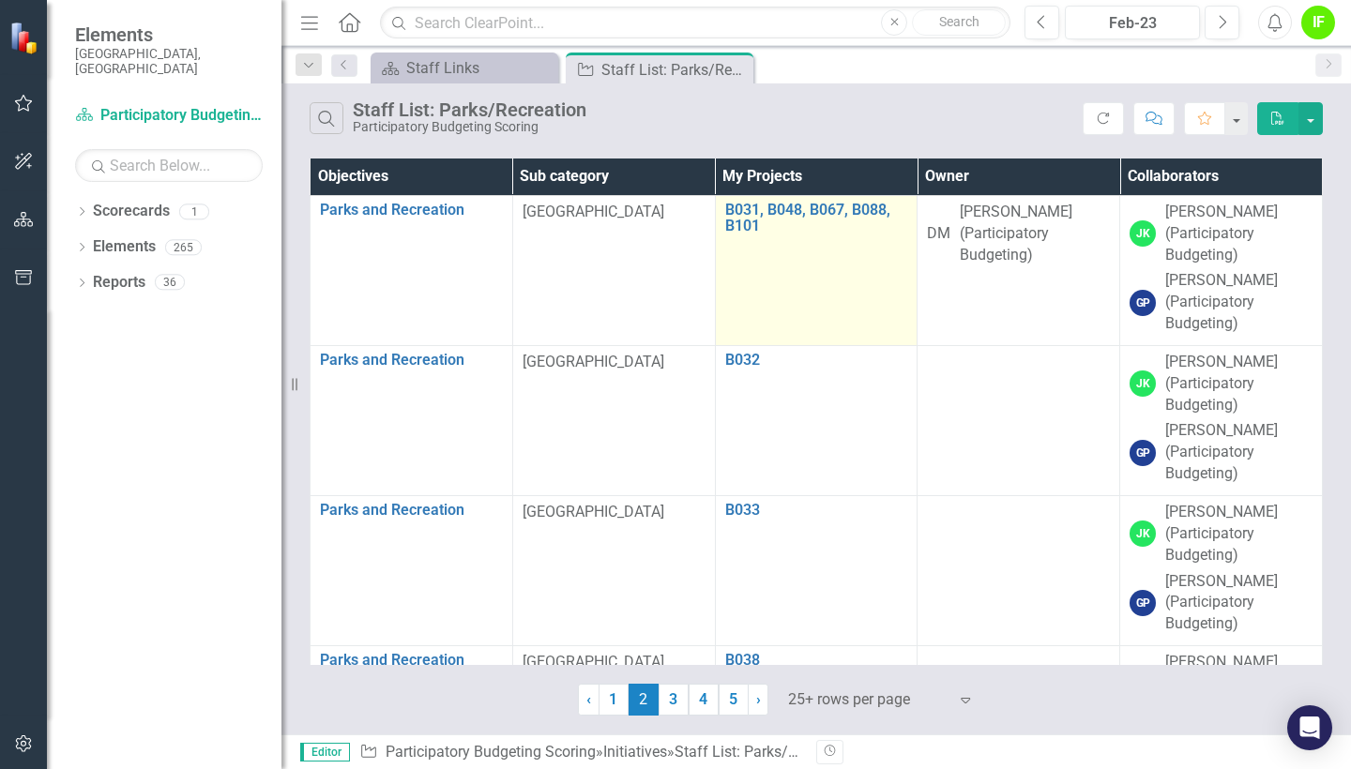
scroll to position [859, 0]
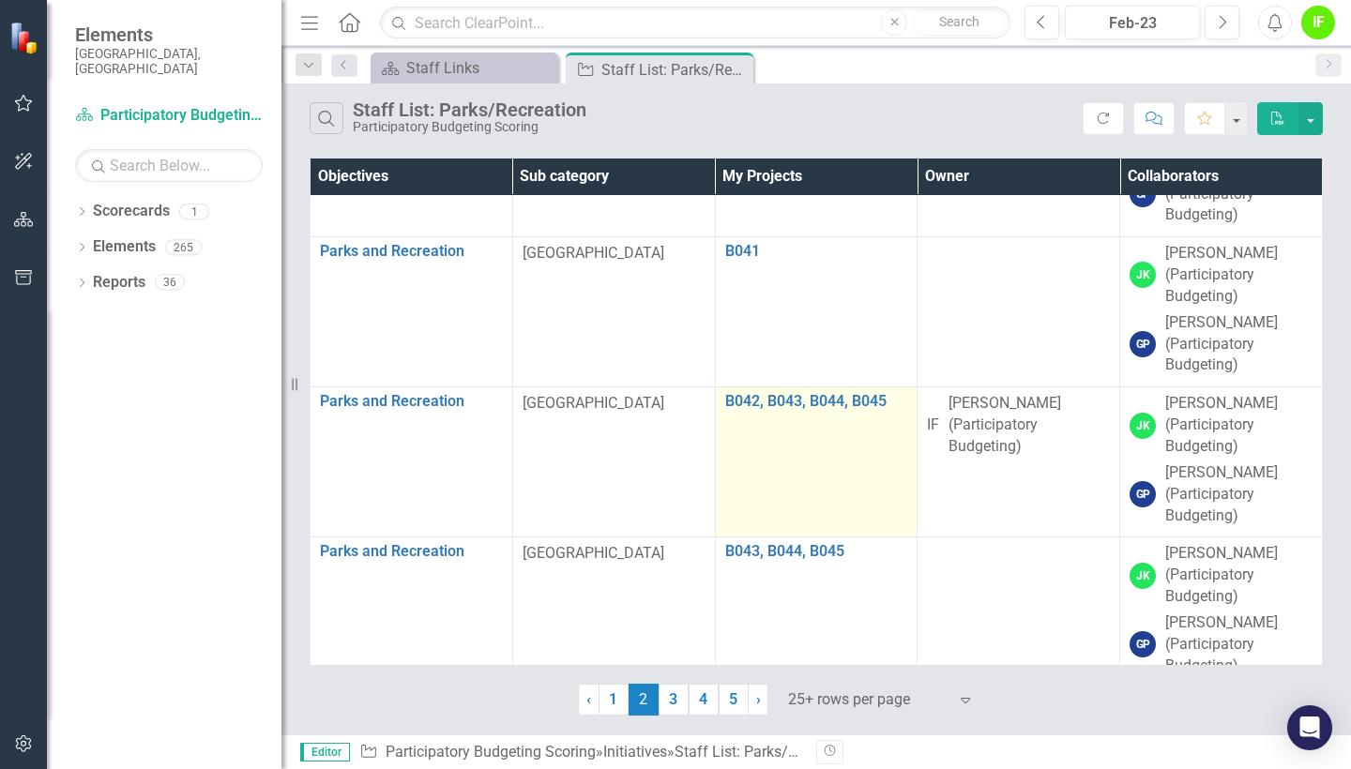
click at [775, 401] on td "B042, B043, B044, B045 Edit Edit Initiative Link Open Element" at bounding box center [816, 462] width 203 height 150
click at [773, 393] on div "B042, B043, B044, B045 Edit Edit Initiative Link Open Element" at bounding box center [816, 404] width 183 height 23
click at [772, 393] on link "B042, B043, B044, B045" at bounding box center [816, 401] width 183 height 17
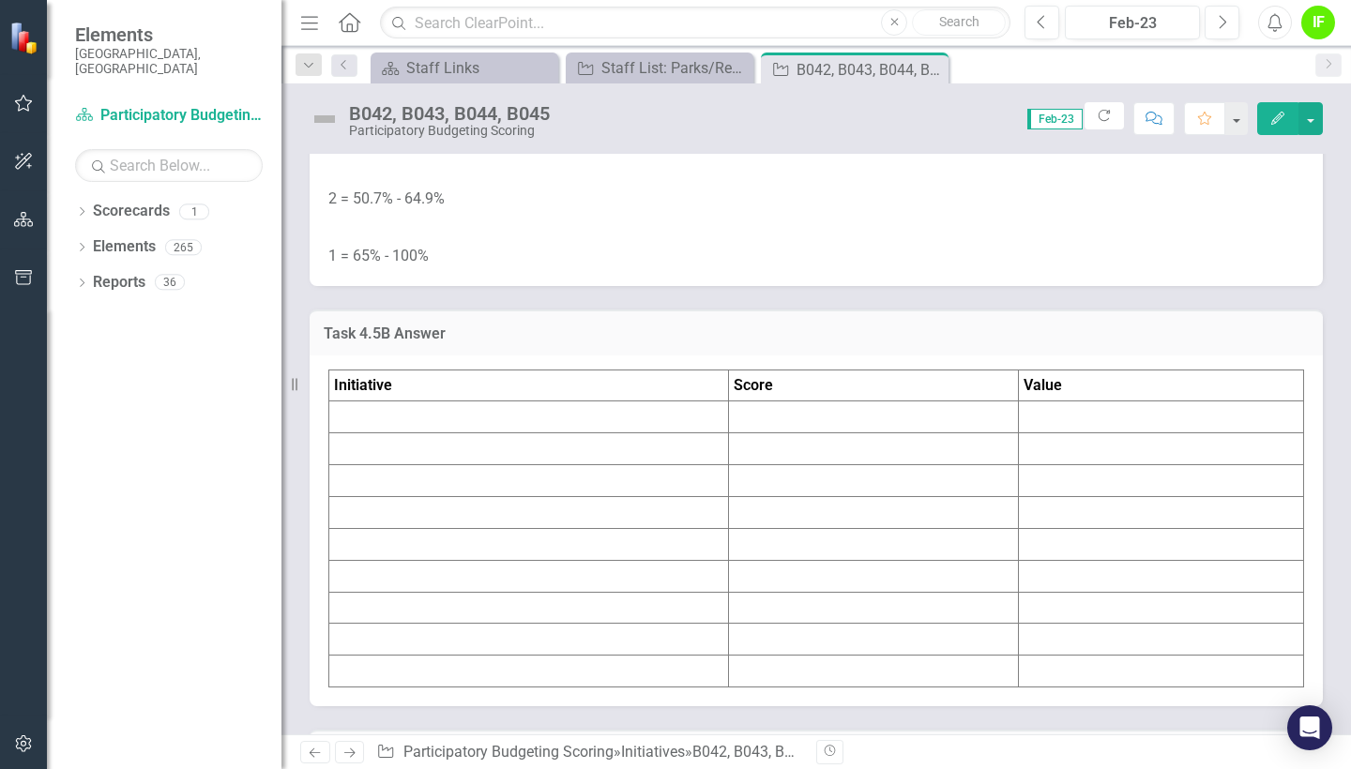
scroll to position [7307, 0]
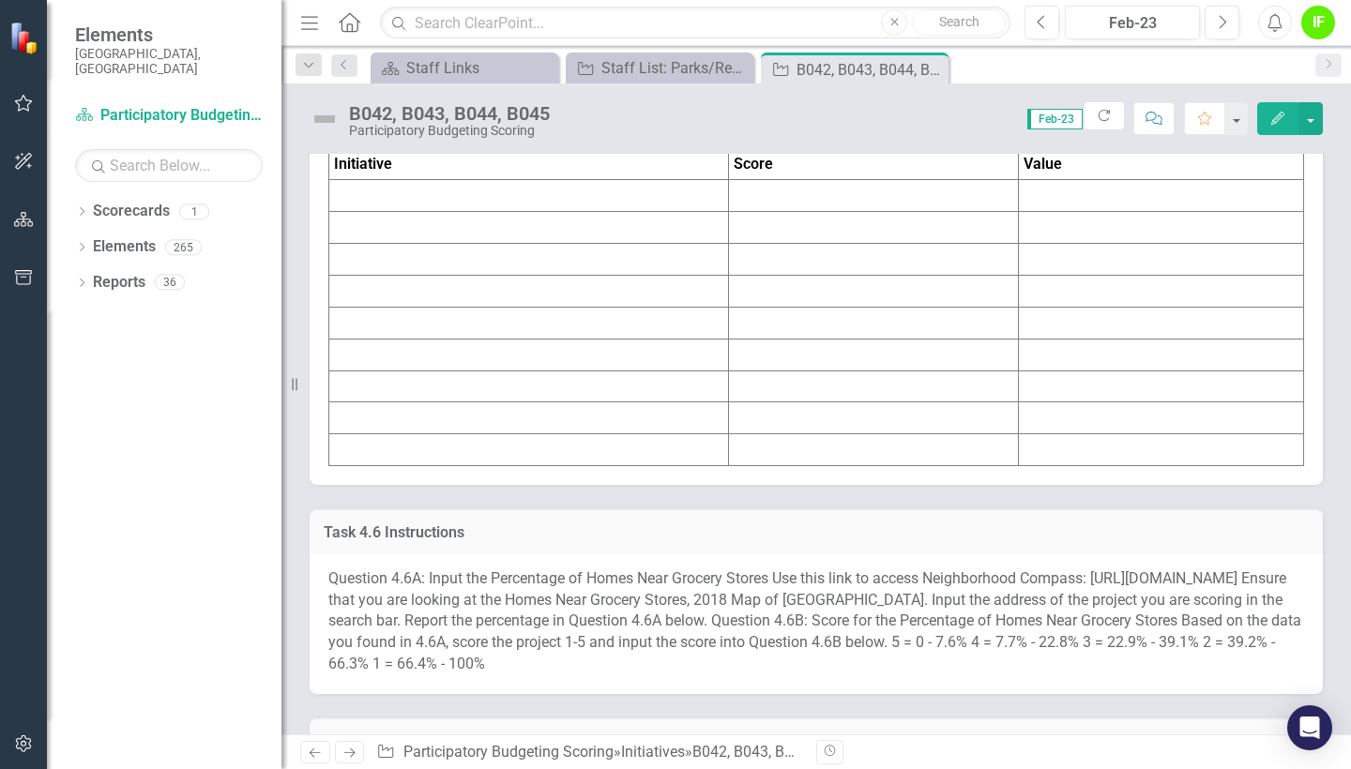
click at [631, 244] on td at bounding box center [529, 228] width 400 height 32
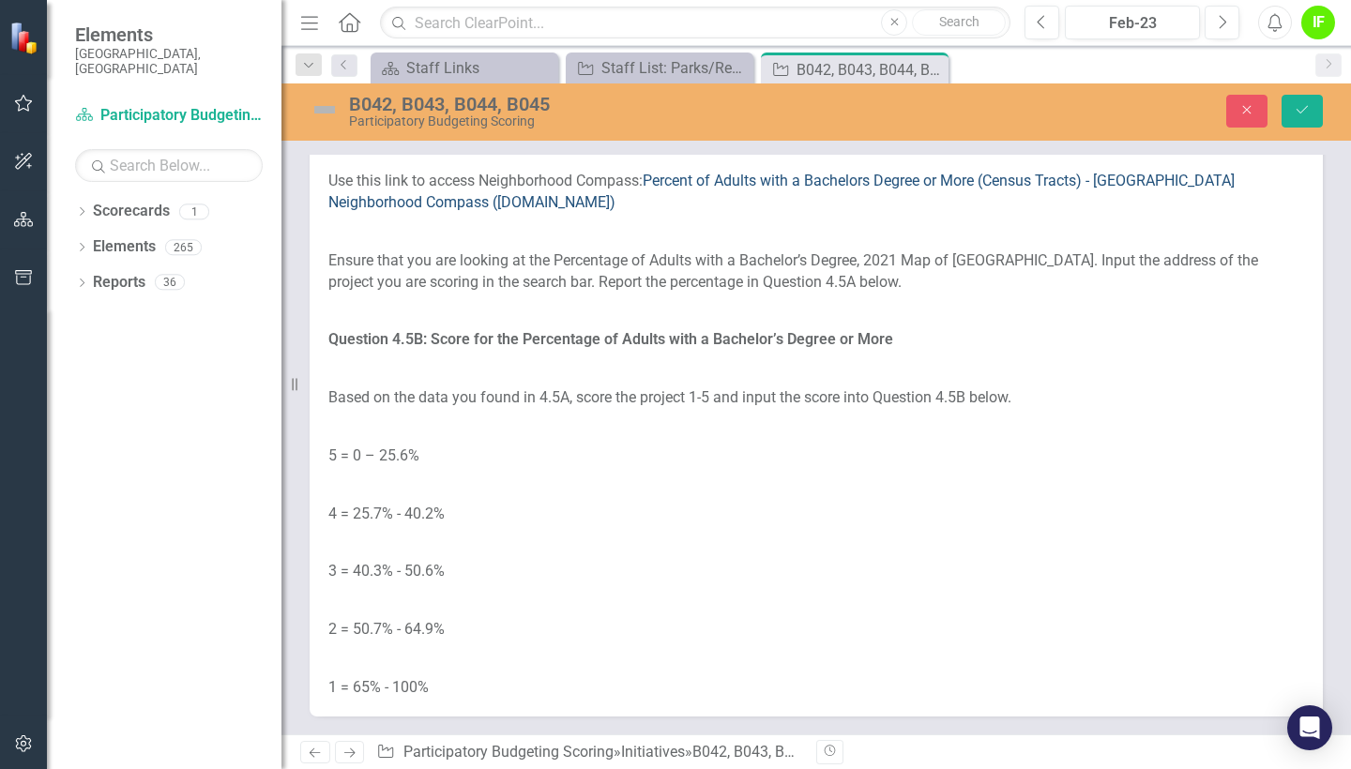
scroll to position [6654, 0]
click at [899, 213] on link "Percent of Adults with a Bachelors Degree or More (Census Tracts) - [GEOGRAPHIC…" at bounding box center [781, 193] width 906 height 39
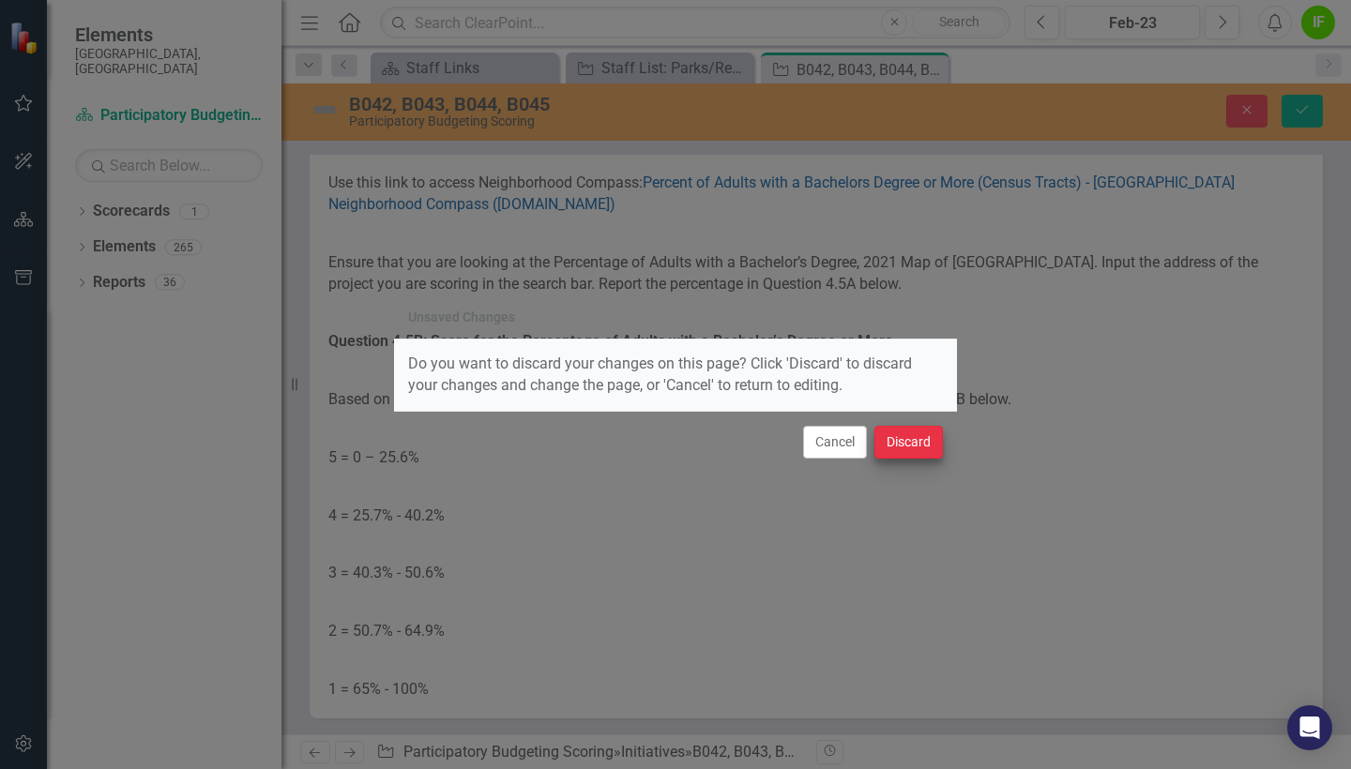
click at [913, 446] on button "Discard" at bounding box center [908, 442] width 68 height 33
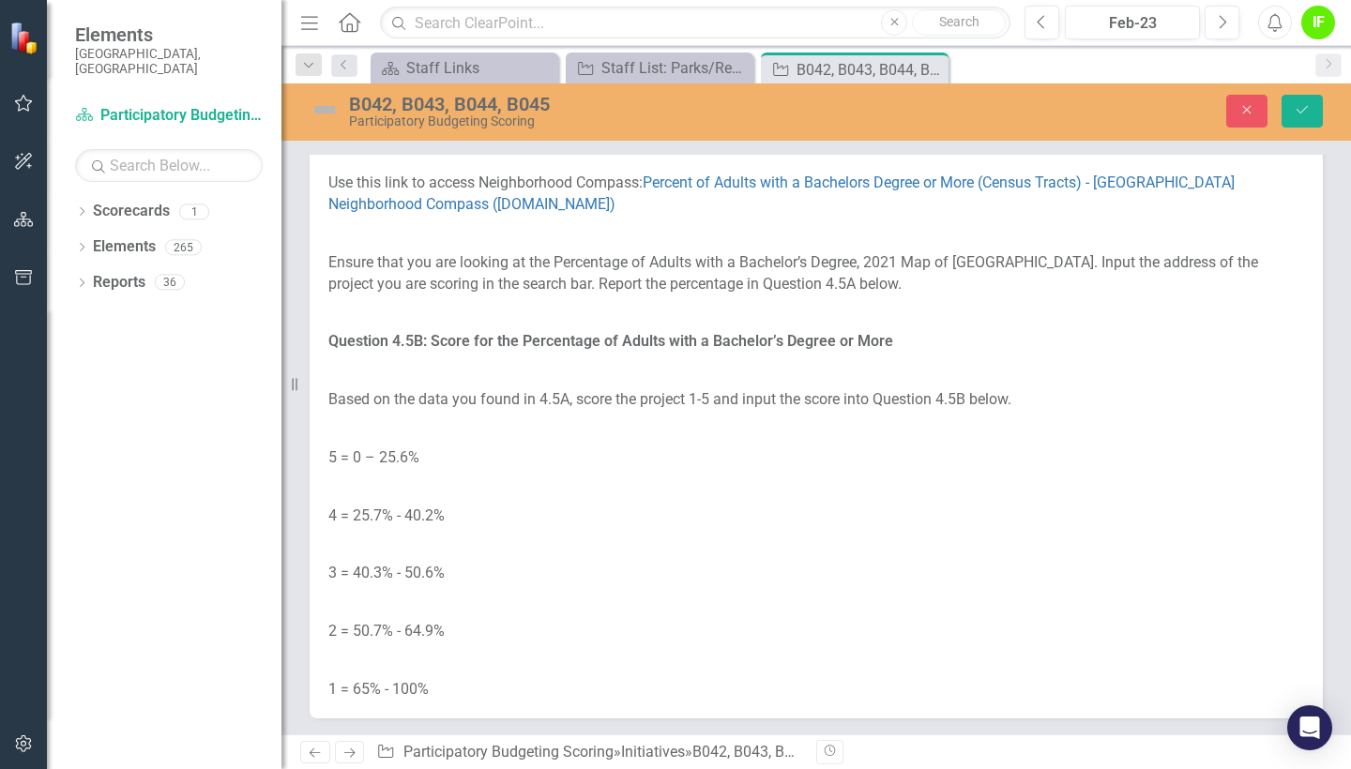
click at [1246, 101] on div "Unsaved Changes Do you want to discard your changes on this page? Click 'Discar…" at bounding box center [675, 384] width 1351 height 769
click at [1233, 117] on button "Close" at bounding box center [1246, 111] width 41 height 33
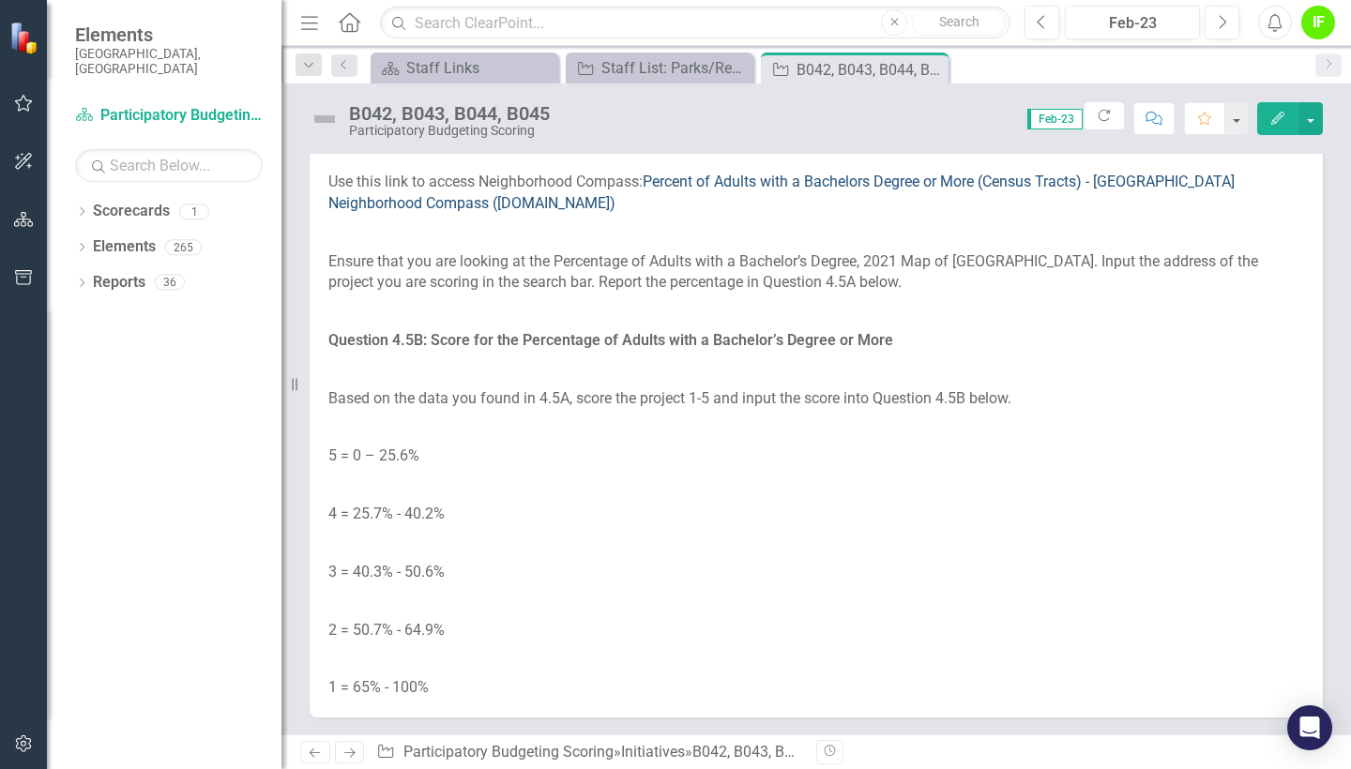
click at [940, 212] on link "Percent of Adults with a Bachelors Degree or More (Census Tracts) - [GEOGRAPHIC…" at bounding box center [781, 192] width 906 height 39
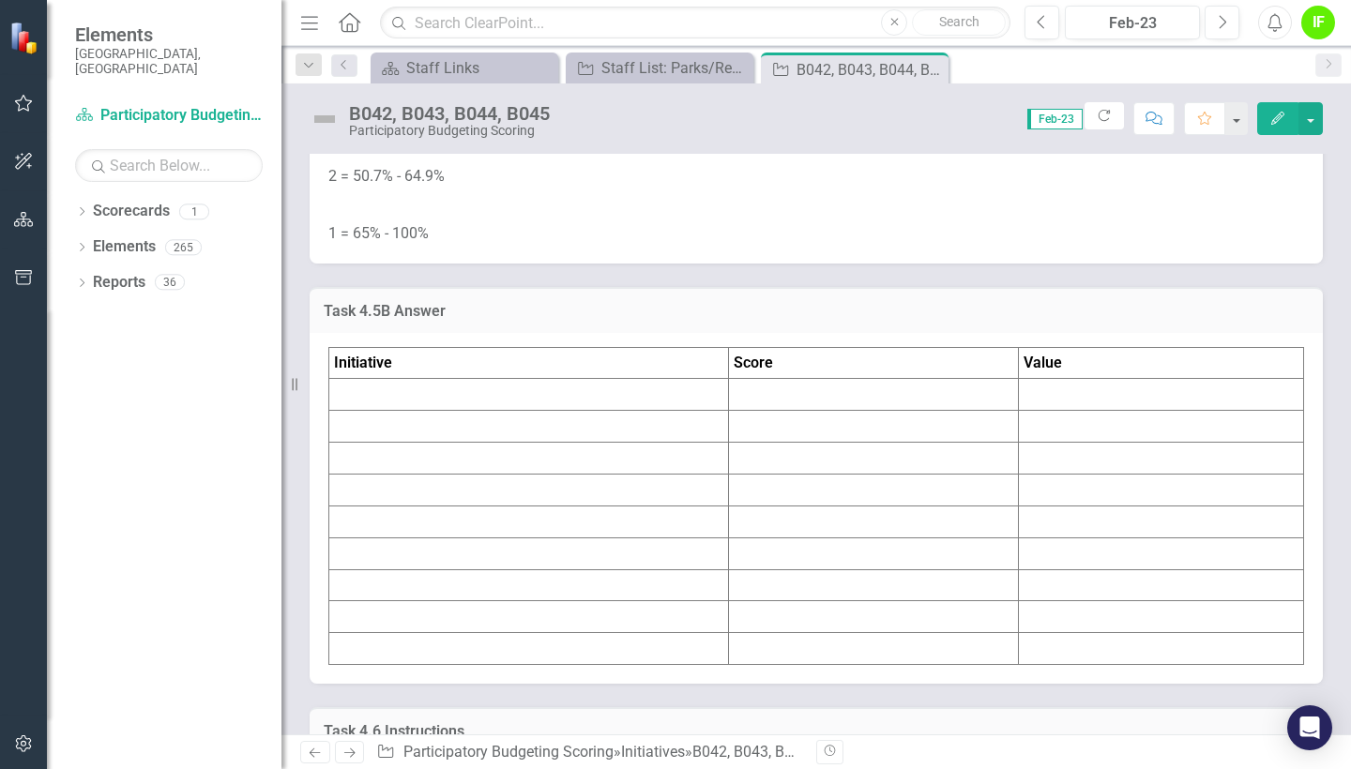
scroll to position [7217, 0]
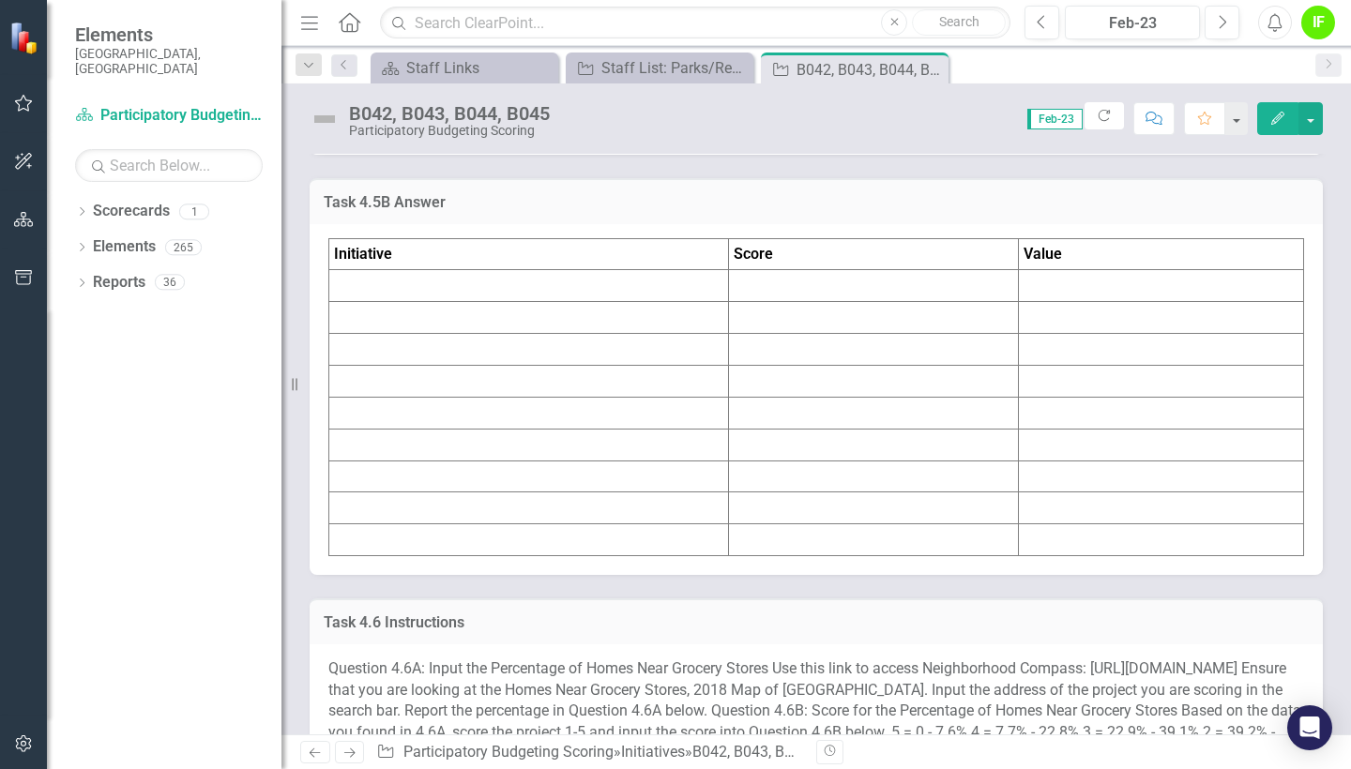
click at [513, 334] on td at bounding box center [529, 318] width 400 height 32
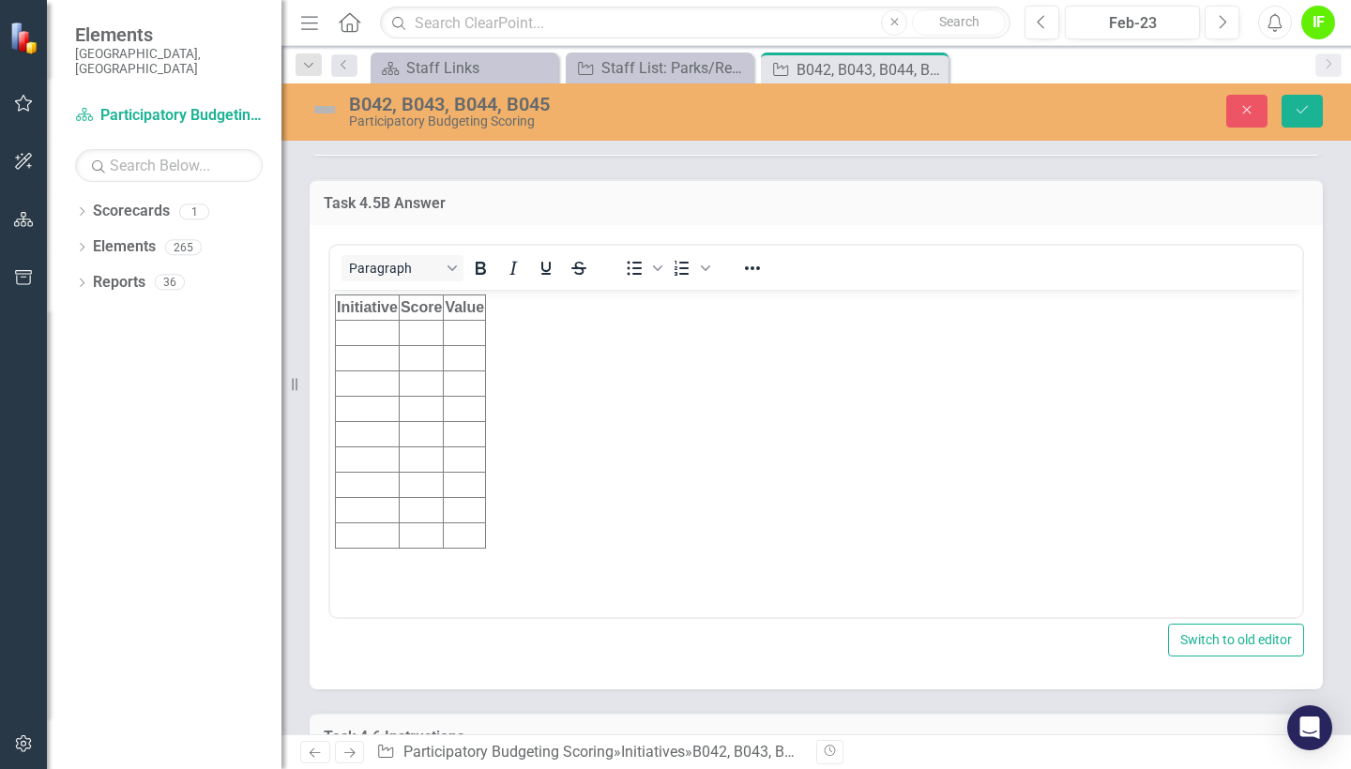
scroll to position [0, 0]
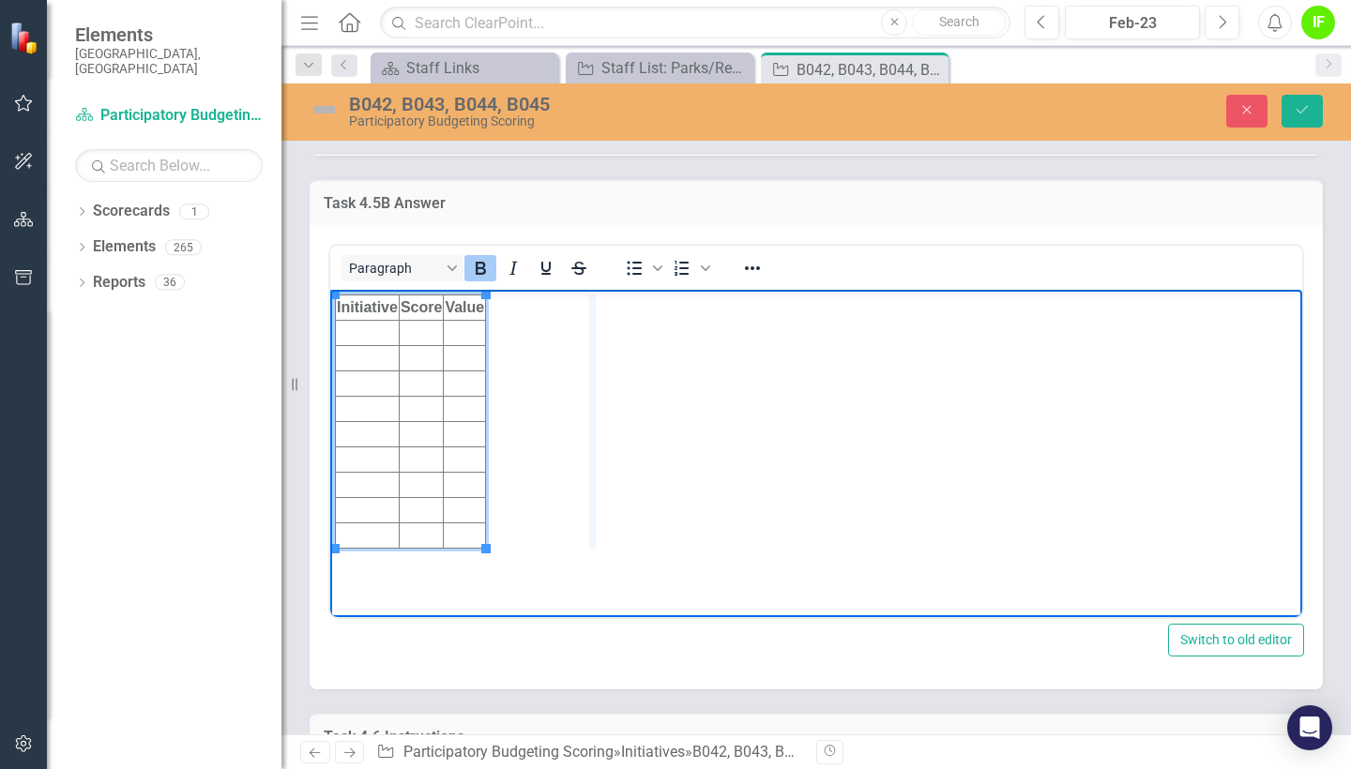
drag, startPoint x: 485, startPoint y: 303, endPoint x: 603, endPoint y: 317, distance: 119.0
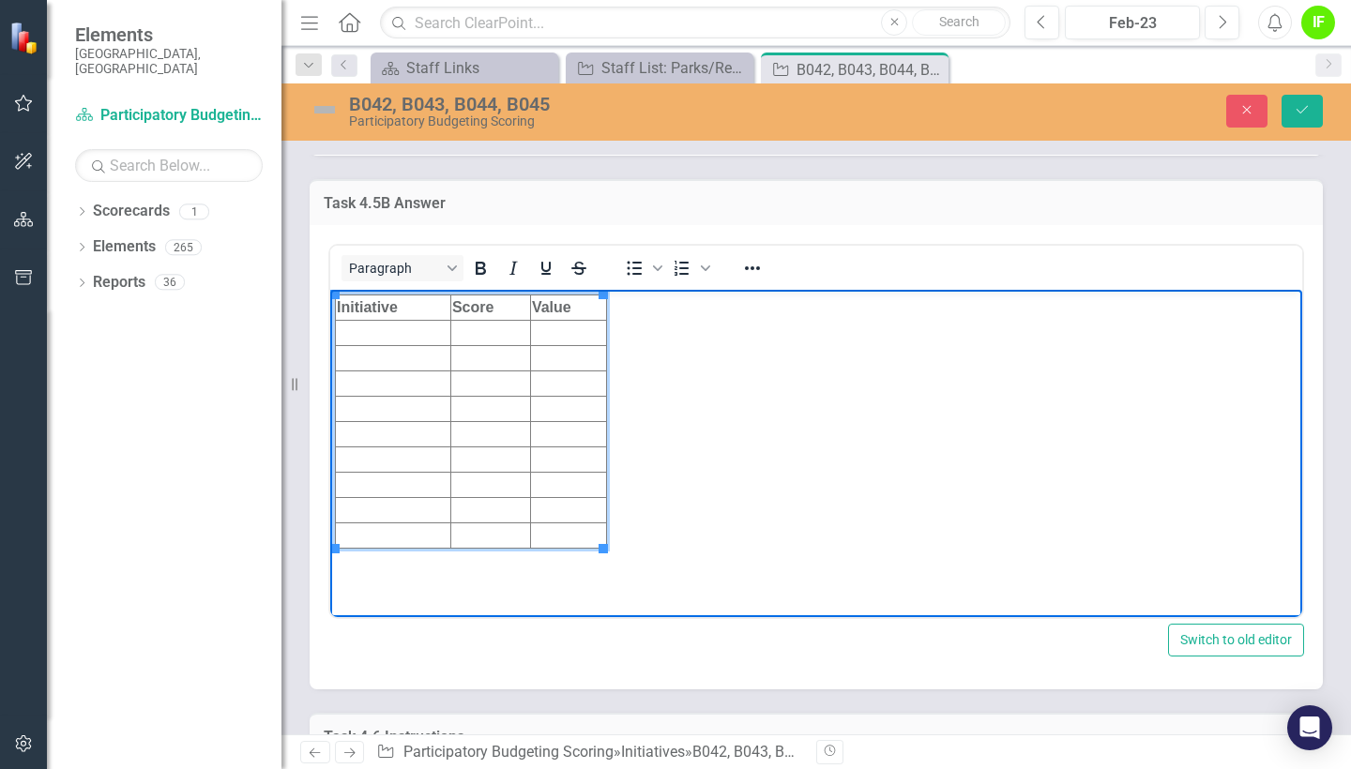
click at [386, 339] on td "Rich Text Area. Press ALT-0 for help." at bounding box center [393, 333] width 115 height 25
click at [411, 356] on td "Rich Text Area. Press ALT-0 for help." at bounding box center [393, 358] width 115 height 25
click at [403, 378] on td "Rich Text Area. Press ALT-0 for help." at bounding box center [393, 383] width 115 height 25
click at [390, 355] on td "B006" at bounding box center [393, 358] width 115 height 25
click at [389, 329] on td "B005" at bounding box center [393, 333] width 115 height 25
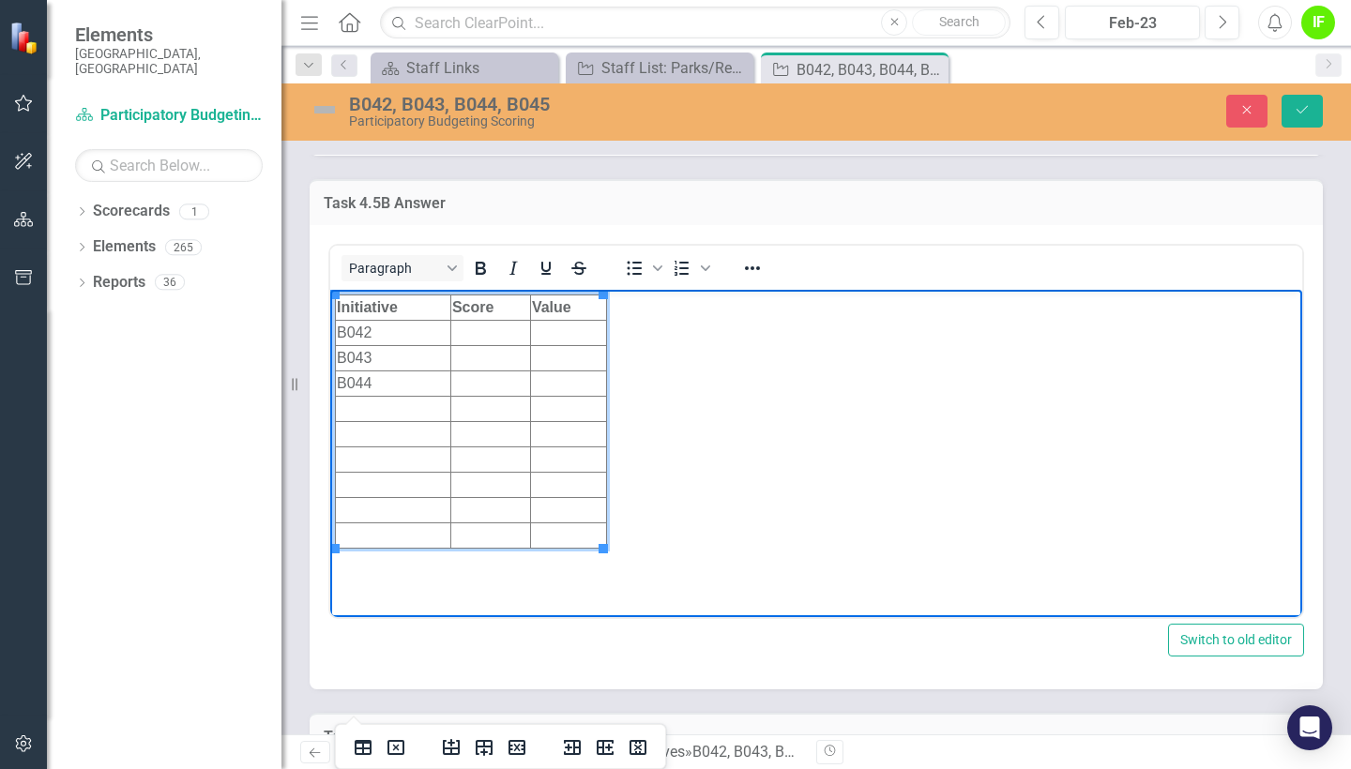
click at [388, 414] on td "Rich Text Area. Press ALT-0 for help." at bounding box center [393, 409] width 115 height 25
click at [496, 325] on td "Rich Text Area. Press ALT-0 for help." at bounding box center [490, 333] width 80 height 25
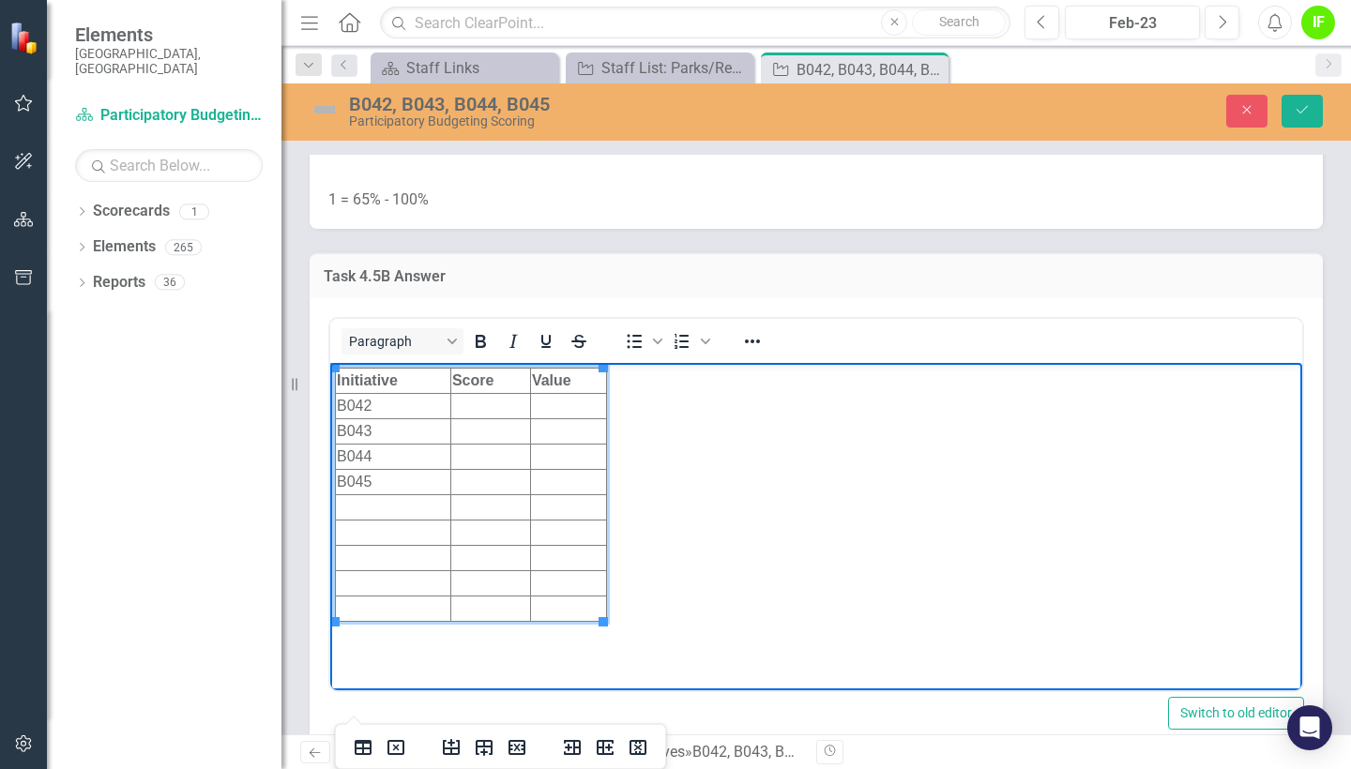
scroll to position [7170, 0]
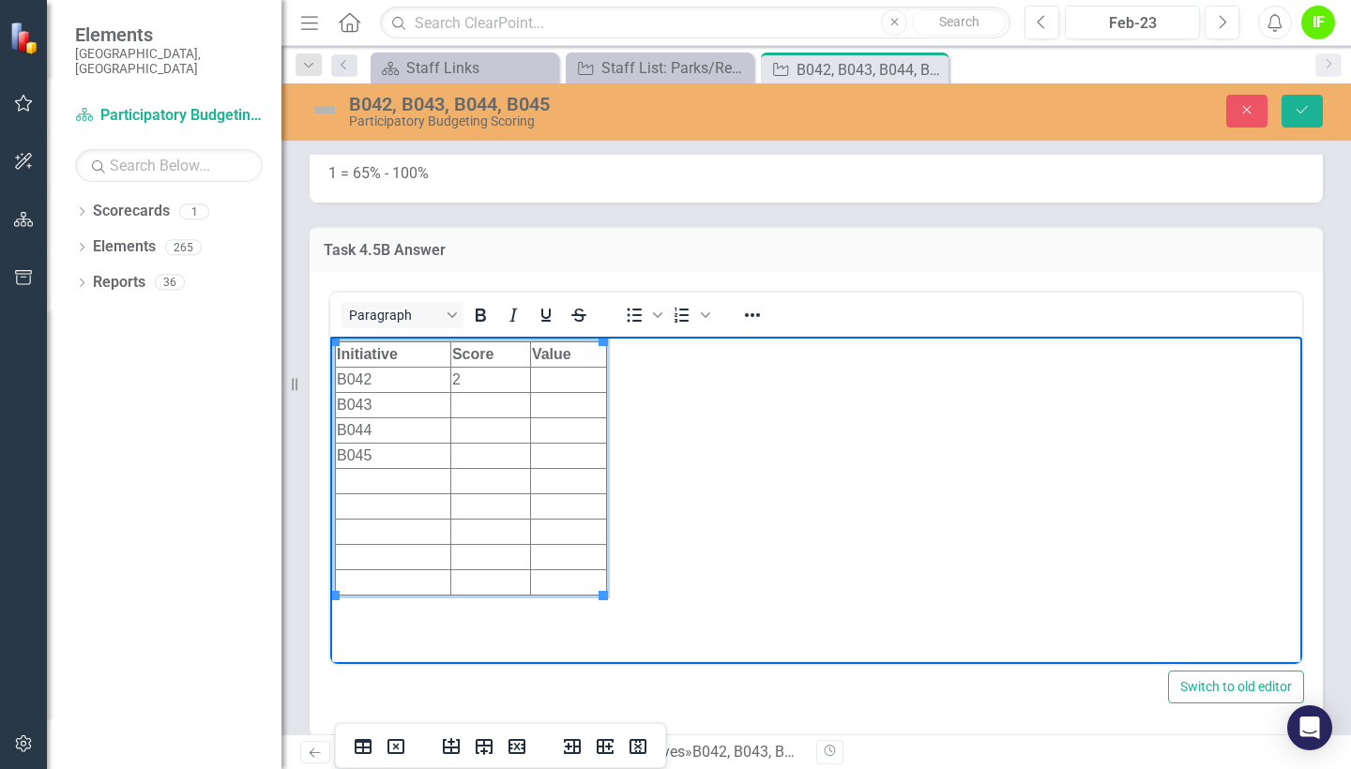
click at [472, 410] on td "Rich Text Area. Press ALT-0 for help." at bounding box center [490, 405] width 80 height 25
click at [472, 424] on td "Rich Text Area. Press ALT-0 for help." at bounding box center [490, 430] width 80 height 25
click at [476, 454] on td "Rich Text Area. Press ALT-0 for help." at bounding box center [490, 456] width 80 height 25
click at [576, 361] on td "Value" at bounding box center [568, 354] width 76 height 25
click at [574, 379] on td "Rich Text Area. Press ALT-0 for help." at bounding box center [568, 380] width 76 height 25
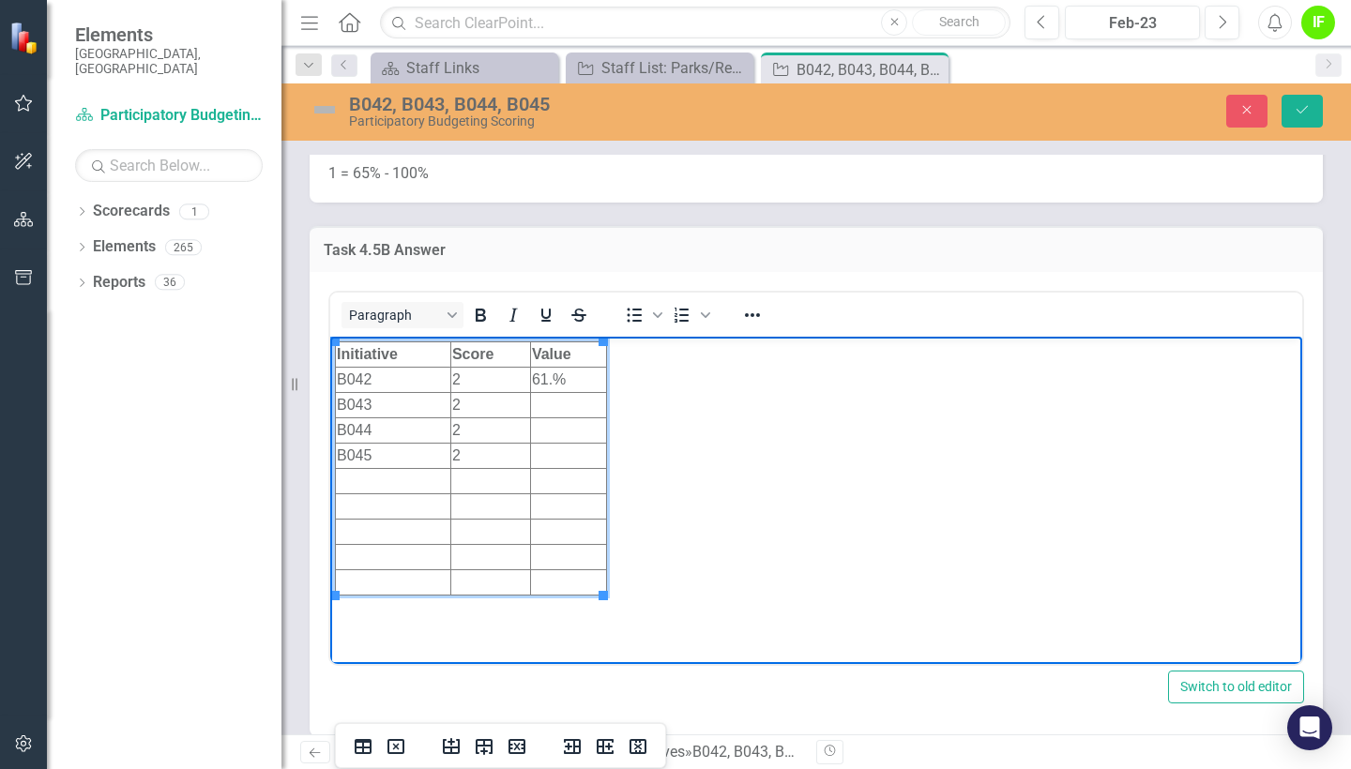
click at [552, 381] on td "61.%" at bounding box center [568, 380] width 76 height 25
drag, startPoint x: 577, startPoint y: 381, endPoint x: 530, endPoint y: 383, distance: 46.9
click at [530, 383] on html "Initiative Score Value B042 2 61.9% B043 2 B044 2 B045 2" at bounding box center [816, 477] width 972 height 281
click at [570, 380] on td "61.9%" at bounding box center [569, 380] width 76 height 25
drag, startPoint x: 571, startPoint y: 380, endPoint x: 544, endPoint y: 380, distance: 27.2
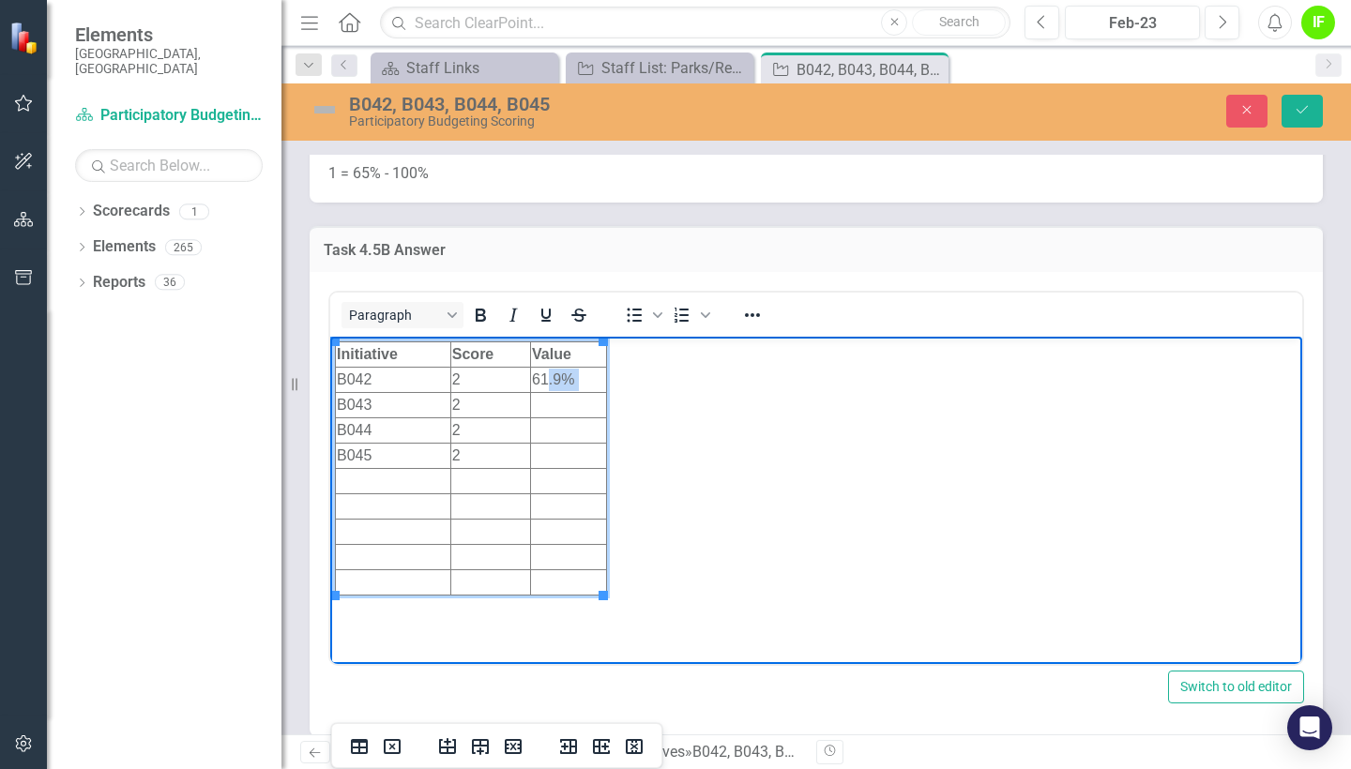
click at [544, 380] on td "61.9%" at bounding box center [569, 380] width 76 height 25
drag, startPoint x: 532, startPoint y: 378, endPoint x: 571, endPoint y: 378, distance: 39.4
click at [571, 378] on td "61.9%" at bounding box center [569, 380] width 76 height 25
copy td "61.9%"
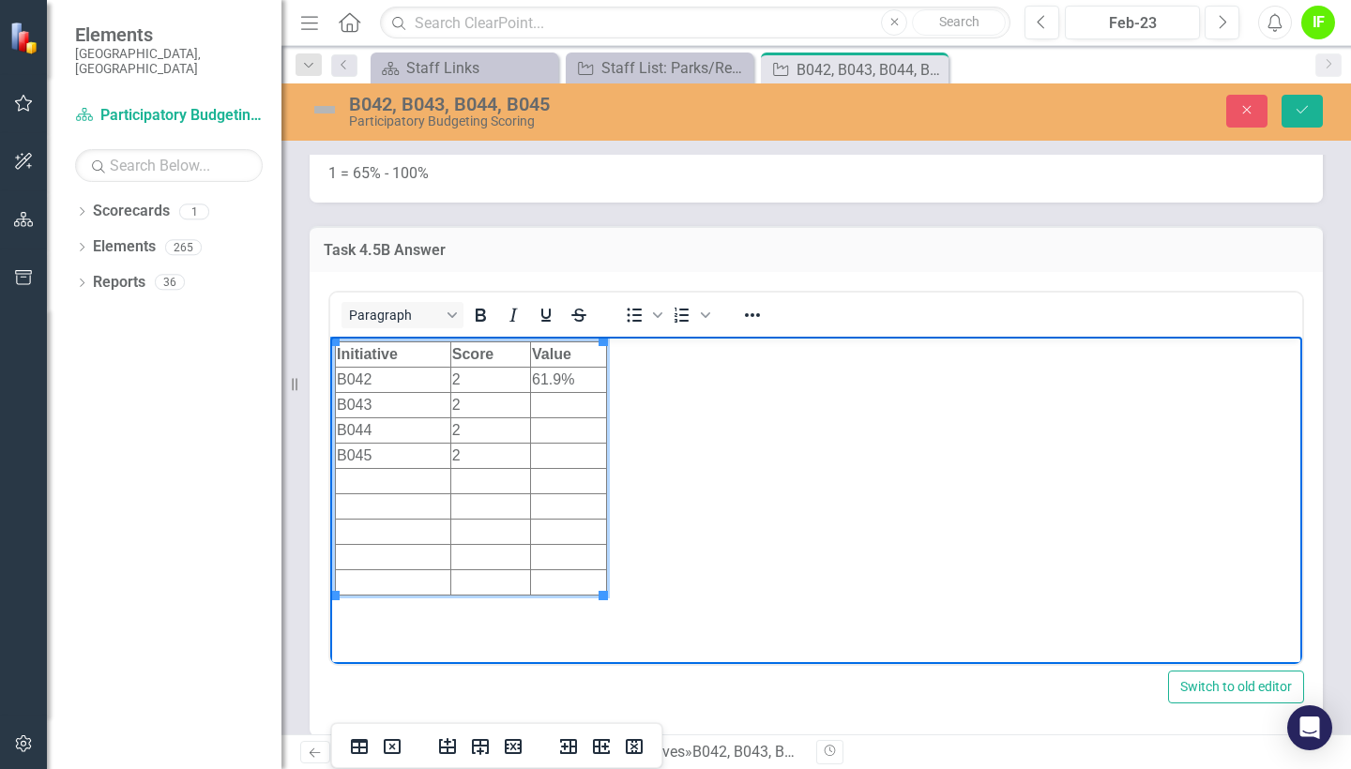
click at [570, 401] on td "Rich Text Area. Press ALT-0 for help." at bounding box center [569, 405] width 76 height 25
click at [570, 432] on td "Rich Text Area. Press ALT-0 for help." at bounding box center [569, 430] width 76 height 25
click at [570, 461] on td "Rich Text Area. Press ALT-0 for help." at bounding box center [569, 456] width 76 height 25
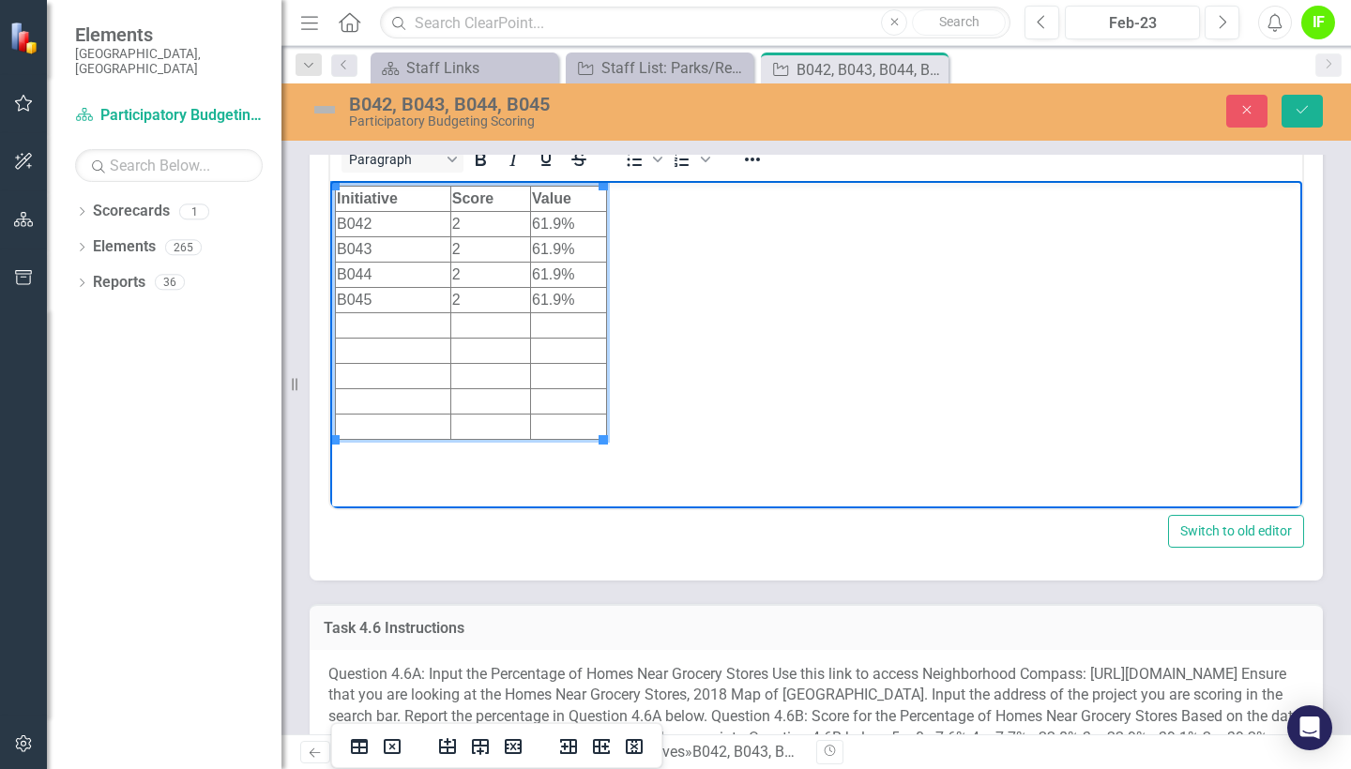
scroll to position [7326, 0]
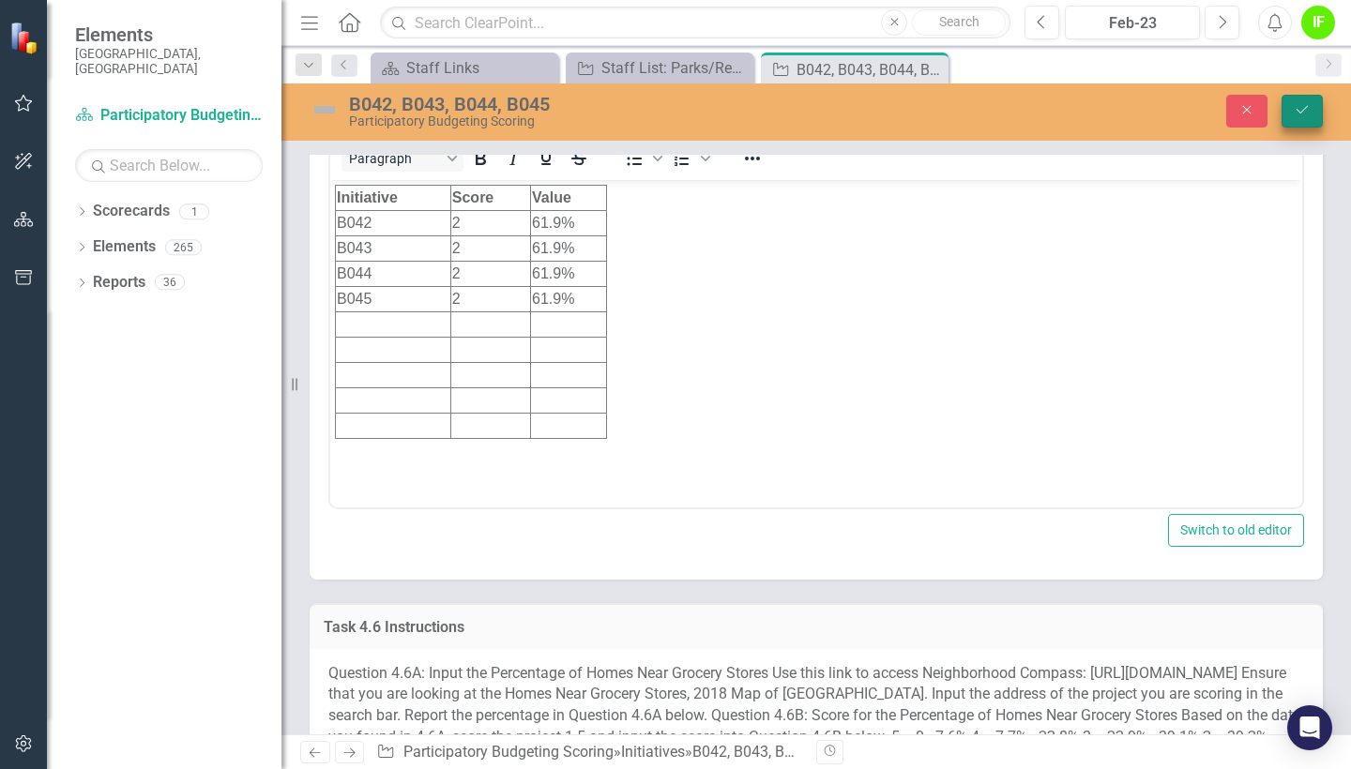
click at [1304, 112] on icon "Save" at bounding box center [1301, 109] width 17 height 13
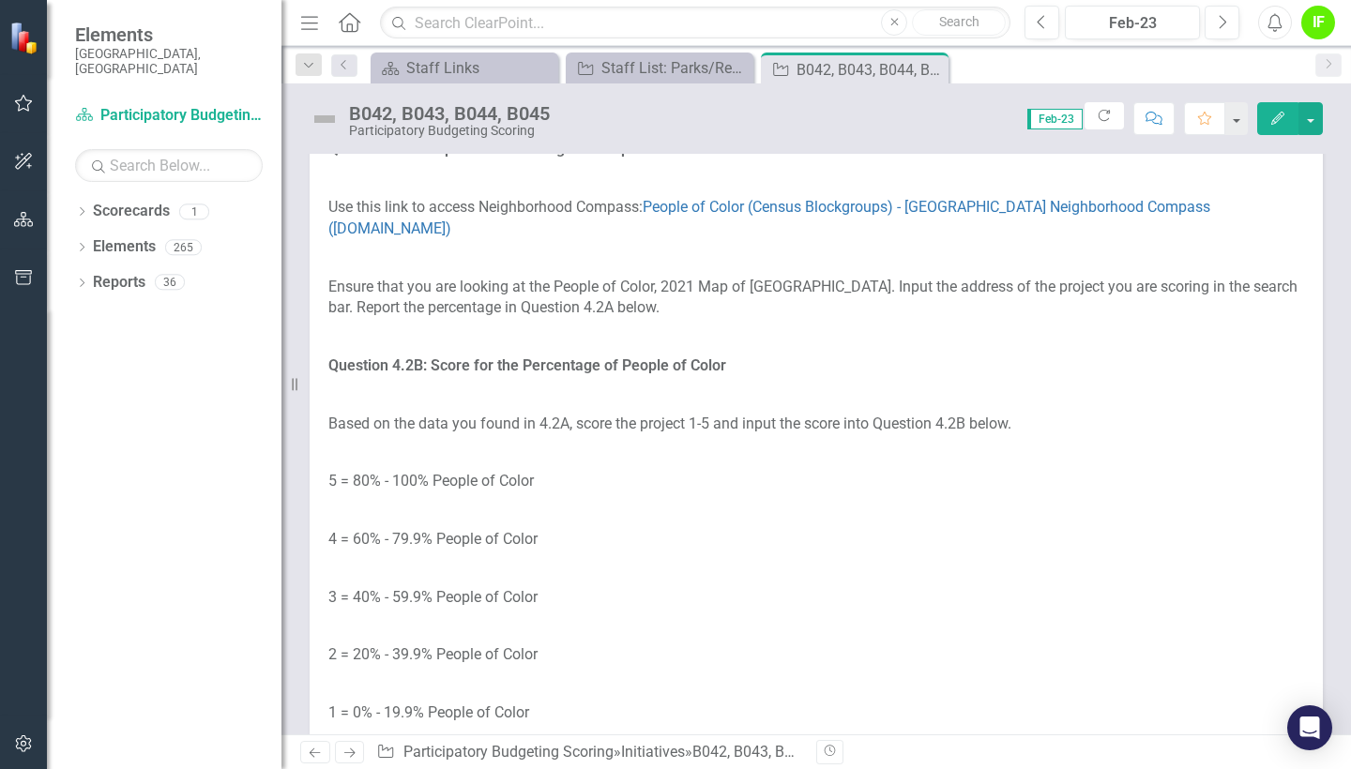
scroll to position [3306, 0]
click at [978, 238] on link "People of Color (Census Blockgroups) - [GEOGRAPHIC_DATA] Neighborhood Compass (…" at bounding box center [769, 218] width 882 height 39
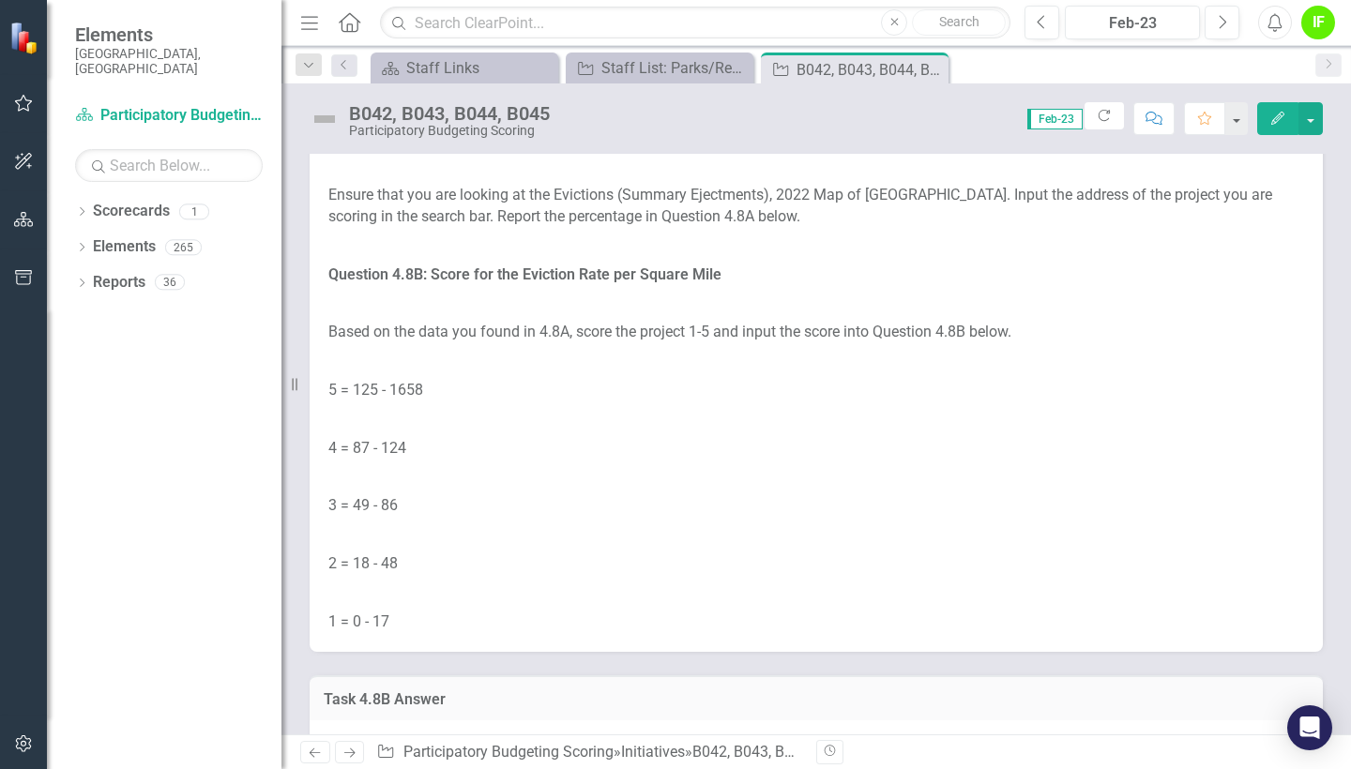
scroll to position [9478, 0]
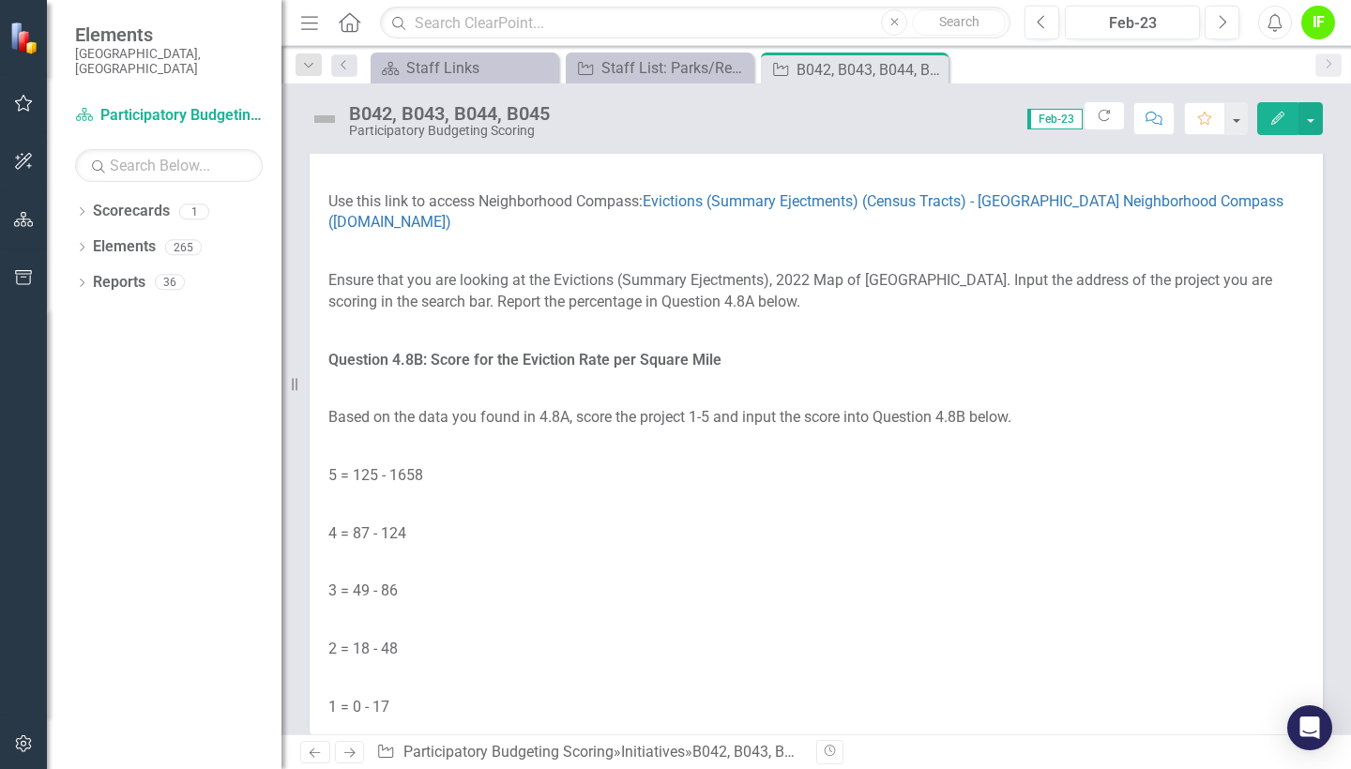
click at [1037, 118] on span "Feb-23" at bounding box center [1054, 119] width 55 height 21
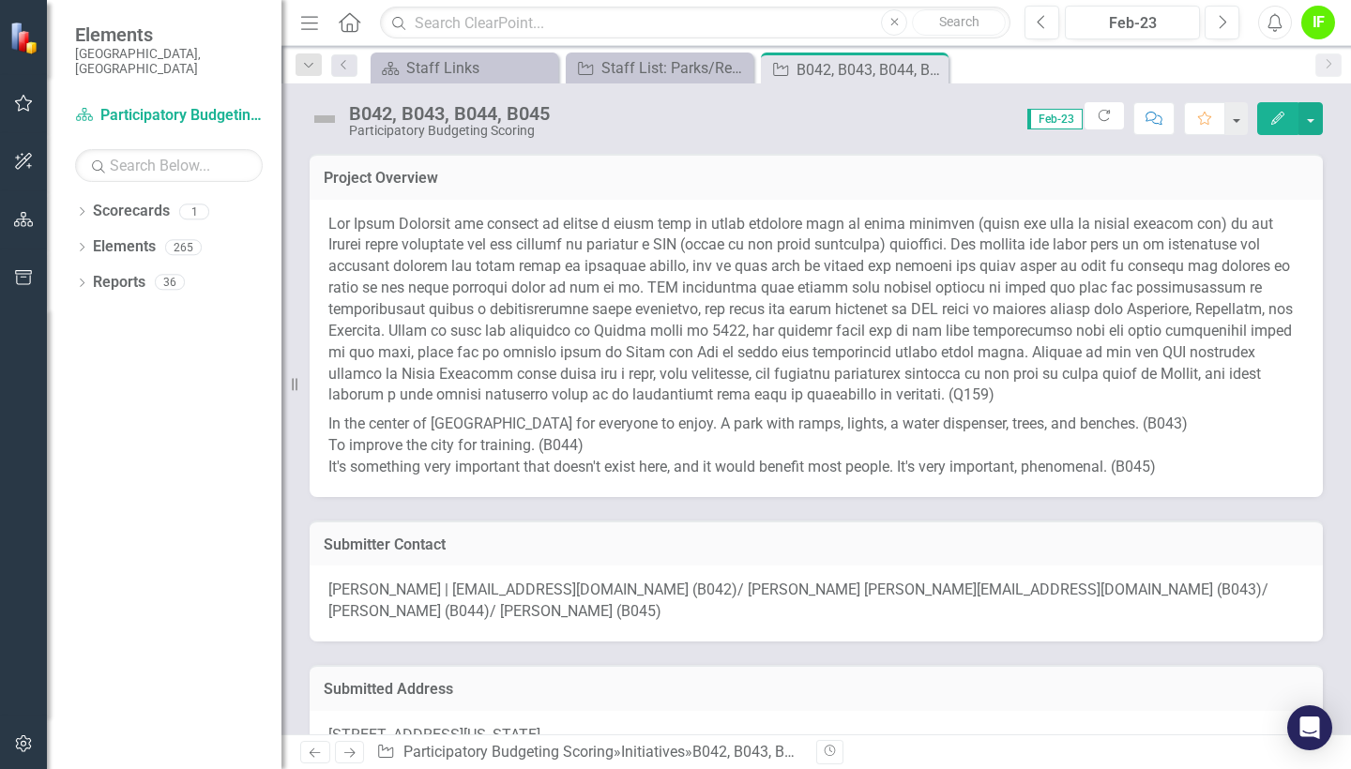
scroll to position [0, 0]
click at [1120, 16] on div "Feb-23" at bounding box center [1132, 23] width 122 height 23
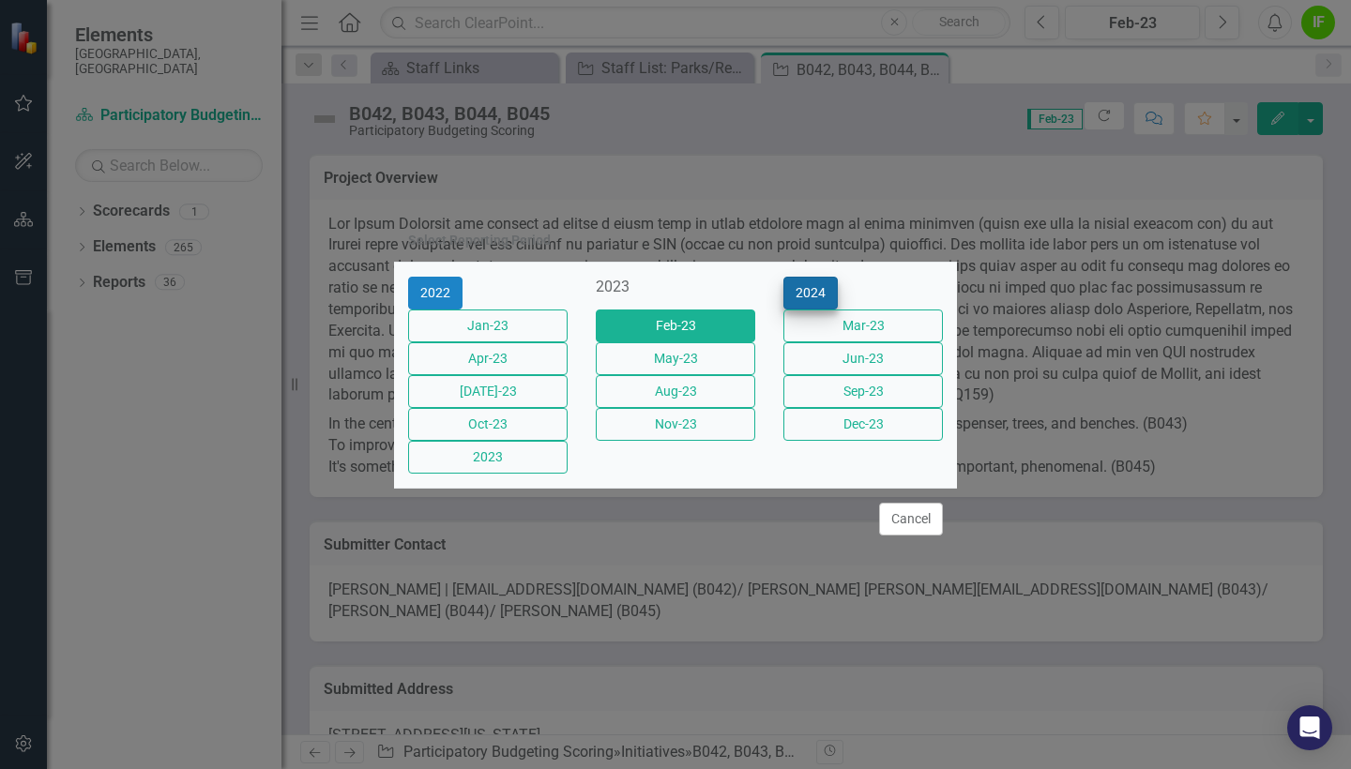
click at [838, 277] on button "2024" at bounding box center [810, 293] width 54 height 33
click at [838, 277] on button "2025" at bounding box center [810, 293] width 54 height 33
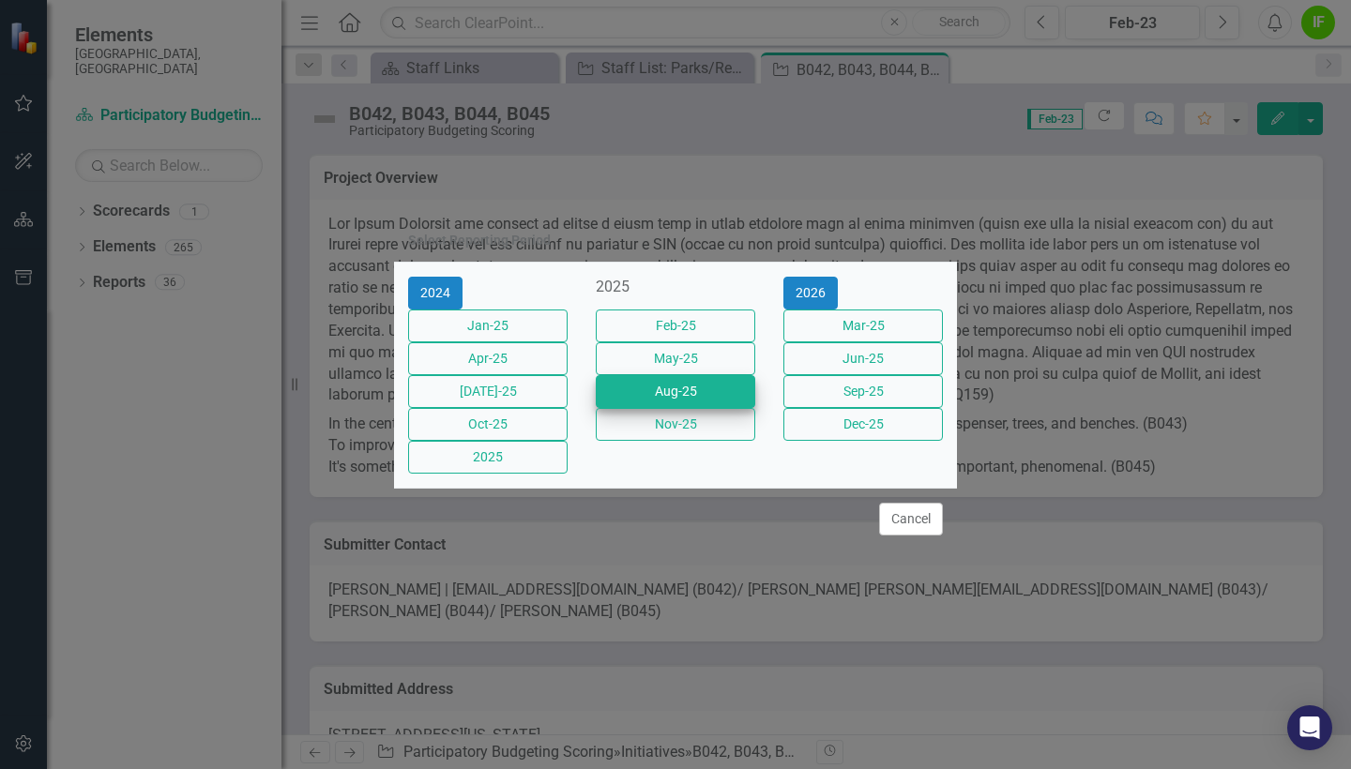
click at [674, 394] on button "Aug-25" at bounding box center [675, 391] width 159 height 33
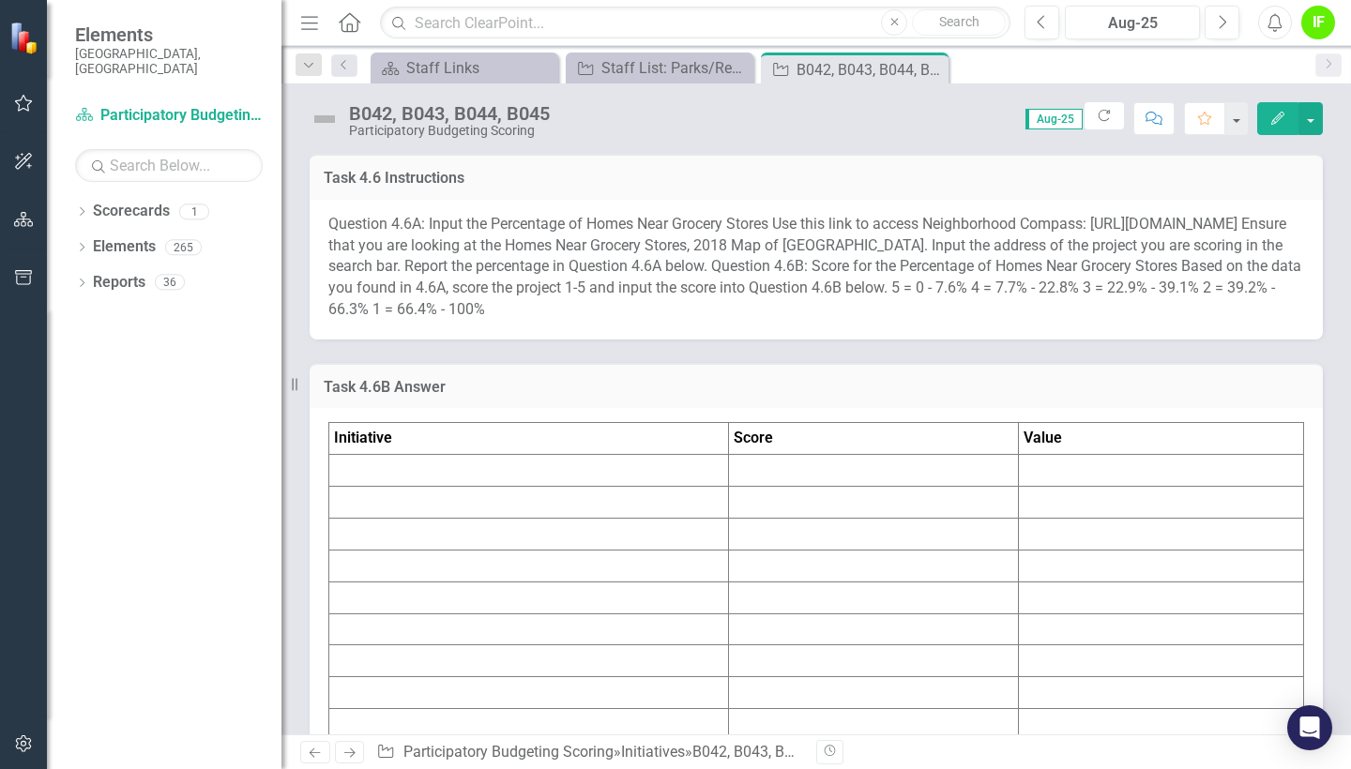
scroll to position [7662, 0]
click at [918, 317] on span "Question 4.6A: Input the Percentage of Homes Near Grocery Stores Use this link …" at bounding box center [814, 265] width 973 height 103
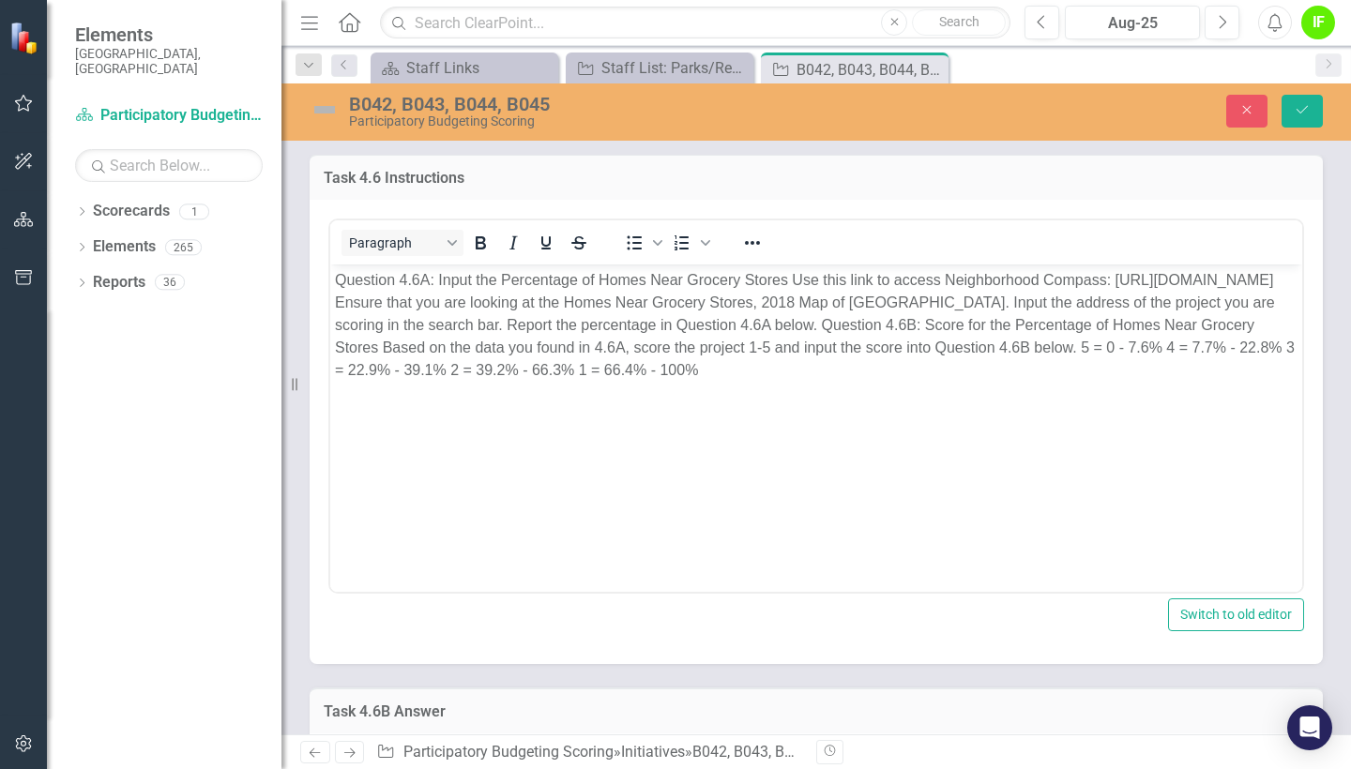
scroll to position [0, 0]
drag, startPoint x: 330, startPoint y: 307, endPoint x: 670, endPoint y: 307, distance: 339.5
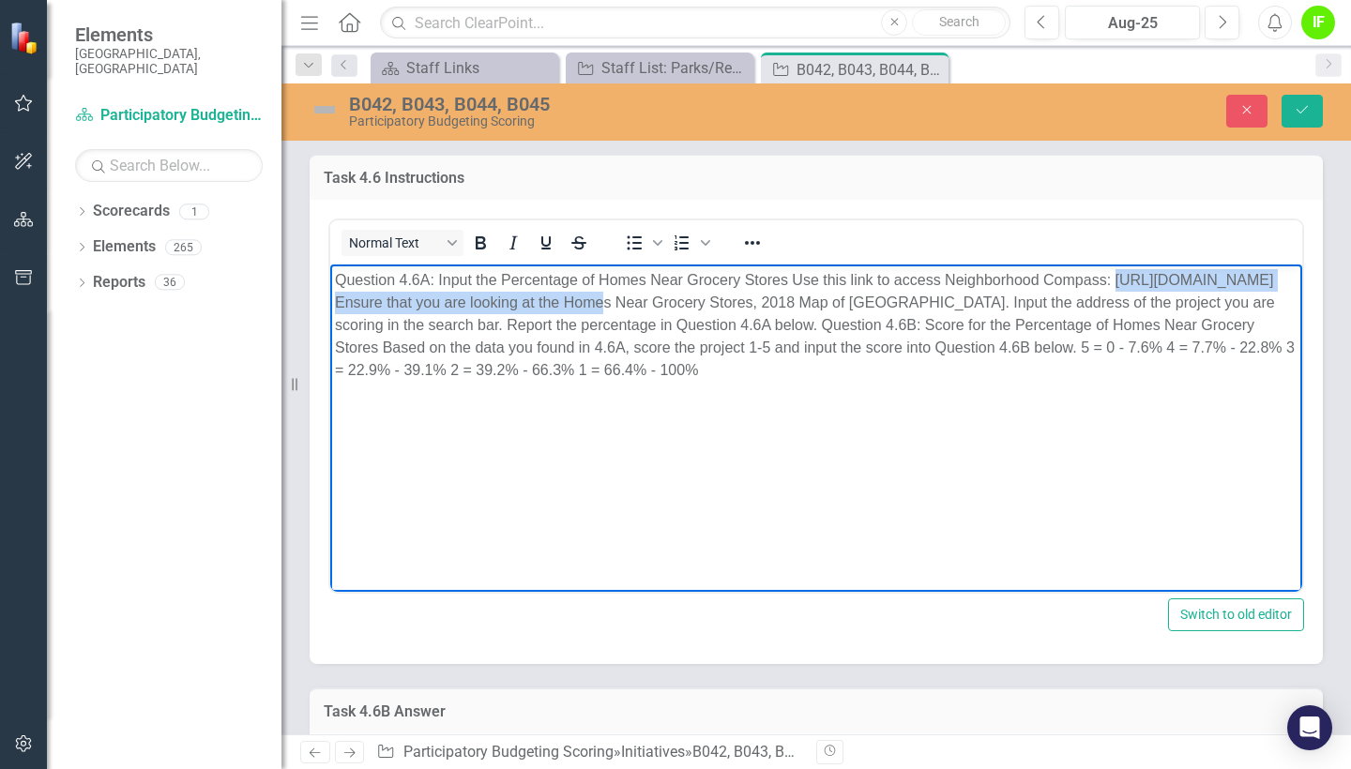
drag, startPoint x: 774, startPoint y: 300, endPoint x: 325, endPoint y: 300, distance: 448.3
click at [330, 300] on html "Question 4.6A: Input the Percentage of Homes Near Grocery Stores Use this link …" at bounding box center [816, 405] width 972 height 281
copy p "[URL][DOMAIN_NAME]"
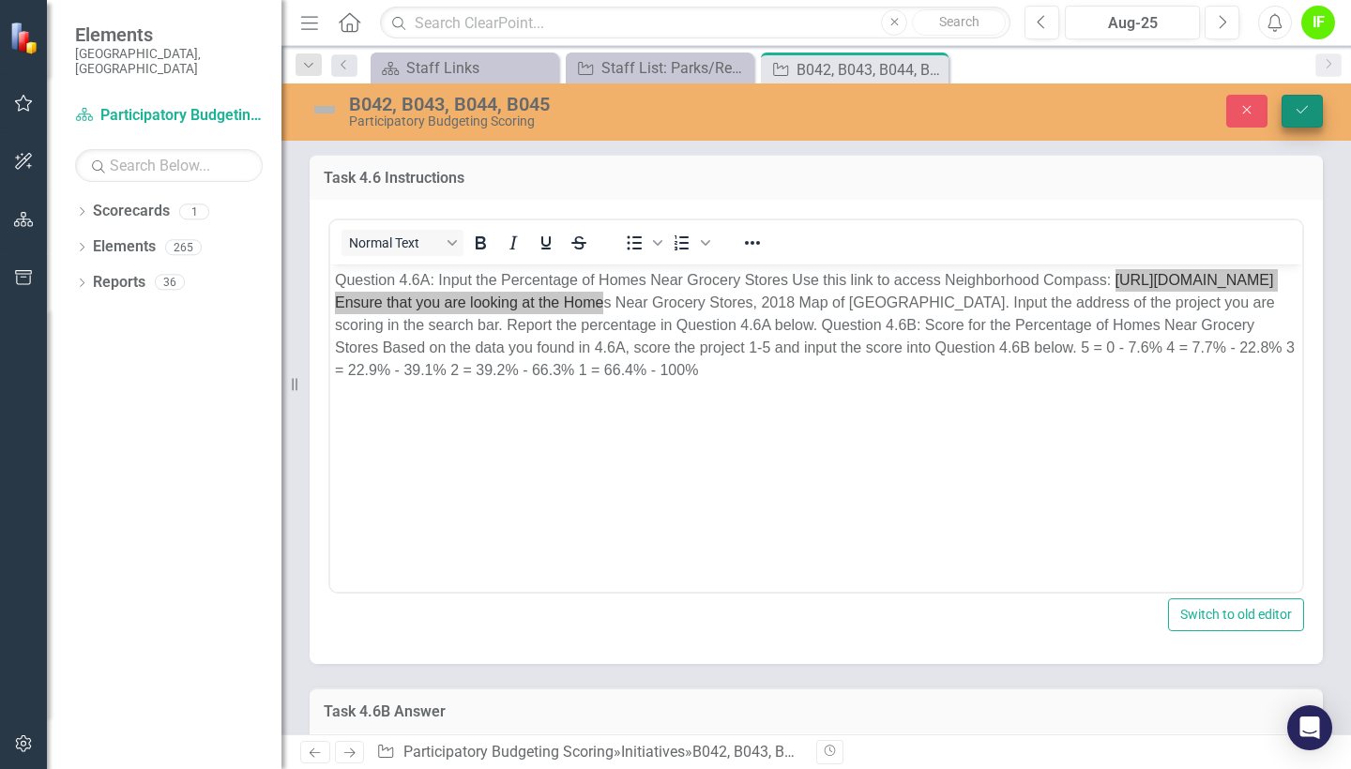
click at [1315, 114] on button "Save" at bounding box center [1301, 111] width 41 height 33
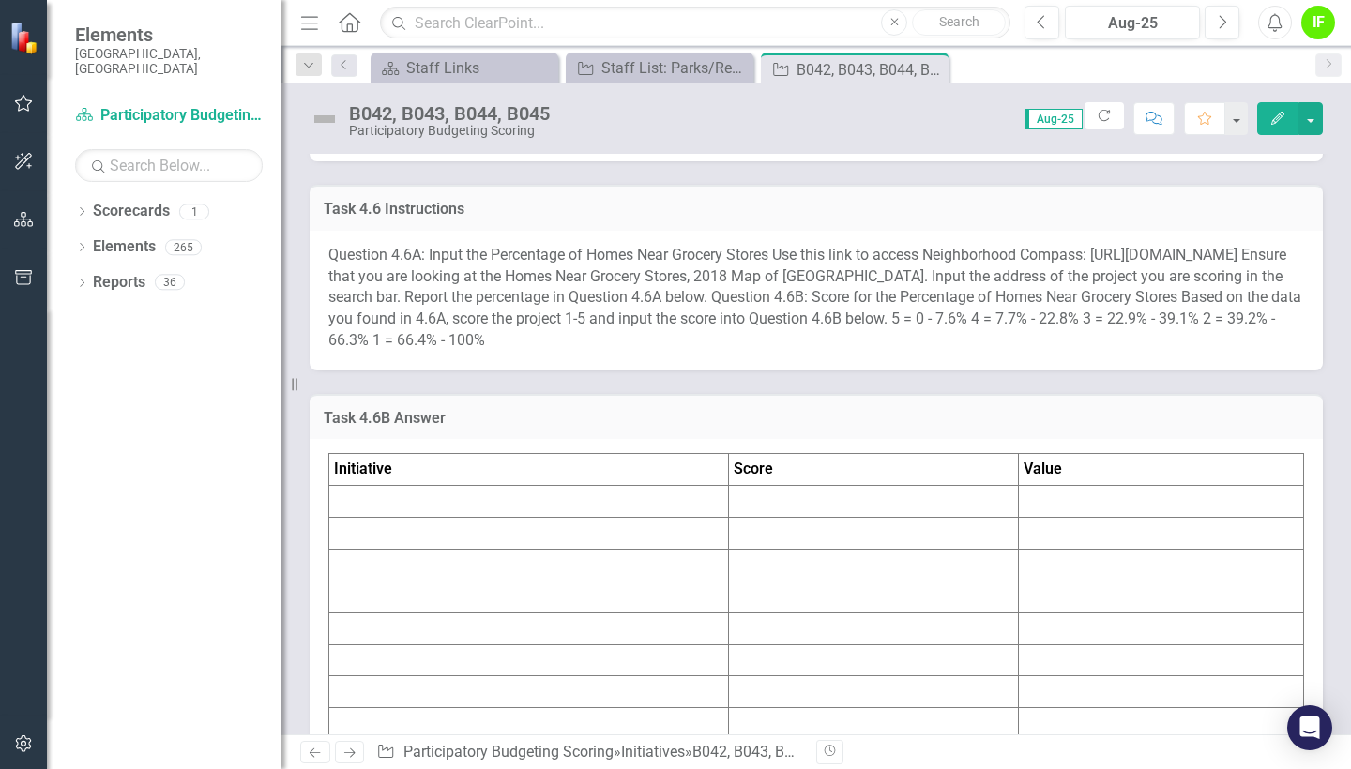
scroll to position [7855, 0]
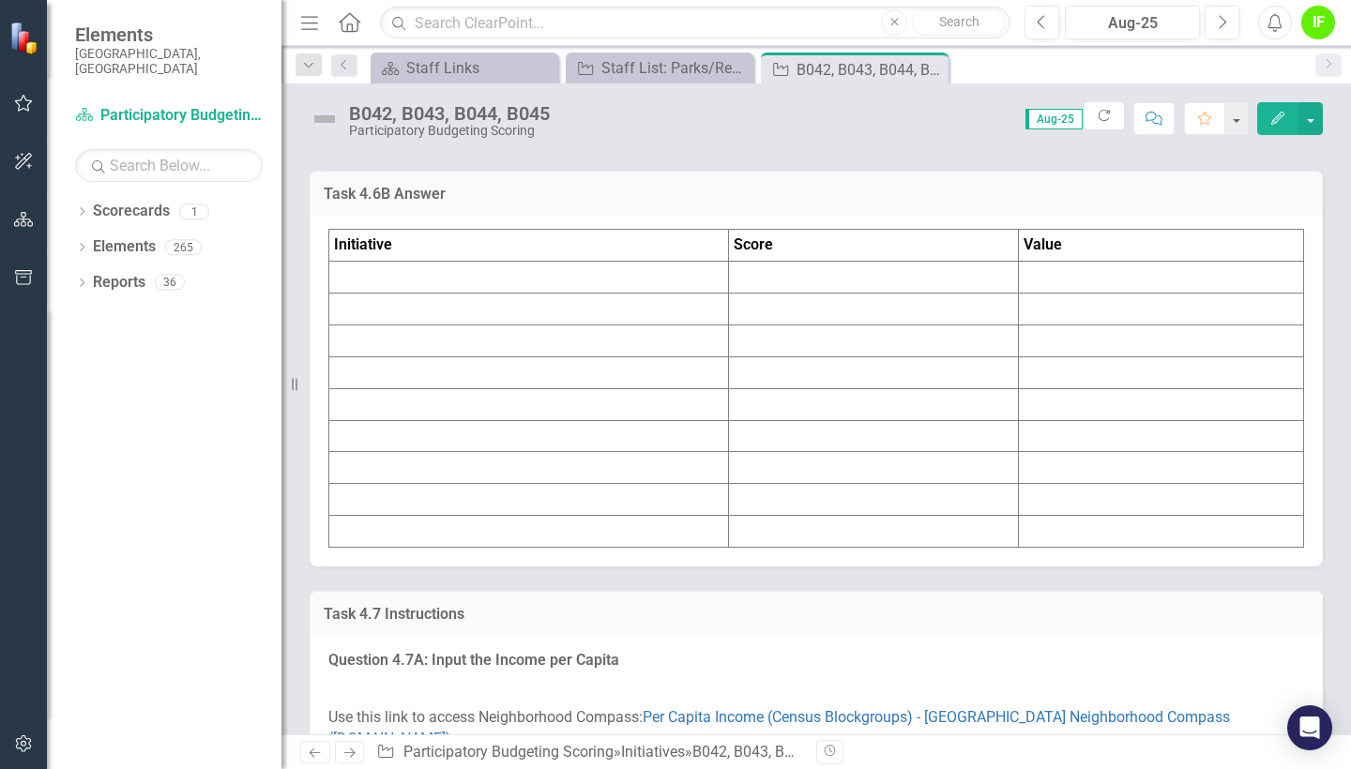
click at [446, 216] on div "Task 4.6B Answer" at bounding box center [816, 193] width 1013 height 46
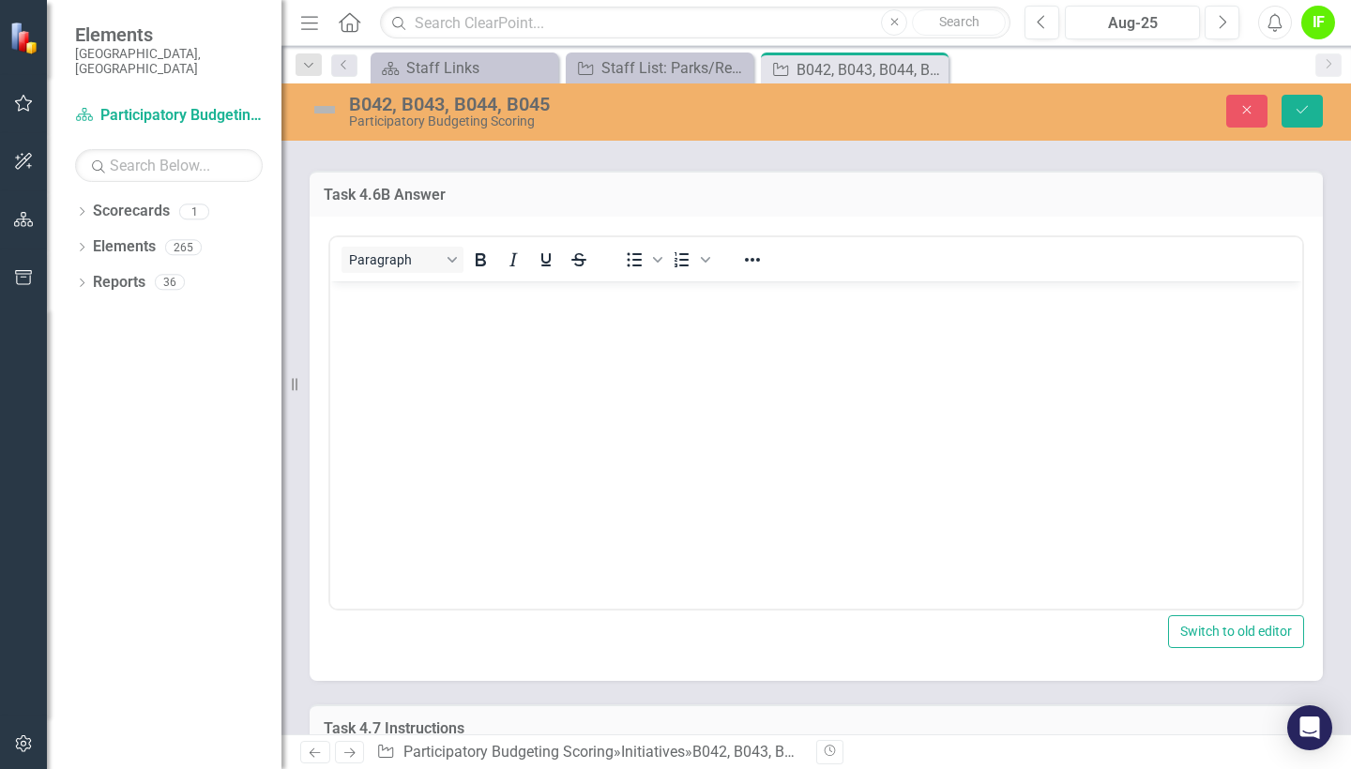
drag, startPoint x: 474, startPoint y: 379, endPoint x: 481, endPoint y: 394, distance: 16.8
click at [481, 278] on div "Paragraph" at bounding box center [468, 259] width 277 height 37
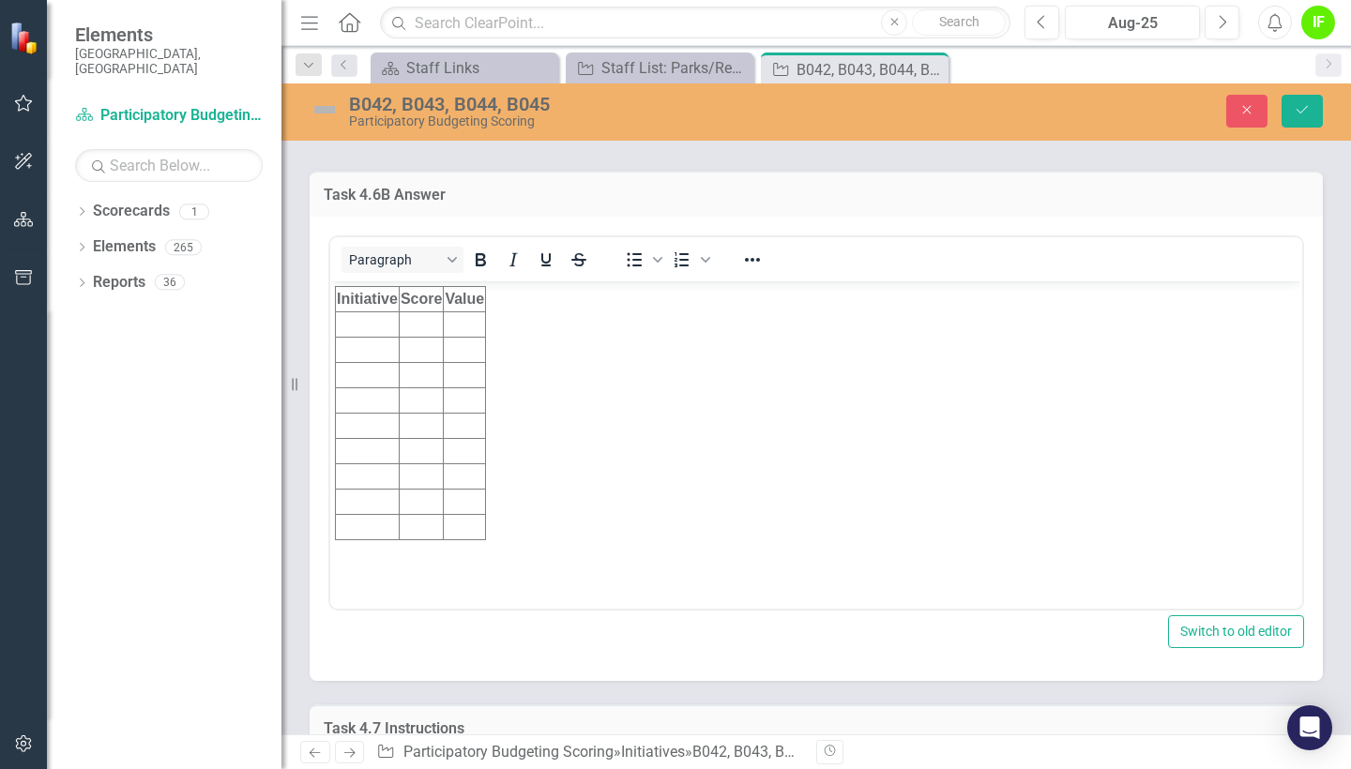
scroll to position [0, 0]
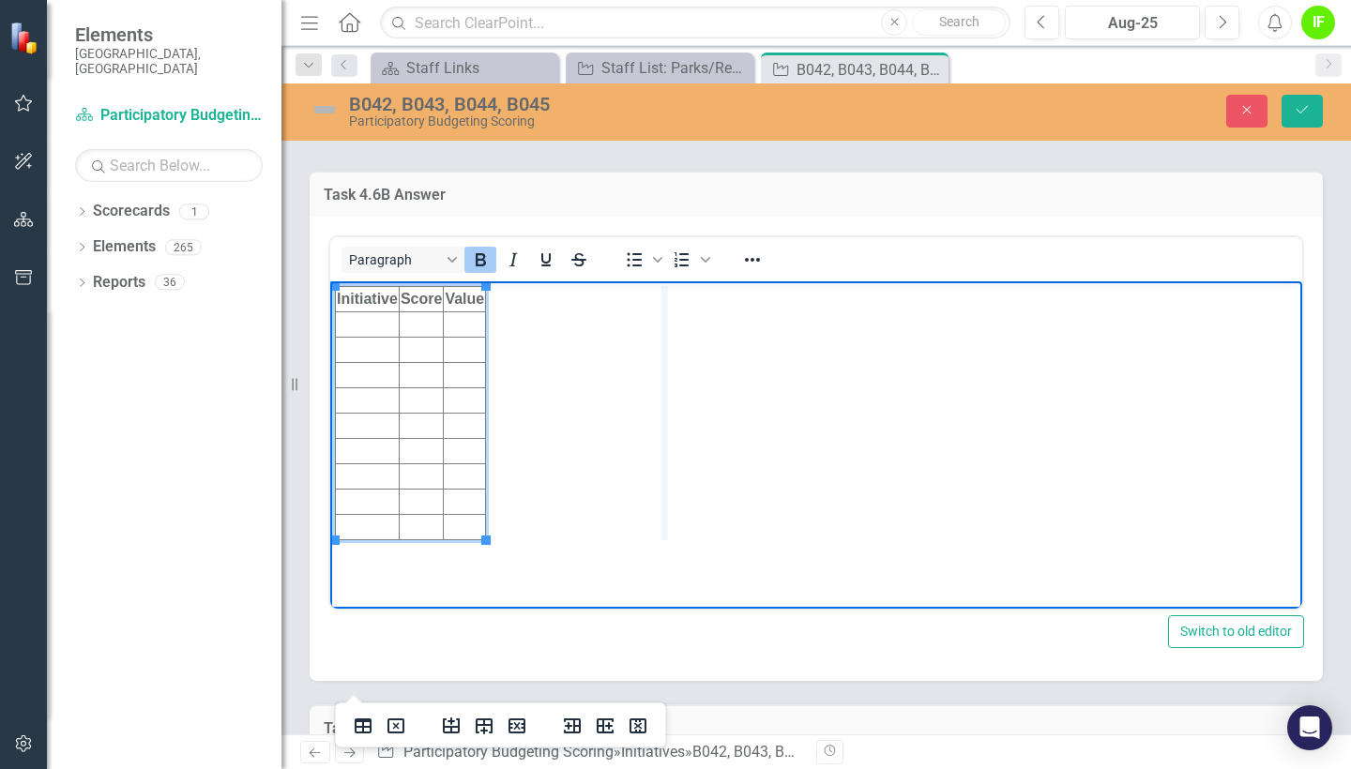
drag, startPoint x: 485, startPoint y: 295, endPoint x: 669, endPoint y: 313, distance: 184.7
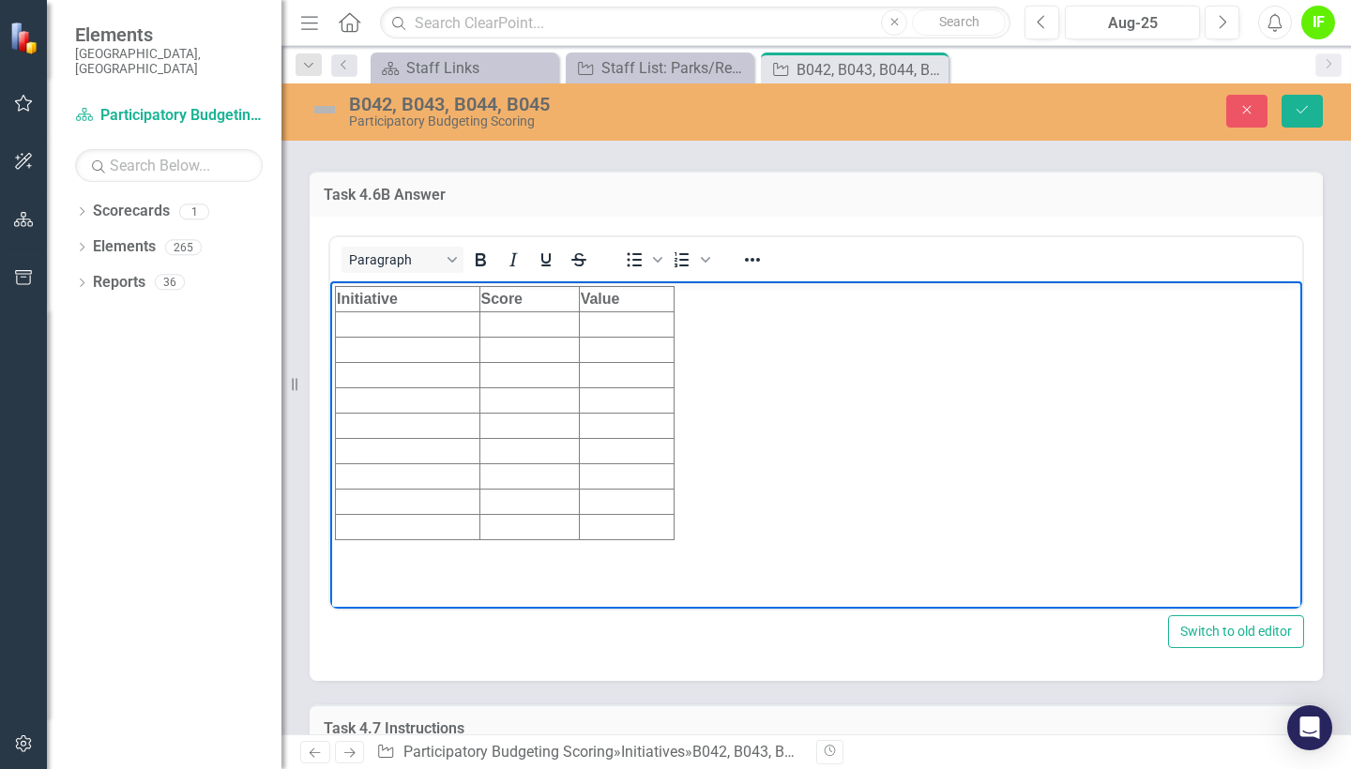
click at [403, 325] on td "Rich Text Area. Press ALT-0 for help." at bounding box center [408, 323] width 144 height 25
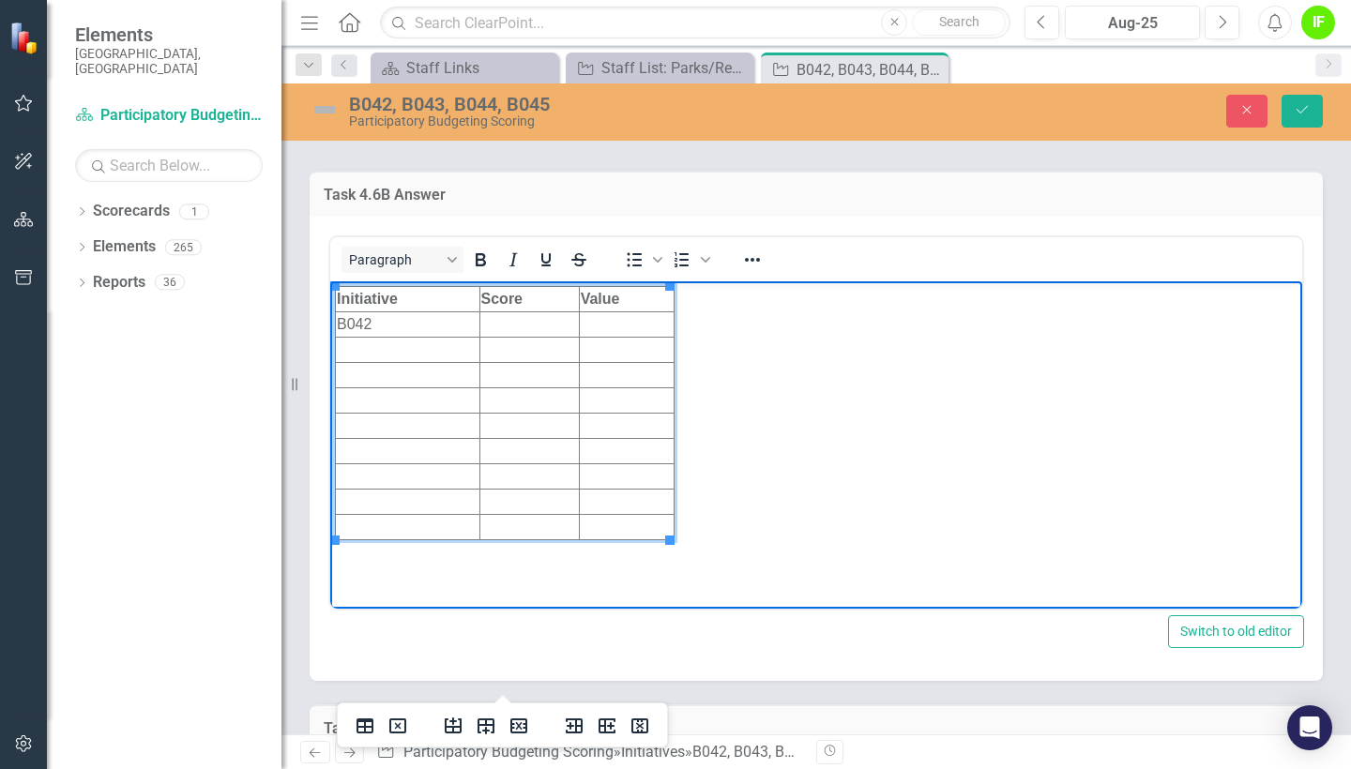
click at [405, 351] on td "Rich Text Area. Press ALT-0 for help." at bounding box center [408, 349] width 144 height 25
click at [400, 371] on td "Rich Text Area. Press ALT-0 for help." at bounding box center [408, 374] width 144 height 25
click at [398, 394] on td "Rich Text Area. Press ALT-0 for help." at bounding box center [408, 399] width 144 height 25
click at [526, 326] on td "Rich Text Area. Press ALT-0 for help." at bounding box center [528, 323] width 99 height 25
click at [608, 326] on td "Rich Text Area. Press ALT-0 for help." at bounding box center [627, 323] width 96 height 25
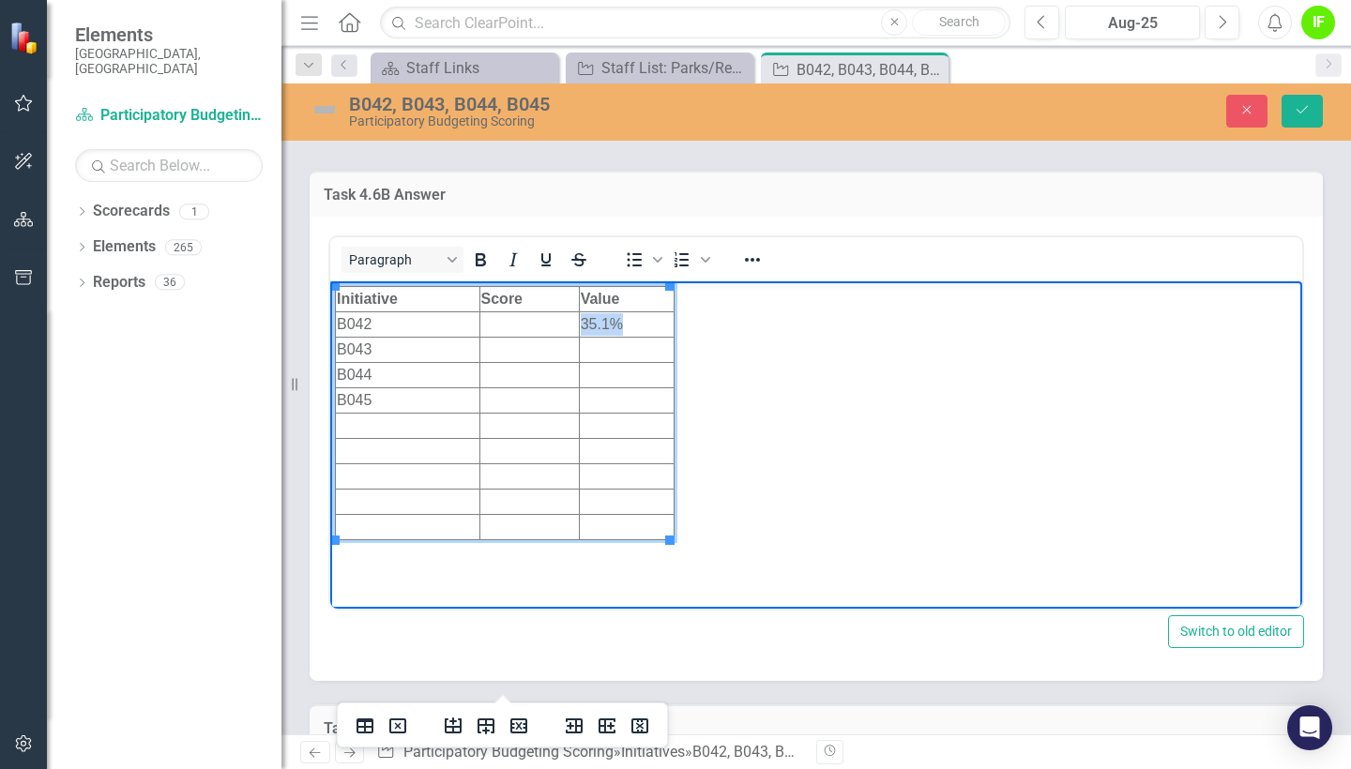
drag, startPoint x: 629, startPoint y: 325, endPoint x: 581, endPoint y: 325, distance: 48.8
click at [581, 325] on td "35.1%" at bounding box center [627, 323] width 96 height 25
copy td "35.1%"
click at [600, 354] on td "Rich Text Area. Press ALT-0 for help." at bounding box center [627, 349] width 96 height 25
click at [617, 379] on td "Rich Text Area. Press ALT-0 for help." at bounding box center [627, 374] width 96 height 25
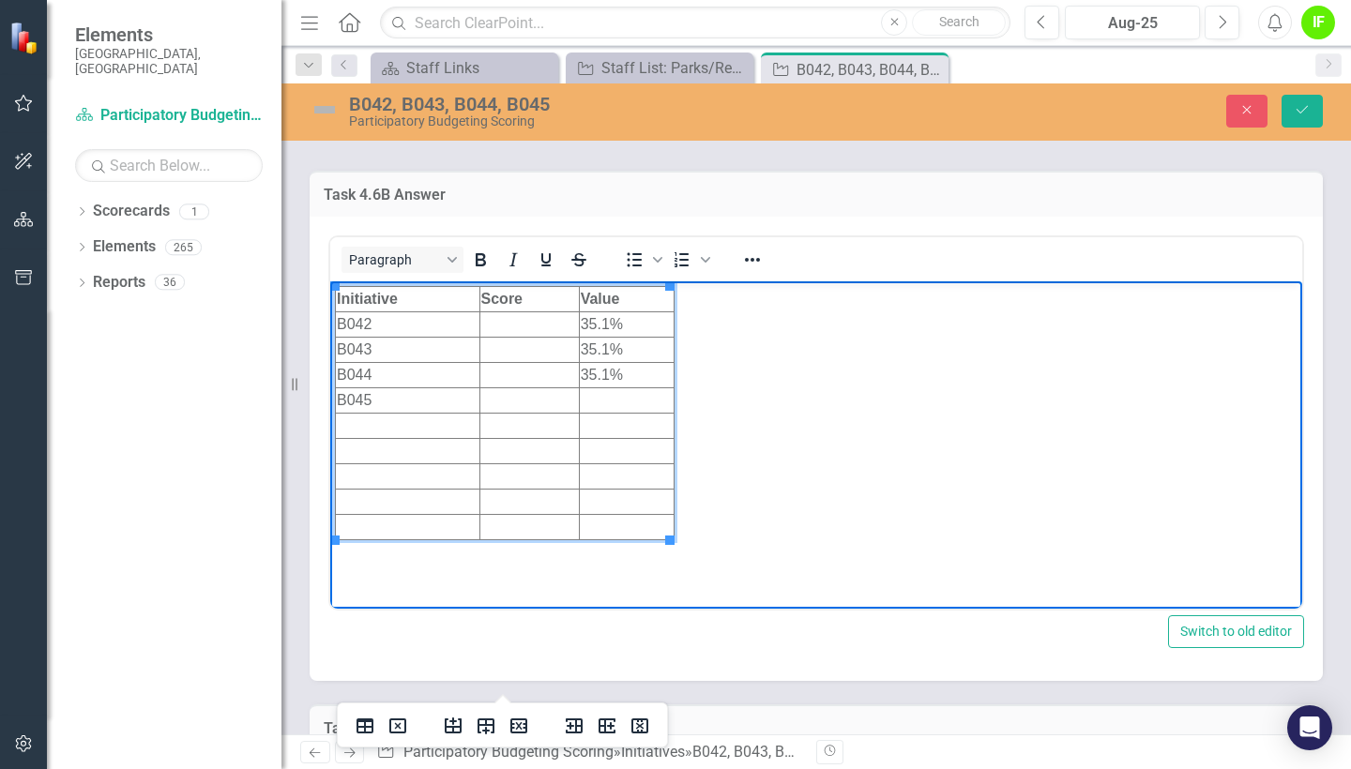
click at [617, 403] on td "Rich Text Area. Press ALT-0 for help." at bounding box center [627, 399] width 96 height 25
click at [517, 329] on td "Rich Text Area. Press ALT-0 for help." at bounding box center [528, 323] width 99 height 25
click at [520, 345] on td "Rich Text Area. Press ALT-0 for help." at bounding box center [528, 349] width 99 height 25
click at [522, 369] on td "Rich Text Area. Press ALT-0 for help." at bounding box center [528, 374] width 99 height 25
click at [526, 396] on td "Rich Text Area. Press ALT-0 for help." at bounding box center [528, 399] width 99 height 25
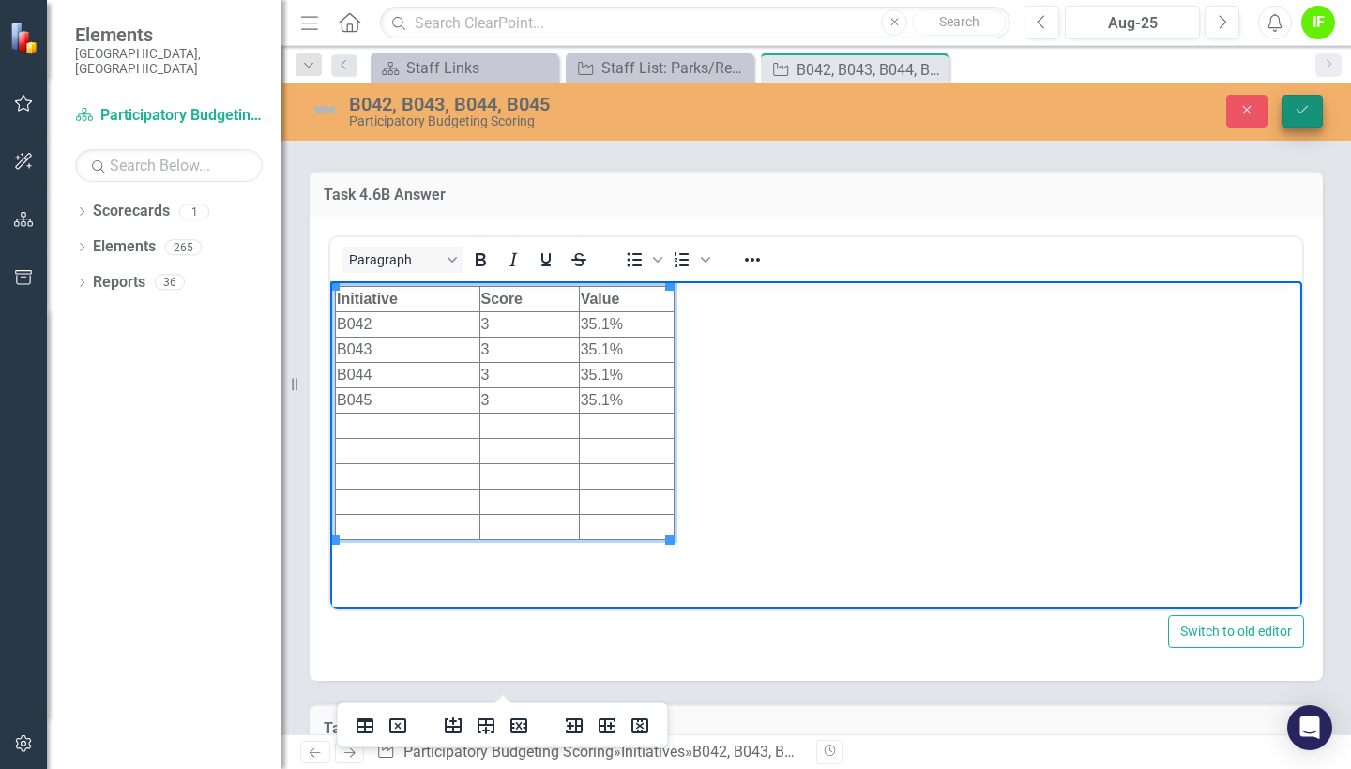
click at [1301, 120] on button "Save" at bounding box center [1301, 111] width 41 height 33
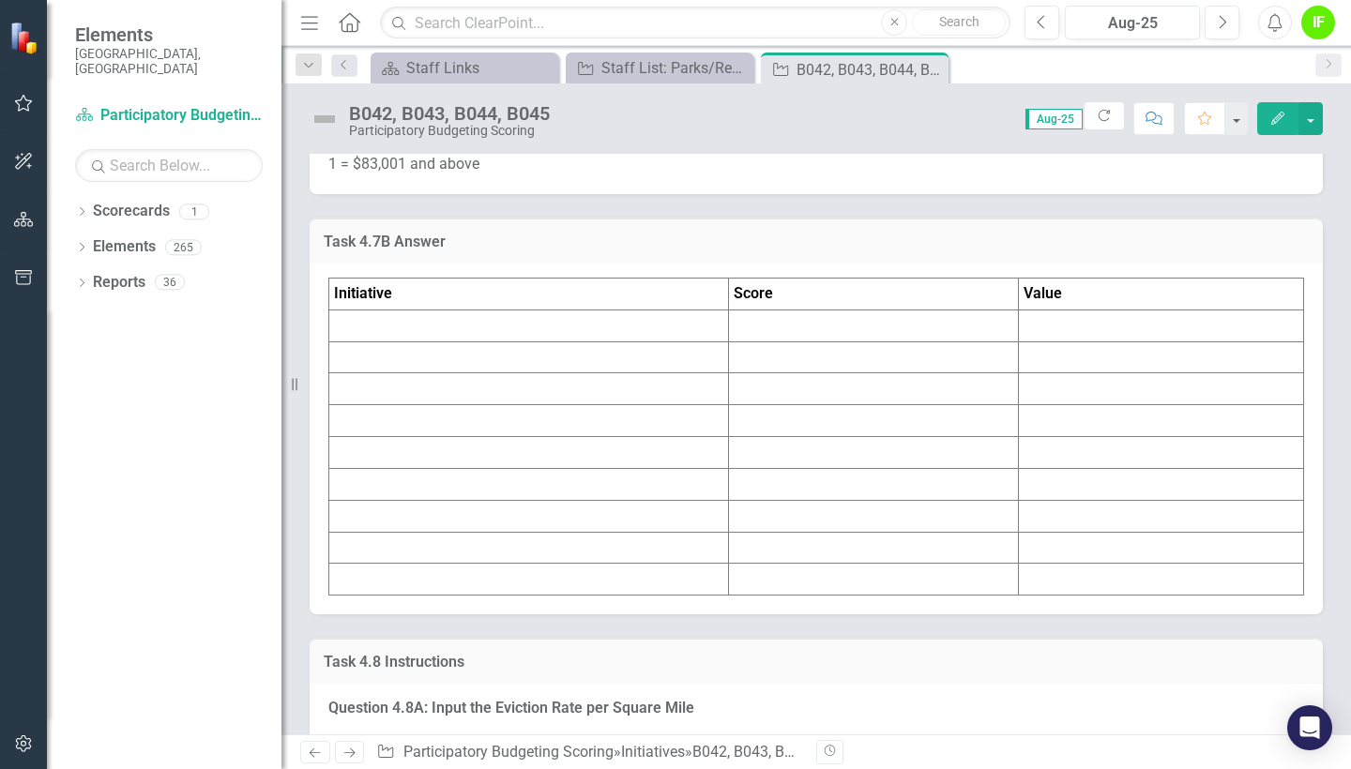
scroll to position [8377, 0]
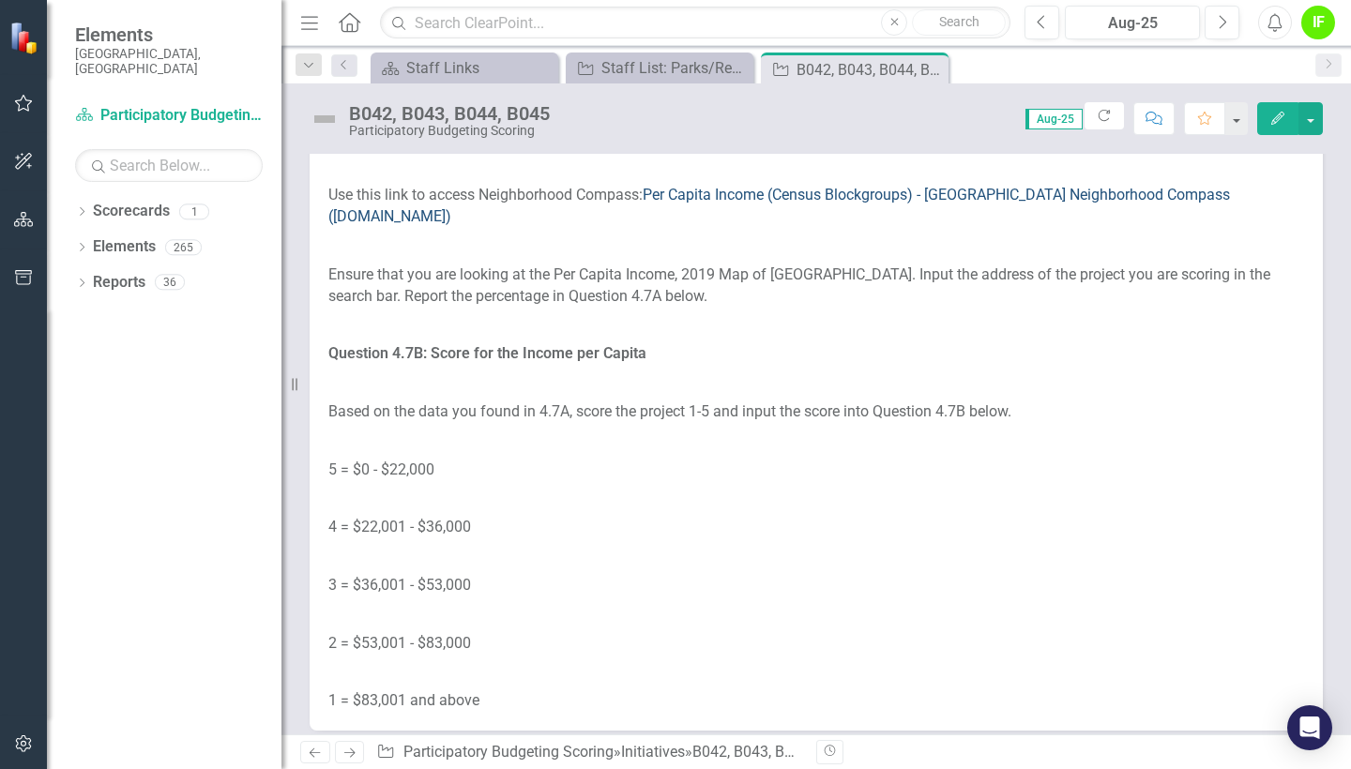
click at [815, 225] on link "Per Capita Income (Census Blockgroups) - [GEOGRAPHIC_DATA] Neighborhood Compass…" at bounding box center [778, 205] width 901 height 39
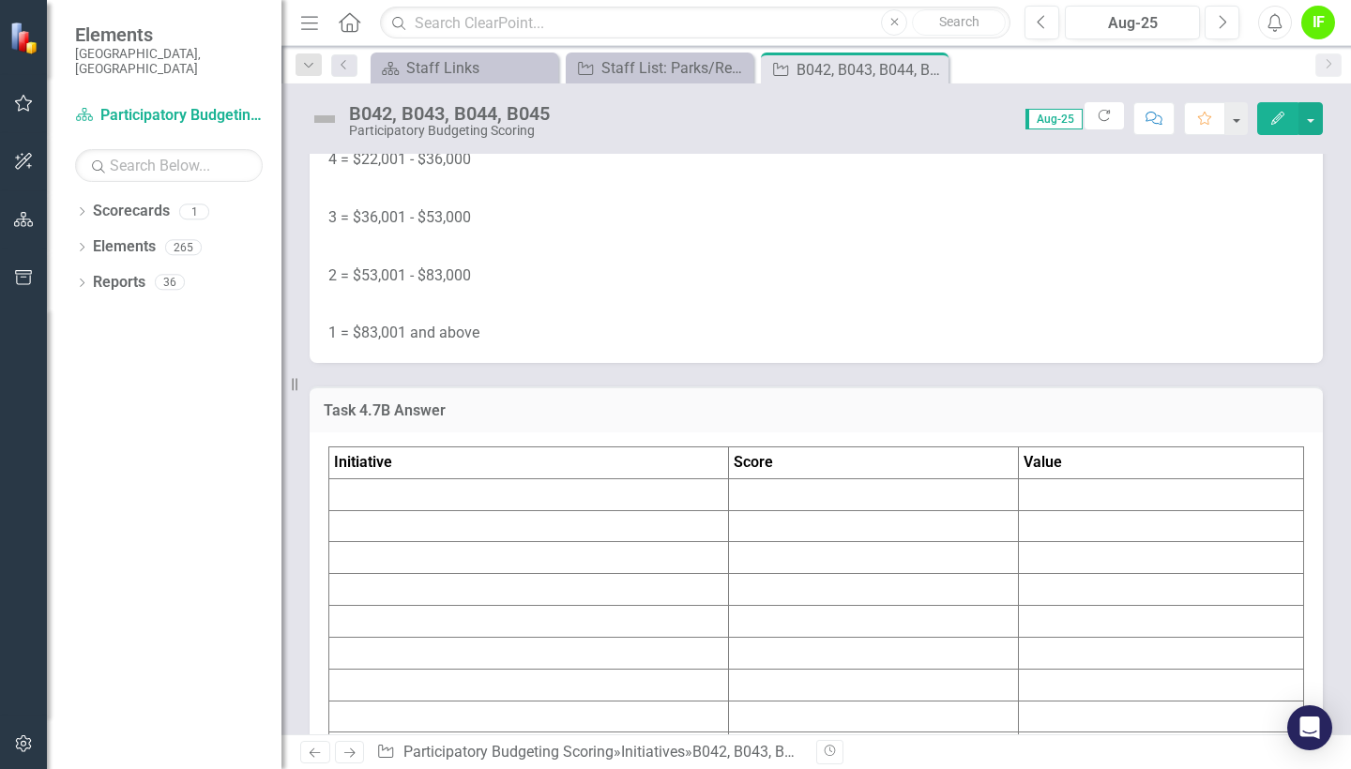
scroll to position [8837, 0]
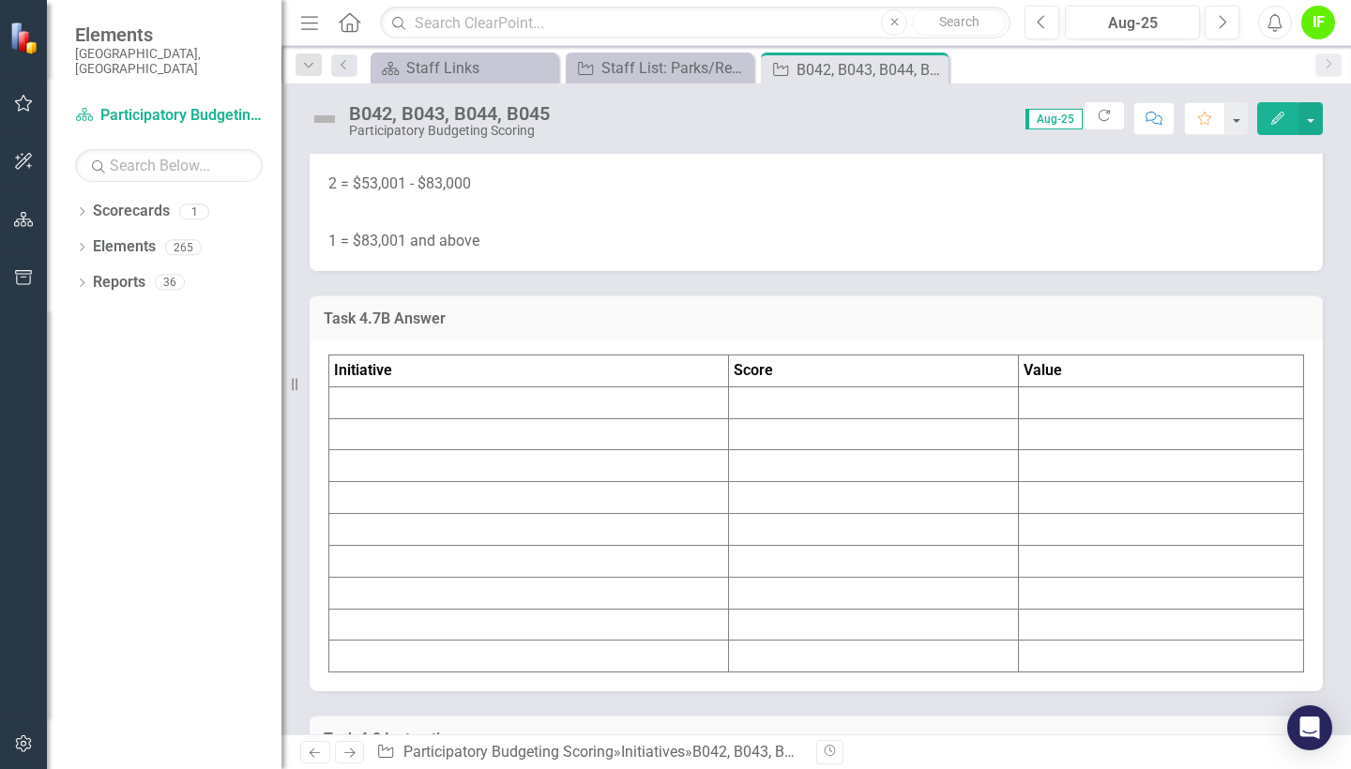
click at [1036, 482] on td at bounding box center [1161, 466] width 285 height 32
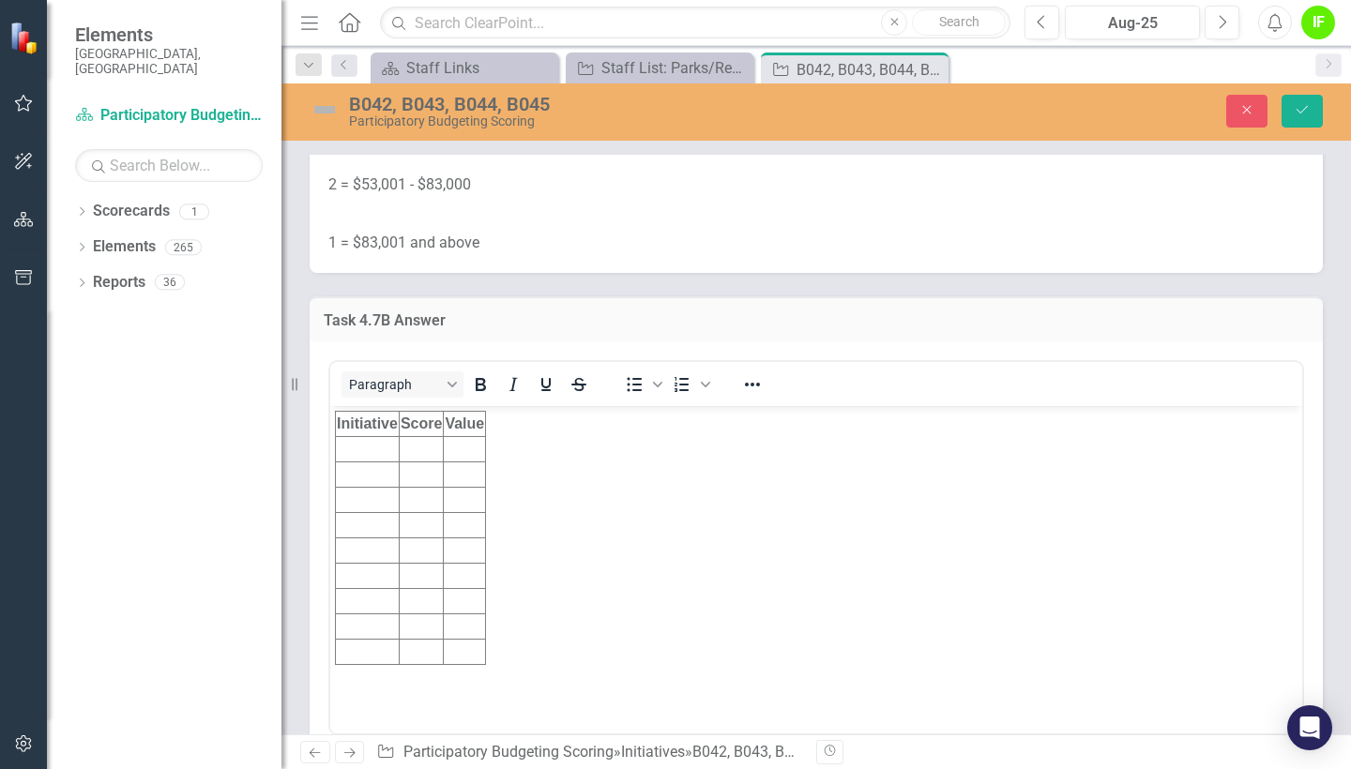
scroll to position [0, 0]
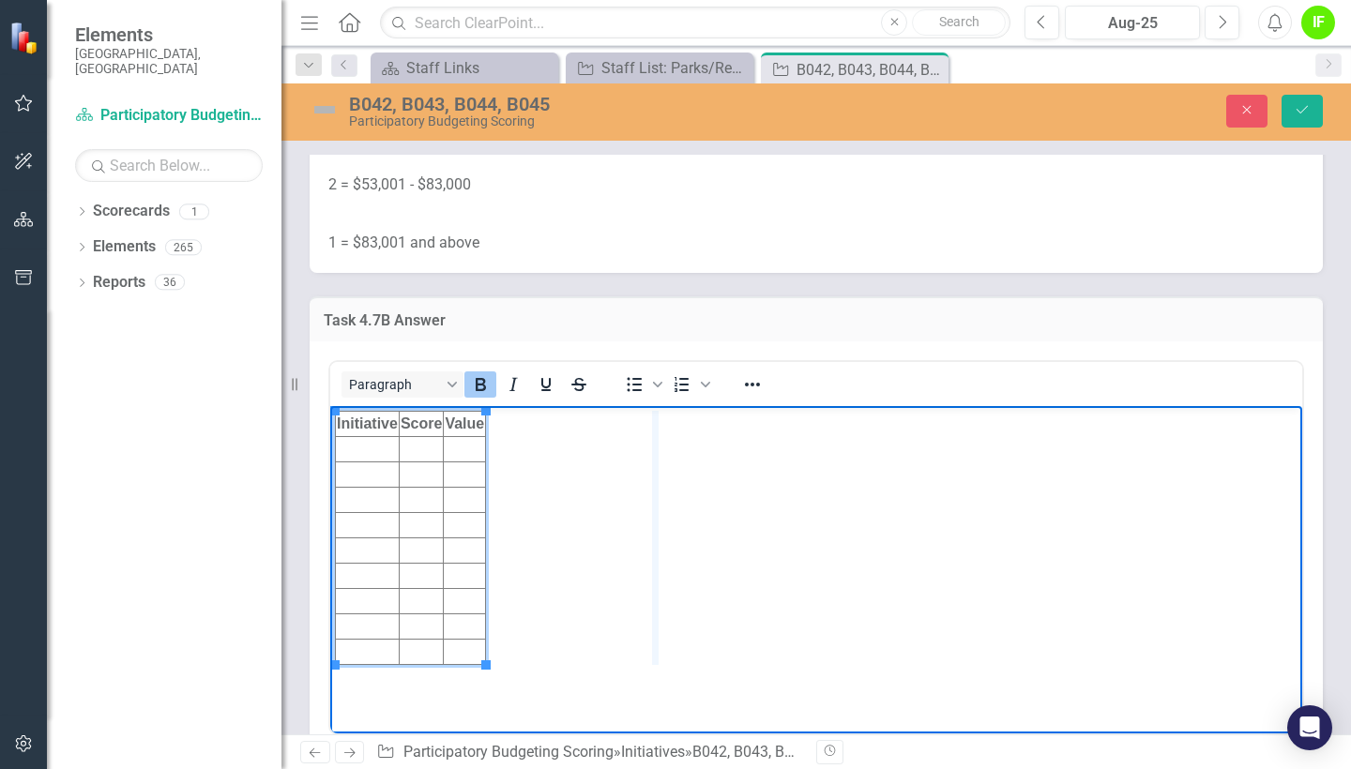
drag, startPoint x: 485, startPoint y: 420, endPoint x: 656, endPoint y: 435, distance: 171.4
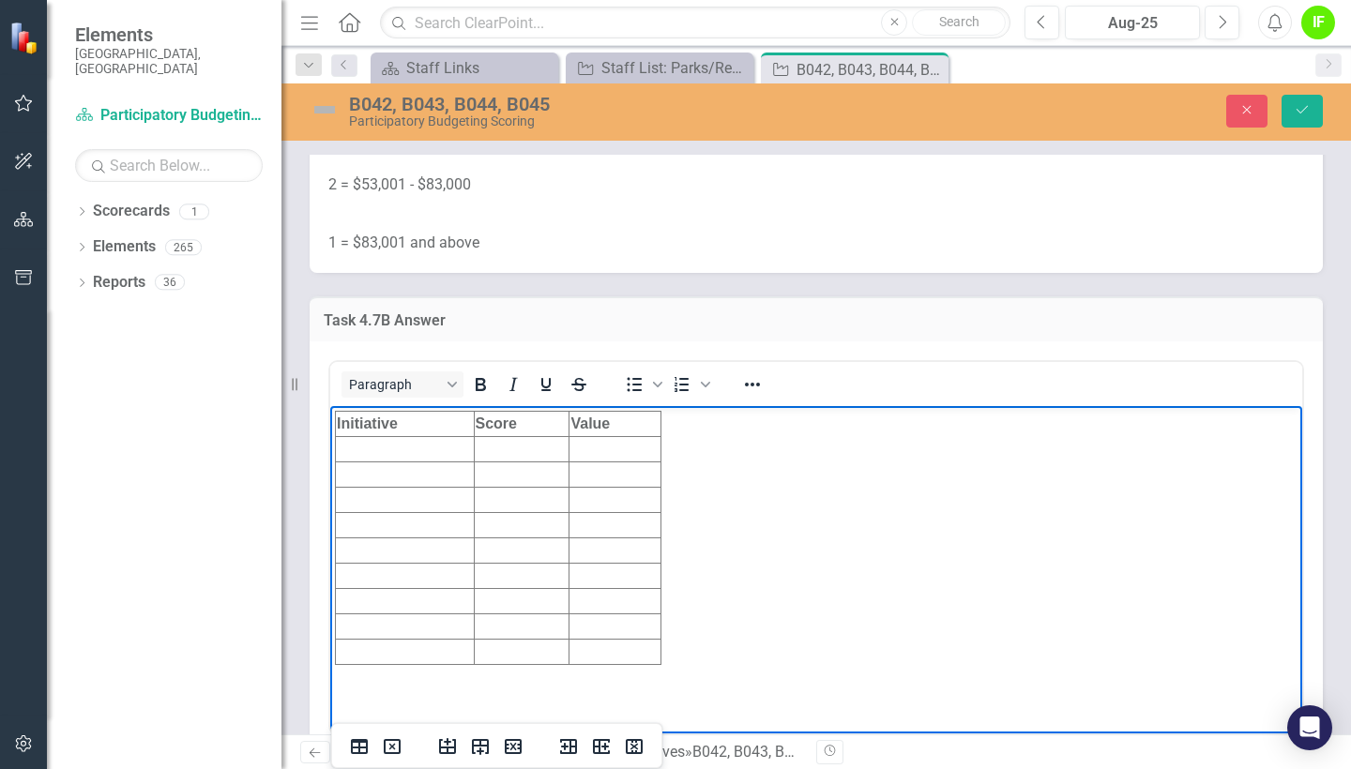
click at [588, 452] on td "Rich Text Area. Press ALT-0 for help." at bounding box center [615, 449] width 92 height 25
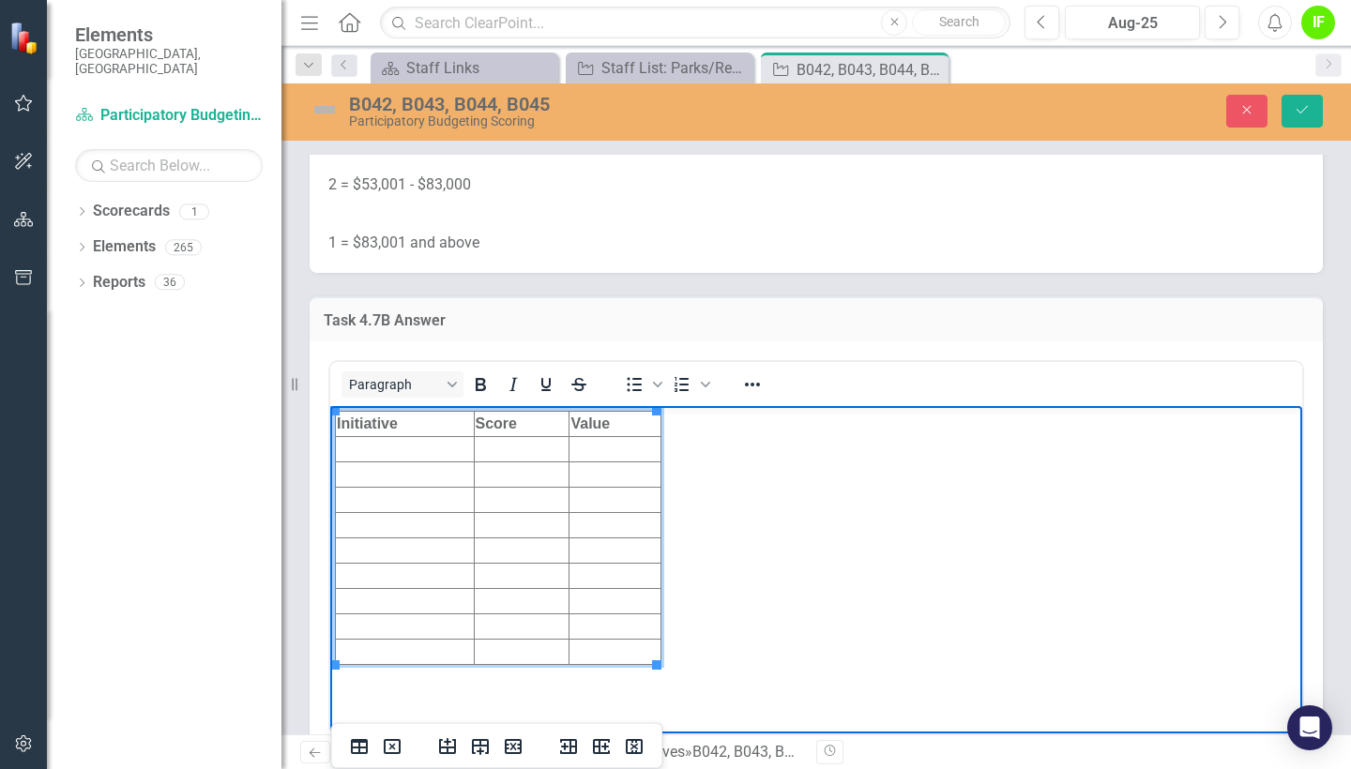
click at [588, 452] on td "Rich Text Area. Press ALT-0 for help." at bounding box center [615, 449] width 92 height 25
copy td "$49,244"
click at [618, 479] on td "Rich Text Area. Press ALT-0 for help." at bounding box center [615, 474] width 92 height 25
click at [612, 504] on td "Rich Text Area. Press ALT-0 for help." at bounding box center [615, 500] width 92 height 25
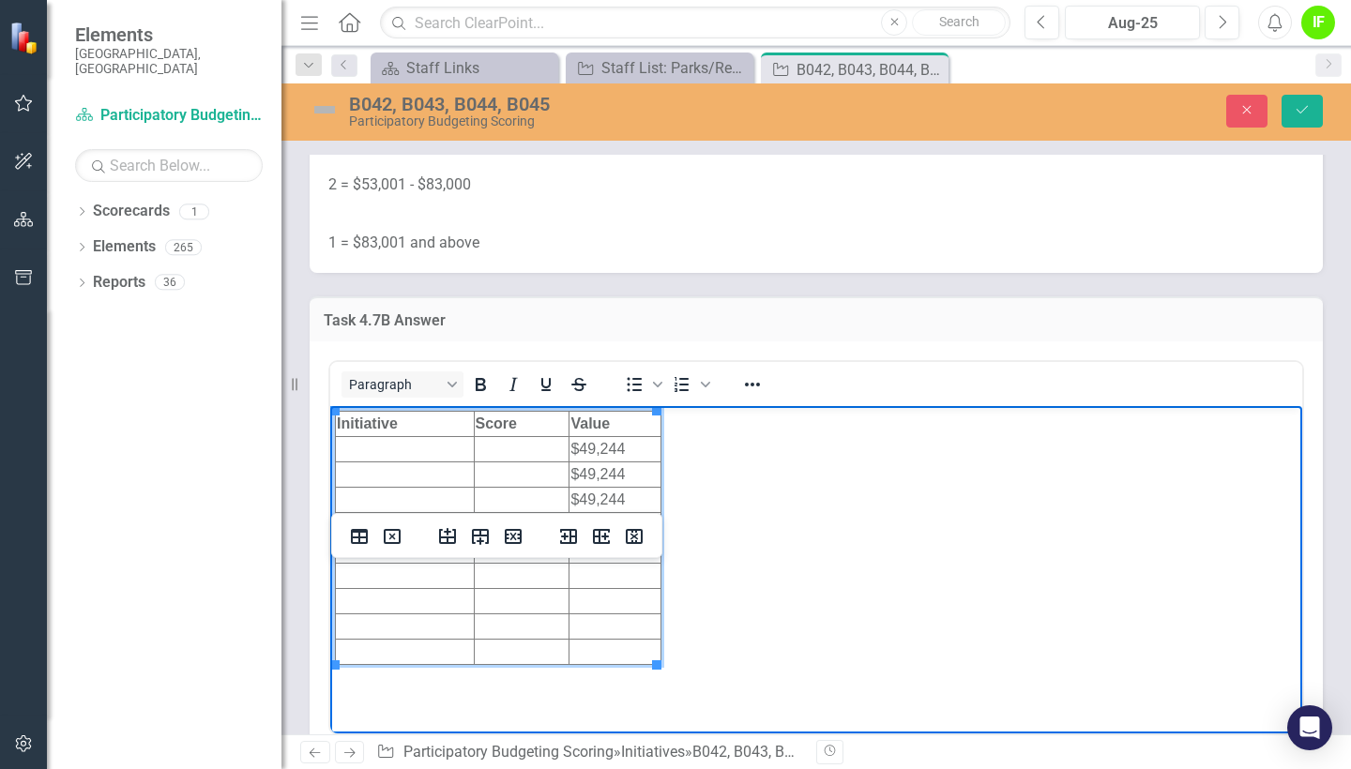
click at [611, 533] on td "Rich Text Area. Press ALT-0 for help." at bounding box center [615, 525] width 92 height 25
click at [510, 482] on td "Rich Text Area. Press ALT-0 for help." at bounding box center [522, 474] width 96 height 25
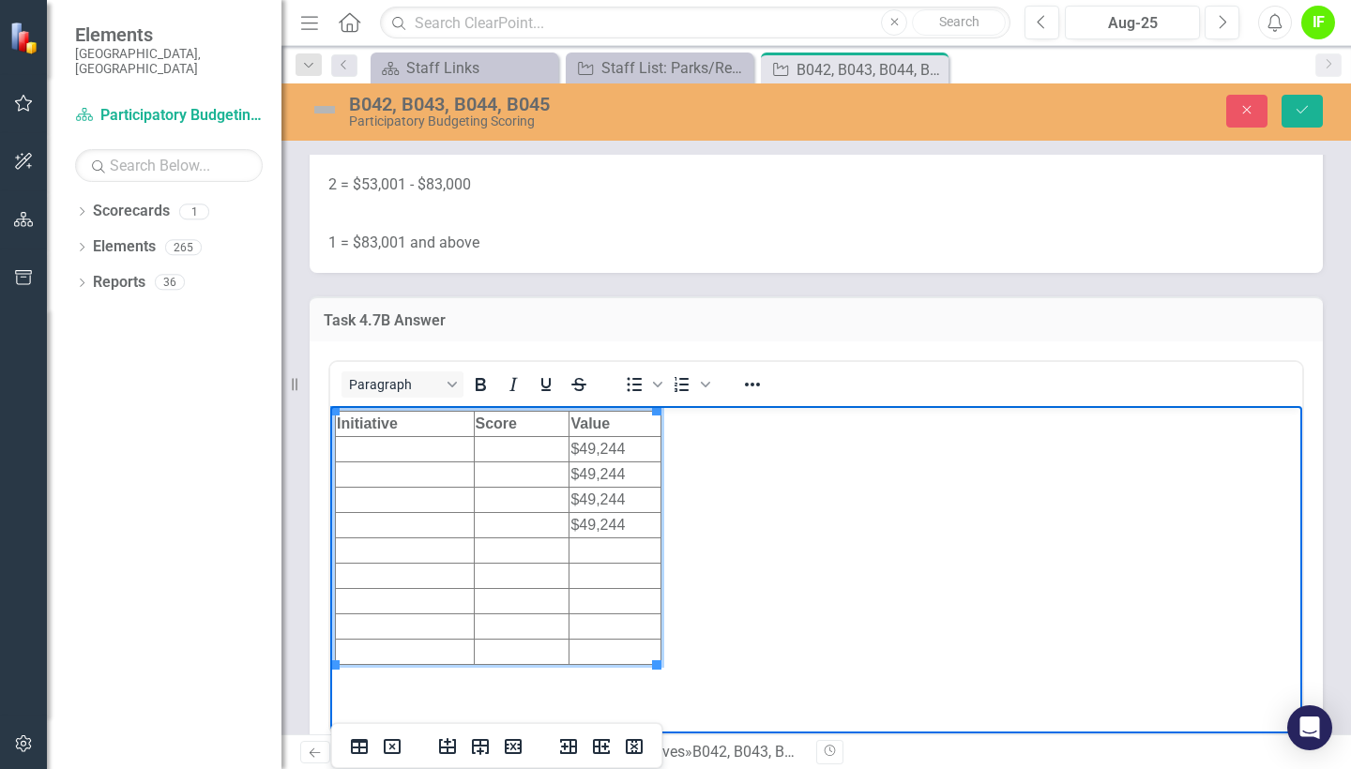
click at [513, 432] on td "Score" at bounding box center [522, 424] width 96 height 25
click at [513, 449] on td "Rich Text Area. Press ALT-0 for help." at bounding box center [522, 449] width 96 height 25
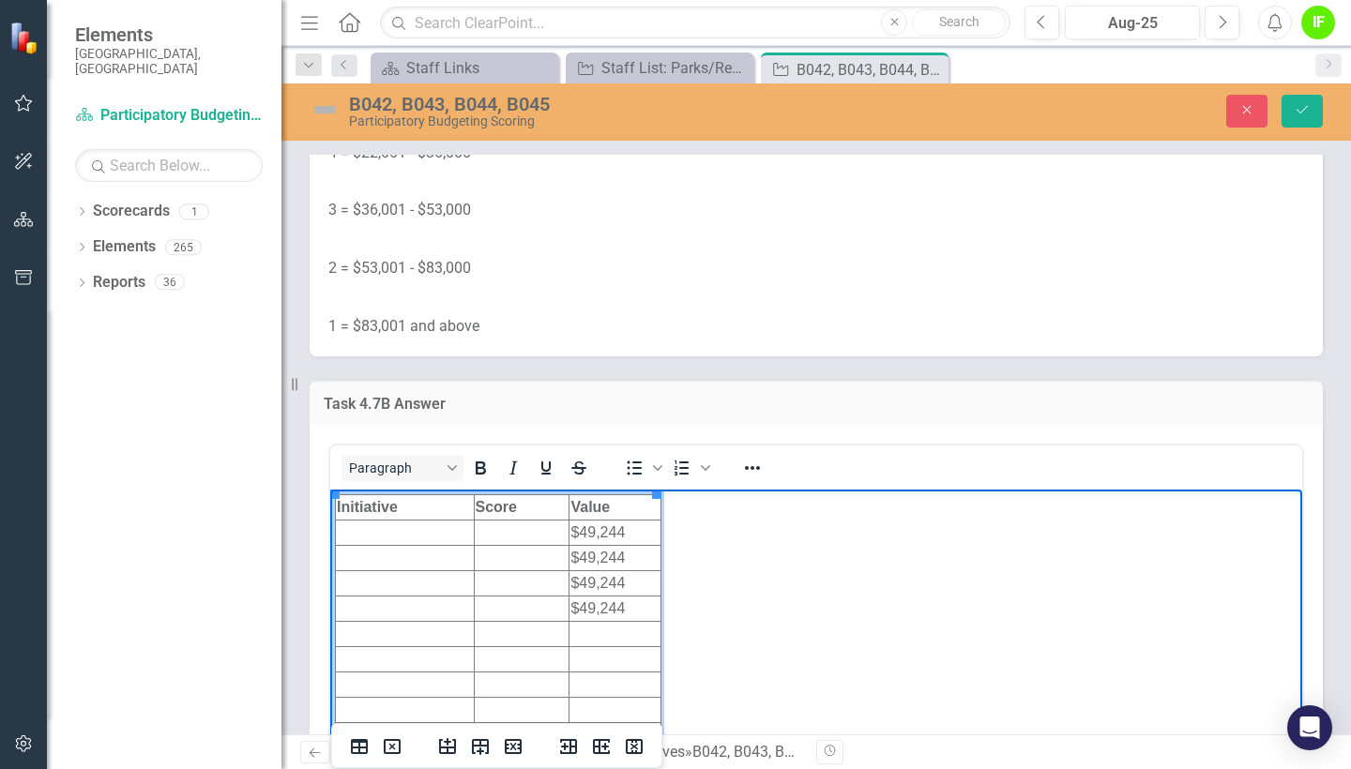
scroll to position [8758, 0]
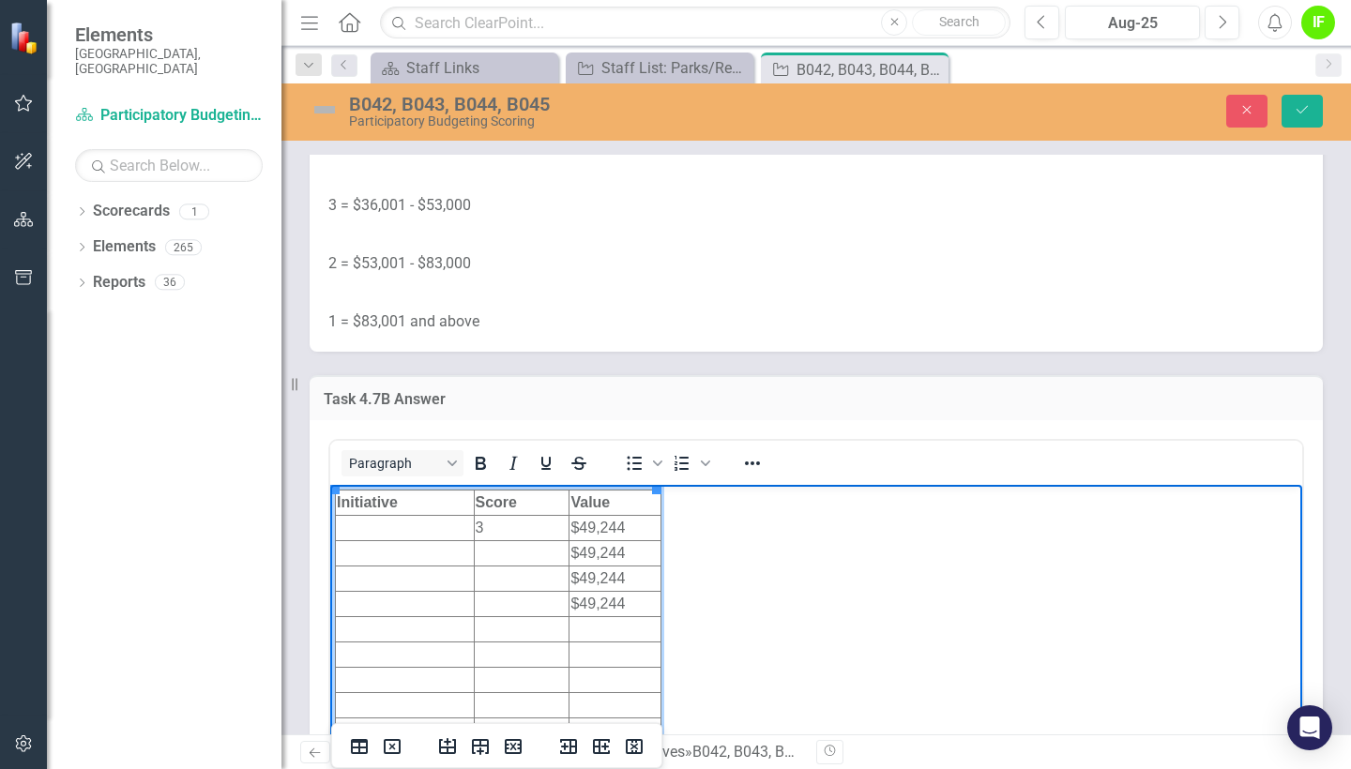
click at [518, 544] on td "Rich Text Area. Press ALT-0 for help." at bounding box center [522, 553] width 96 height 25
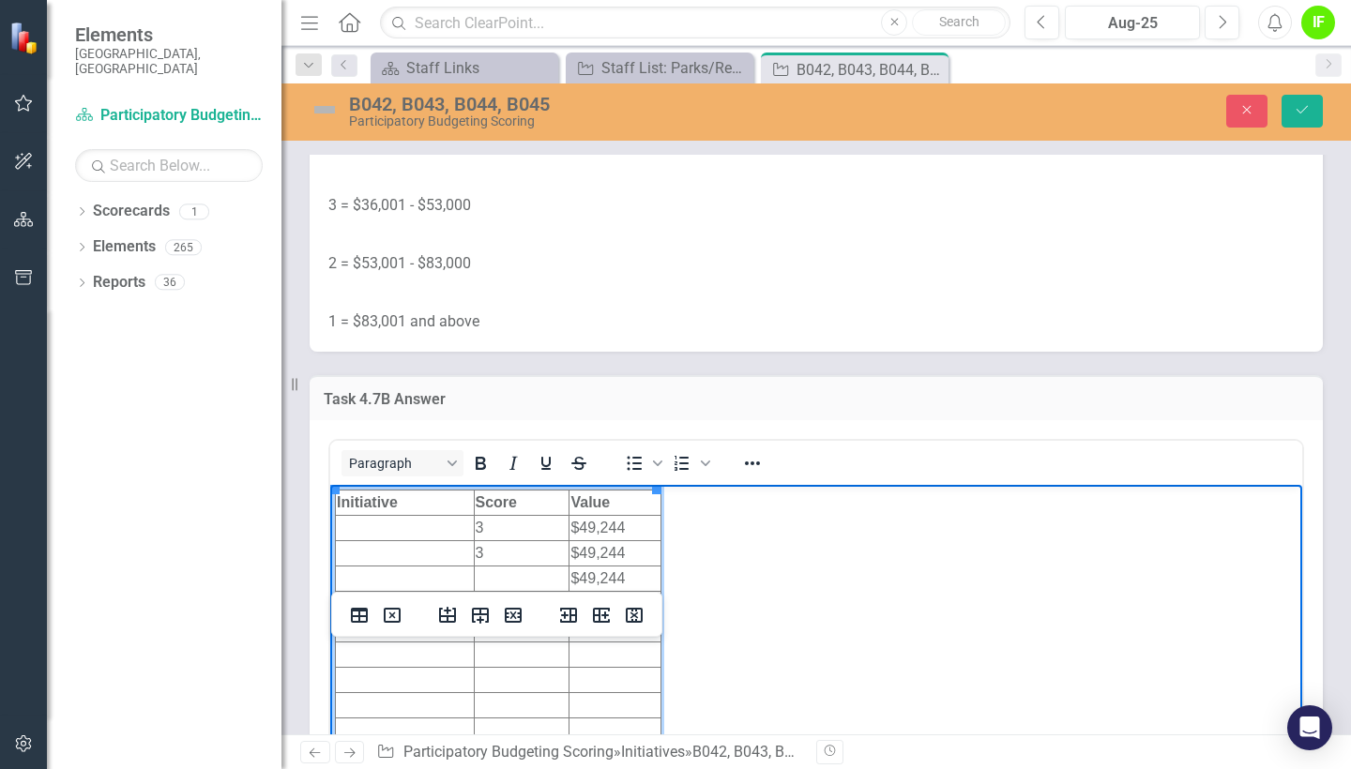
click at [524, 575] on td "Rich Text Area. Press ALT-0 for help." at bounding box center [522, 579] width 96 height 25
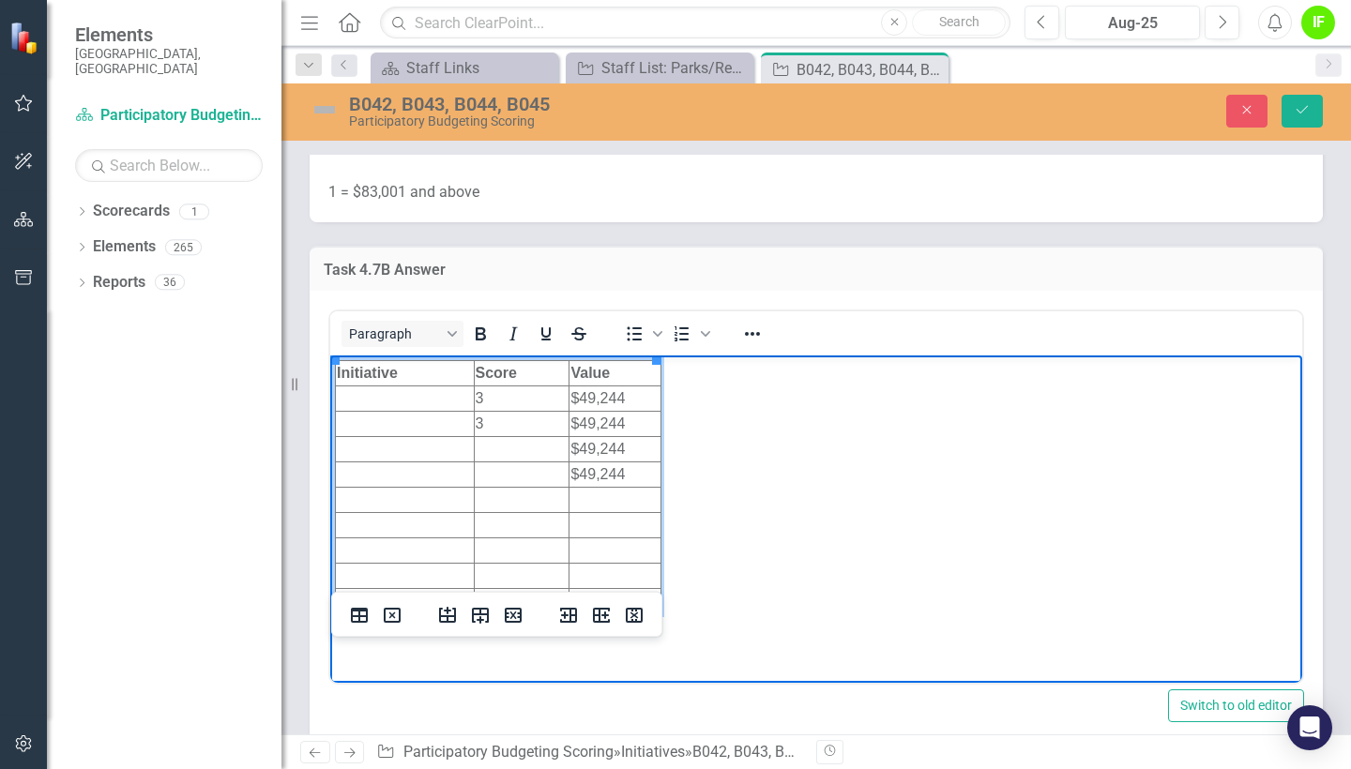
scroll to position [8889, 0]
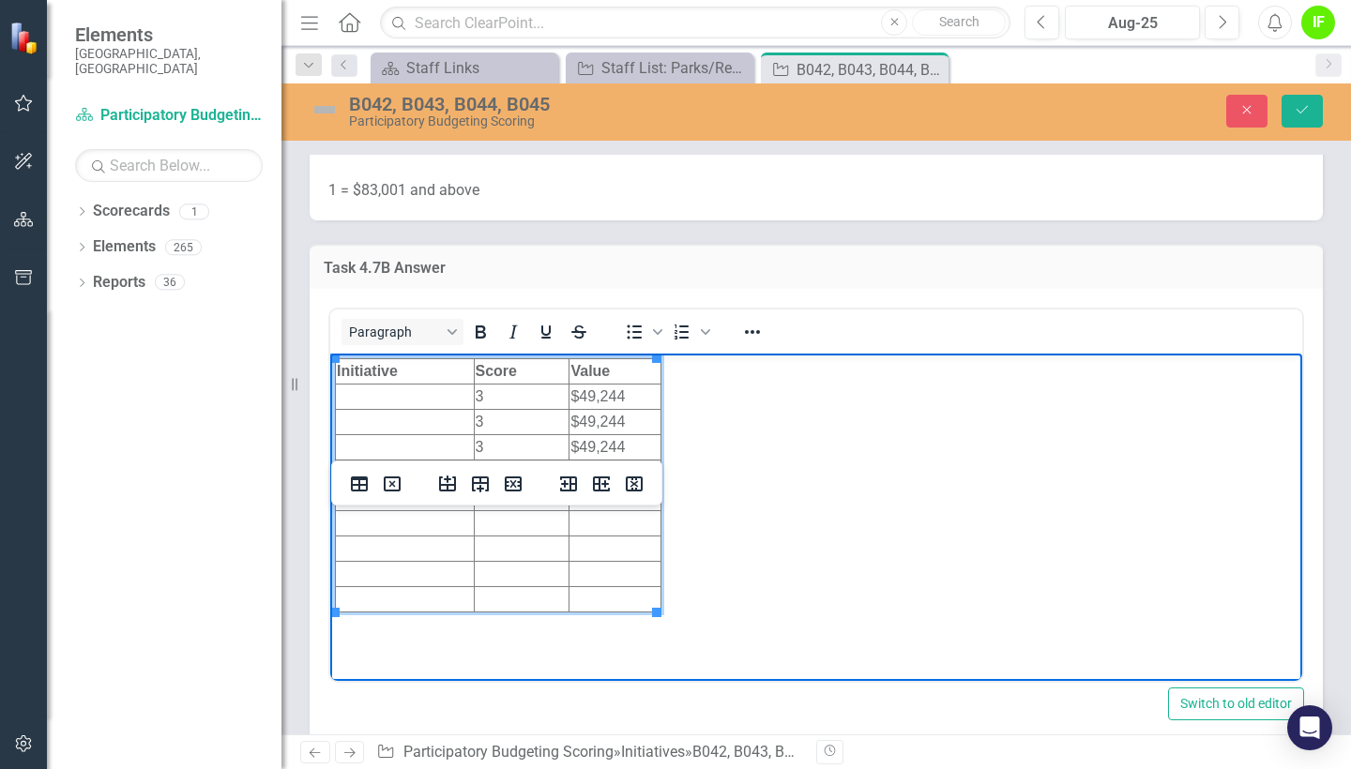
click at [501, 478] on td "Rich Text Area. Press ALT-0 for help." at bounding box center [522, 473] width 96 height 25
click at [405, 414] on td "Rich Text Area. Press ALT-0 for help." at bounding box center [405, 422] width 139 height 25
click at [397, 401] on td "Rich Text Area. Press ALT-0 for help." at bounding box center [405, 397] width 139 height 25
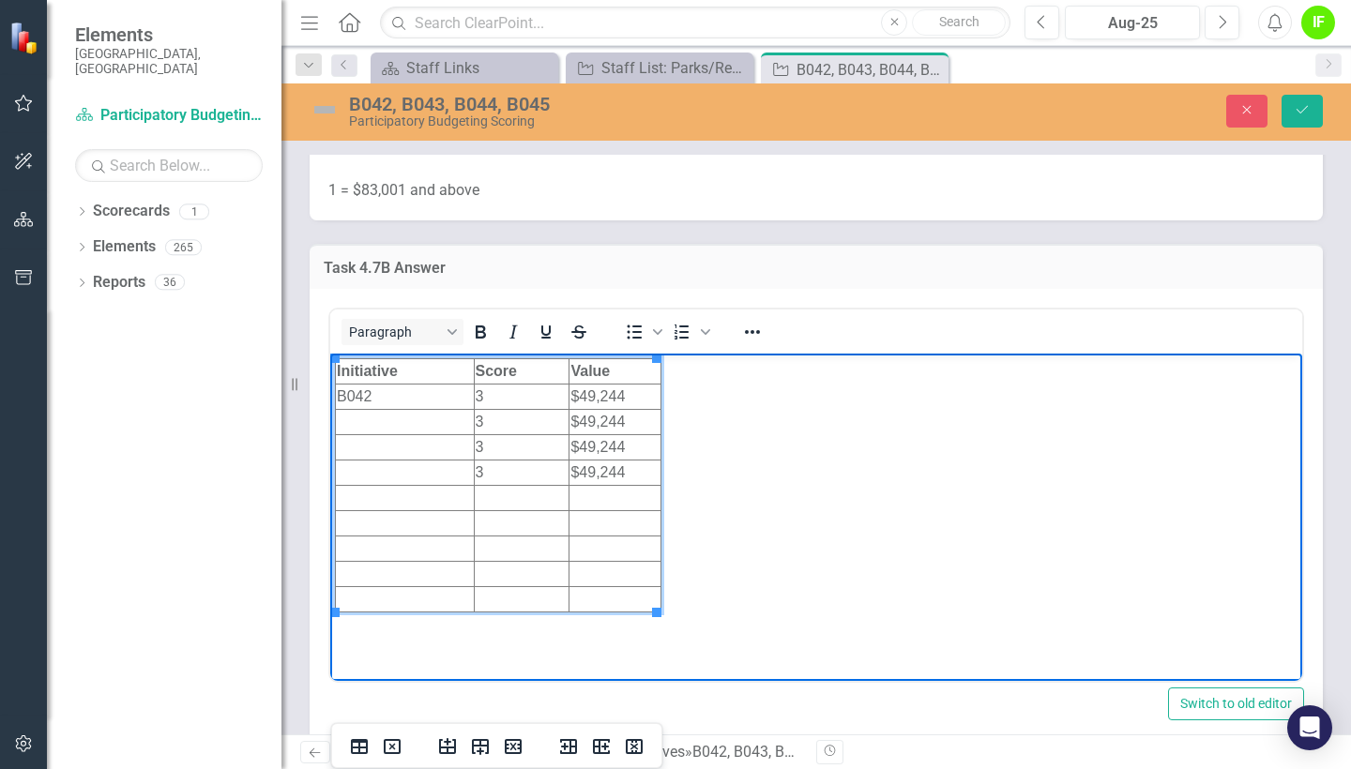
click at [399, 425] on td "Rich Text Area. Press ALT-0 for help." at bounding box center [405, 422] width 139 height 25
click at [402, 451] on td "Rich Text Area. Press ALT-0 for help." at bounding box center [405, 447] width 139 height 25
click at [402, 476] on td "Rich Text Area. Press ALT-0 for help." at bounding box center [405, 473] width 139 height 25
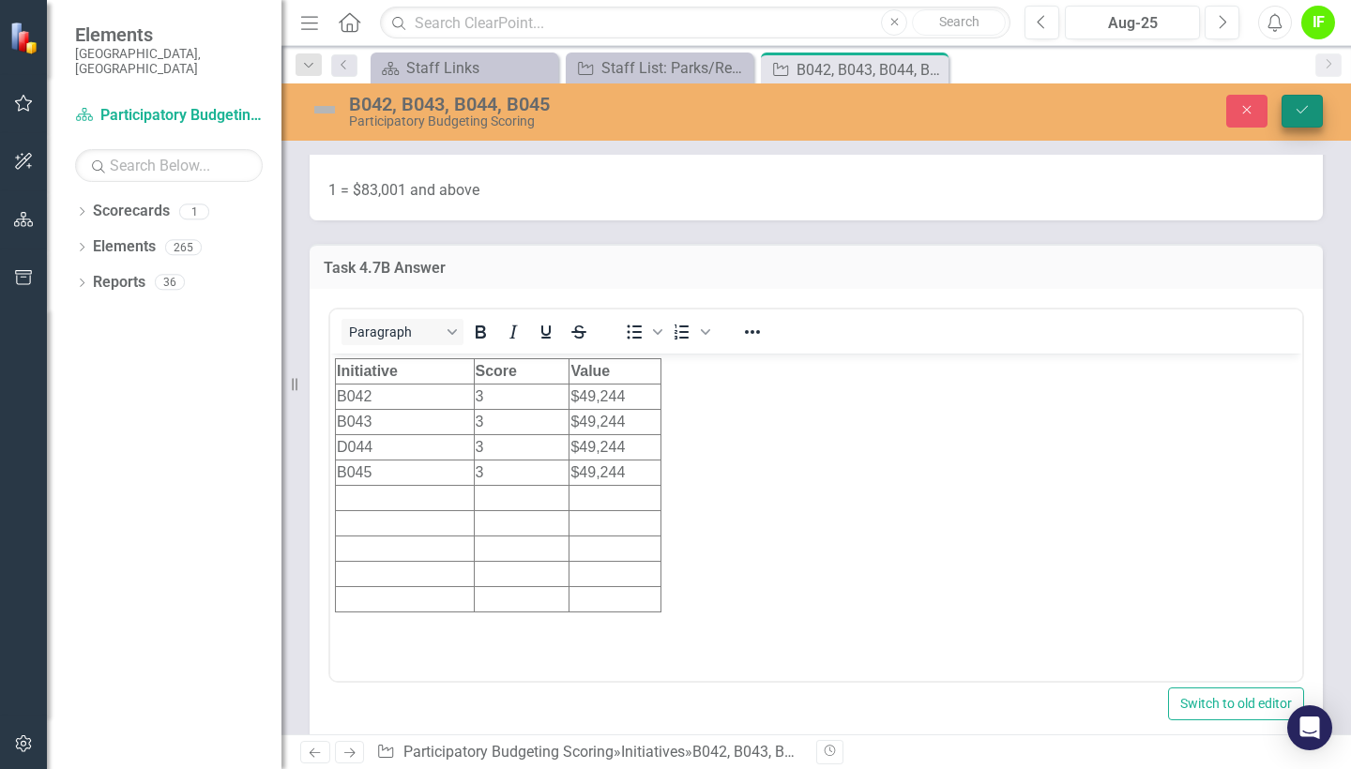
click at [1296, 117] on button "Save" at bounding box center [1301, 111] width 41 height 33
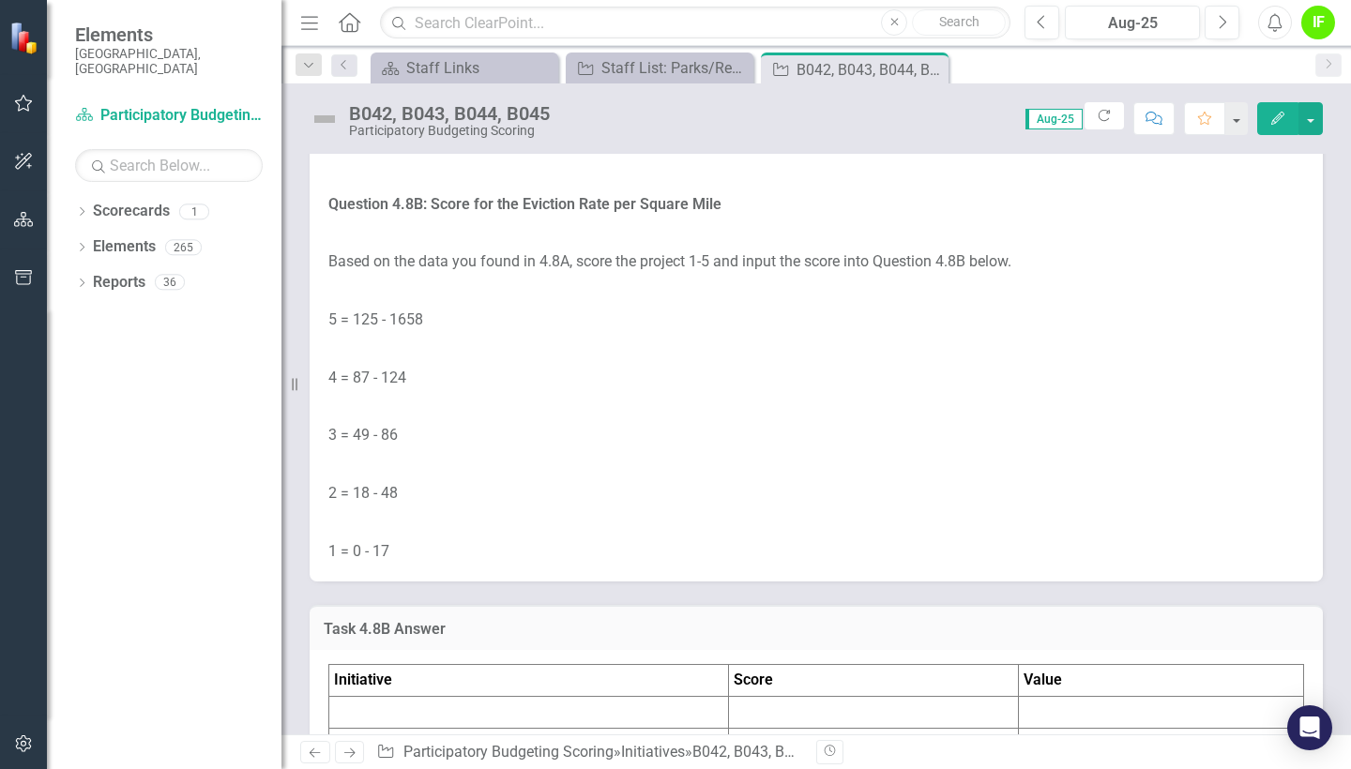
scroll to position [9493, 0]
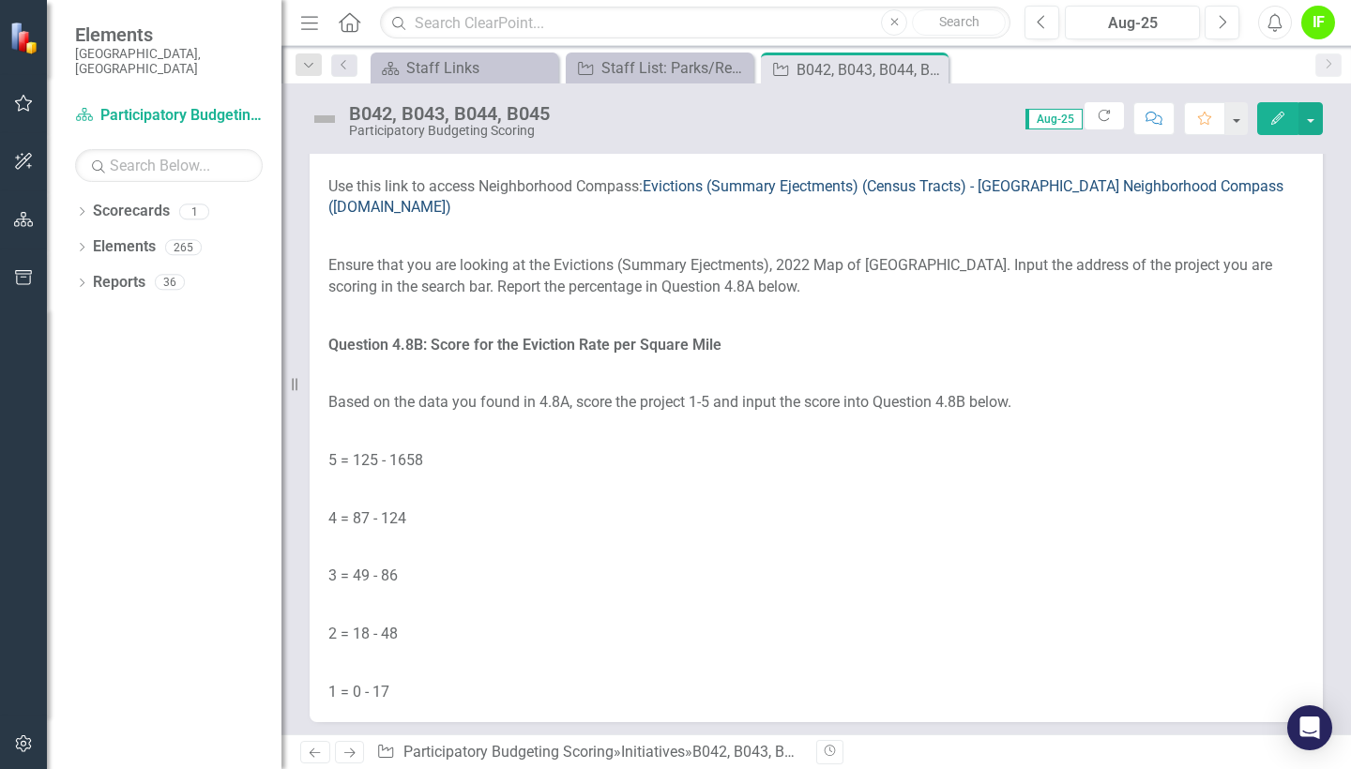
click at [990, 217] on link "Evictions (Summary Ejectments) (Census Tracts) - [GEOGRAPHIC_DATA] Neighborhood…" at bounding box center [805, 196] width 955 height 39
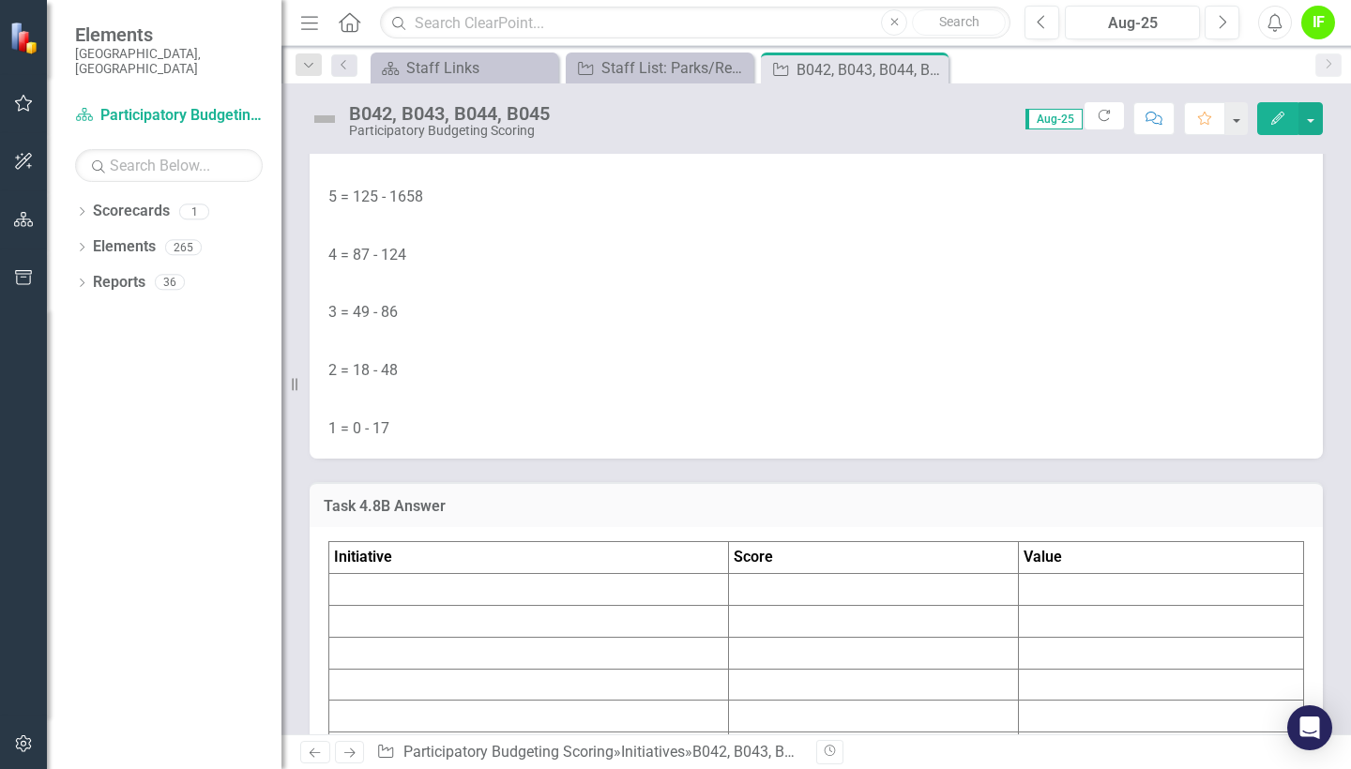
scroll to position [9776, 0]
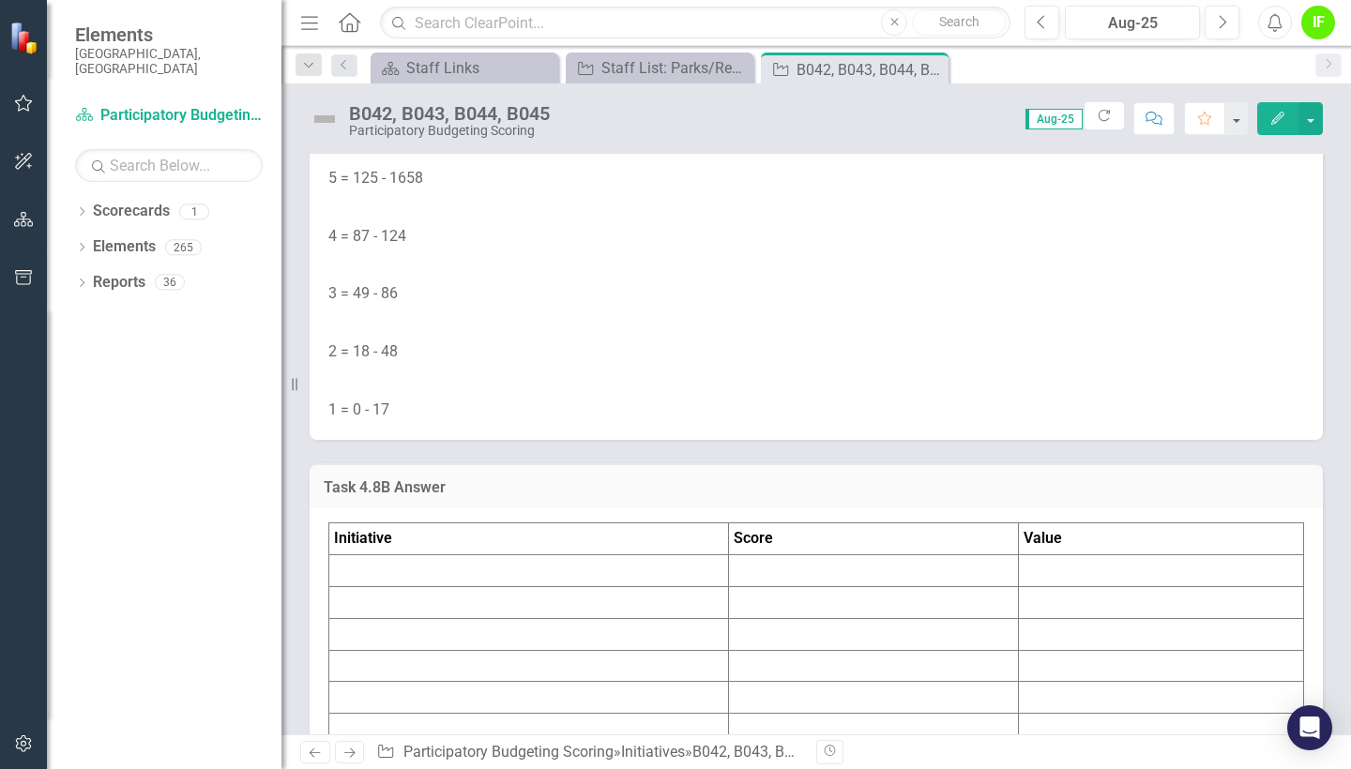
click at [734, 555] on td "Score" at bounding box center [874, 539] width 290 height 32
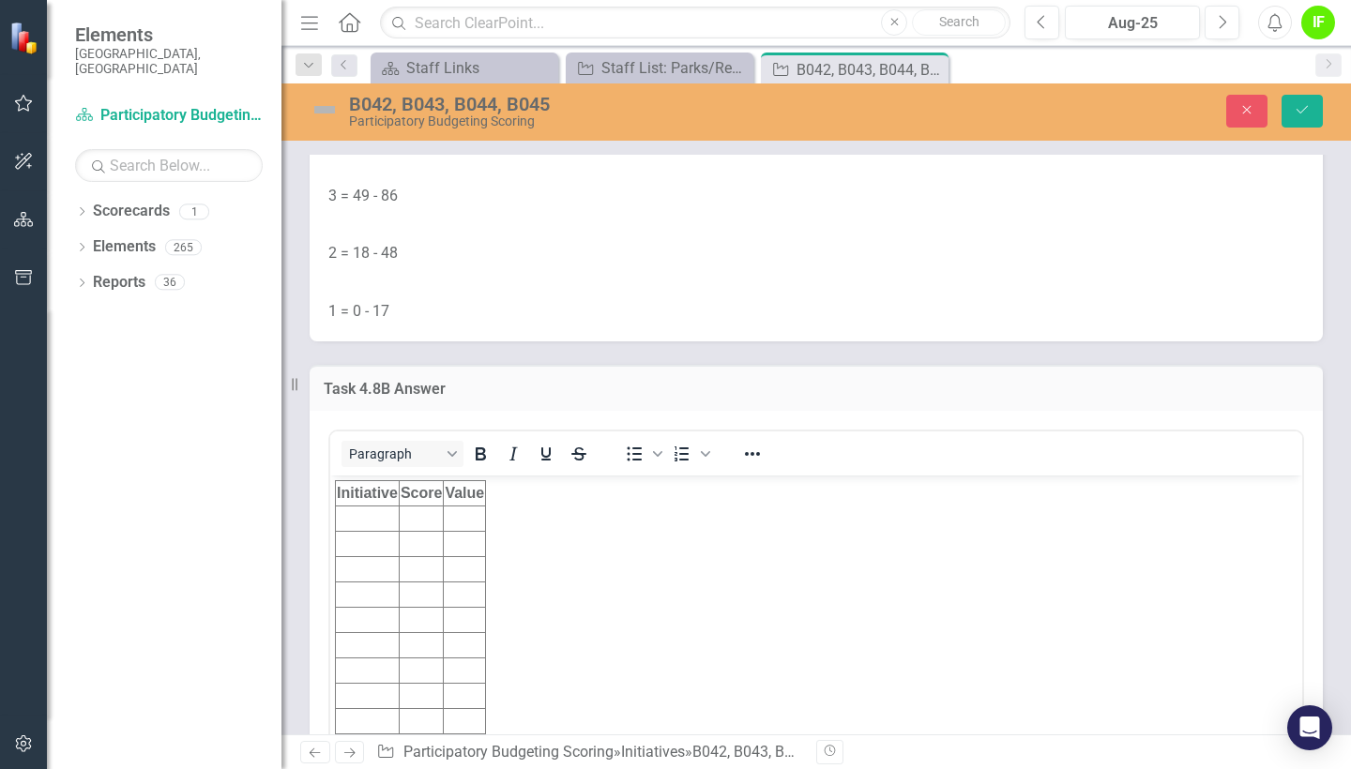
scroll to position [9881, 0]
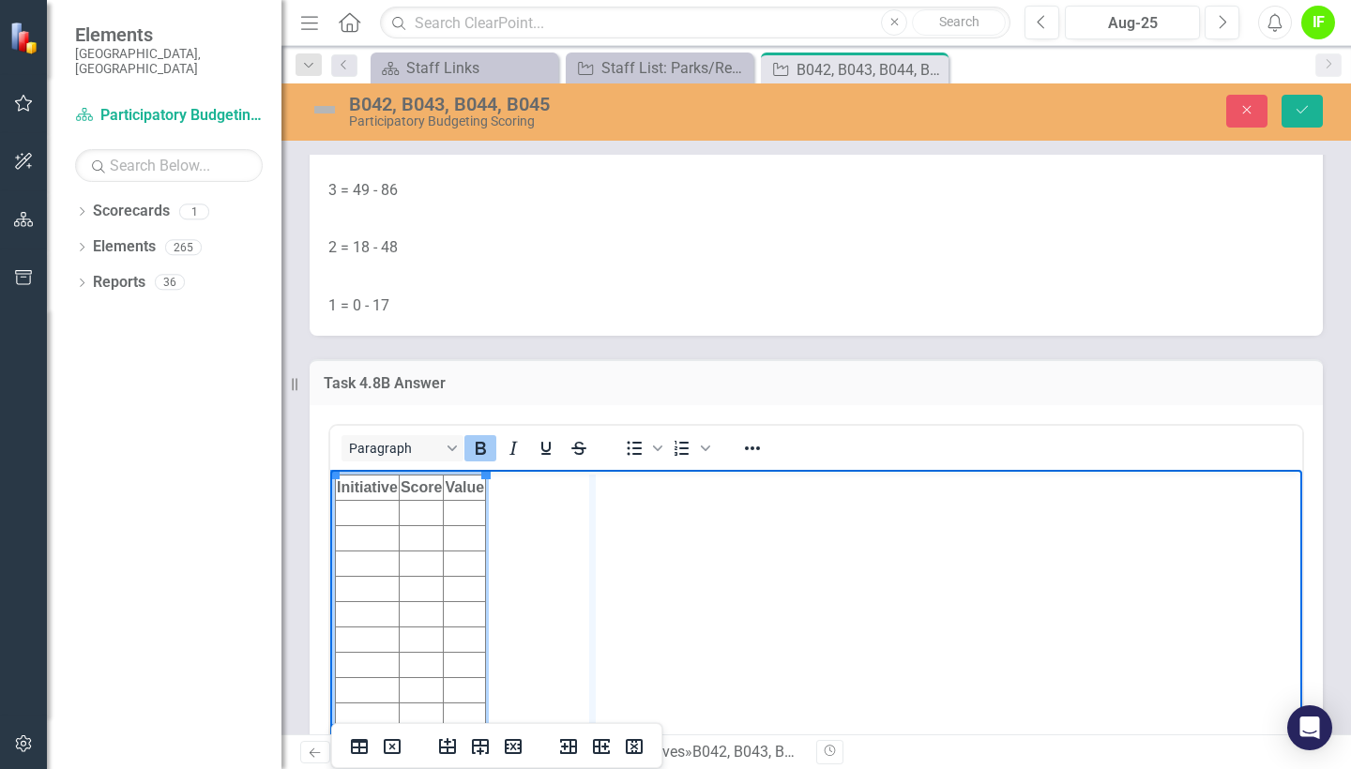
drag, startPoint x: 484, startPoint y: 482, endPoint x: 591, endPoint y: 487, distance: 107.0
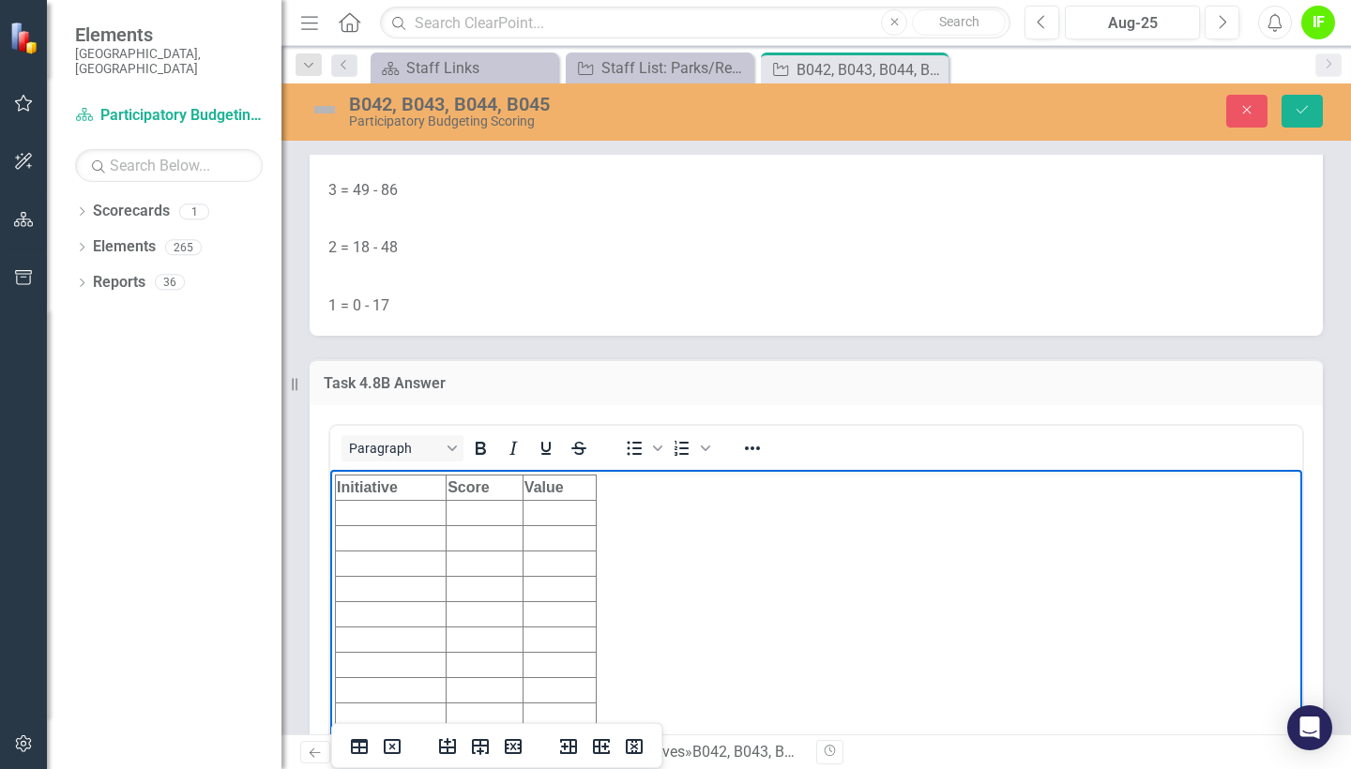
click at [556, 508] on td "Rich Text Area. Press ALT-0 for help." at bounding box center [558, 512] width 73 height 25
click at [551, 533] on td "Rich Text Area. Press ALT-0 for help." at bounding box center [558, 537] width 73 height 25
click at [552, 558] on td "Rich Text Area. Press ALT-0 for help." at bounding box center [558, 563] width 73 height 25
click at [551, 583] on td "Rich Text Area. Press ALT-0 for help." at bounding box center [558, 588] width 73 height 25
click at [469, 510] on td "Rich Text Area. Press ALT-0 for help." at bounding box center [484, 512] width 77 height 25
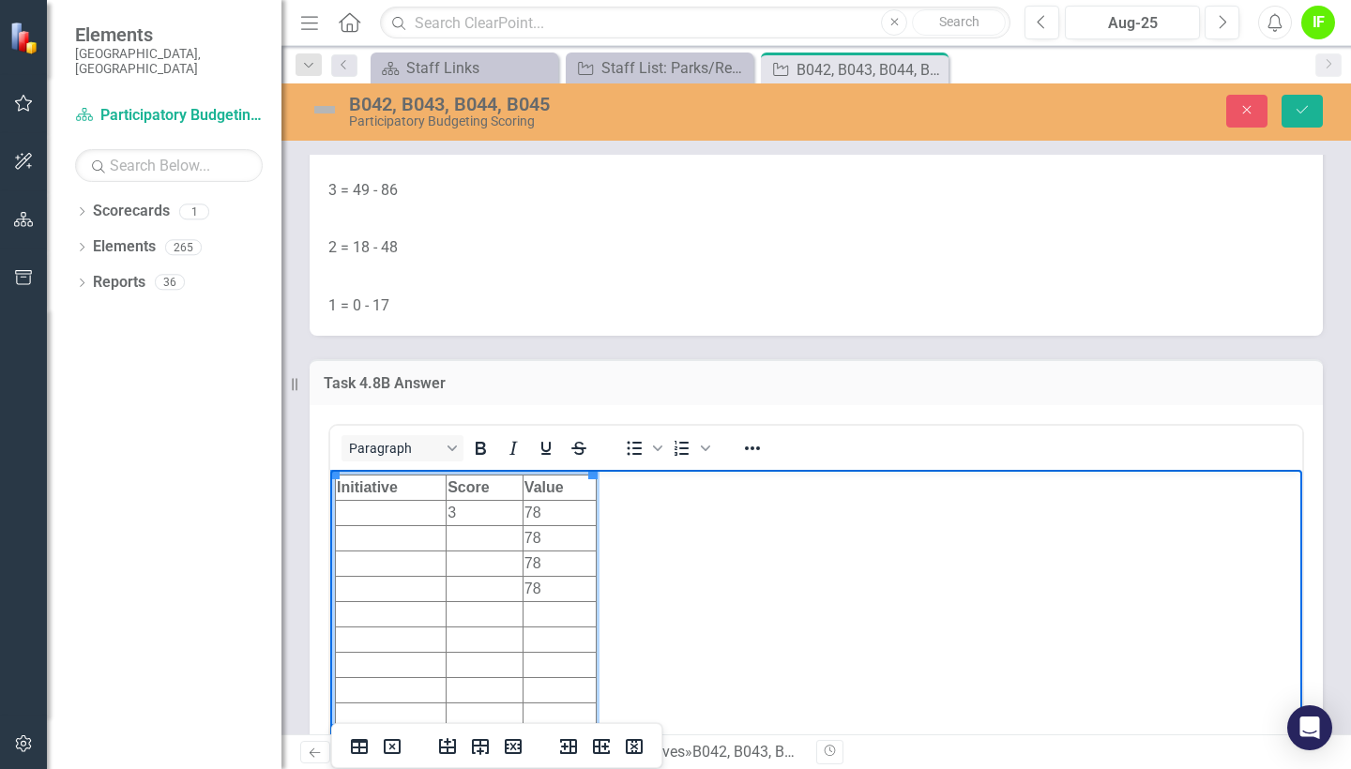
click at [469, 539] on td "Rich Text Area. Press ALT-0 for help." at bounding box center [484, 537] width 77 height 25
click at [472, 555] on td "Rich Text Area. Press ALT-0 for help." at bounding box center [484, 563] width 77 height 25
click at [474, 589] on td "Rich Text Area. Press ALT-0 for help." at bounding box center [484, 588] width 77 height 25
click at [374, 515] on td "Rich Text Area. Press ALT-0 for help." at bounding box center [391, 512] width 111 height 25
click at [375, 543] on td "Rich Text Area. Press ALT-0 for help." at bounding box center [391, 537] width 111 height 25
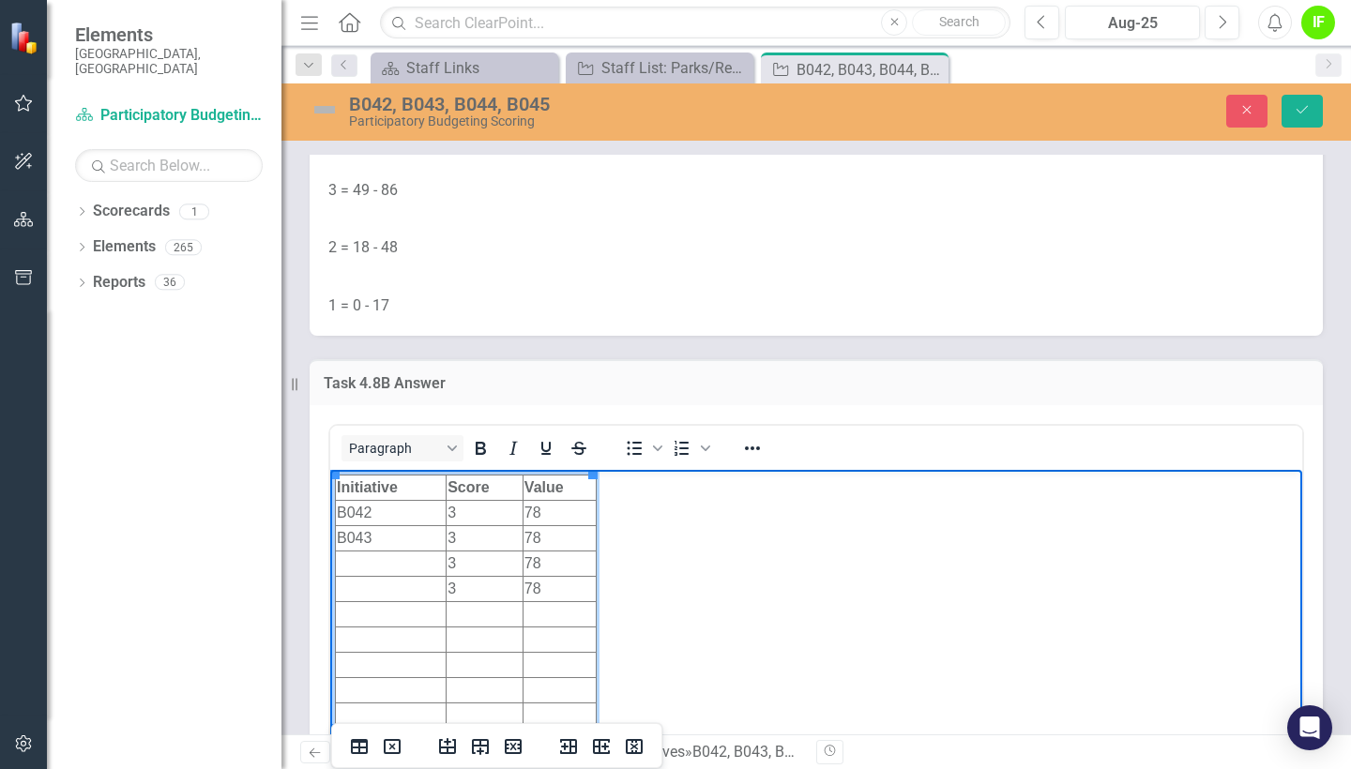
click at [376, 568] on td "Rich Text Area. Press ALT-0 for help." at bounding box center [391, 563] width 111 height 25
click at [385, 595] on td "Rich Text Area. Press ALT-0 for help." at bounding box center [391, 588] width 111 height 25
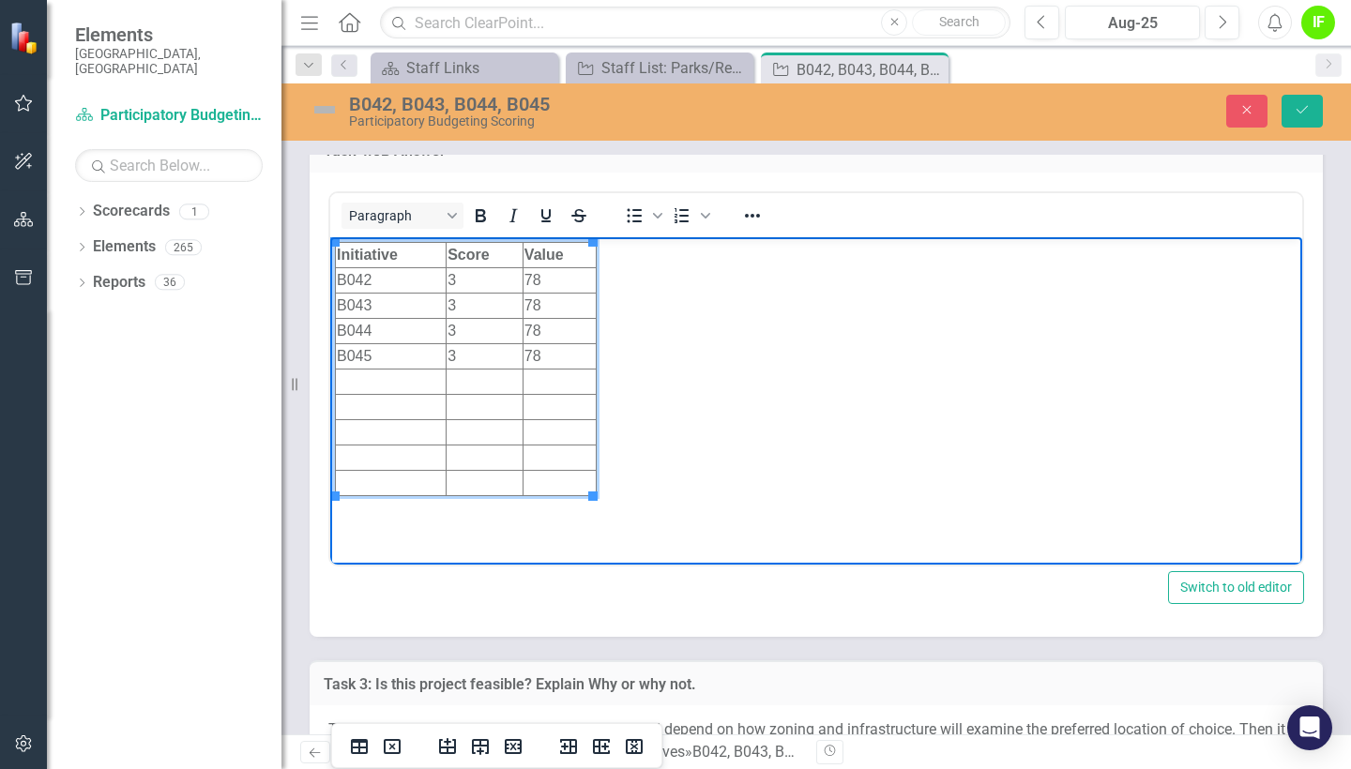
scroll to position [10117, 0]
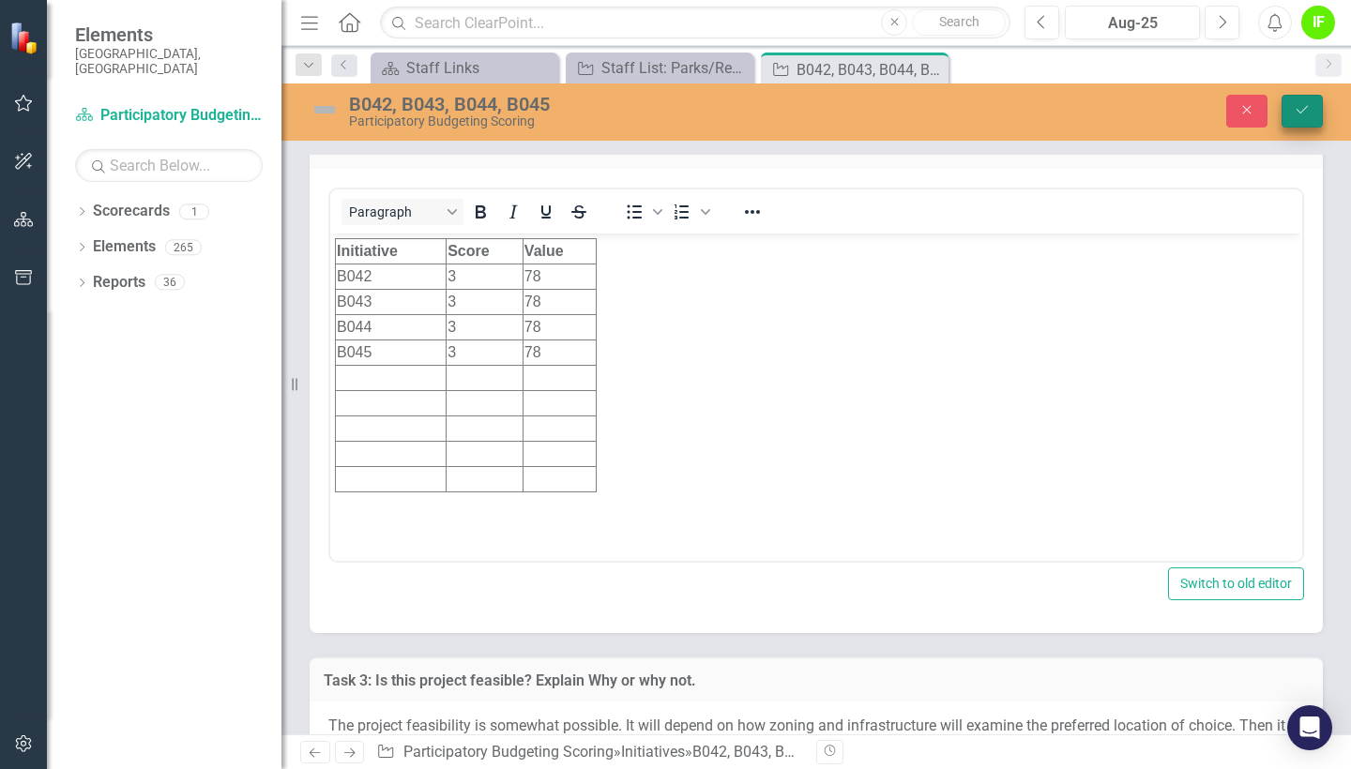
click at [1298, 109] on icon "Save" at bounding box center [1301, 109] width 17 height 13
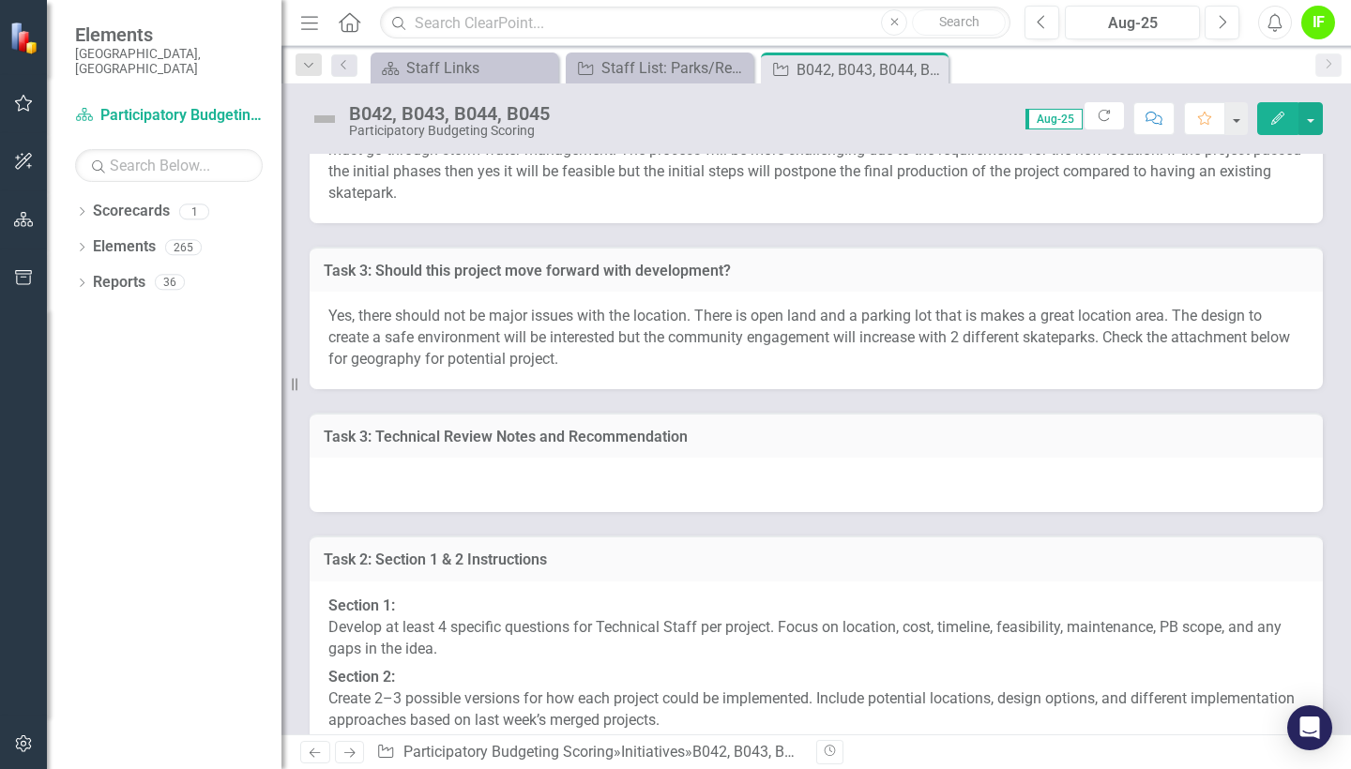
scroll to position [10601, 0]
drag, startPoint x: 1158, startPoint y: 164, endPoint x: 1153, endPoint y: -30, distance: 194.2
click at [1153, 0] on html "Elements City of [GEOGRAPHIC_DATA], [GEOGRAPHIC_DATA] Scorecard Participatory B…" at bounding box center [675, 384] width 1351 height 769
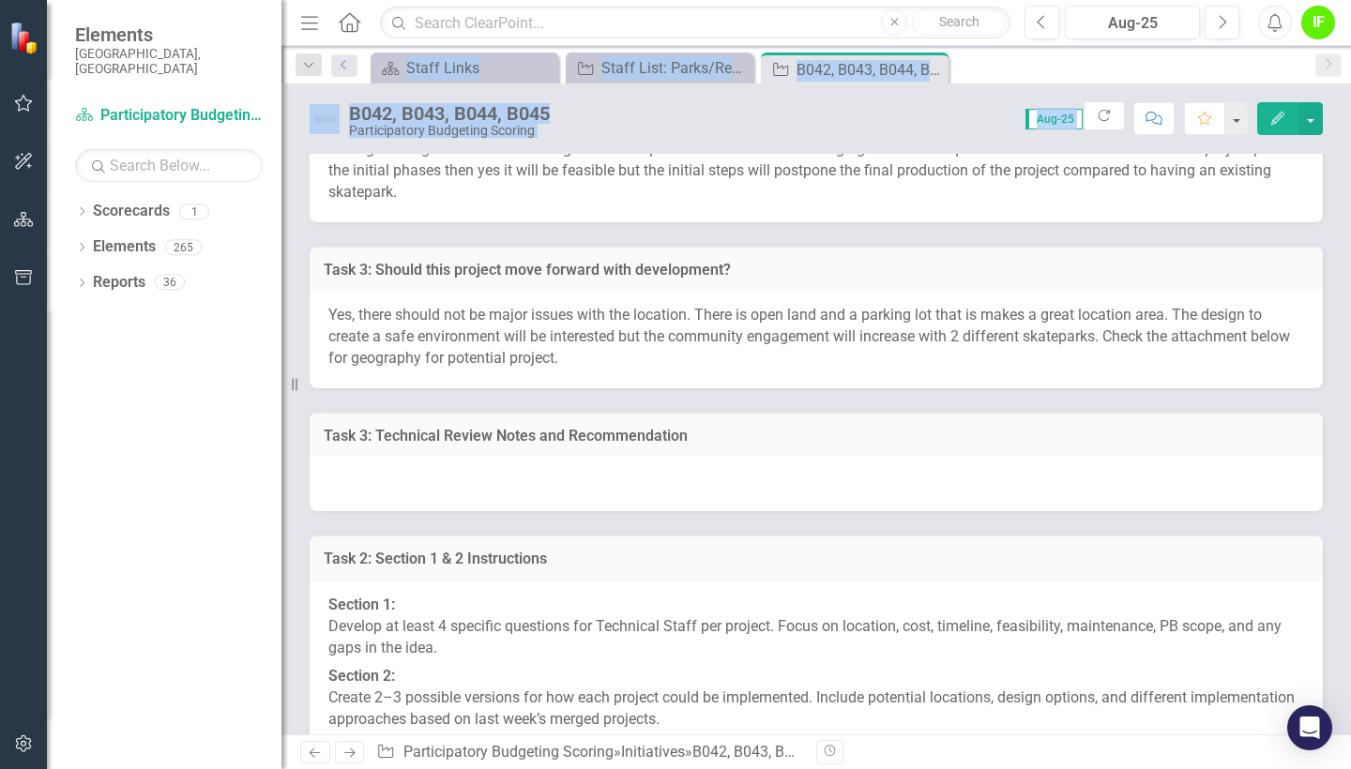
scroll to position [10417, 0]
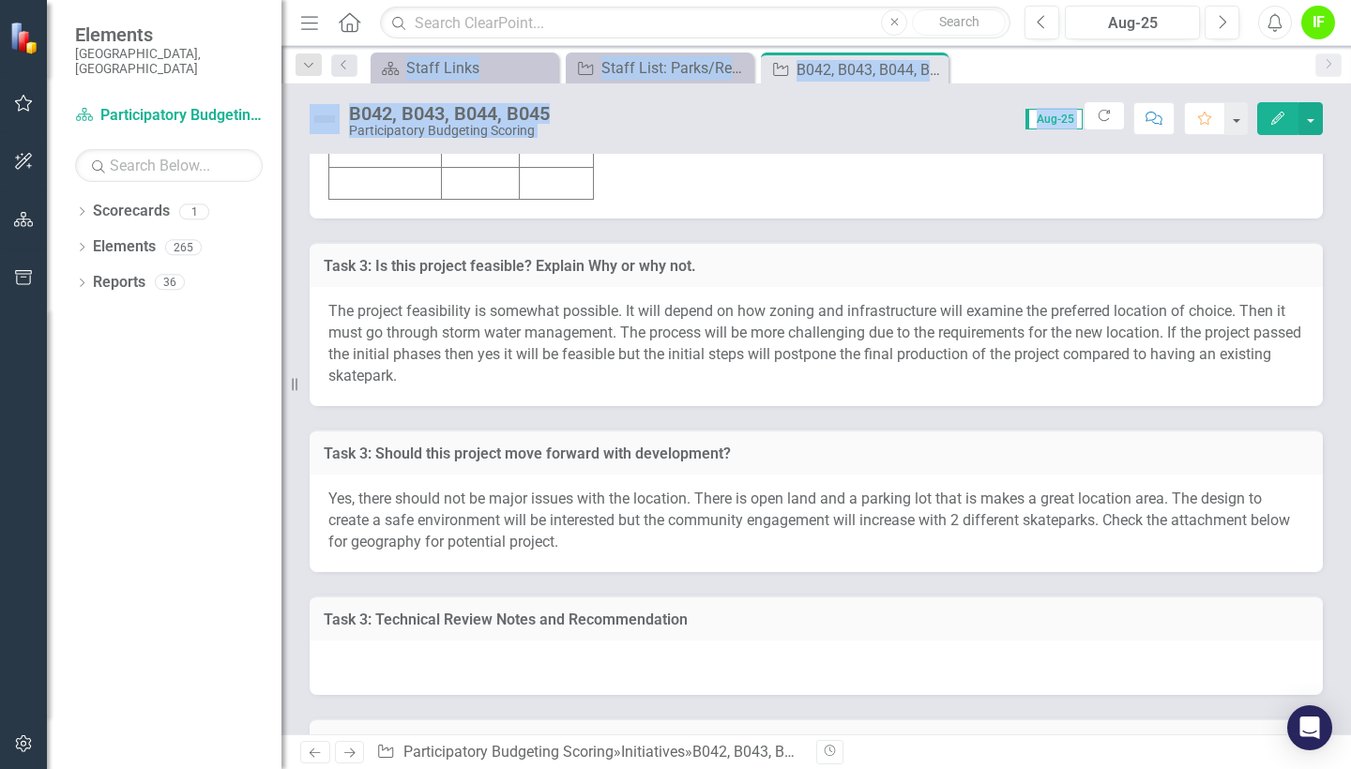
click at [1070, 298] on div "Task 3: Is this project feasible? Explain Why or why not. The project feasibili…" at bounding box center [815, 313] width 1041 height 188
